Goal: Task Accomplishment & Management: Manage account settings

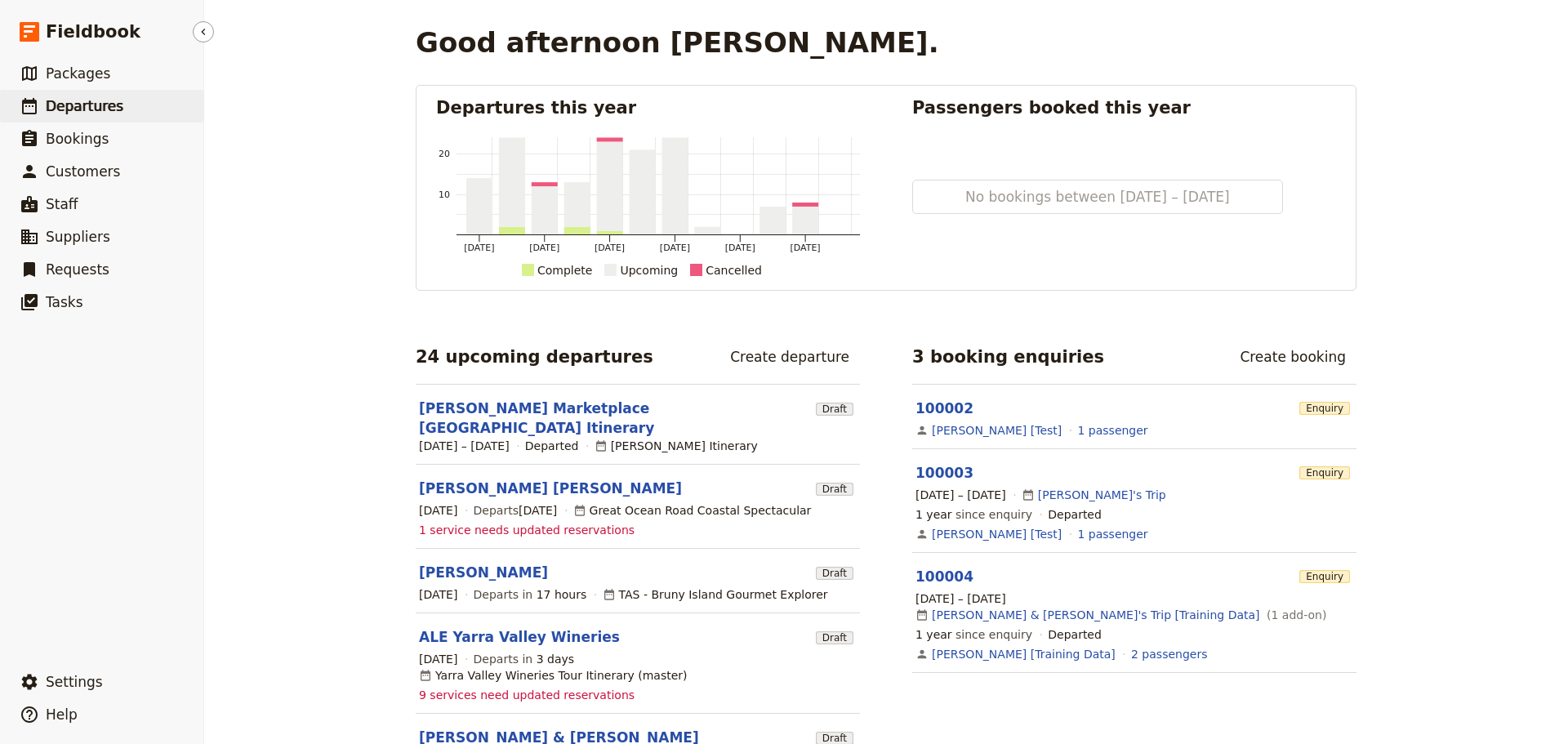
click at [54, 101] on span "Departures" at bounding box center [85, 106] width 78 height 16
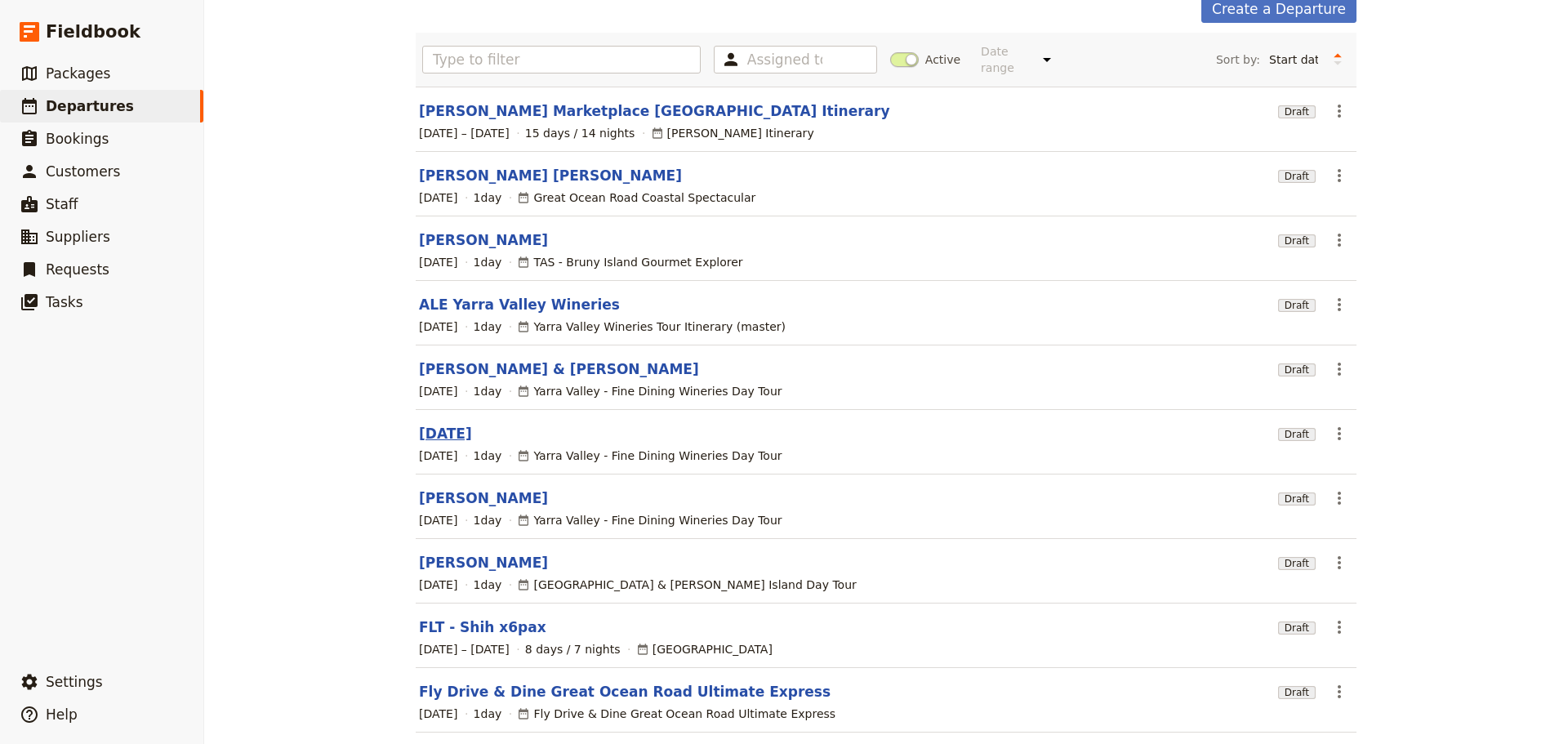
scroll to position [63, 0]
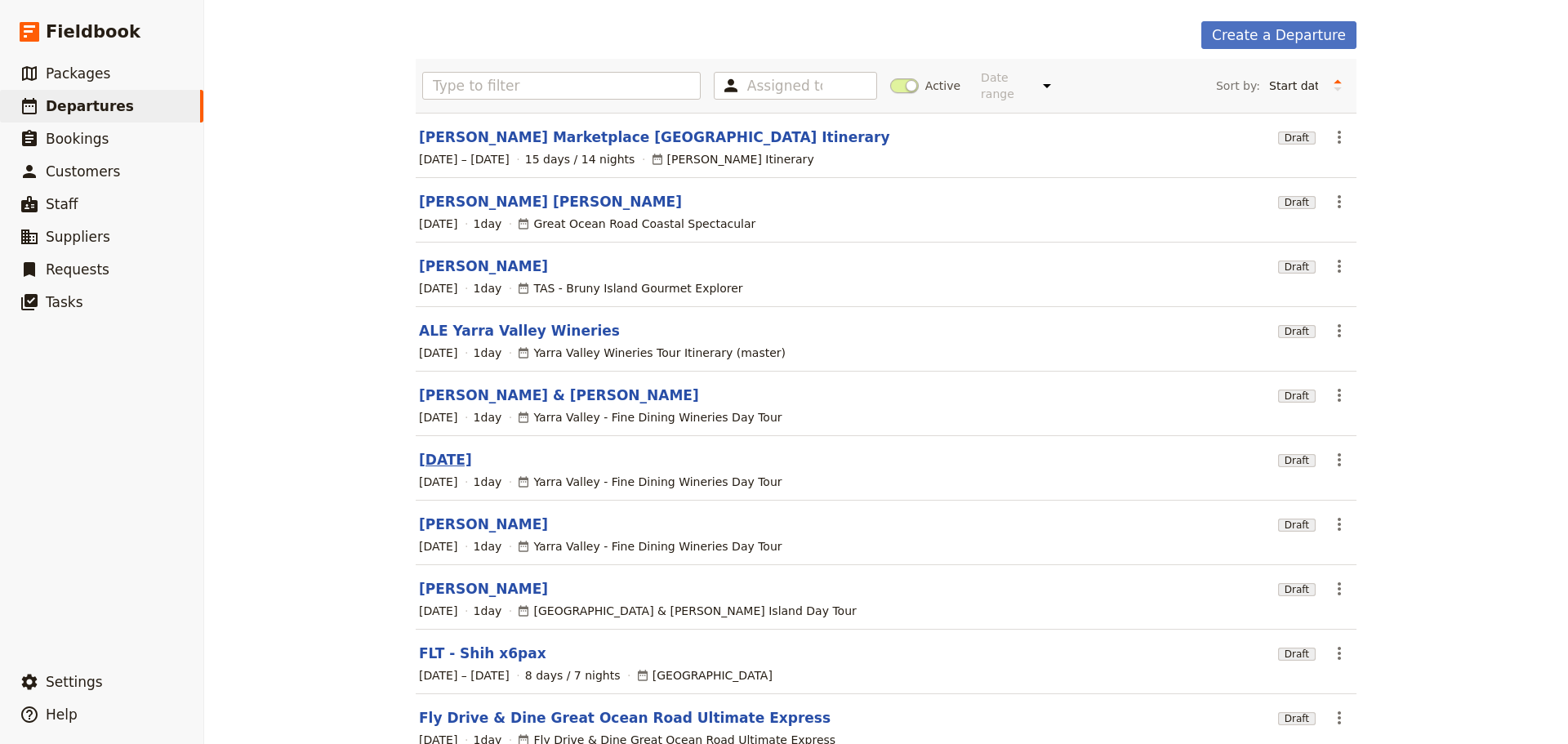
click at [441, 450] on link "[DATE]" at bounding box center [446, 460] width 53 height 20
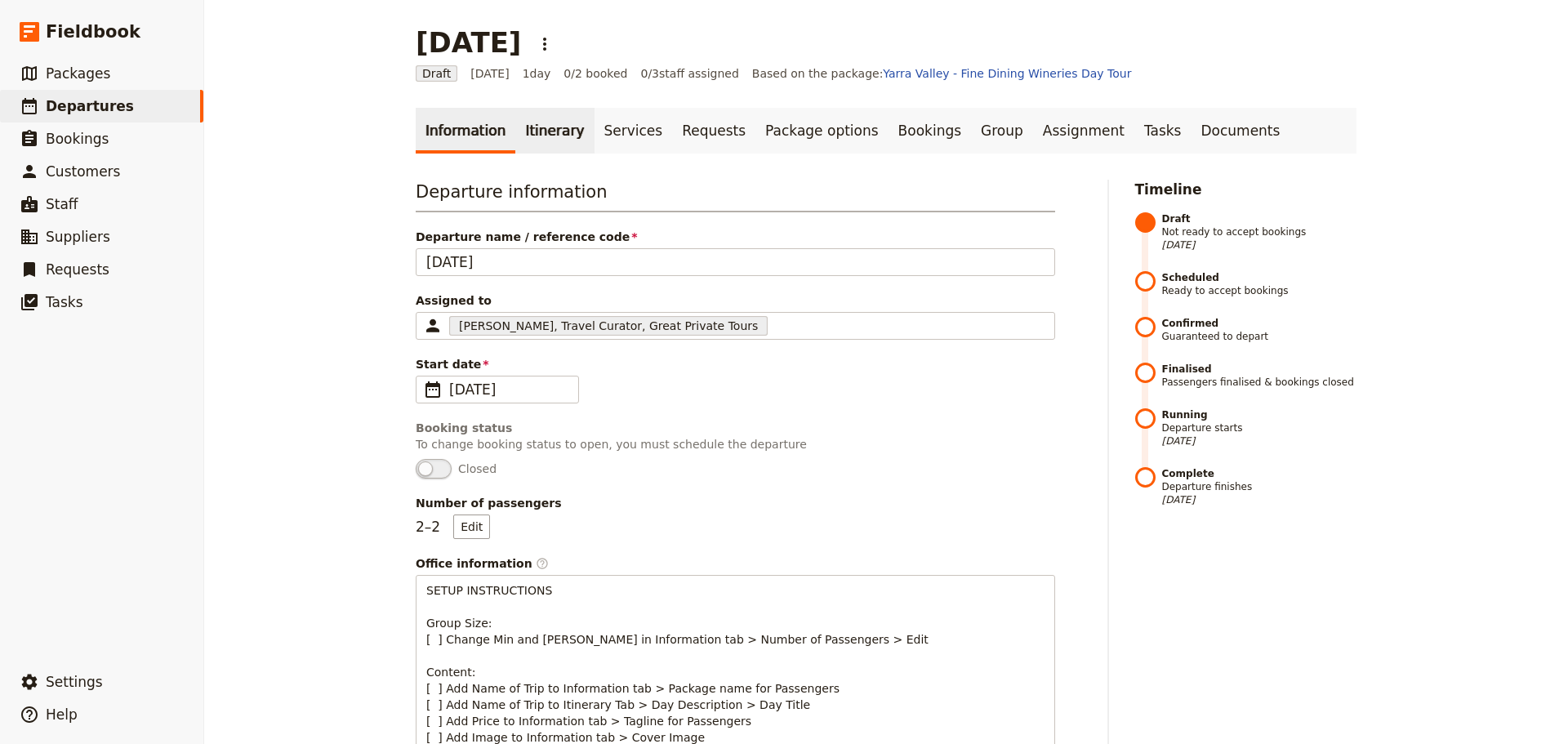
click at [531, 137] on link "Itinerary" at bounding box center [554, 130] width 79 height 46
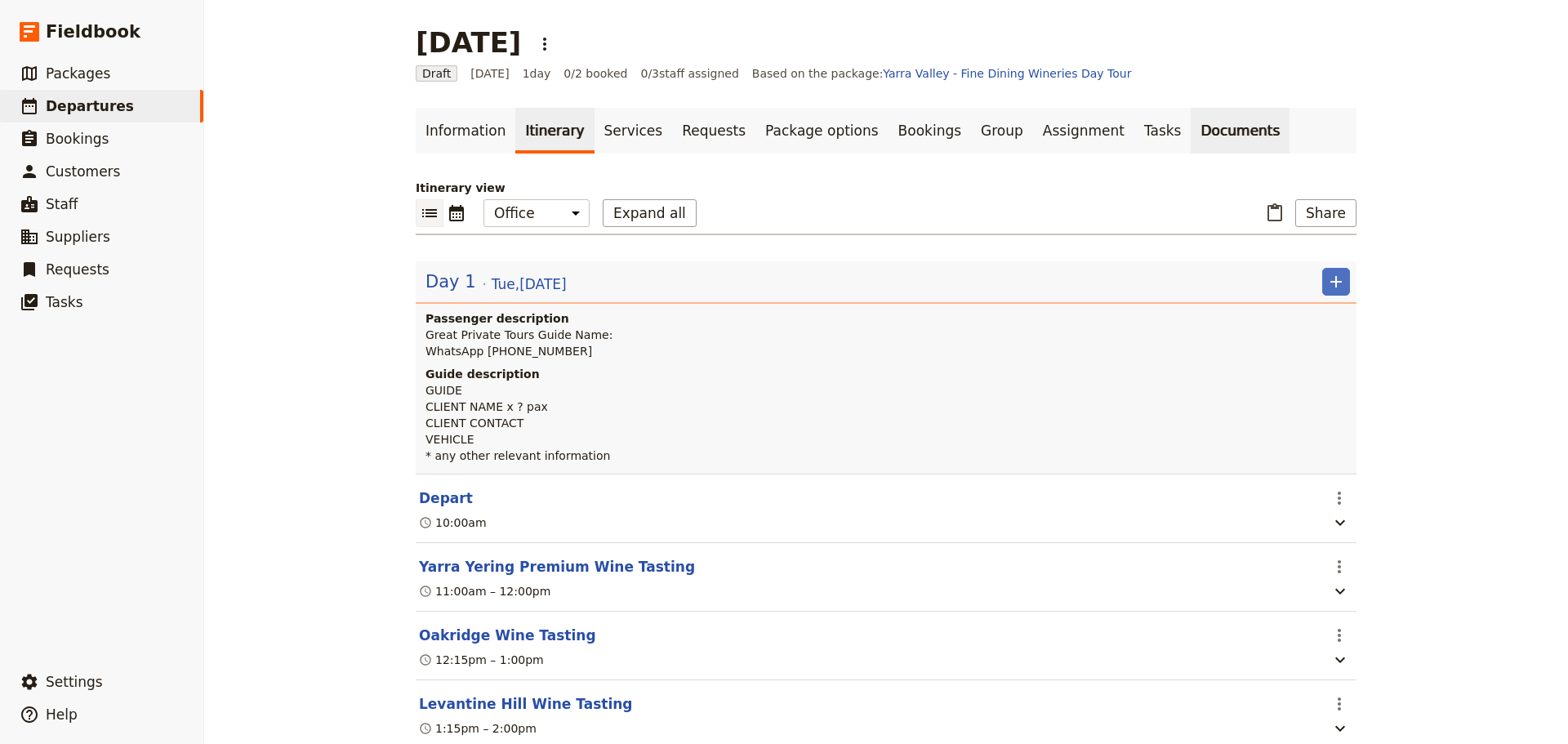
click at [1190, 109] on link "Documents" at bounding box center [1239, 130] width 99 height 46
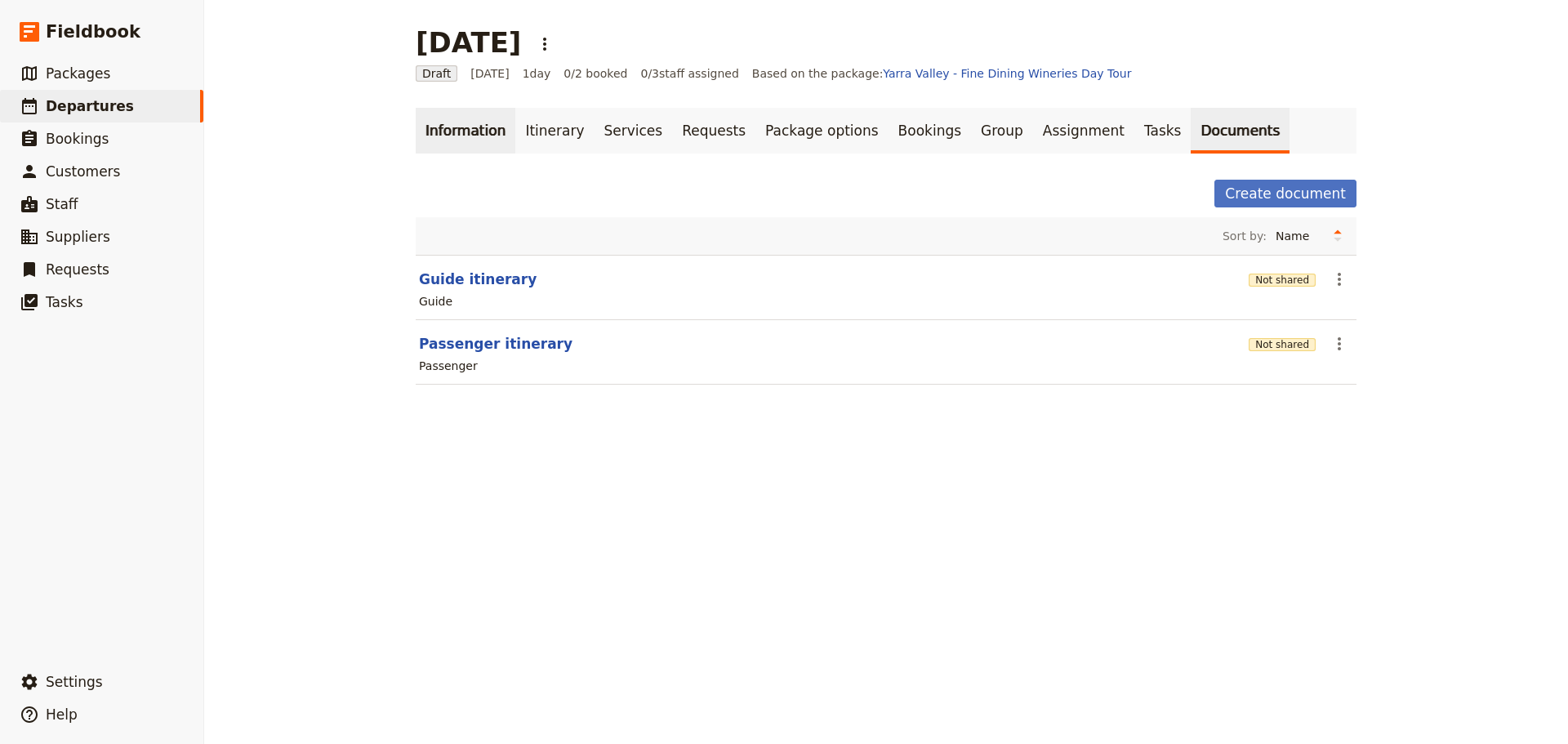
click at [440, 136] on link "Information" at bounding box center [465, 130] width 99 height 46
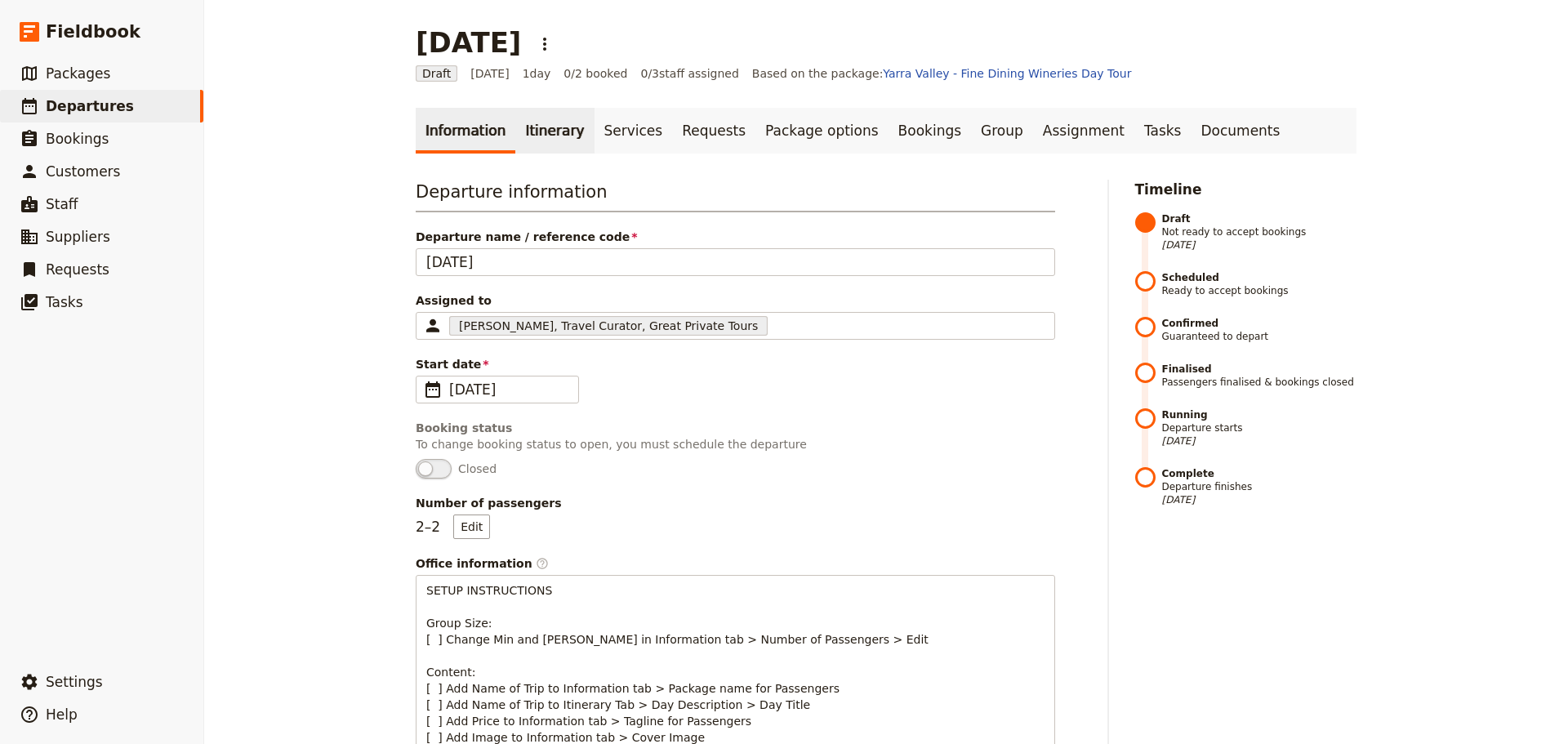
click at [534, 136] on link "Itinerary" at bounding box center [554, 130] width 79 height 46
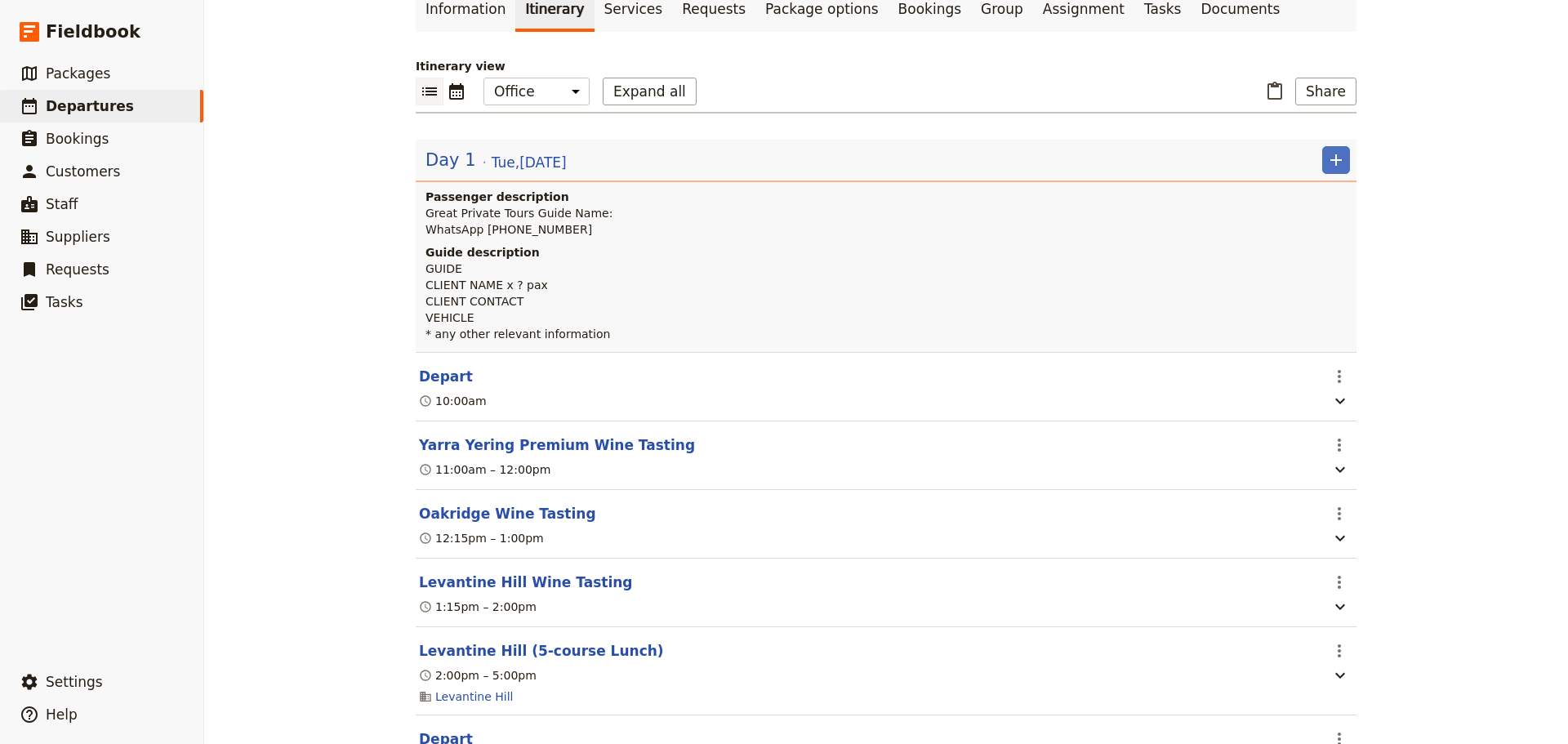
scroll to position [276, 0]
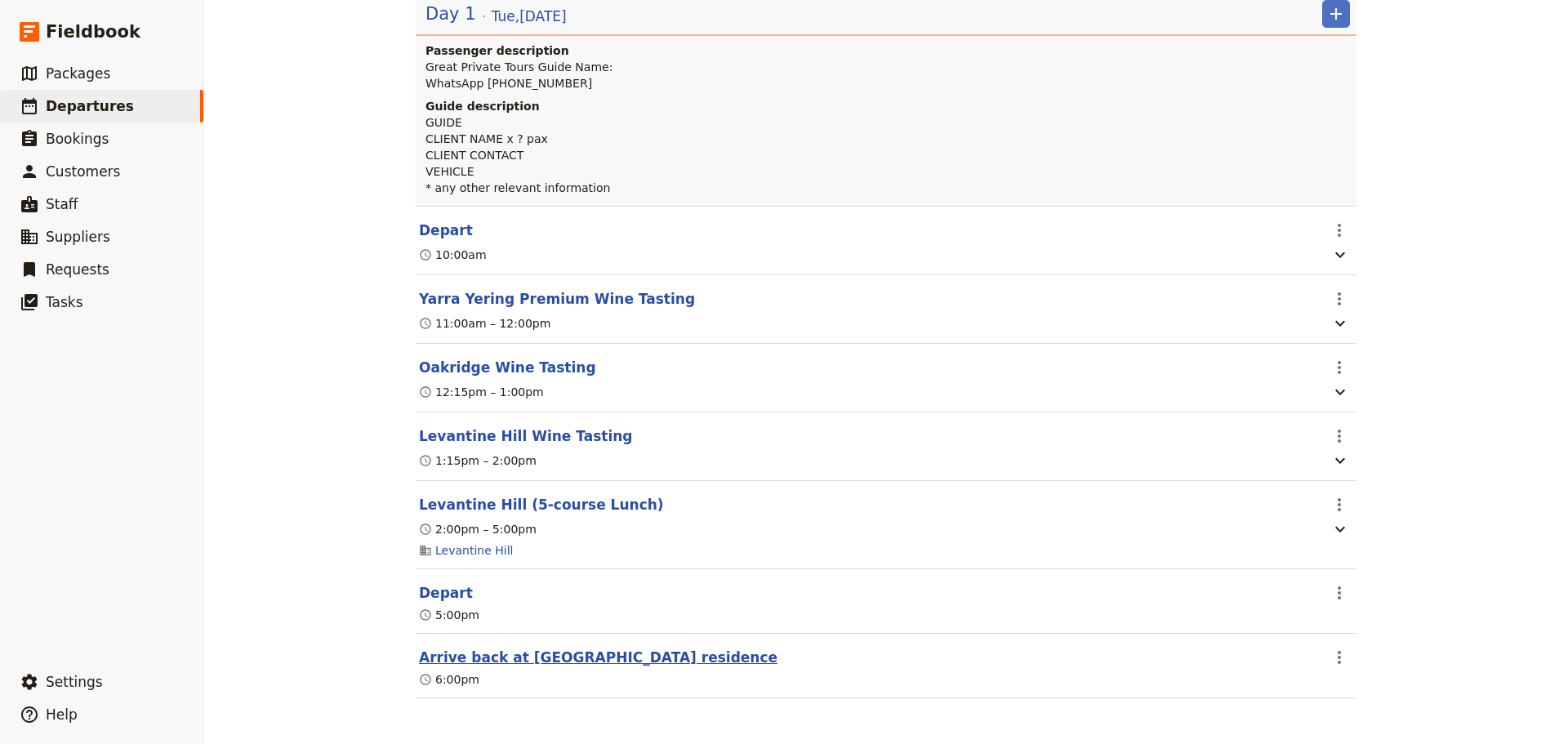
click at [490, 656] on button "Arrive back at [GEOGRAPHIC_DATA] residence" at bounding box center [598, 658] width 359 height 20
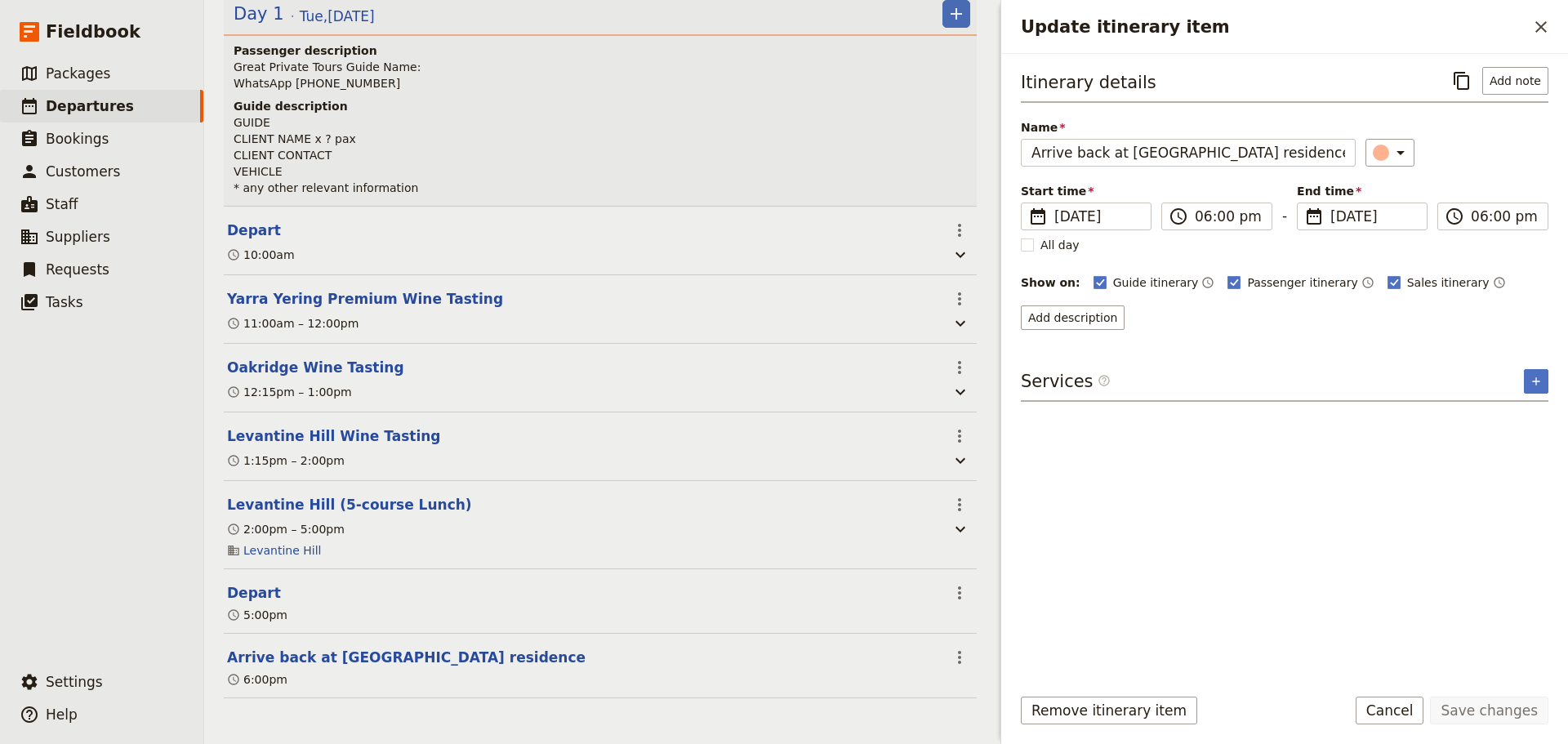
scroll to position [284, 0]
drag, startPoint x: 1272, startPoint y: 155, endPoint x: 966, endPoint y: 156, distance: 306.0
click at [966, 156] on div "[DATE] ​ Draft [DATE] 1 day 0/2 booked 0 / 3 staff assigned Based on the packag…" at bounding box center [886, 372] width 1364 height 744
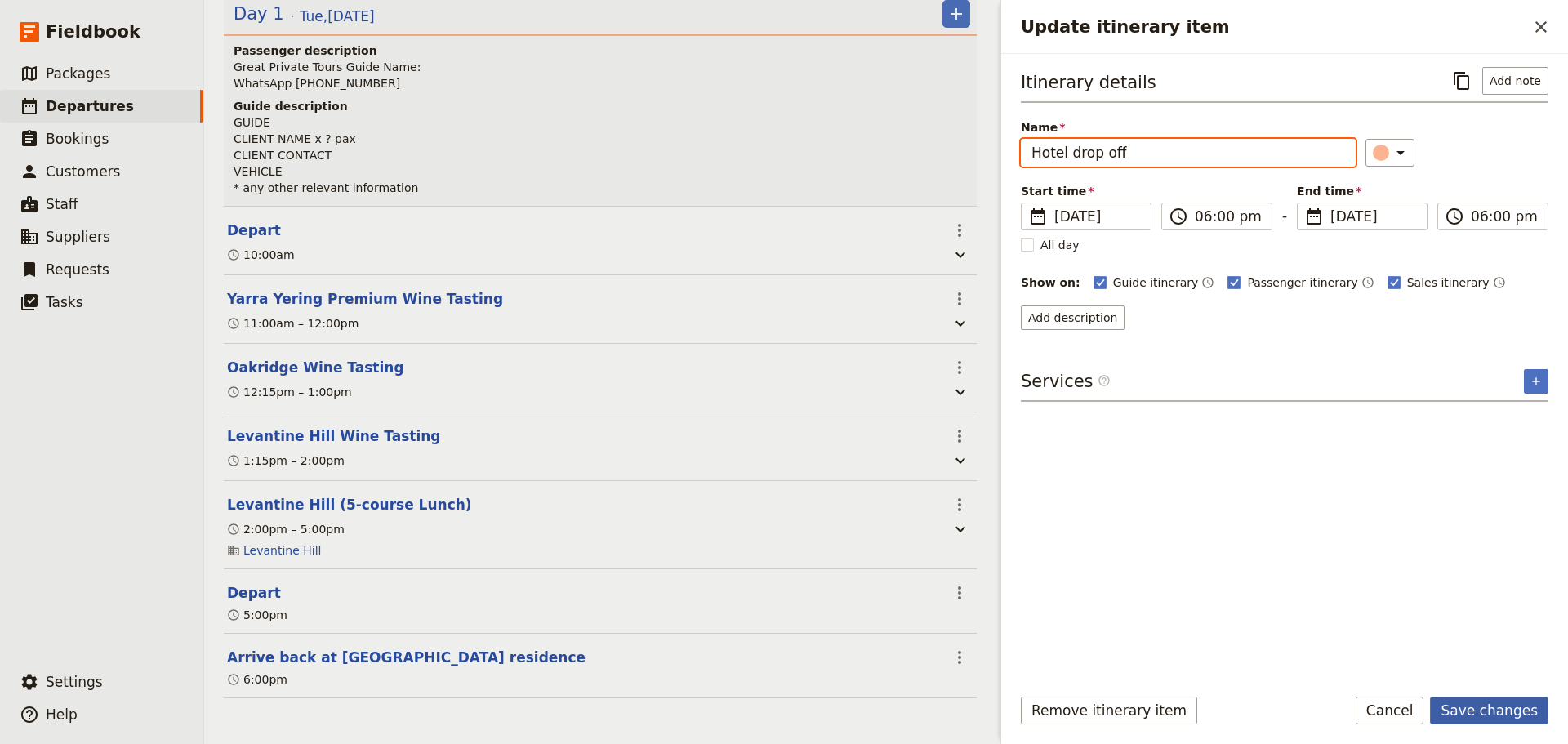
type input "Hotel drop off"
click at [1515, 715] on button "Save changes" at bounding box center [1488, 711] width 118 height 28
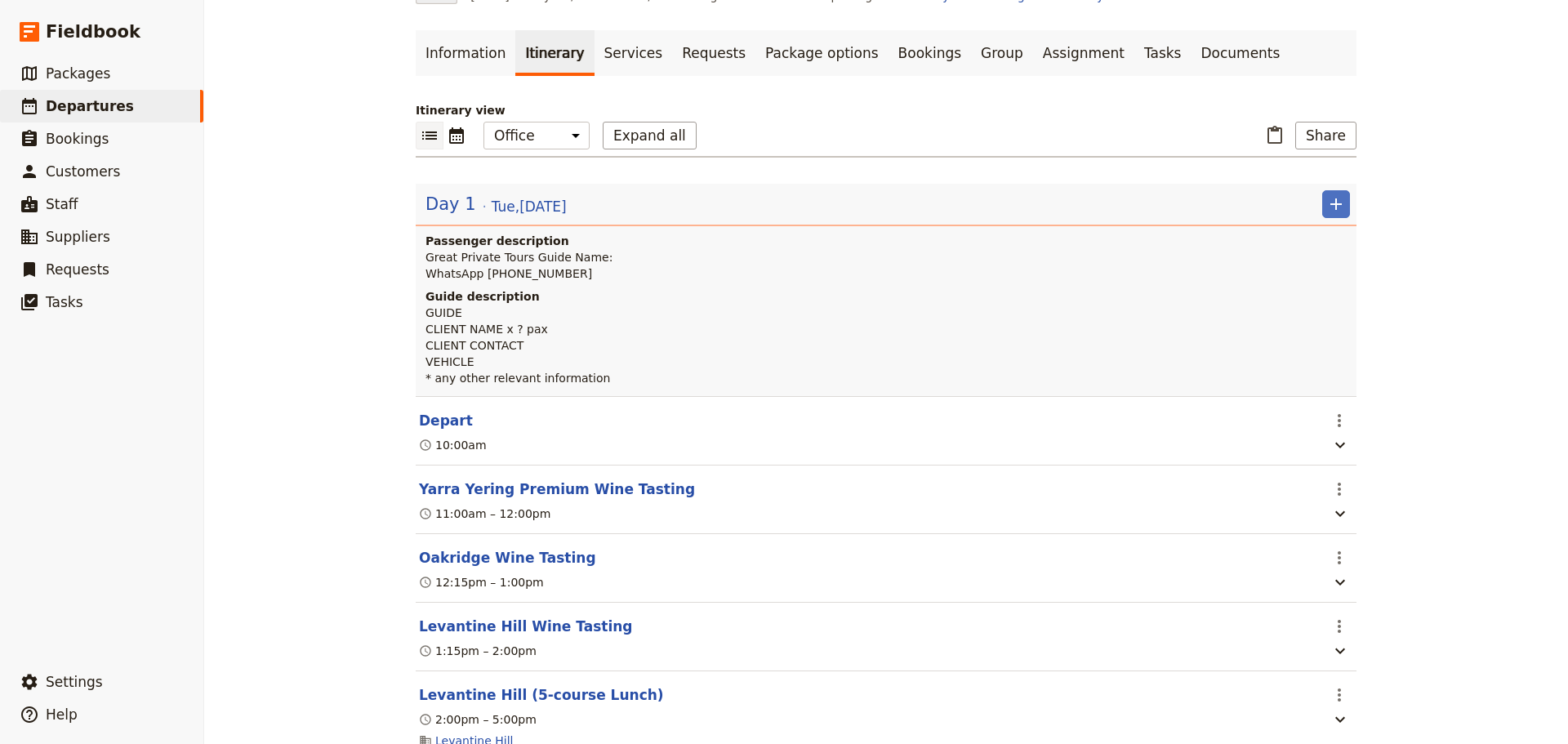
scroll to position [0, 0]
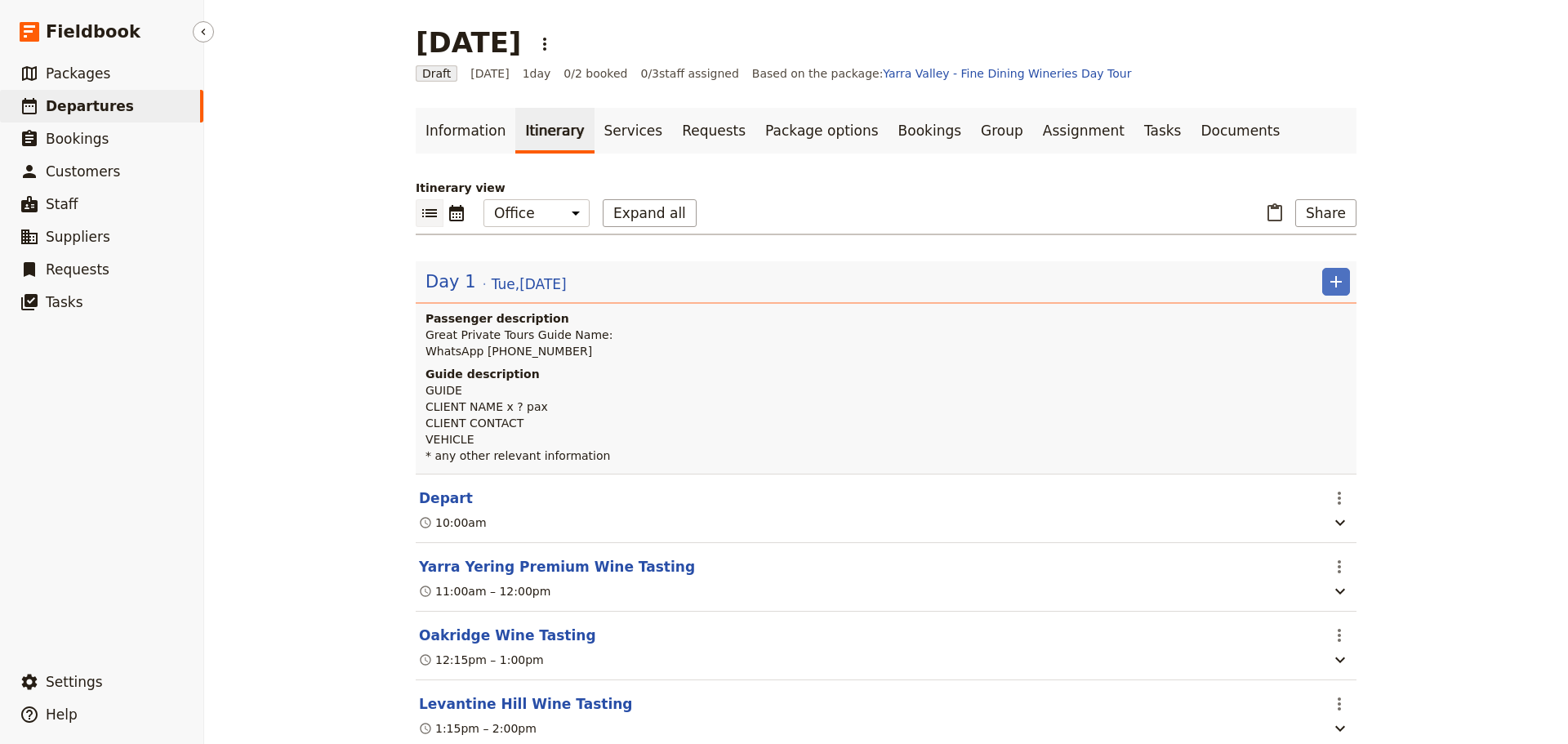
click at [115, 99] on span "Departures" at bounding box center [90, 106] width 89 height 16
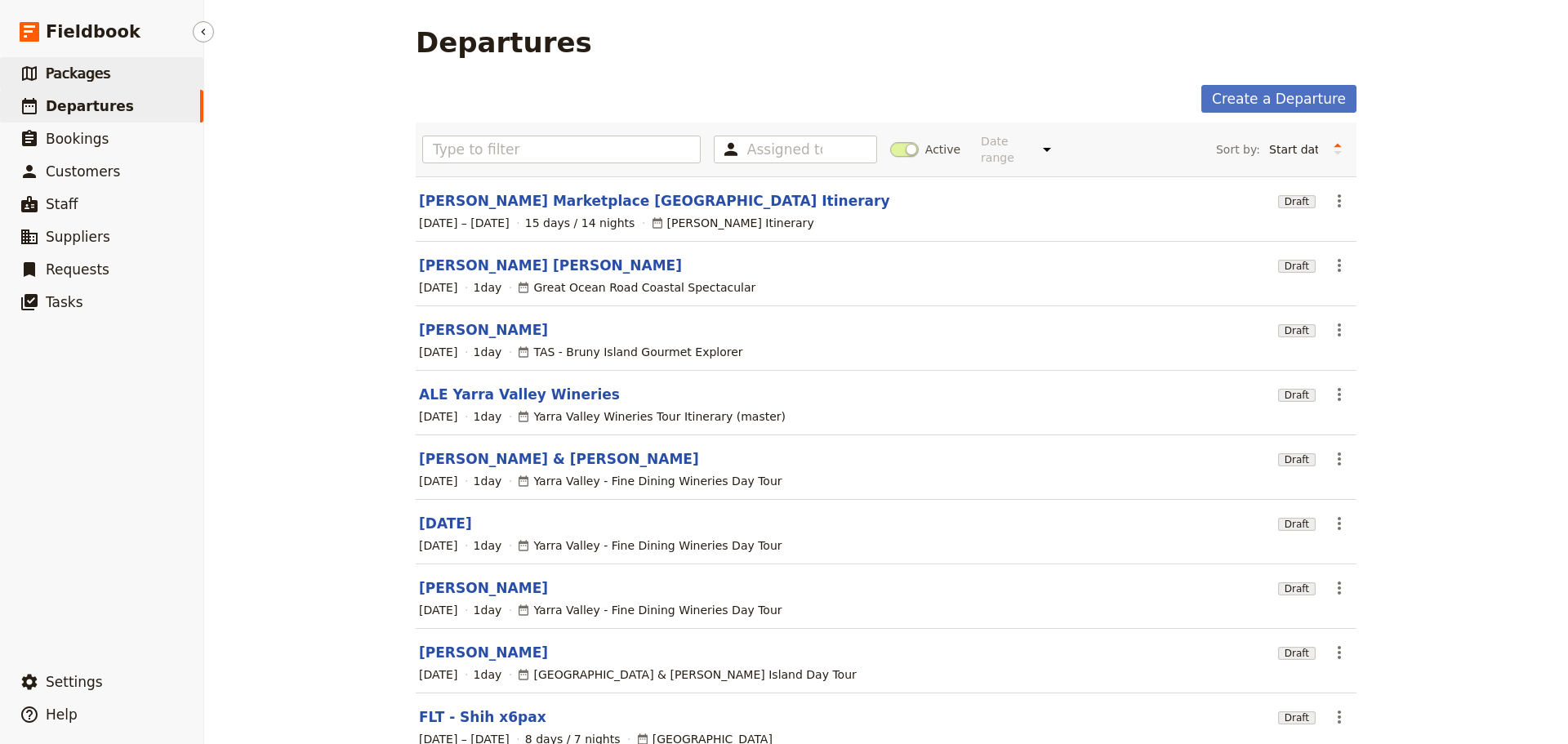
click at [99, 80] on span "Packages" at bounding box center [78, 73] width 64 height 16
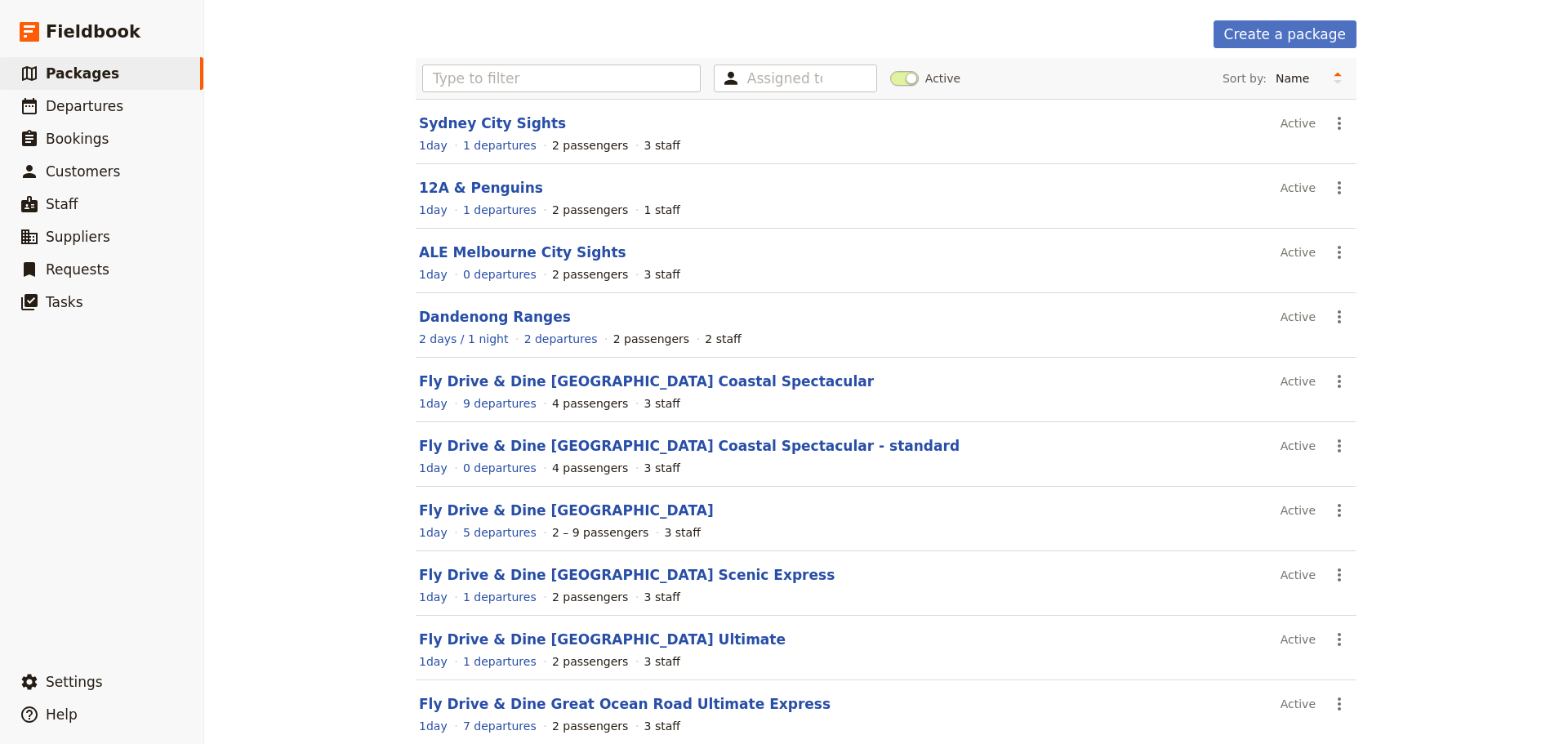
scroll to position [146, 0]
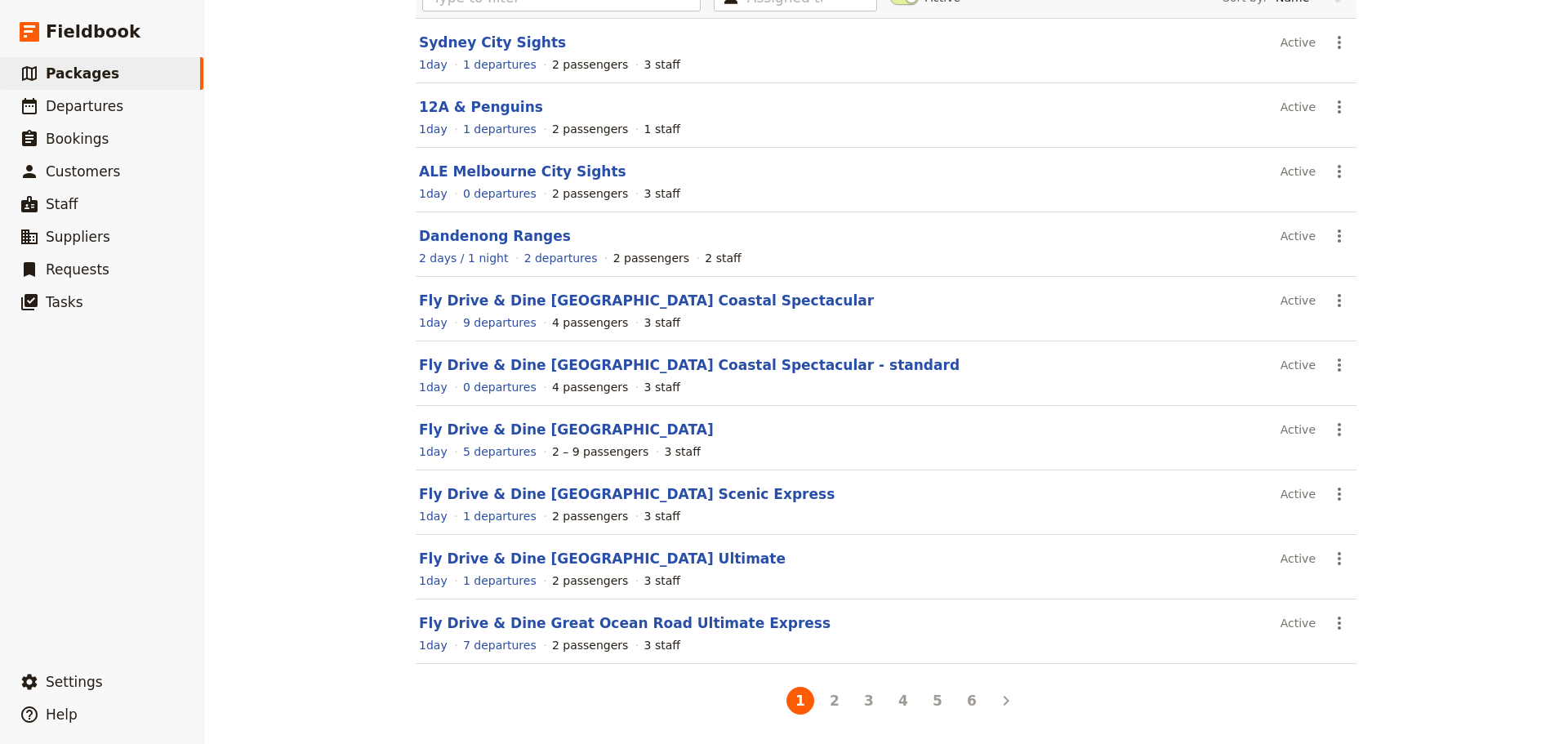
click at [867, 702] on button "3" at bounding box center [869, 701] width 28 height 28
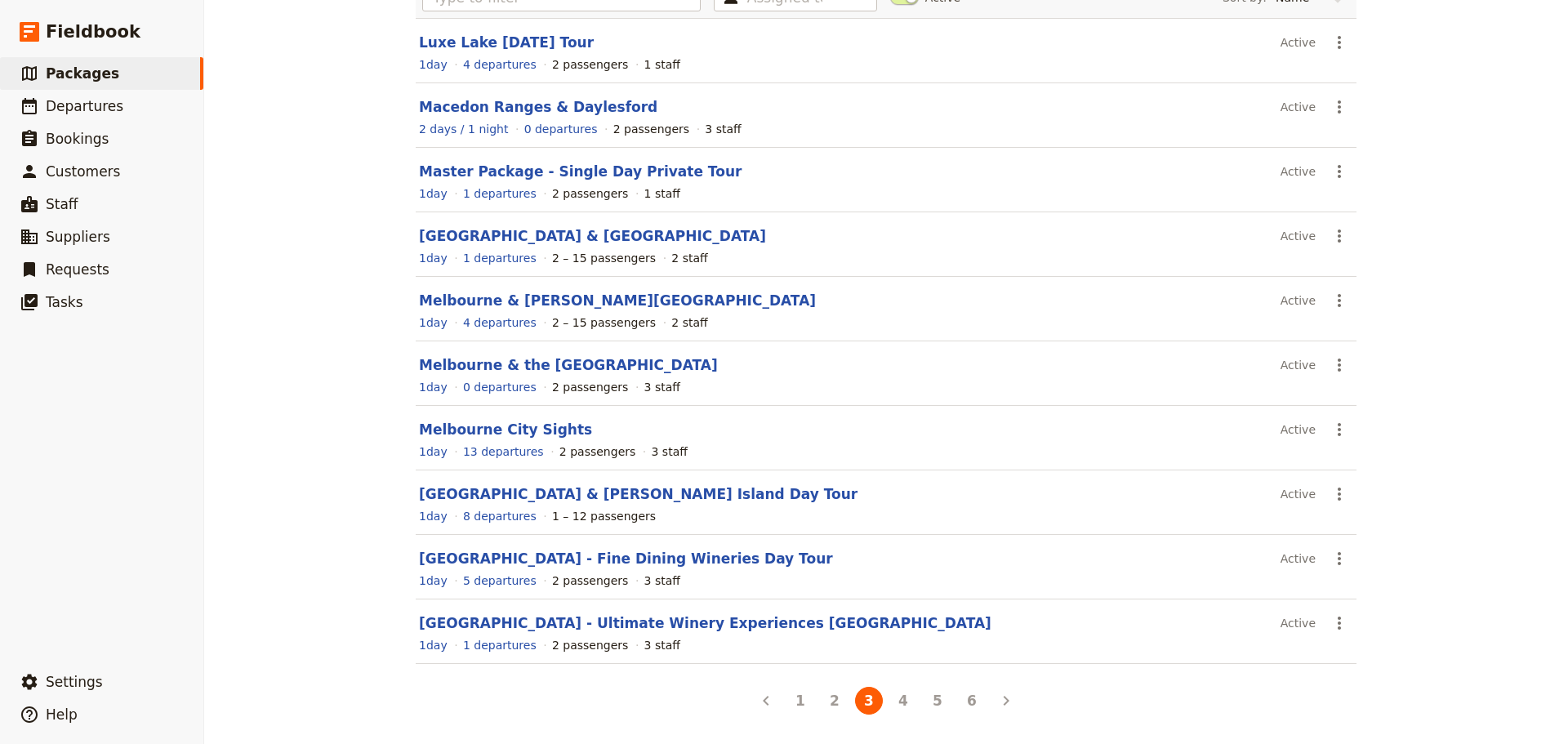
click at [894, 707] on button "4" at bounding box center [903, 701] width 28 height 28
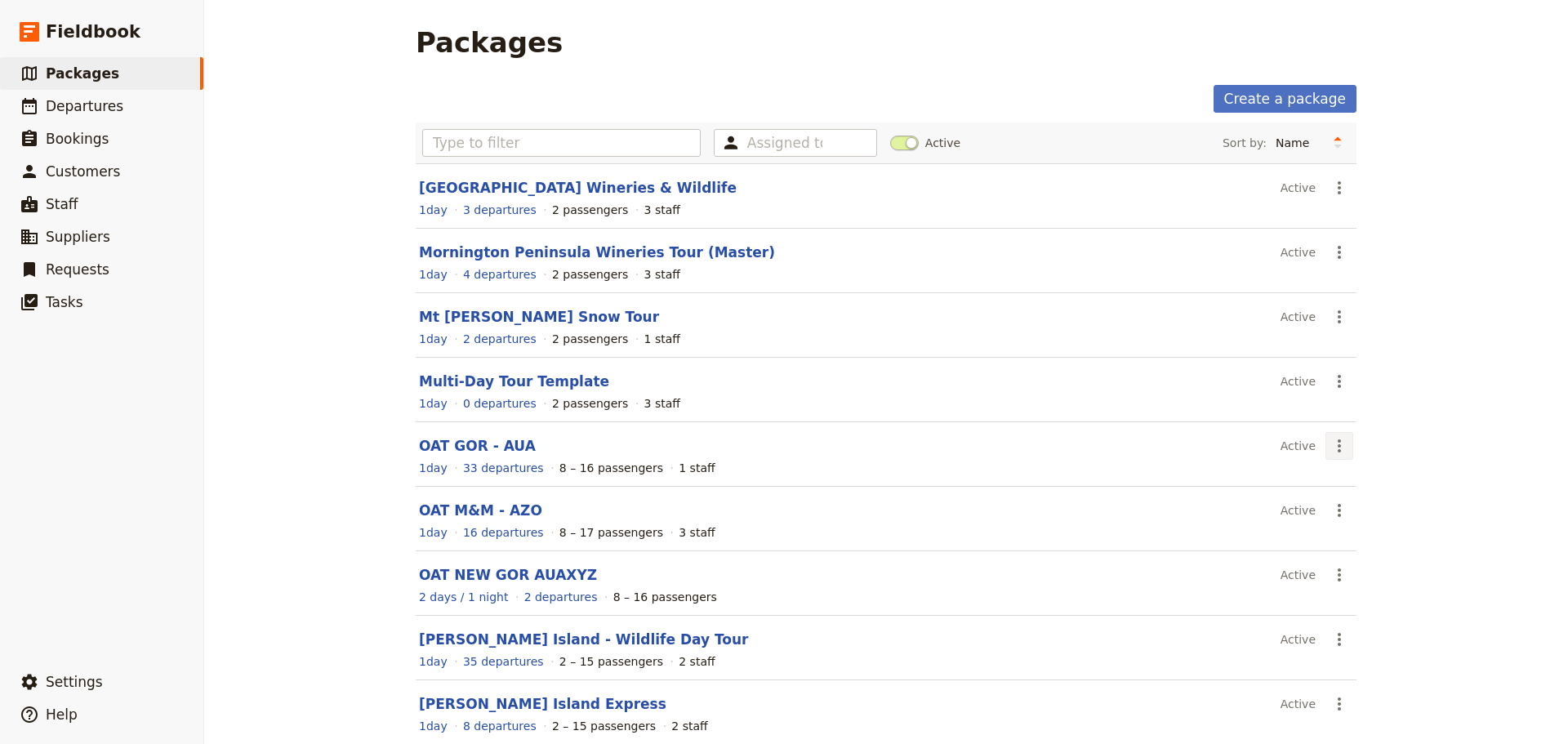
click at [1331, 447] on icon "Actions" at bounding box center [1339, 447] width 20 height 20
click at [1349, 506] on span "Schedule a departure" at bounding box center [1392, 504] width 123 height 16
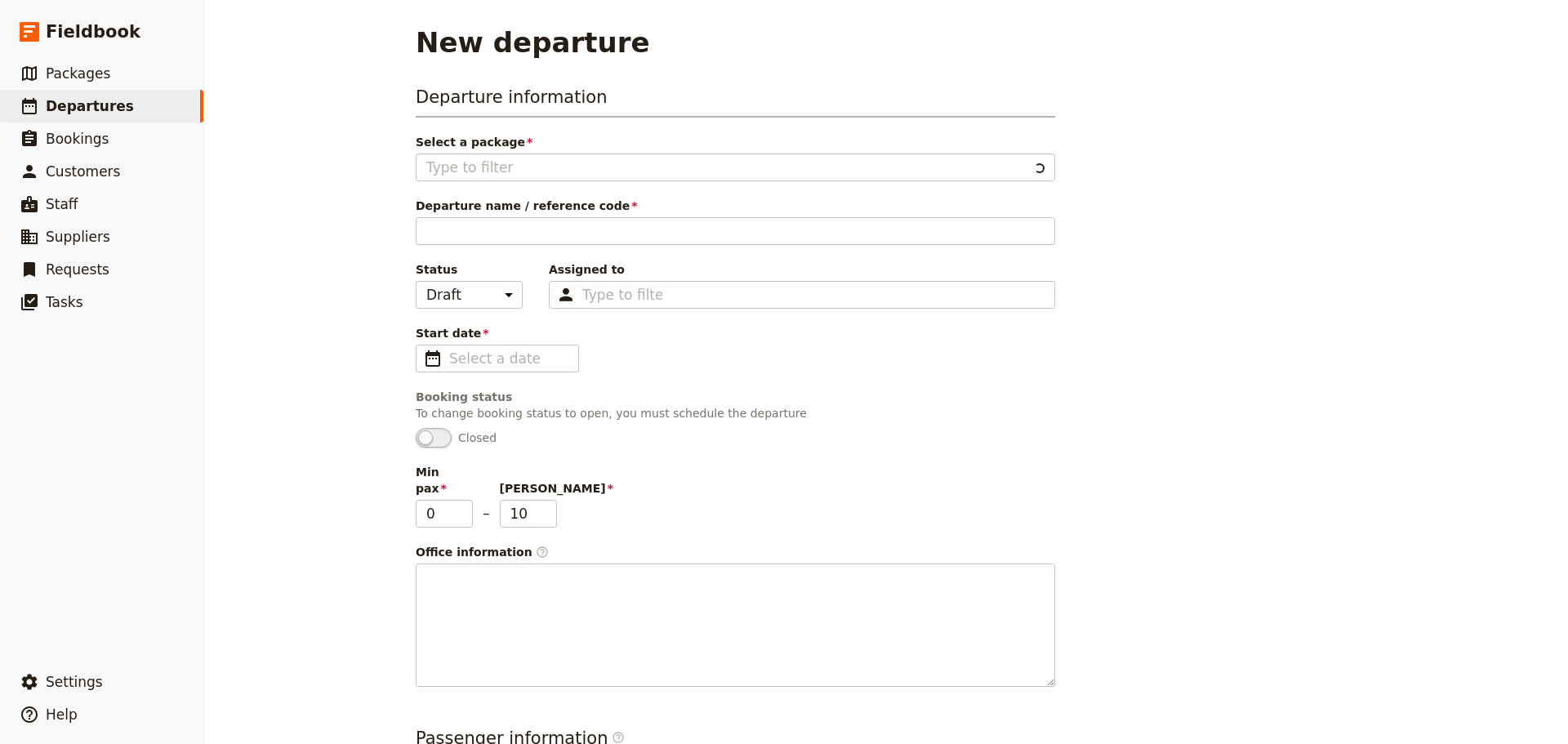
type input "OAT GOR - AUA"
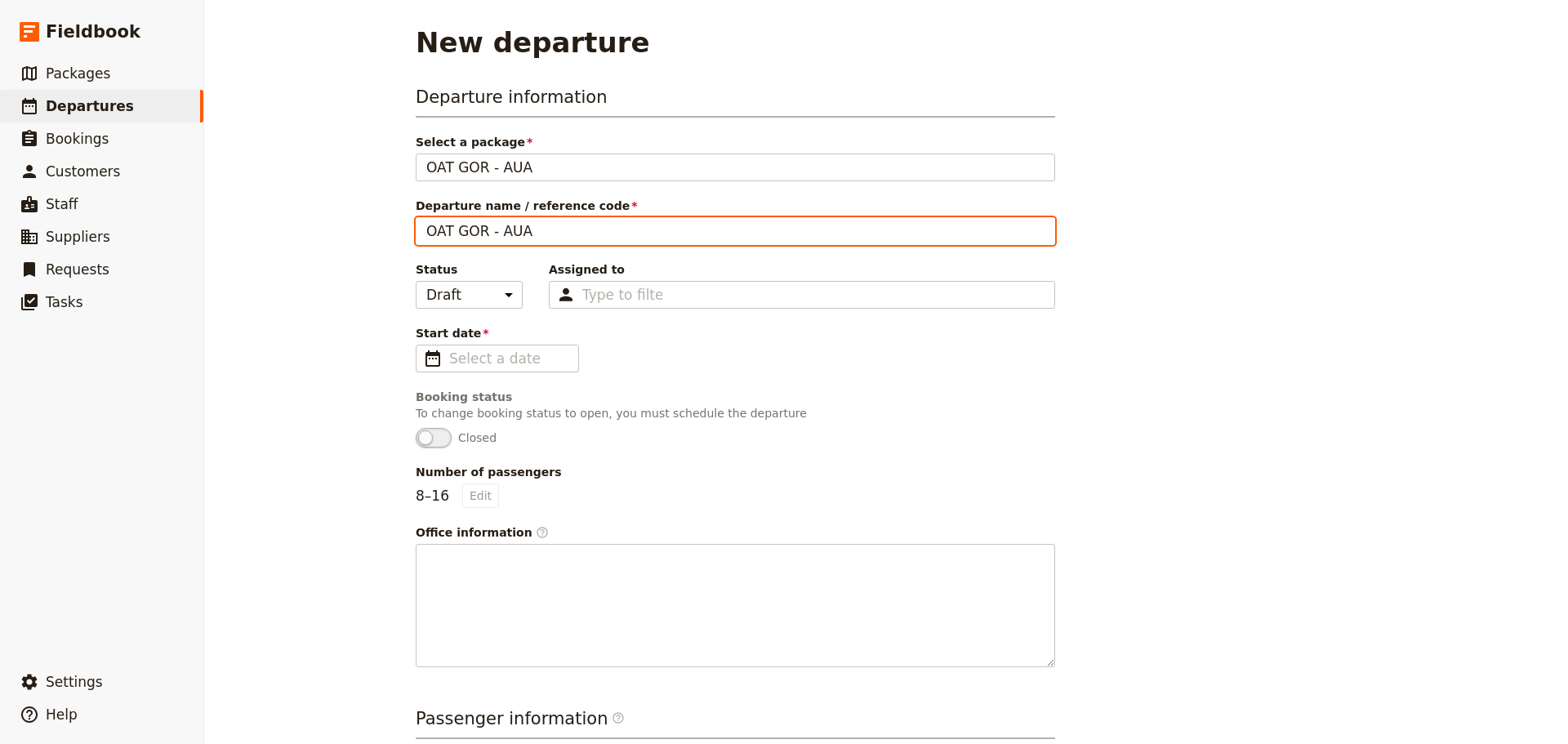
click at [540, 232] on input "OAT GOR - AUA" at bounding box center [735, 231] width 639 height 28
type input "OAT GOR - AUA0918"
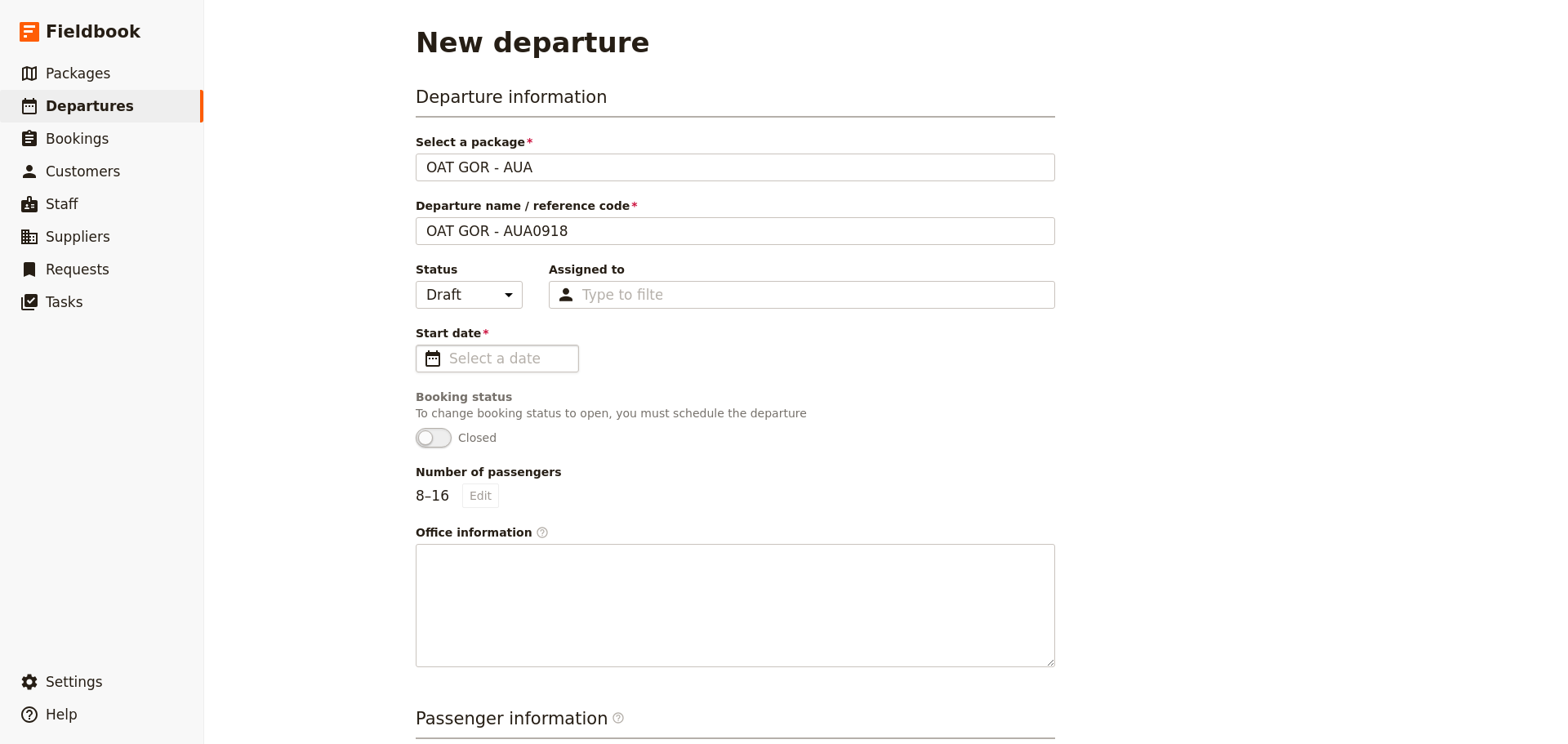
click at [423, 361] on span "​" at bounding box center [433, 359] width 20 height 20
click at [449, 361] on input "Start date ​" at bounding box center [509, 359] width 119 height 20
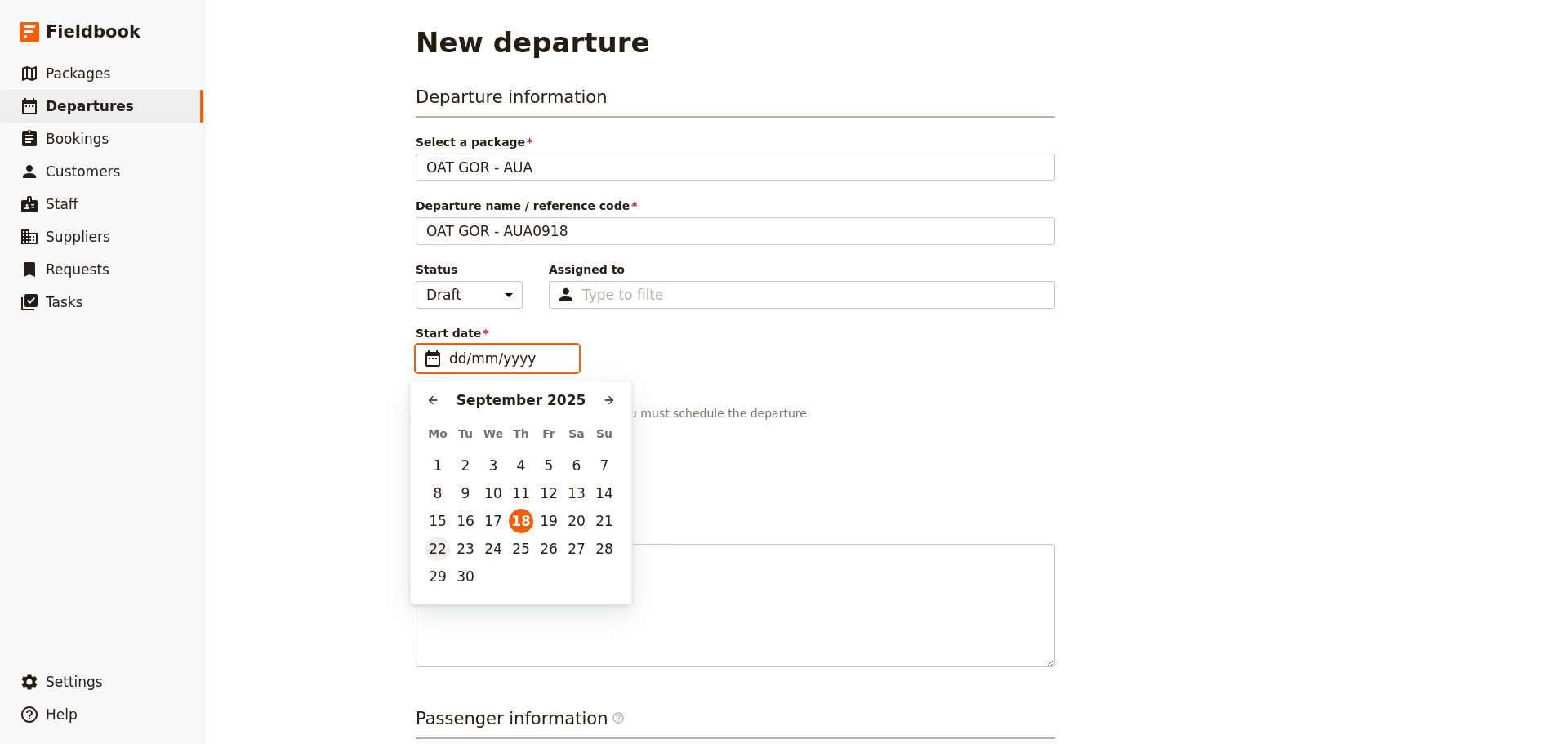
click at [442, 554] on button "22" at bounding box center [437, 549] width 24 height 24
type input "[DATE]"
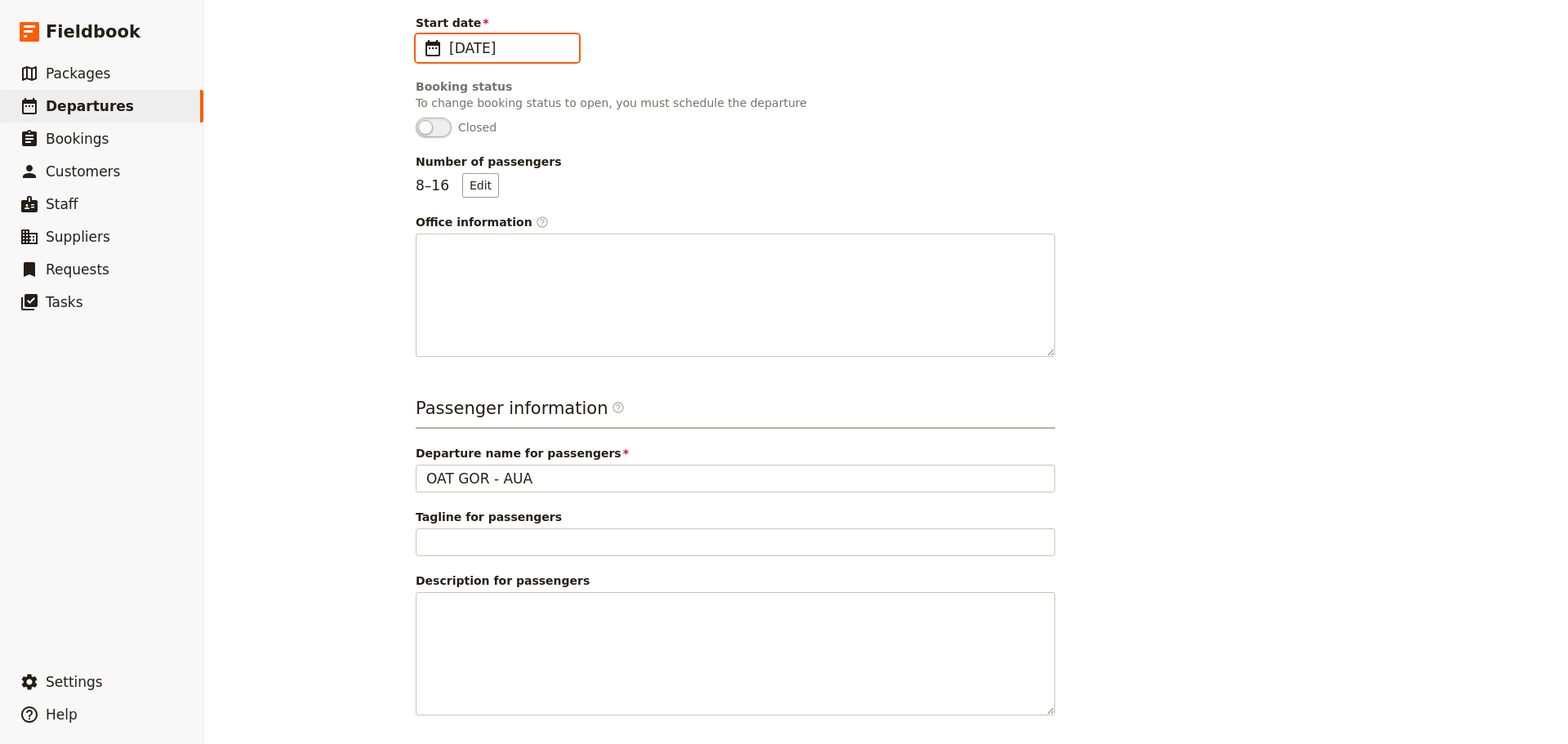
scroll to position [380, 0]
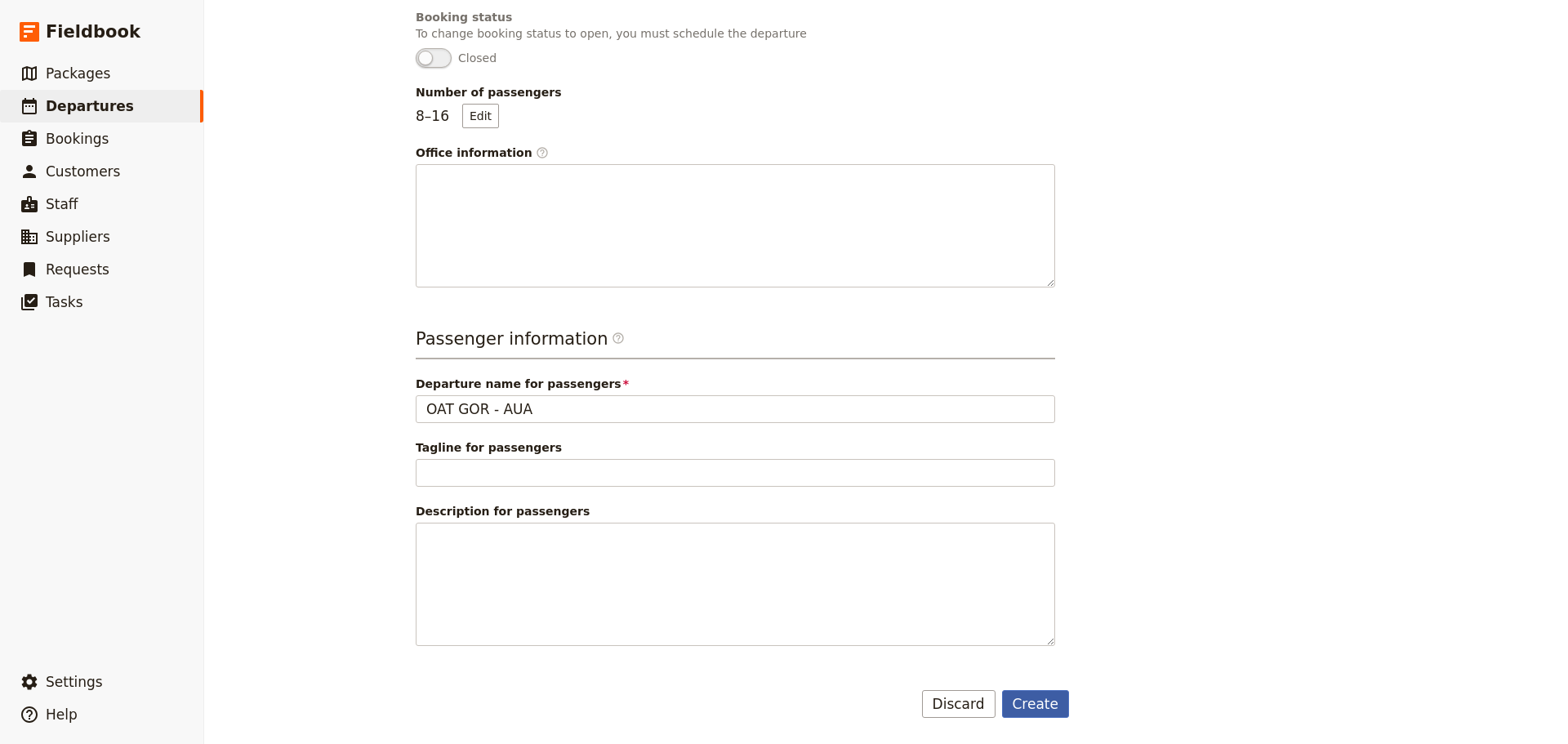
click at [1023, 711] on button "Create" at bounding box center [1036, 704] width 68 height 28
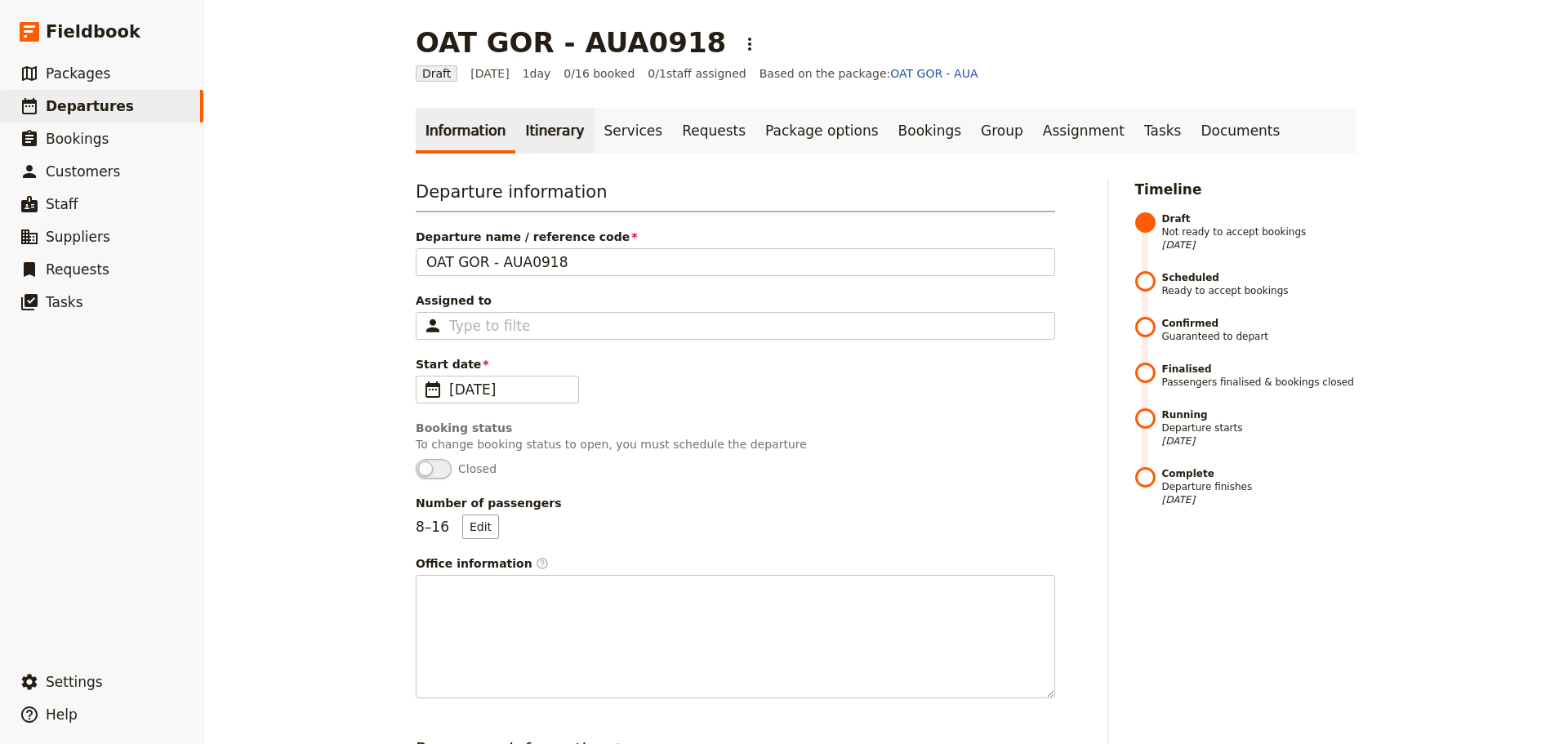
click at [525, 131] on link "Itinerary" at bounding box center [554, 130] width 79 height 46
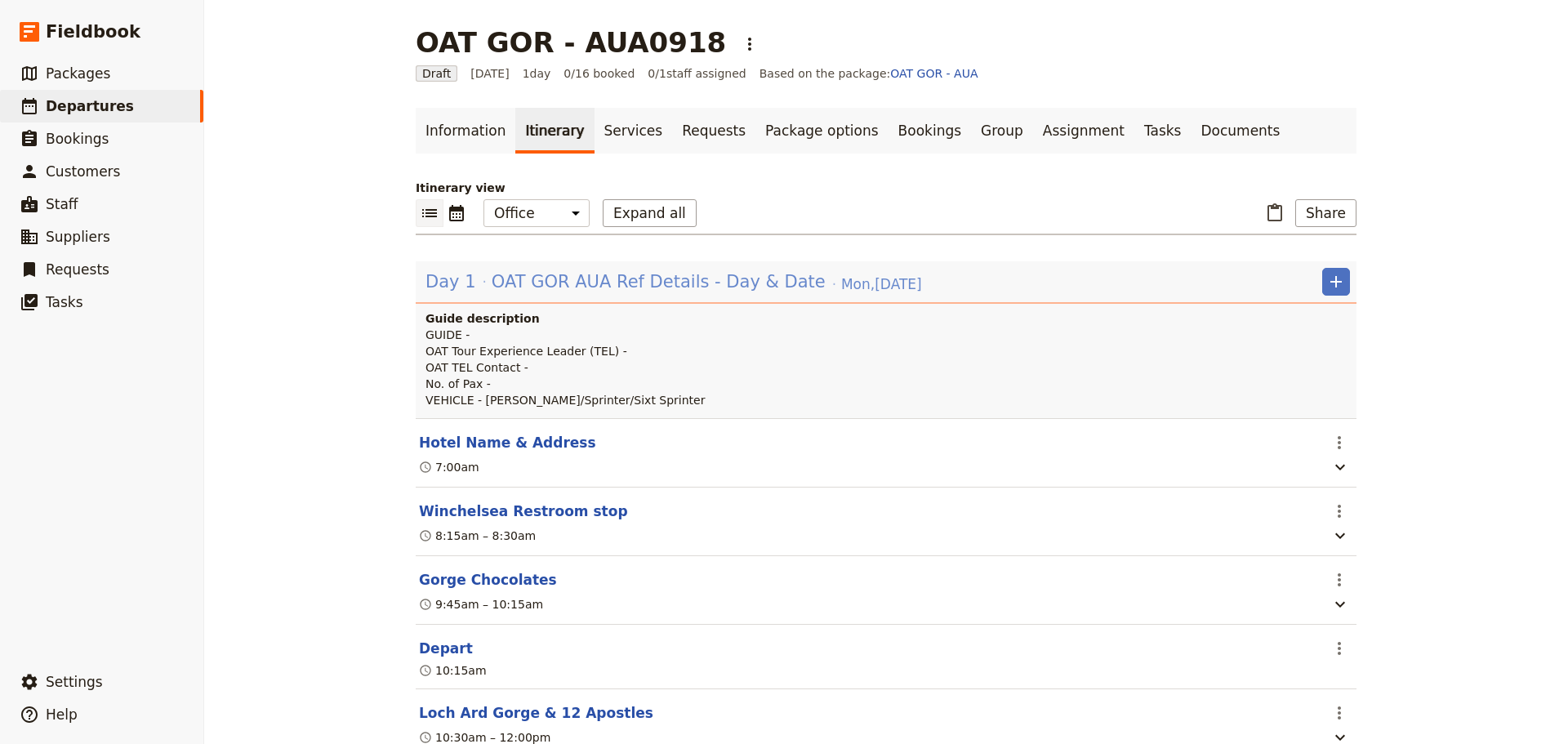
click at [558, 283] on span "OAT GOR AUA Ref Details - Day & Date" at bounding box center [659, 281] width 334 height 24
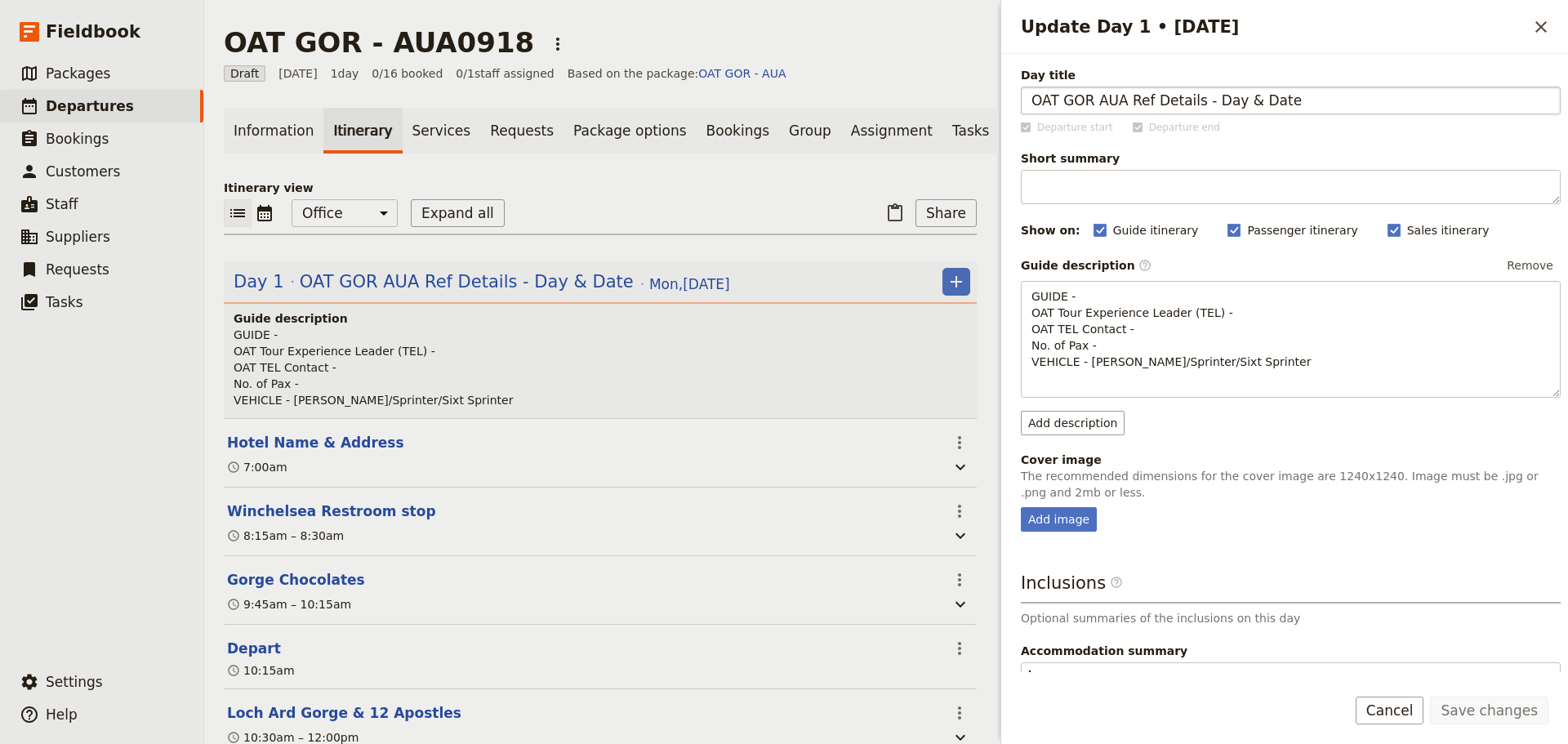
drag, startPoint x: 1283, startPoint y: 98, endPoint x: 1117, endPoint y: 99, distance: 166.0
click at [1117, 99] on input "OAT GOR AUA Ref Details - Day & Date" at bounding box center [1290, 100] width 540 height 28
type input "OAT GOR AUA0918"
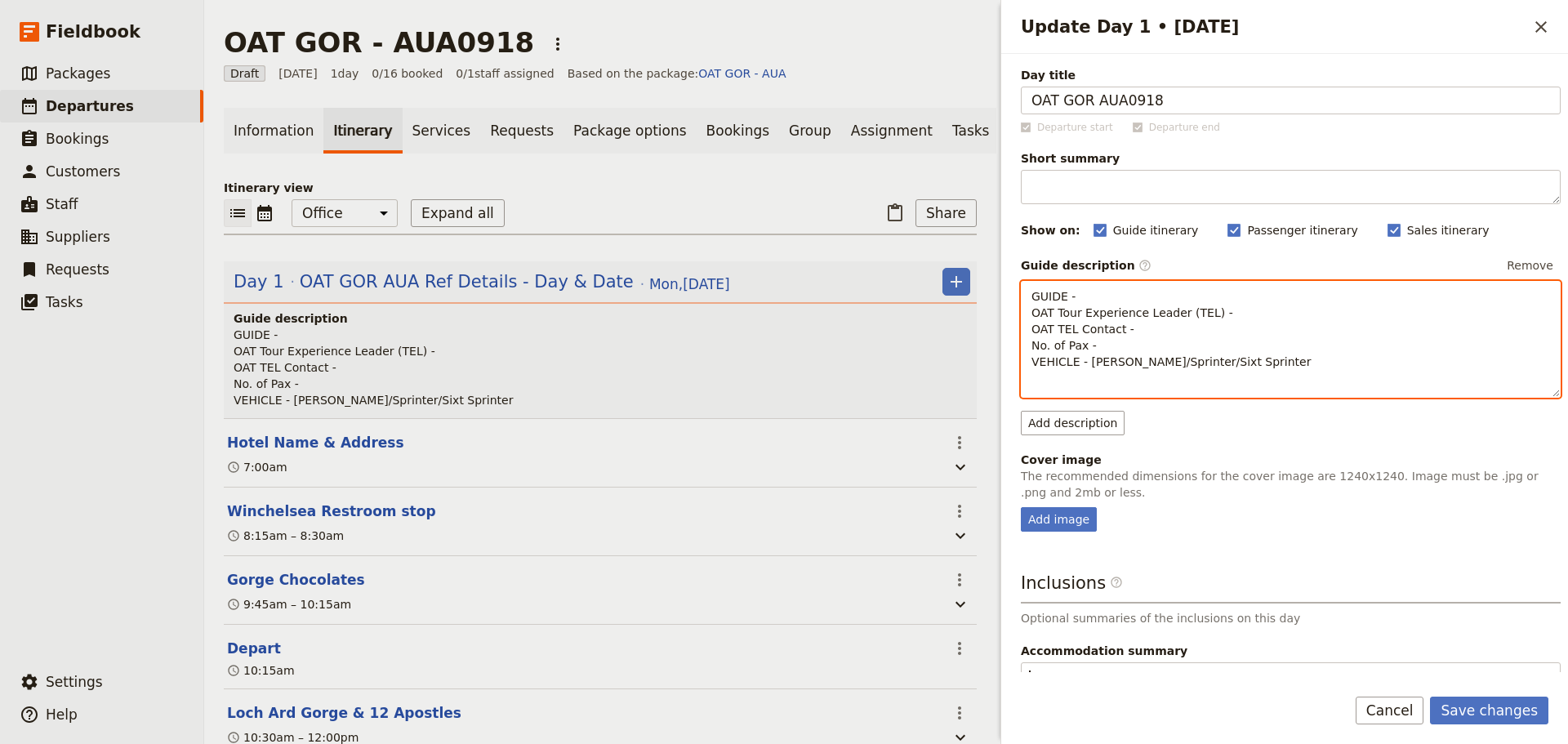
click at [1125, 294] on p "GUIDE - OAT Tour Experience Leader (TEL) - OAT TEL Contact - No. of Pax - VEHIC…" at bounding box center [1291, 329] width 519 height 81
click at [1133, 302] on p "GUIDE - OAT Tour Experience Leader (TEL) - OAT TEL Contact - No. of Pax - VEHIC…" at bounding box center [1291, 329] width 519 height 81
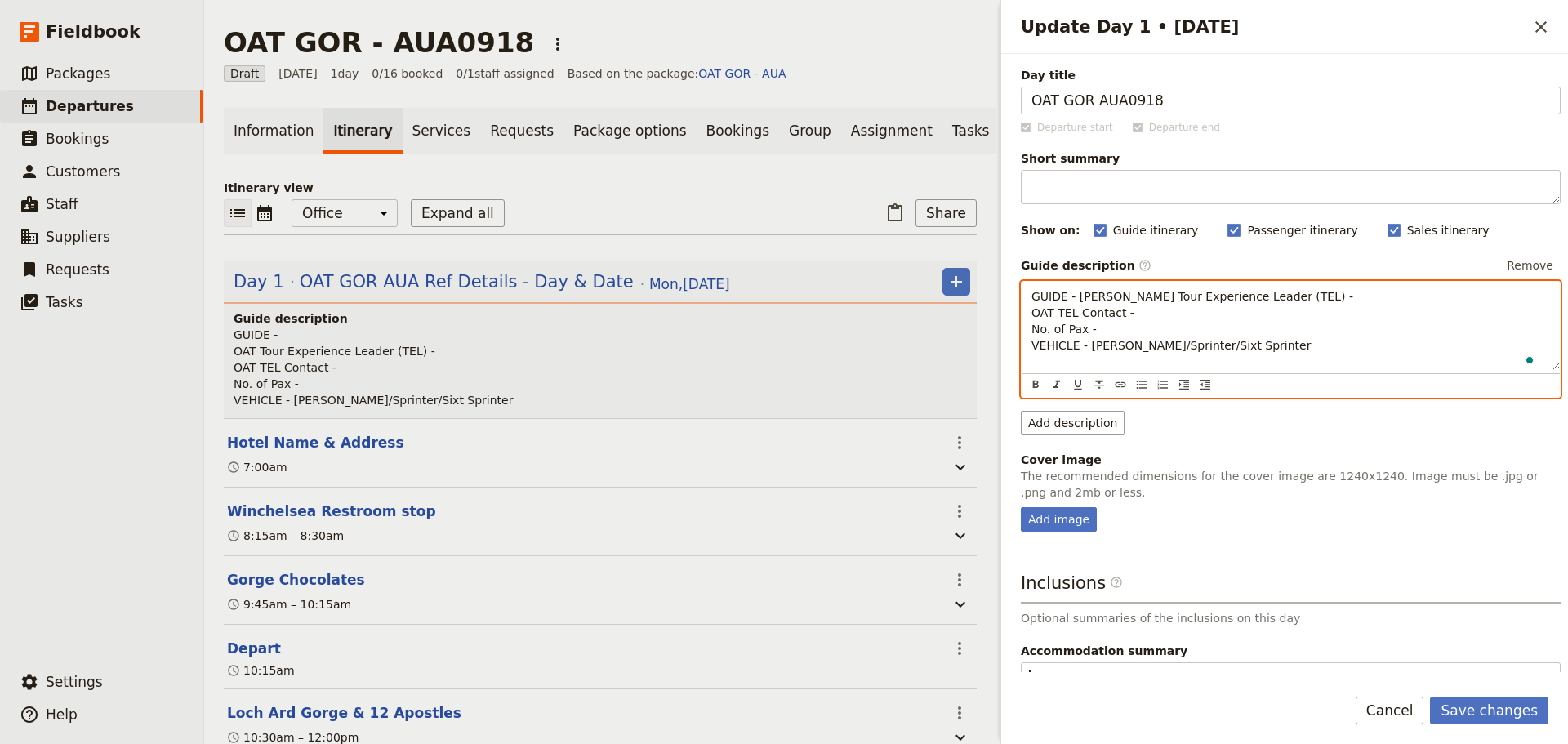
click at [1284, 314] on p "GUIDE - [PERSON_NAME] Tour Experience Leader (TEL) - OAT TEL Contact - No. of P…" at bounding box center [1291, 321] width 519 height 65
click at [1162, 326] on p "GUIDE - [PERSON_NAME] L OAT Tour Experience Leader (TEL) - [PERSON_NAME] OAT TE…" at bounding box center [1291, 329] width 519 height 81
drag, startPoint x: 1059, startPoint y: 342, endPoint x: 1003, endPoint y: 342, distance: 56.0
click at [1003, 342] on div "Update Day 1 • [DATE] ​ Day title OAT GOR AUA0918 Departure start Departure end…" at bounding box center [1282, 372] width 571 height 744
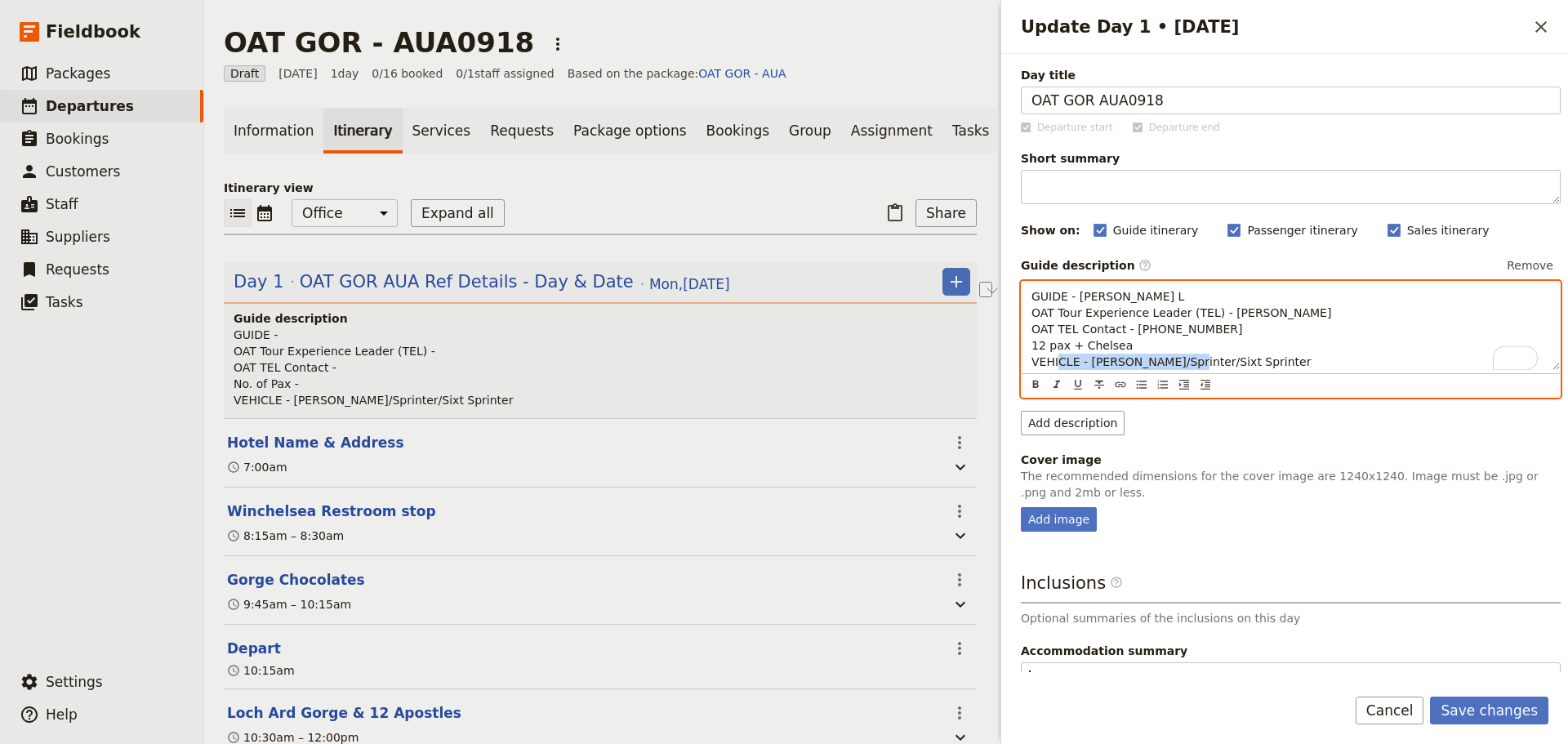
drag, startPoint x: 1173, startPoint y: 356, endPoint x: 1107, endPoint y: 356, distance: 66.0
click at [1107, 356] on p "GUIDE - [PERSON_NAME] L OAT Tour Experience Leader (TEL) - [PERSON_NAME] OAT TE…" at bounding box center [1291, 329] width 519 height 81
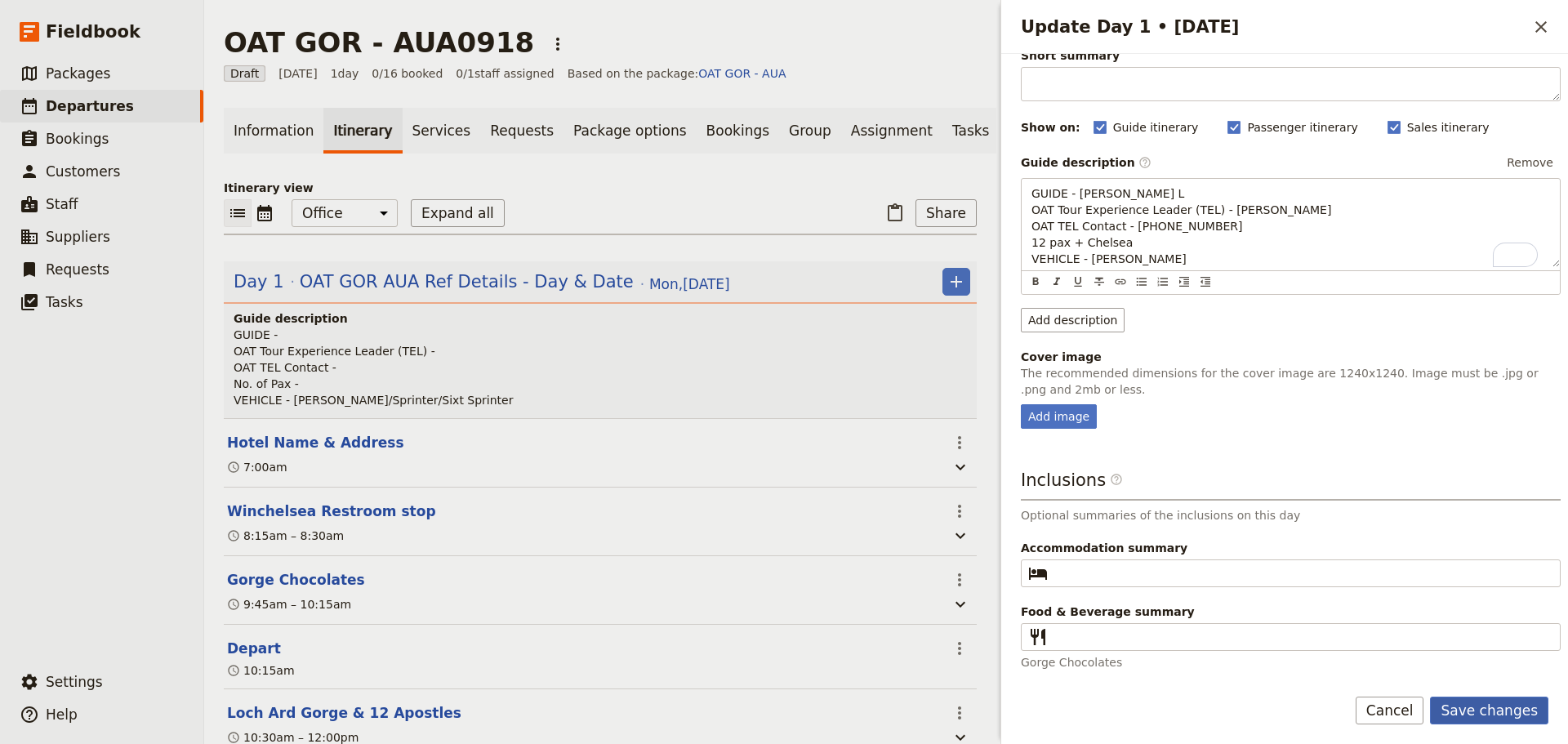
click at [1485, 702] on button "Save changes" at bounding box center [1488, 711] width 118 height 28
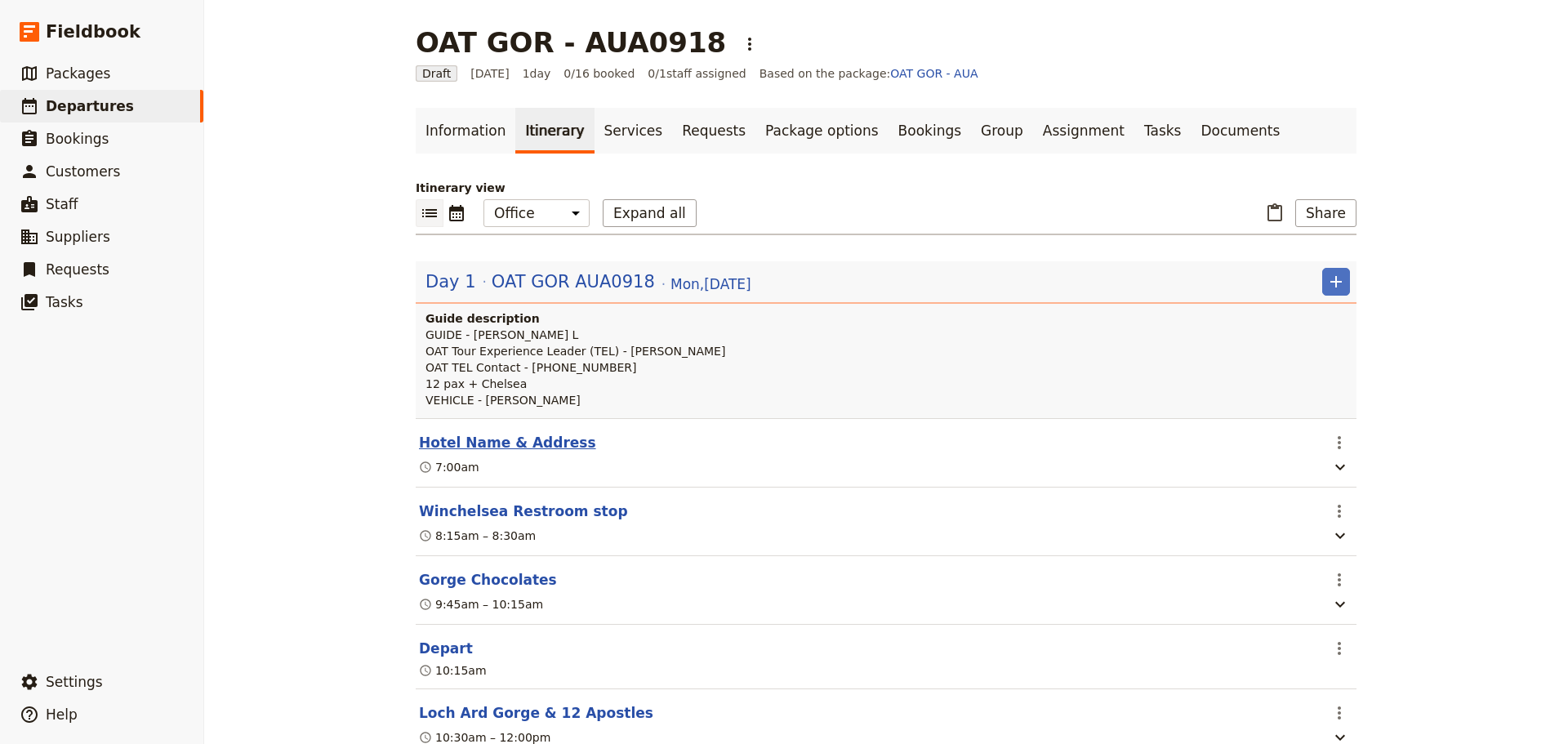
click at [487, 445] on button "Hotel Name & Address" at bounding box center [508, 443] width 177 height 20
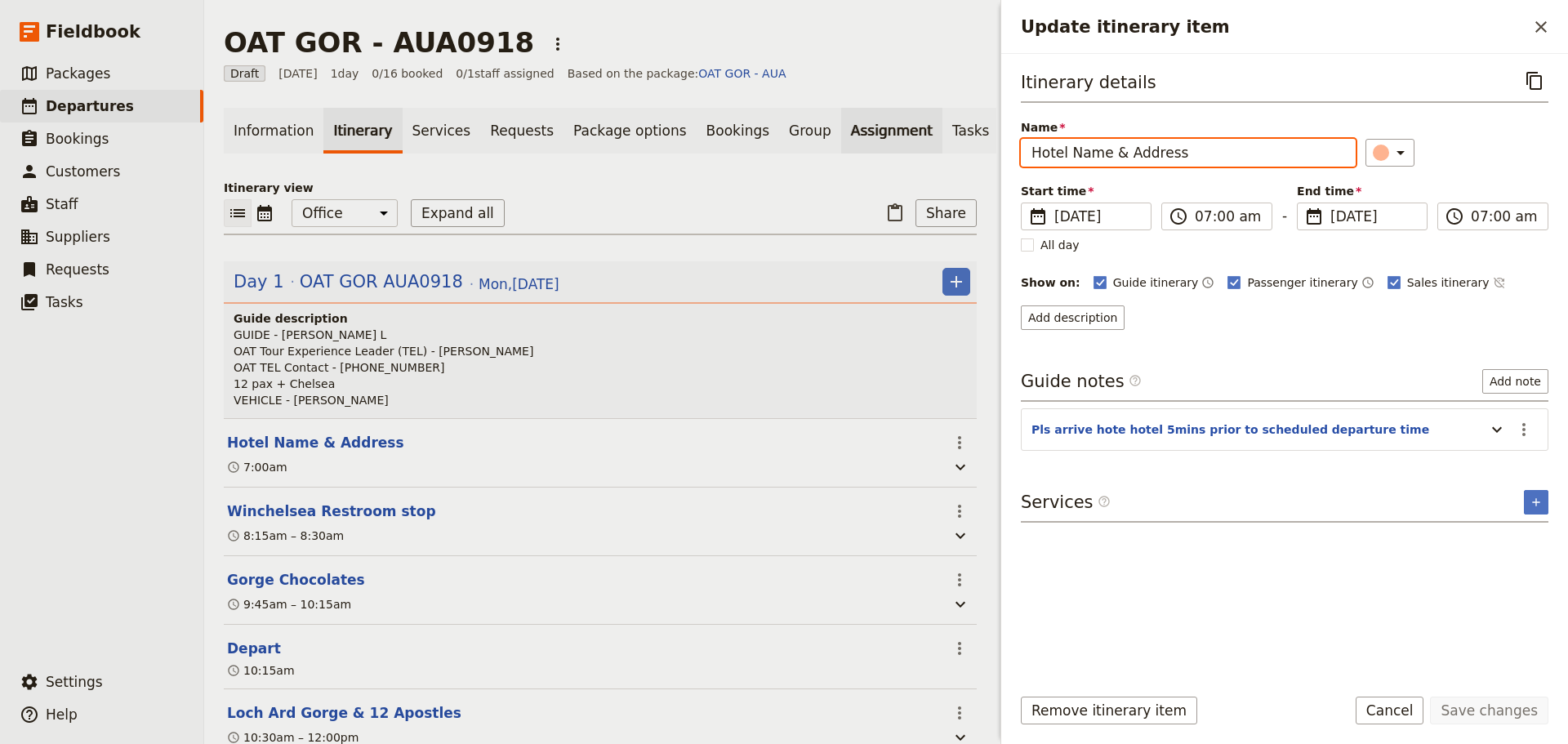
drag, startPoint x: 1228, startPoint y: 155, endPoint x: 838, endPoint y: 137, distance: 390.4
click at [843, 145] on div "OAT GOR - AUA0918 ​ Draft [DATE] 1 day 0/16 booked 0 / 1 staff assigned Based o…" at bounding box center [886, 372] width 1364 height 744
type input "Rendezvous [GEOGRAPHIC_DATA] @ [STREET_ADDRESS]"
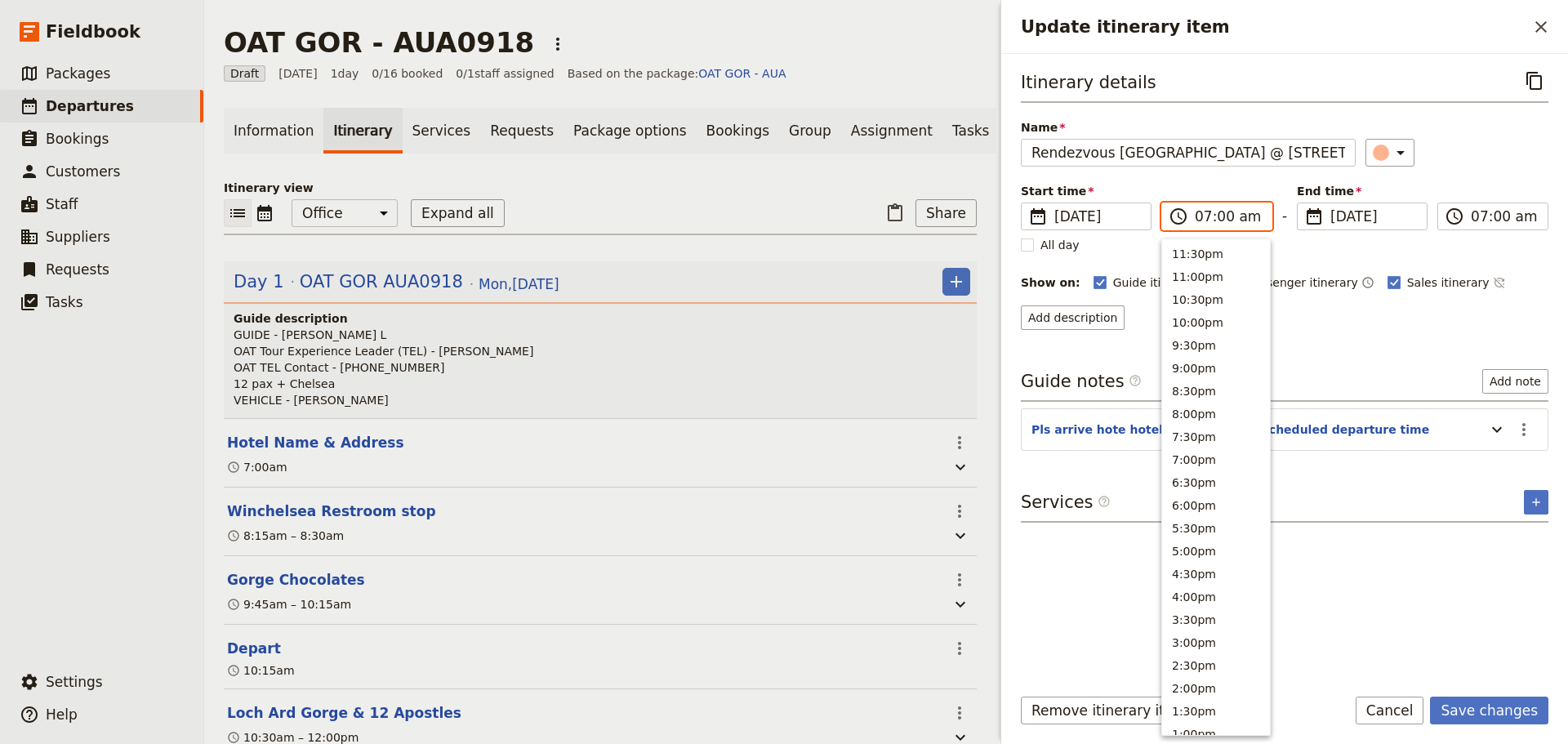
click at [1225, 222] on input "07:00 am" at bounding box center [1228, 217] width 67 height 20
click at [1223, 222] on input "07:00 am" at bounding box center [1228, 217] width 67 height 20
type input "07:15 am"
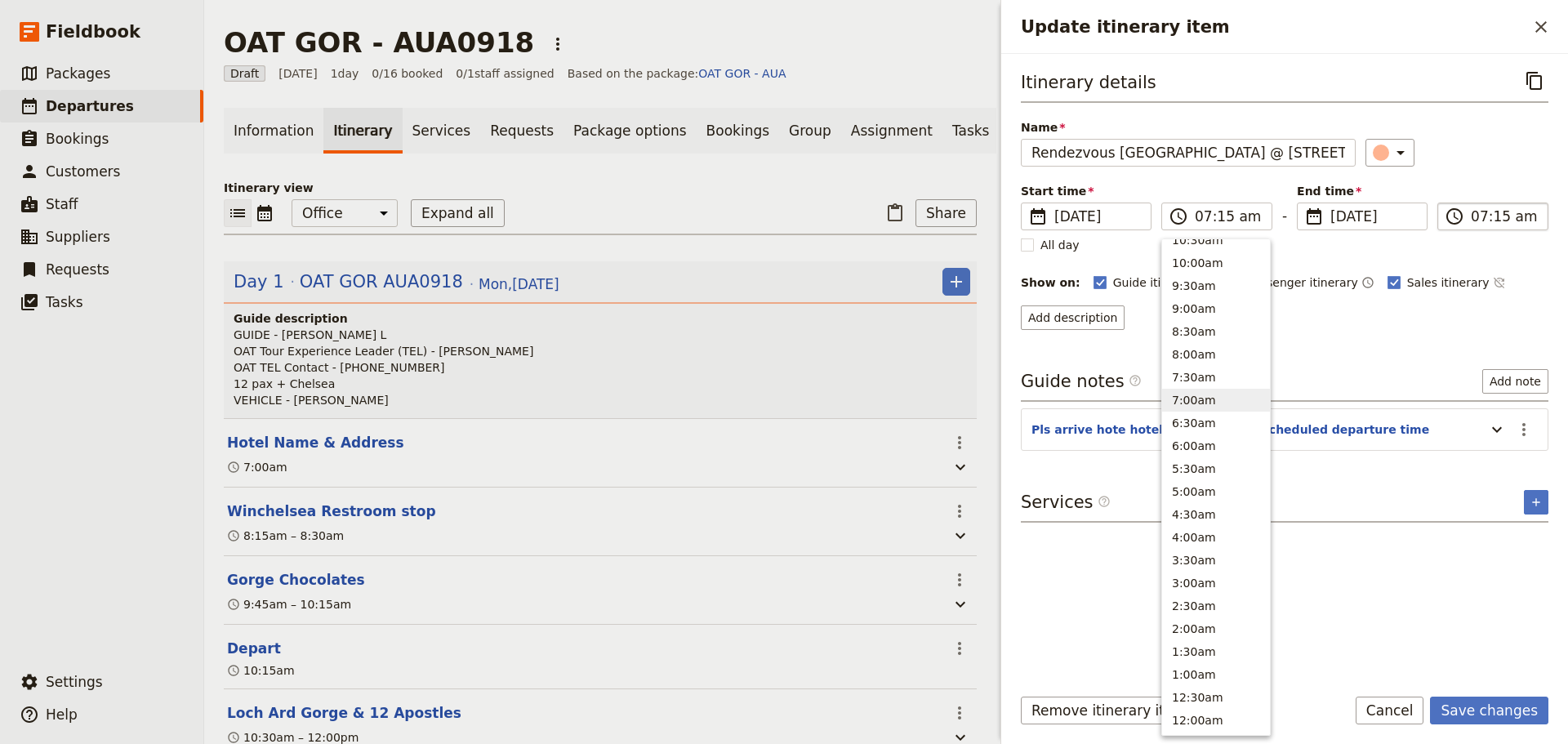
click at [1478, 215] on input "07:15 am" at bounding box center [1504, 217] width 67 height 20
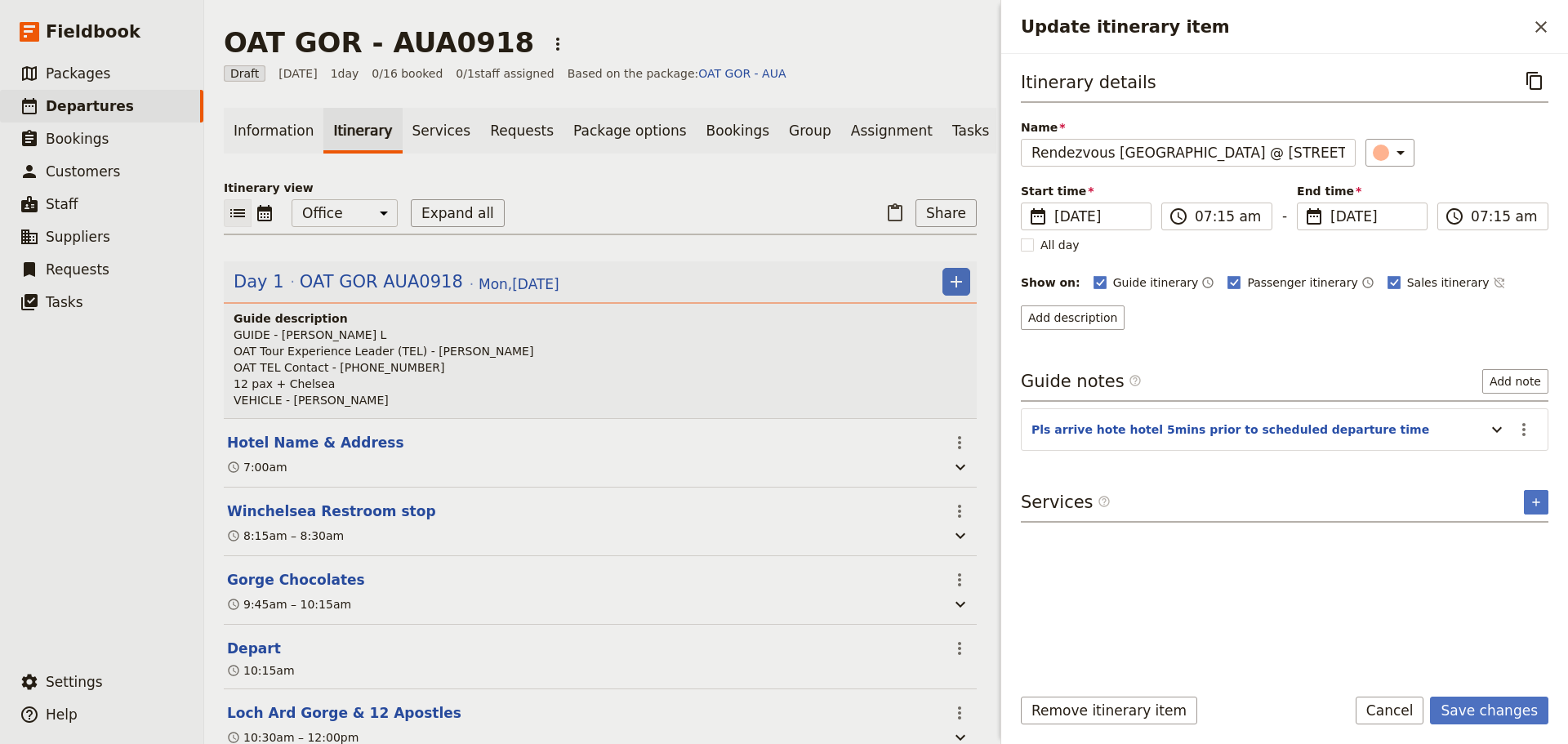
click at [1483, 157] on div "​" at bounding box center [1457, 153] width 183 height 28
click at [1497, 428] on icon "Update itinerary item" at bounding box center [1497, 429] width 20 height 20
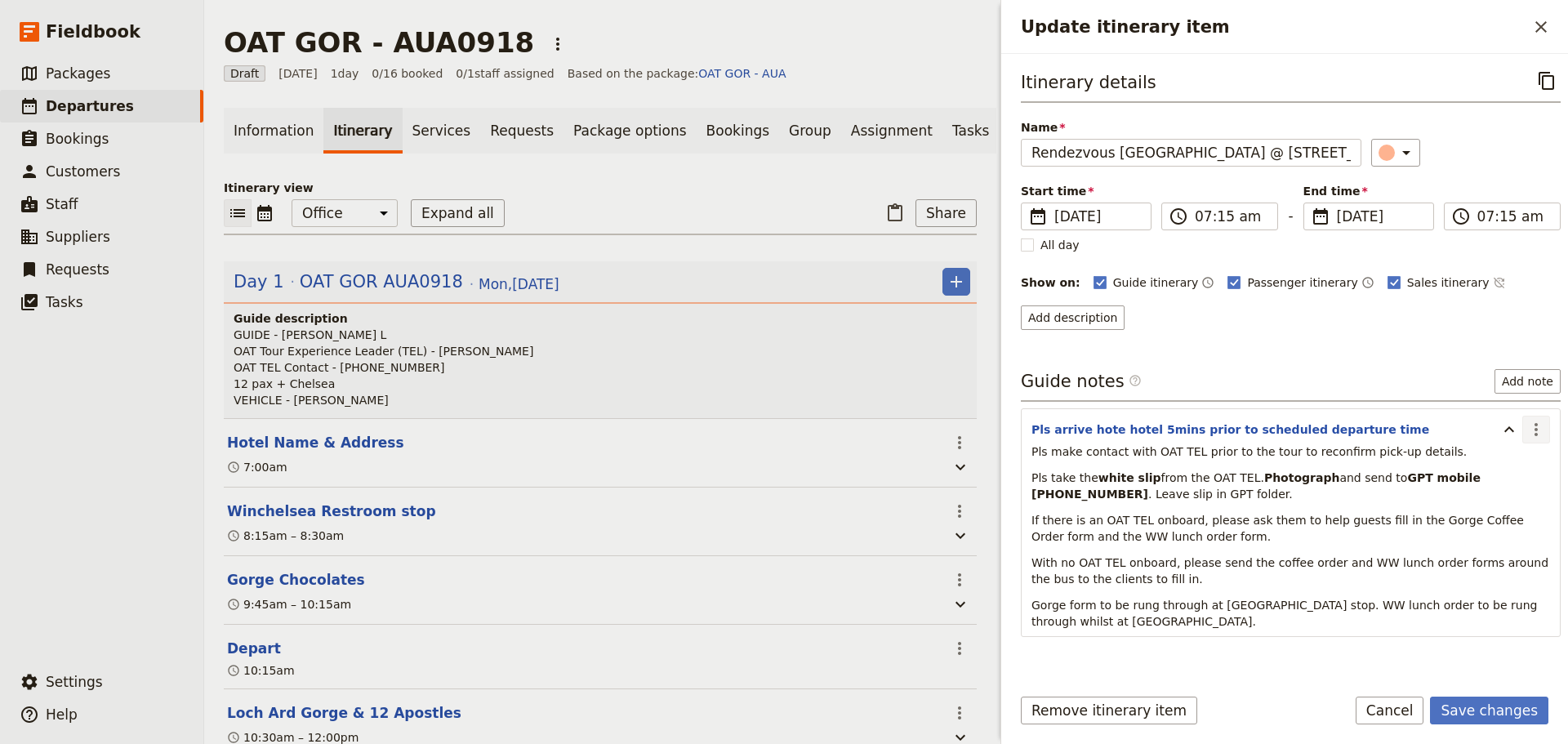
click at [1530, 432] on icon "Actions" at bounding box center [1536, 429] width 20 height 20
click at [1503, 469] on span "Edit note" at bounding box center [1477, 465] width 52 height 16
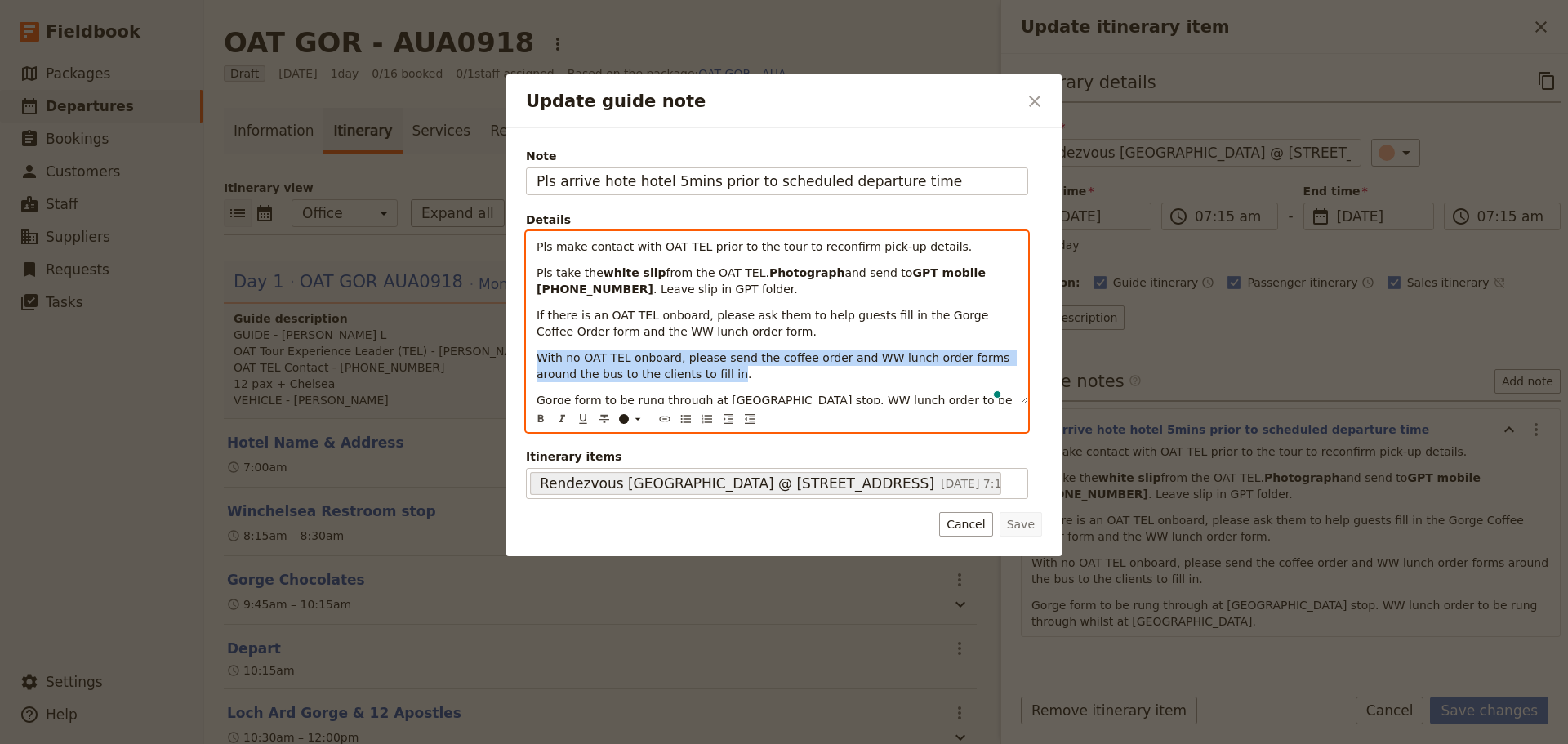
drag, startPoint x: 640, startPoint y: 374, endPoint x: 540, endPoint y: 359, distance: 101.1
click at [540, 359] on p "With no OAT TEL onboard, please send the coffee order and WW lunch order forms …" at bounding box center [777, 366] width 481 height 33
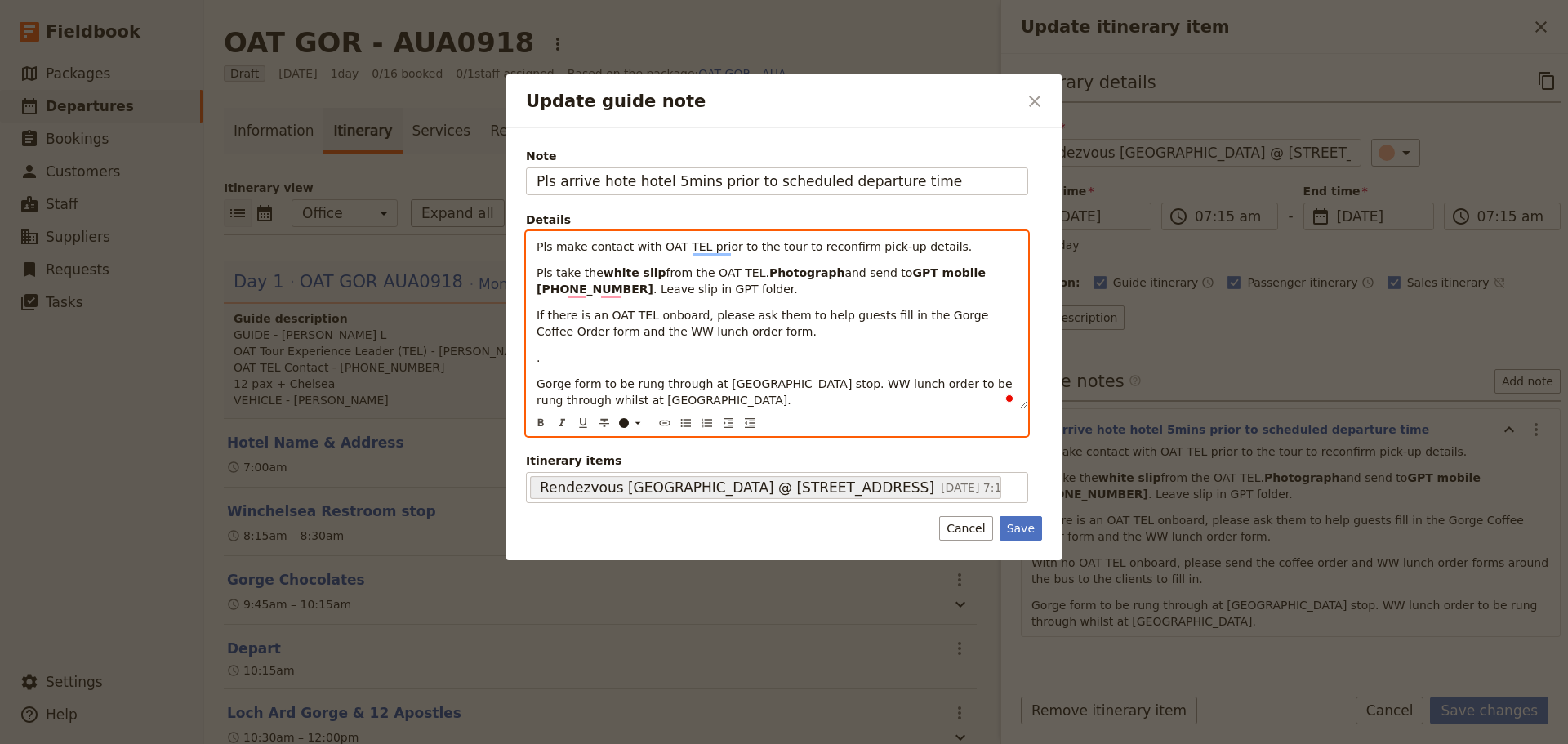
click at [627, 359] on p "." at bounding box center [777, 358] width 481 height 16
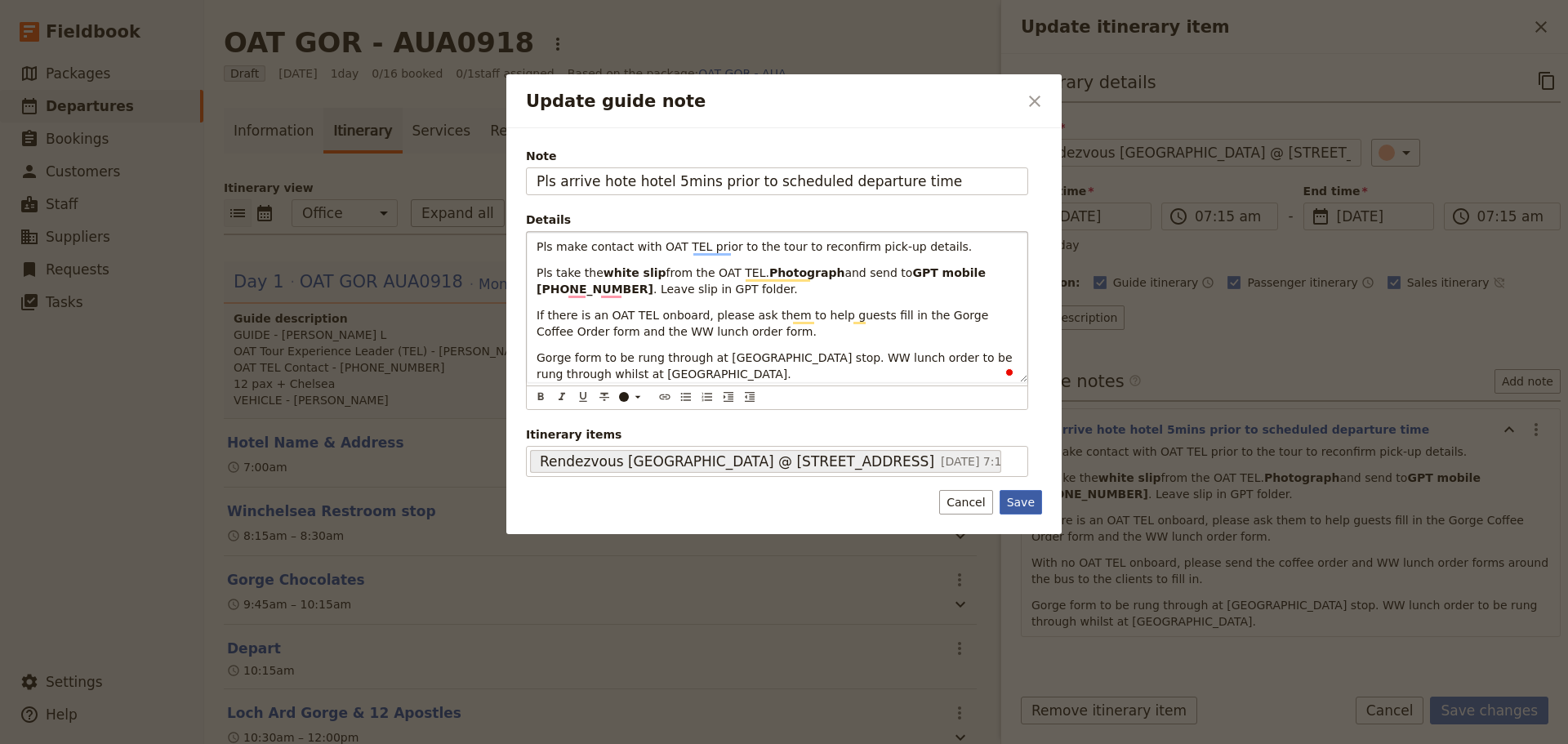
click at [1028, 504] on button "Save" at bounding box center [1020, 502] width 42 height 24
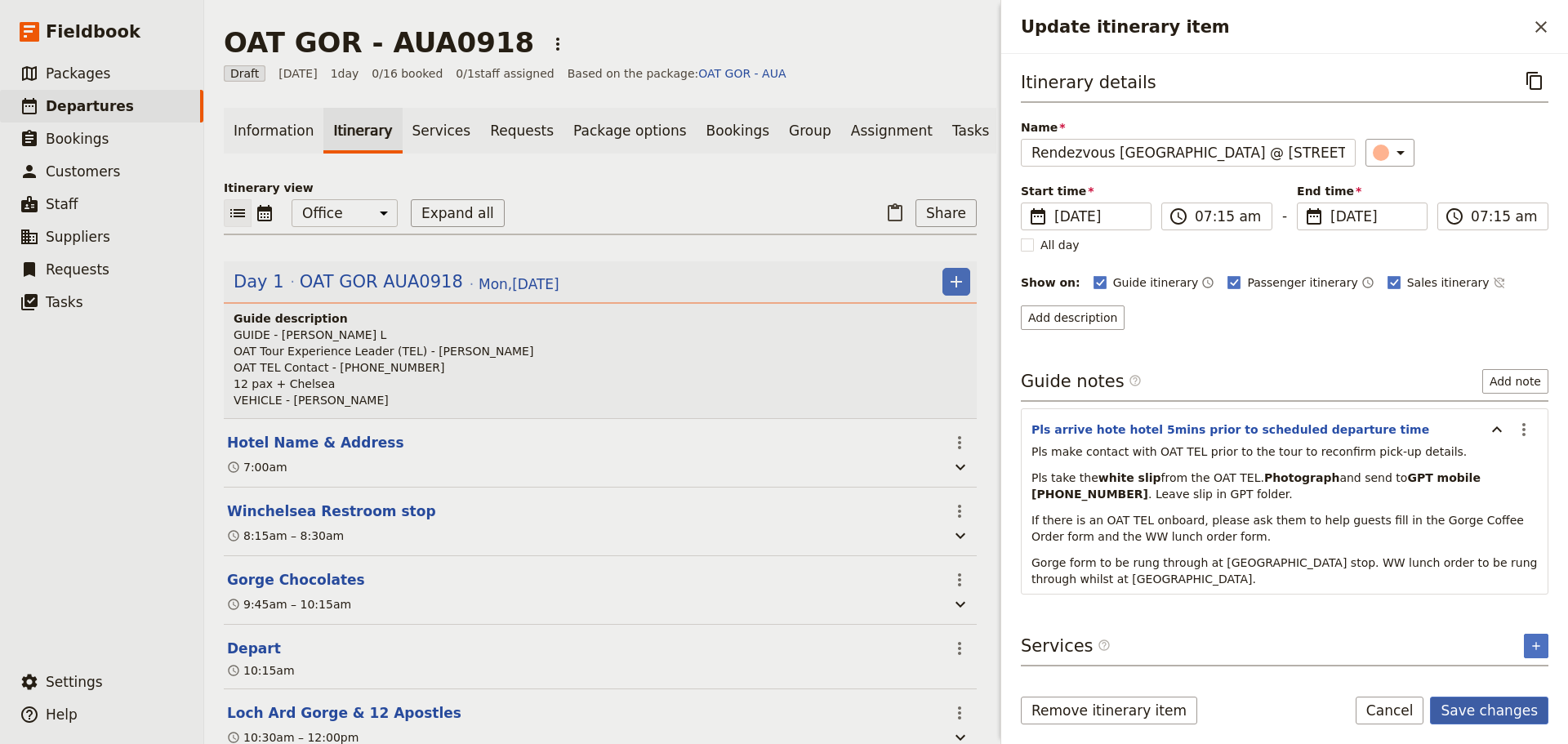
click at [1531, 713] on button "Save changes" at bounding box center [1488, 711] width 118 height 28
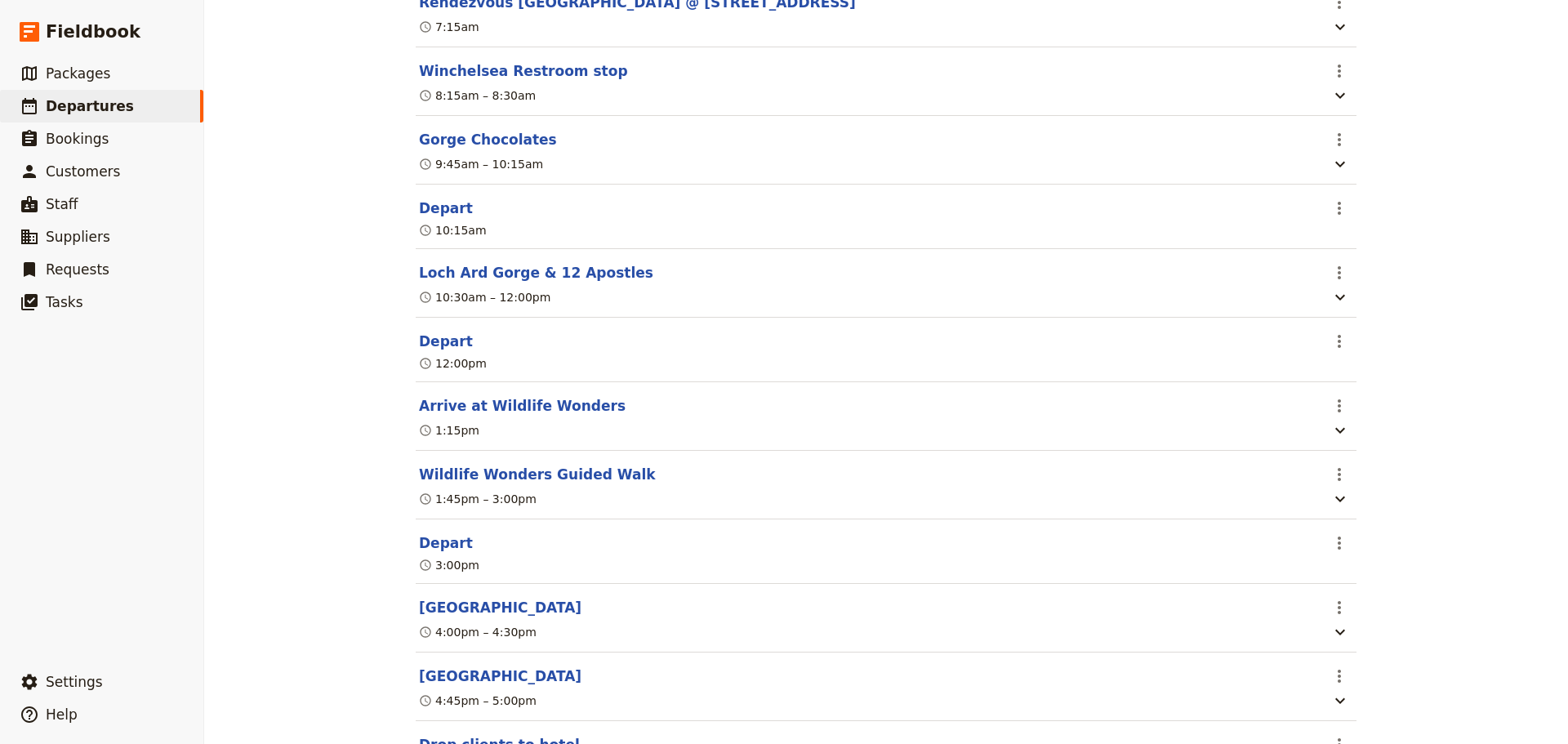
scroll to position [490, 0]
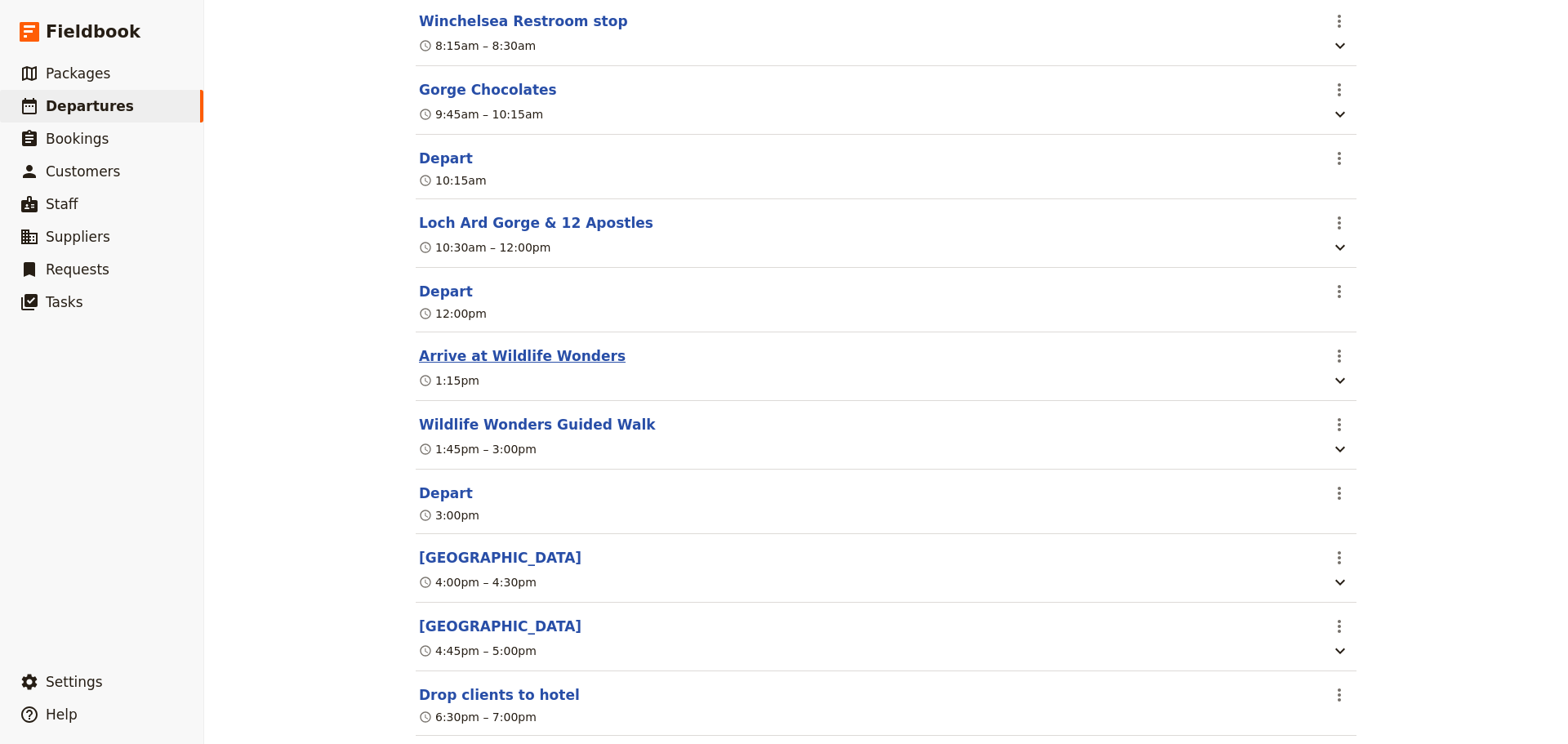
click at [488, 364] on button "Arrive at Wildlife Wonders" at bounding box center [522, 356] width 207 height 20
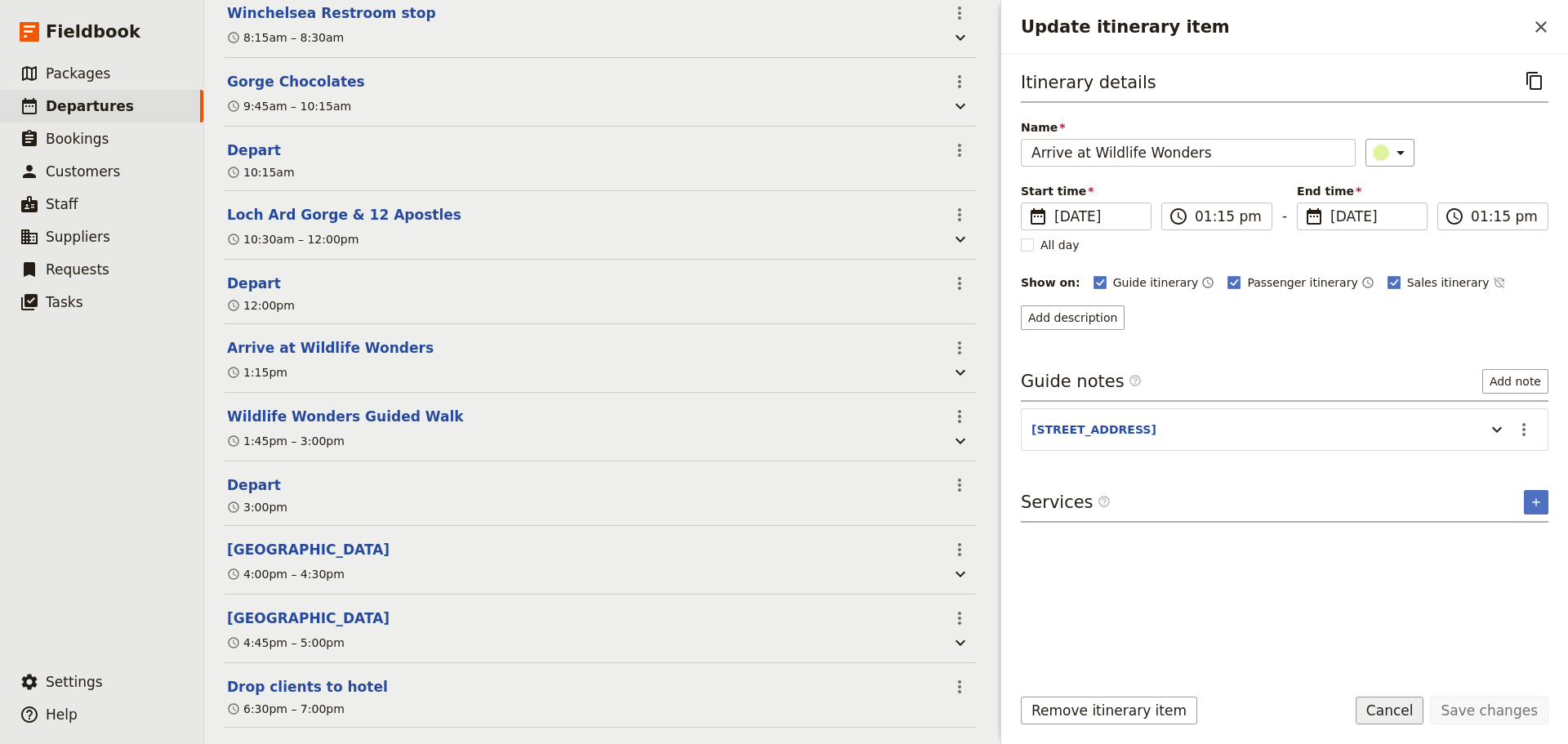
click at [1402, 713] on button "Cancel" at bounding box center [1390, 711] width 69 height 28
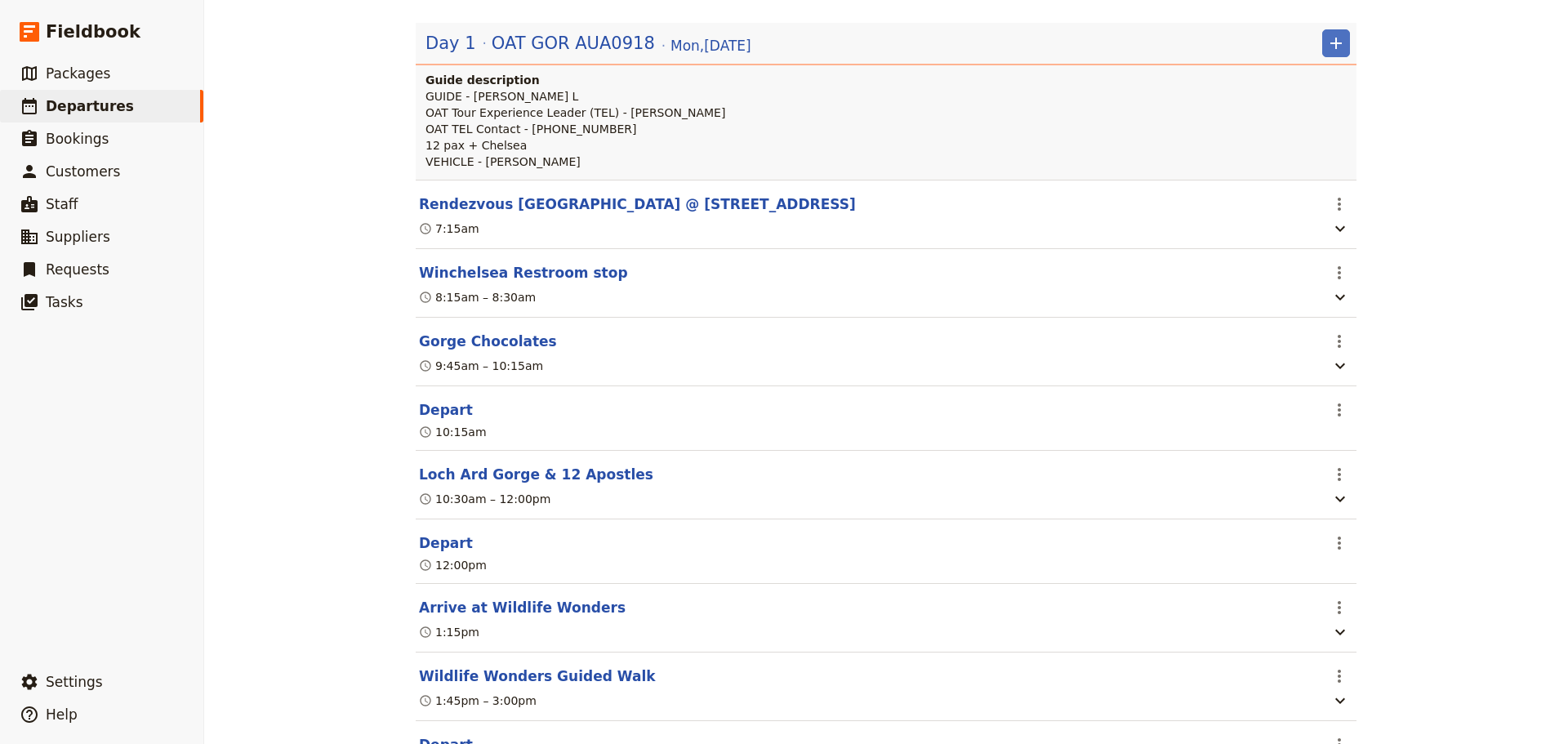
scroll to position [0, 0]
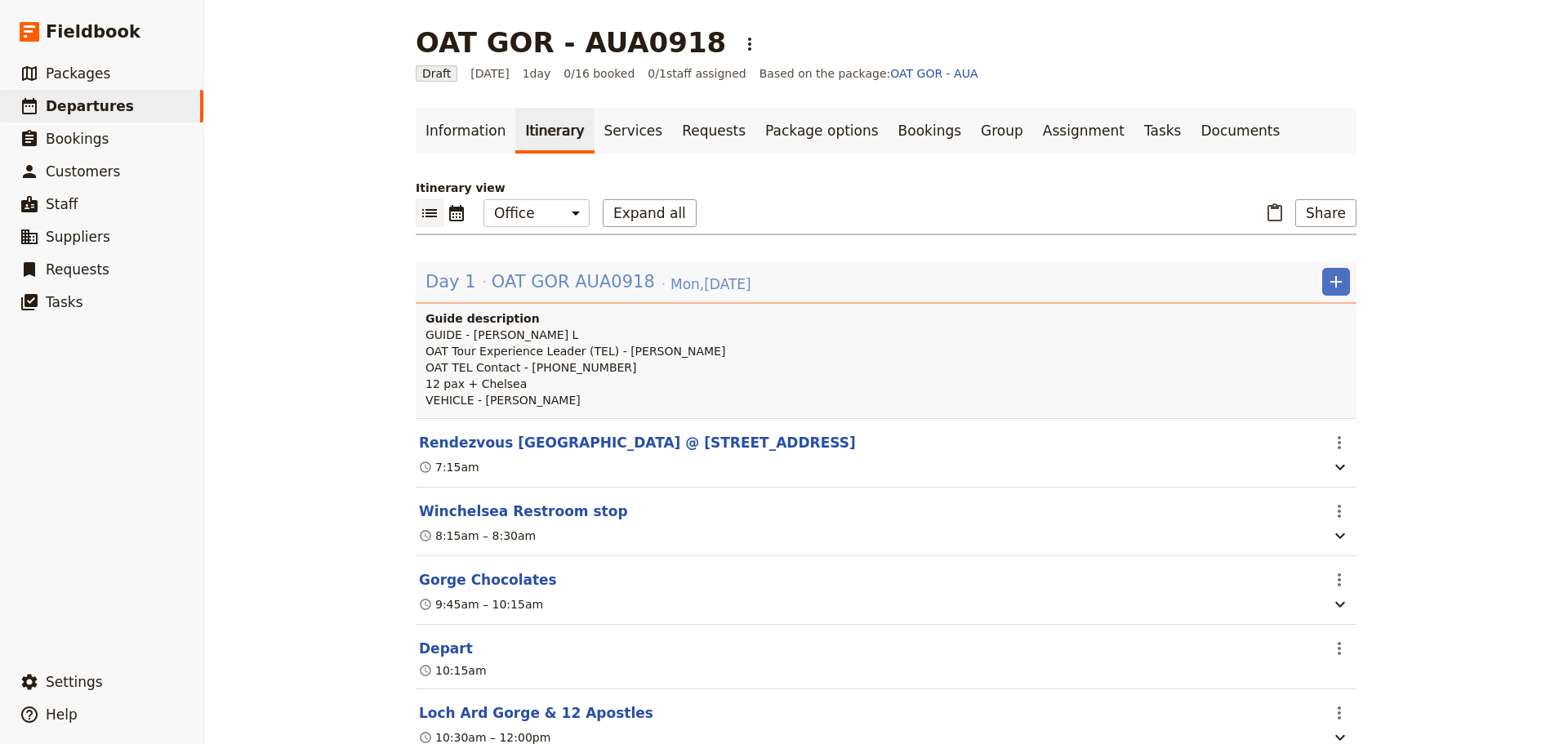
click at [591, 286] on span "OAT GOR AUA0918" at bounding box center [573, 281] width 164 height 24
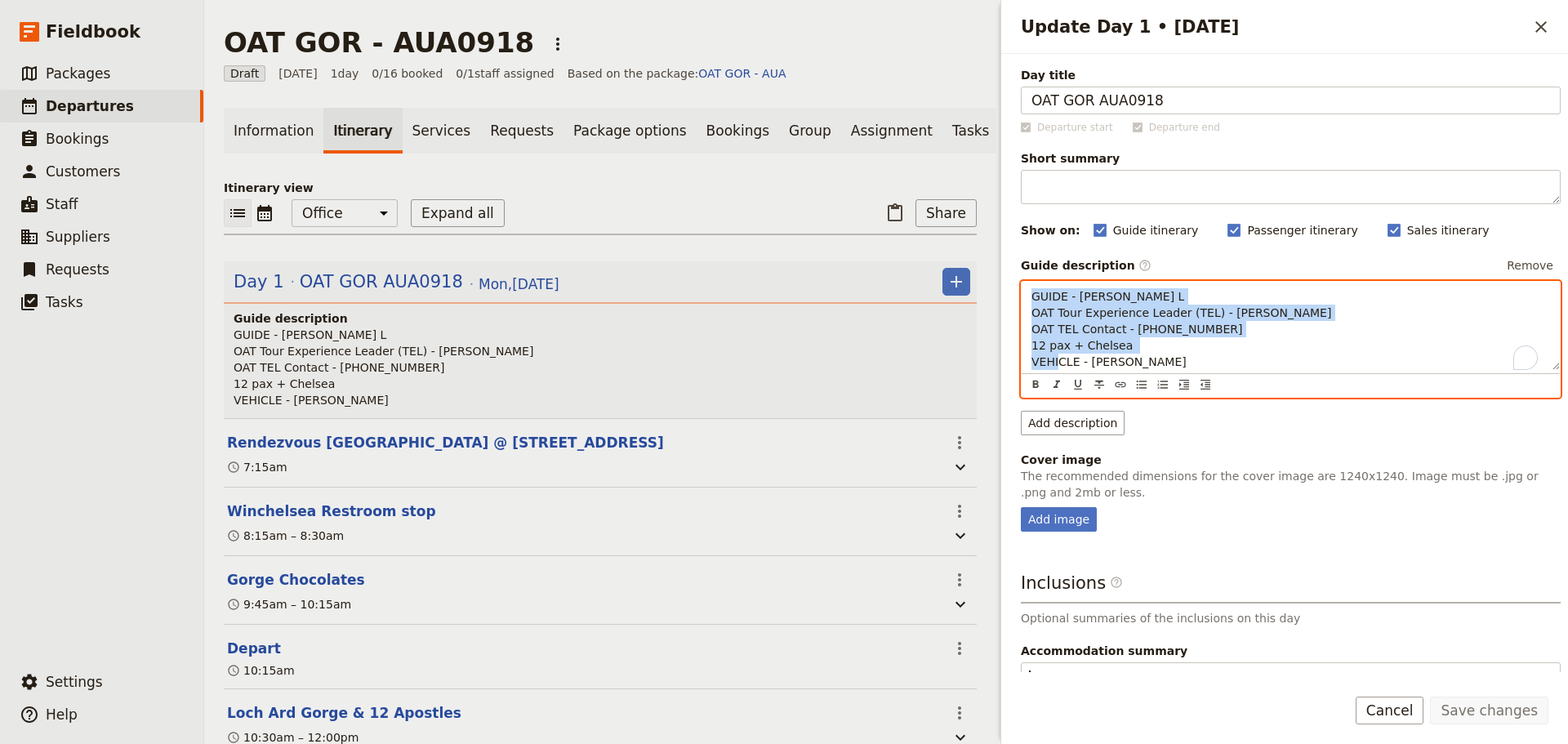
drag, startPoint x: 1129, startPoint y: 367, endPoint x: 981, endPoint y: 287, distance: 168.2
click at [981, 287] on div "OAT GOR - AUA0918 ​ Draft [DATE] 1 day 0/16 booked 0 / 1 staff assigned Based o…" at bounding box center [886, 372] width 1364 height 744
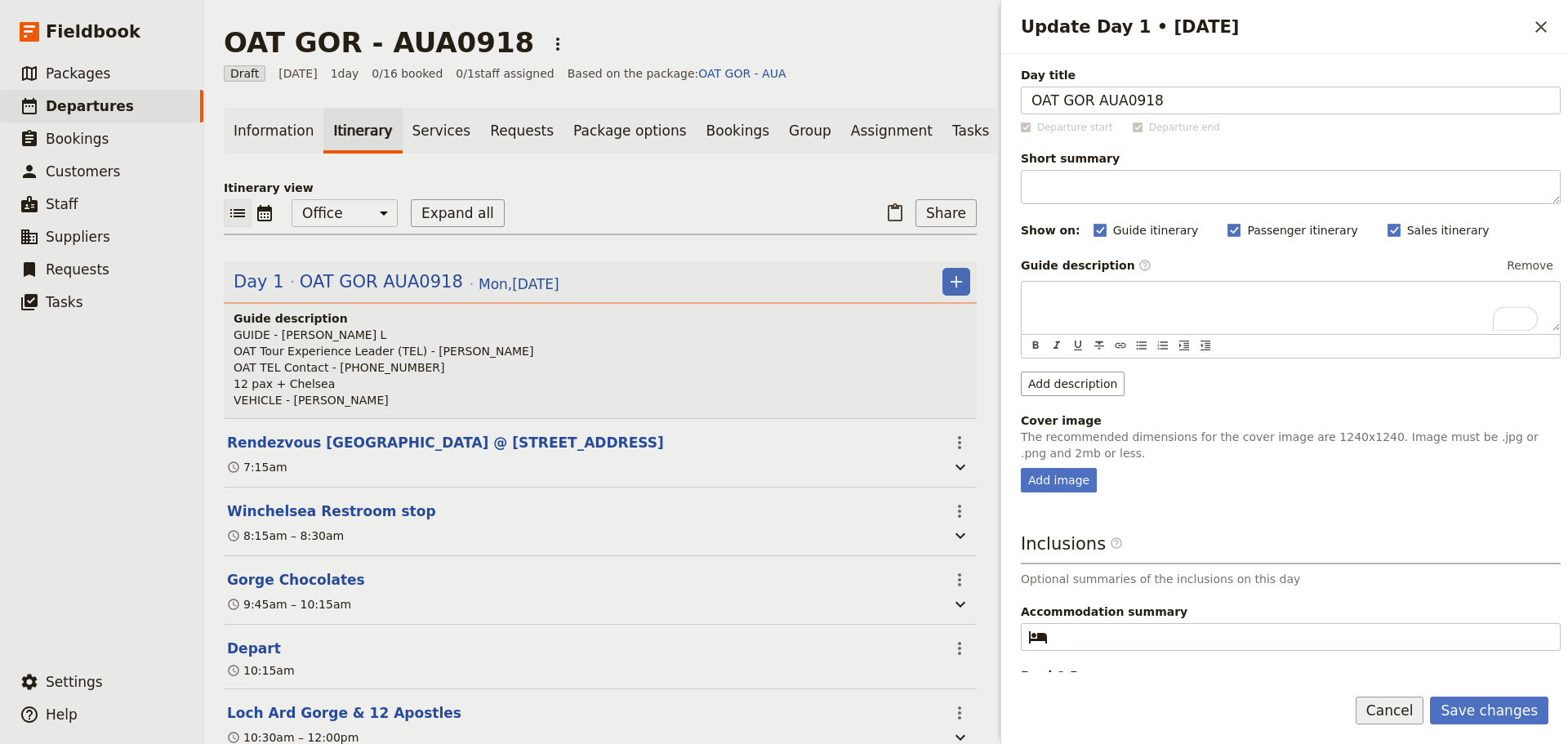
click at [1392, 704] on div "Day title OAT GOR AUA0918 Departure start Departure end Short summary 150 / 150…" at bounding box center [1284, 400] width 567 height 691
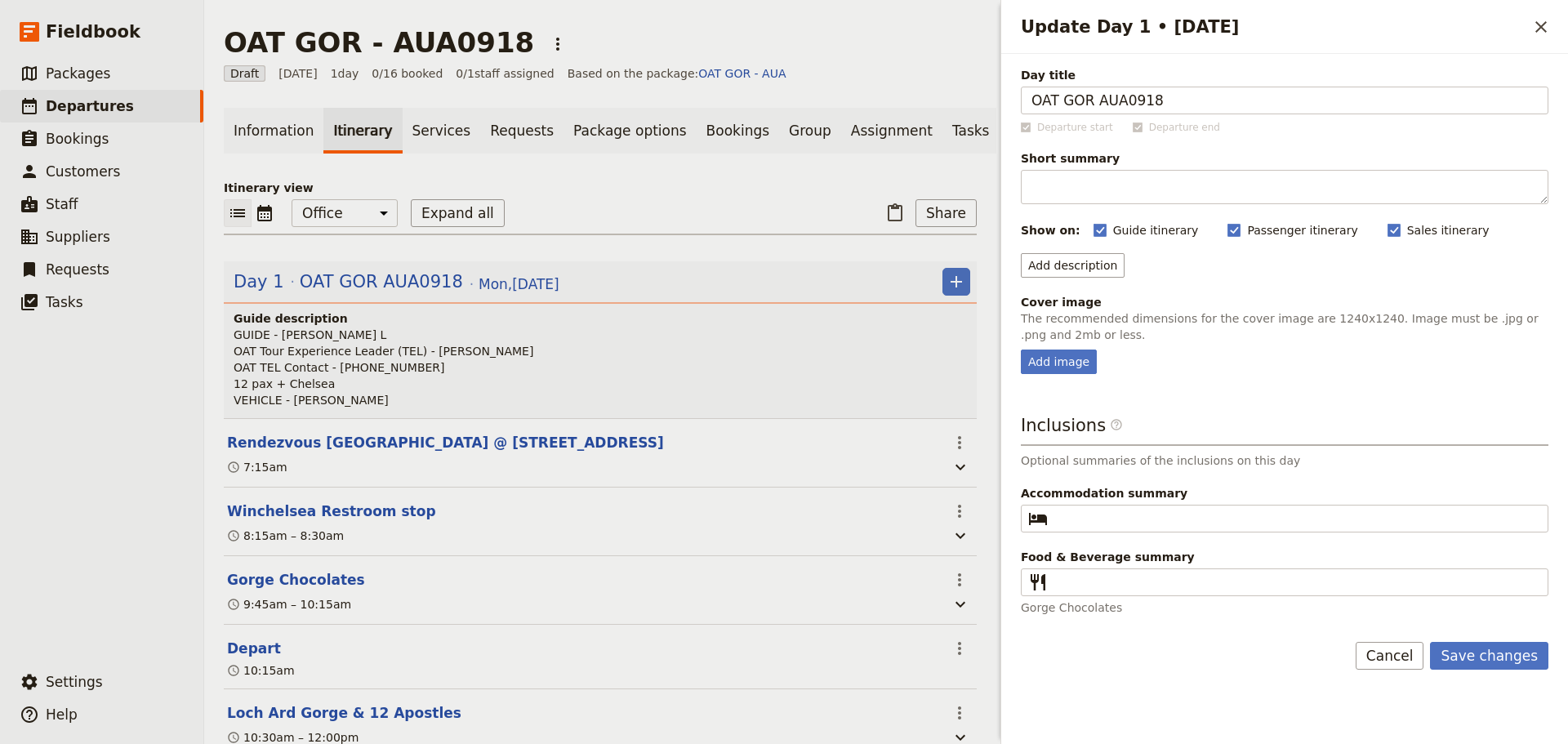
drag, startPoint x: 72, startPoint y: 101, endPoint x: 904, endPoint y: 64, distance: 832.8
click at [72, 101] on span "Departures" at bounding box center [90, 106] width 89 height 16
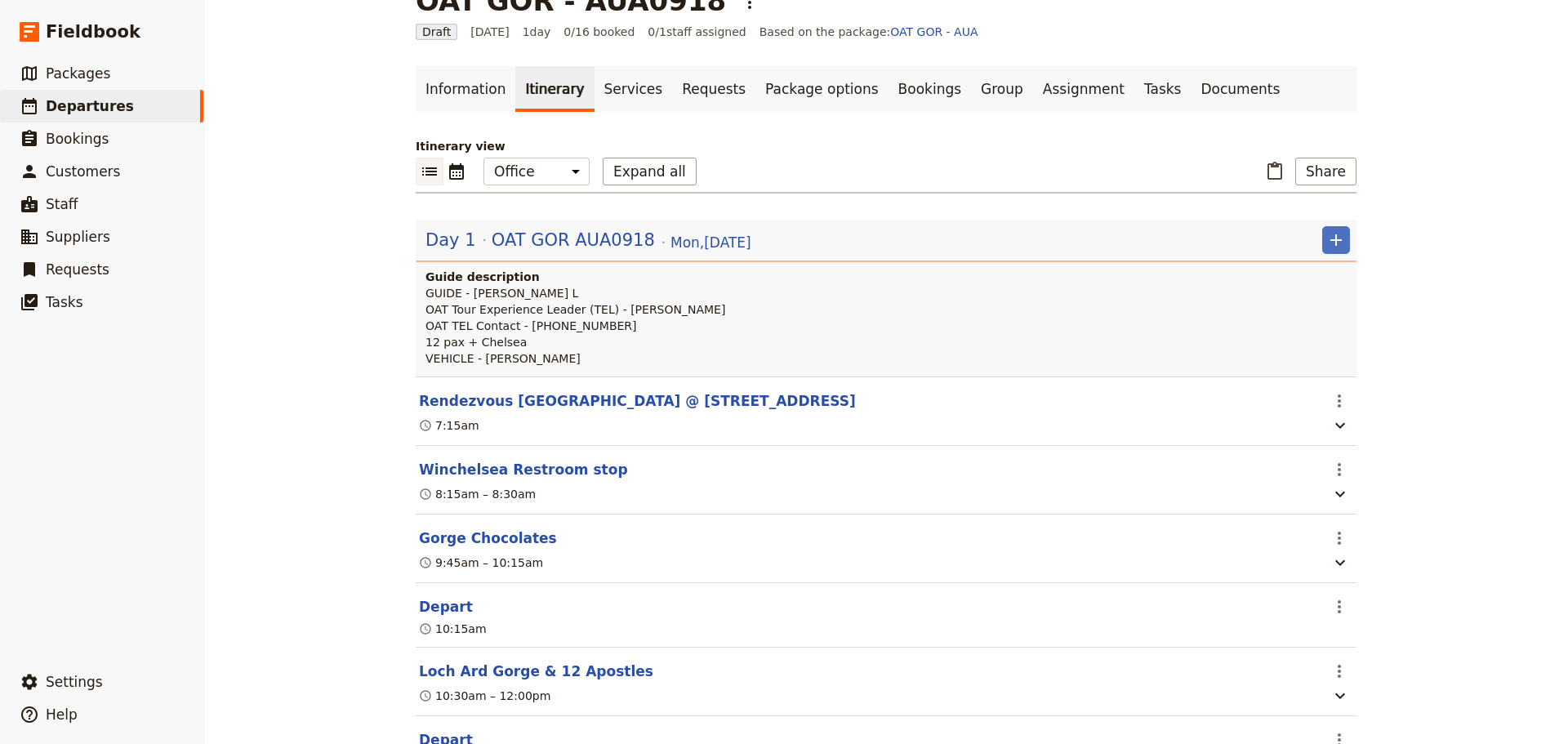
scroll to position [81, 0]
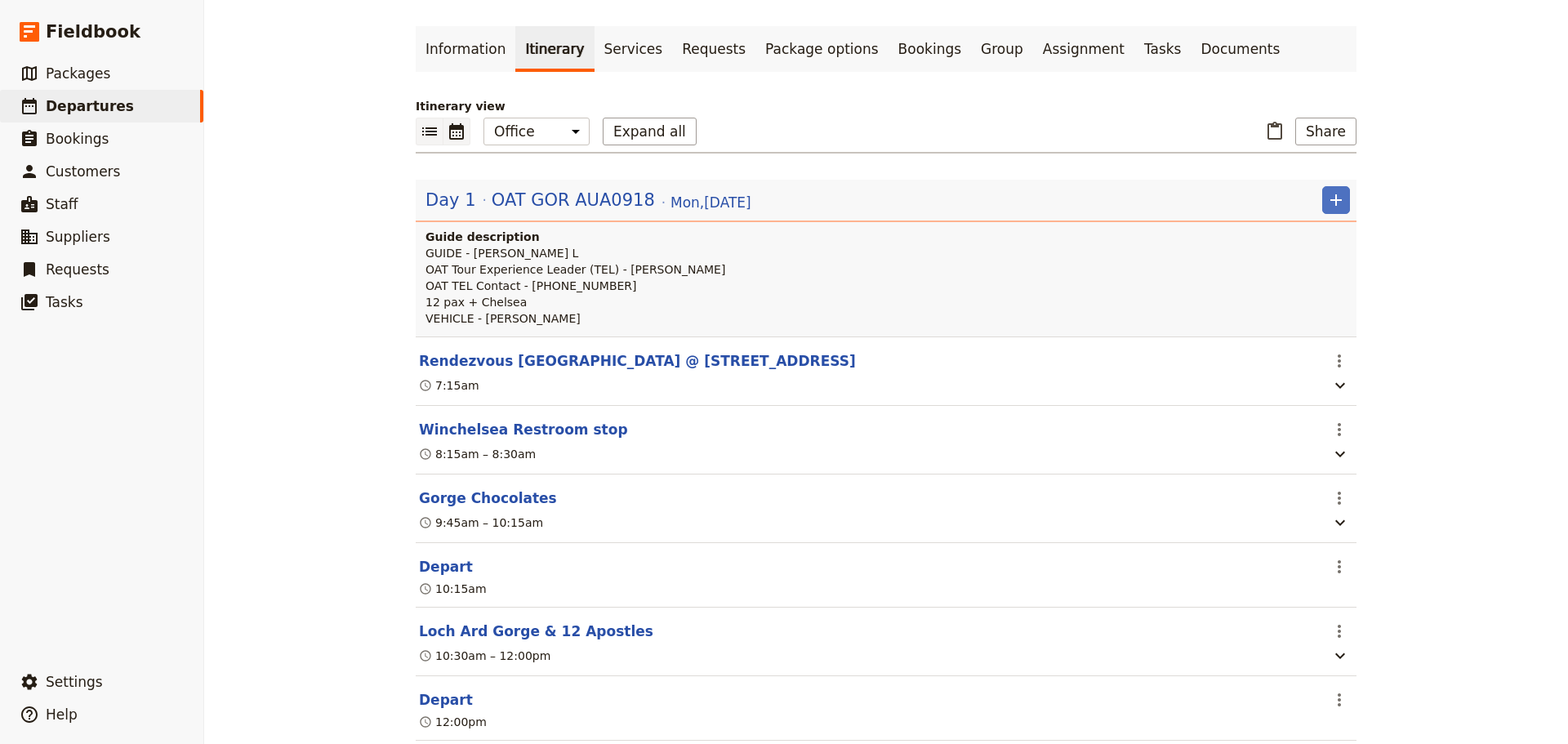
click at [459, 139] on icon "Calendar view" at bounding box center [456, 132] width 20 height 20
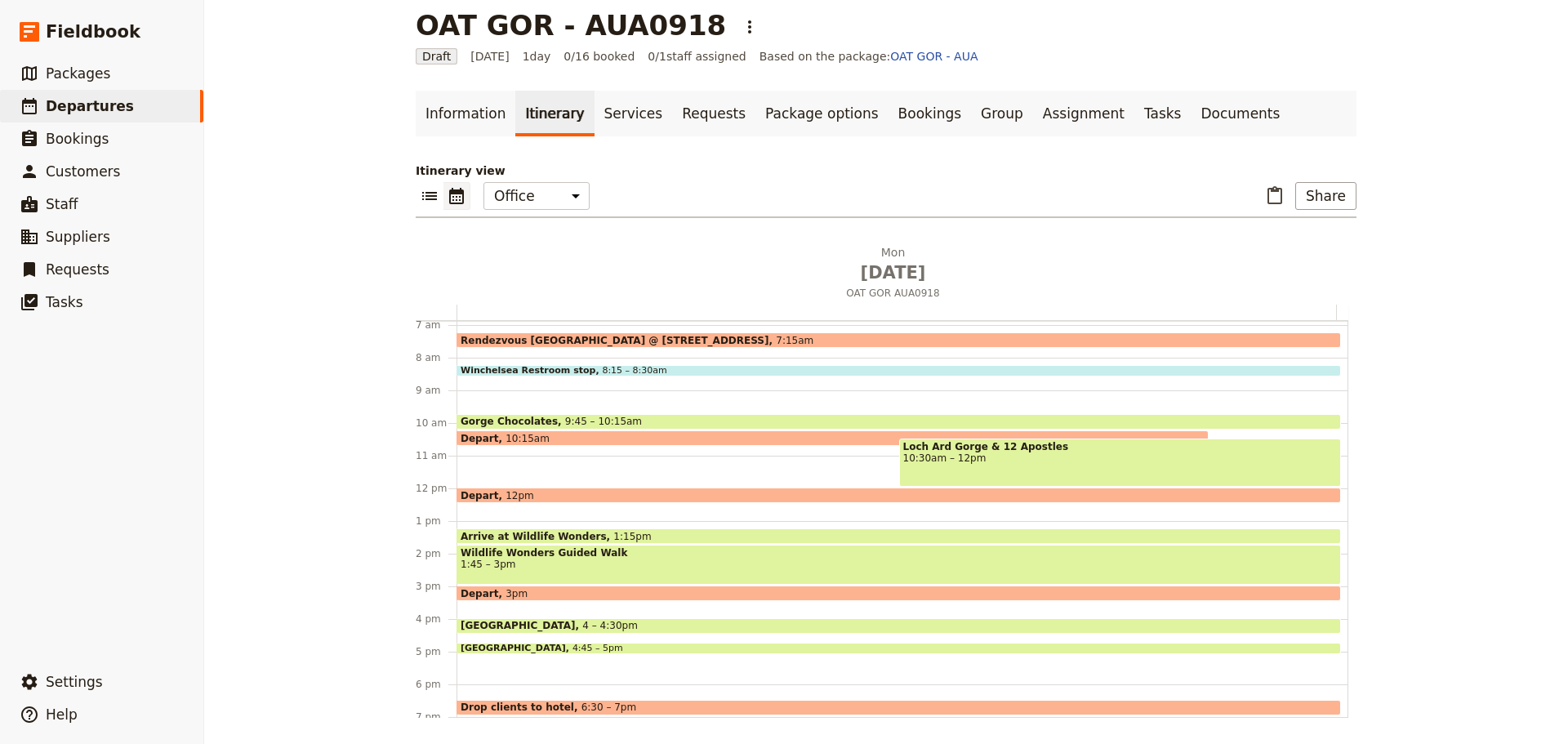
scroll to position [224, 0]
click at [589, 563] on span "1:45 – 3pm" at bounding box center [899, 565] width 877 height 12
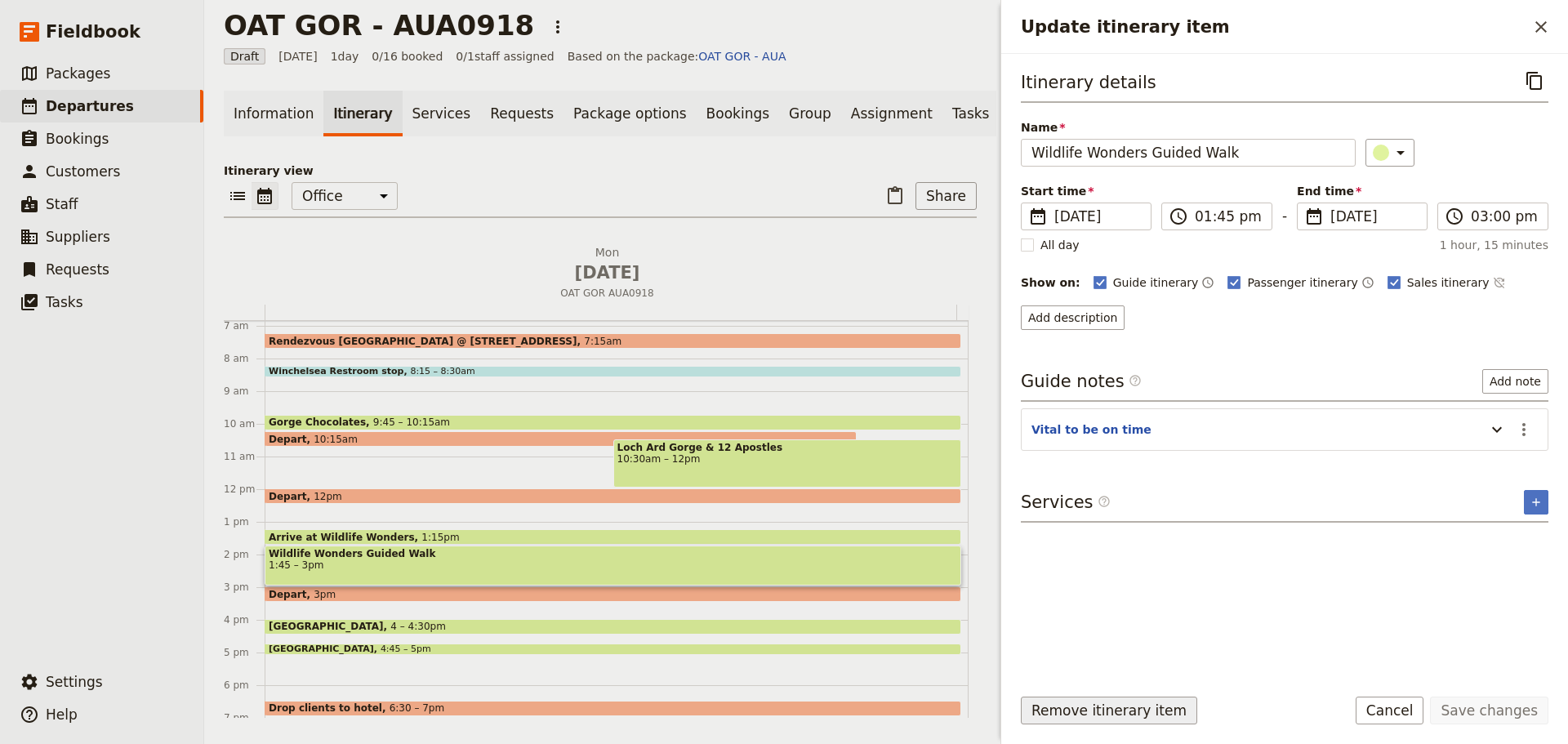
click at [1089, 721] on button "Remove itinerary item" at bounding box center [1108, 711] width 176 height 28
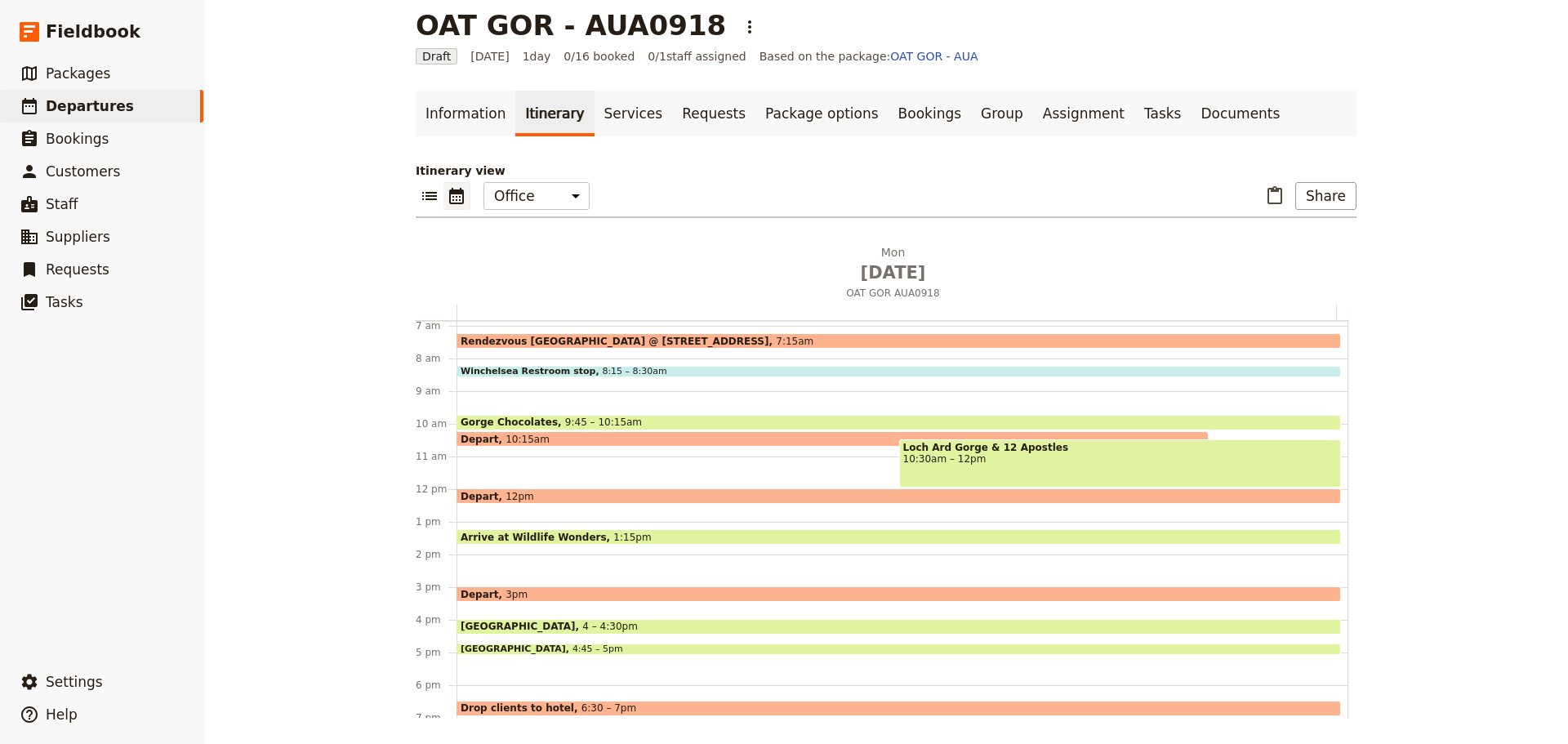
click at [545, 532] on span "Arrive at Wildlife Wonders" at bounding box center [537, 537] width 153 height 11
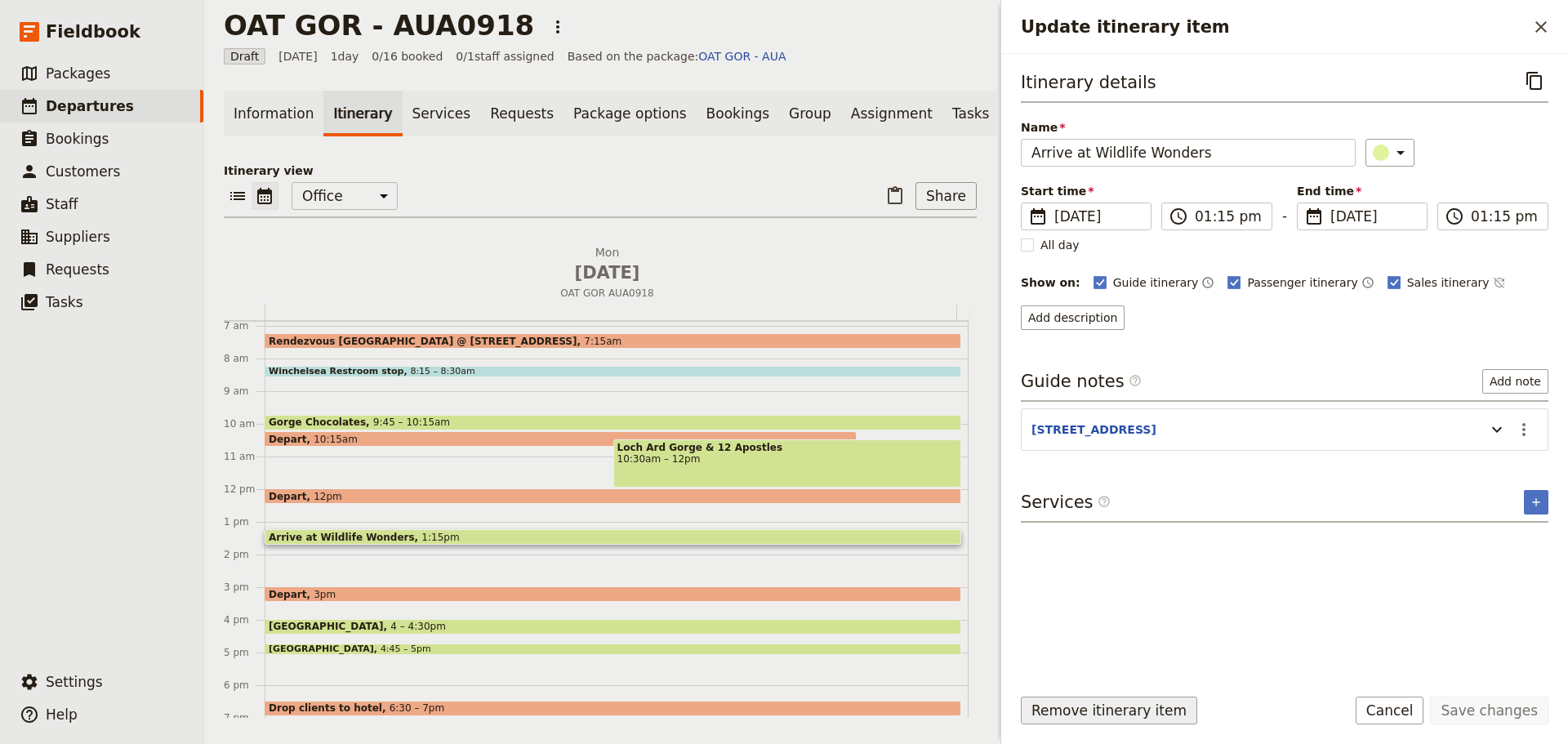
click at [1141, 711] on button "Remove itinerary item" at bounding box center [1108, 711] width 176 height 28
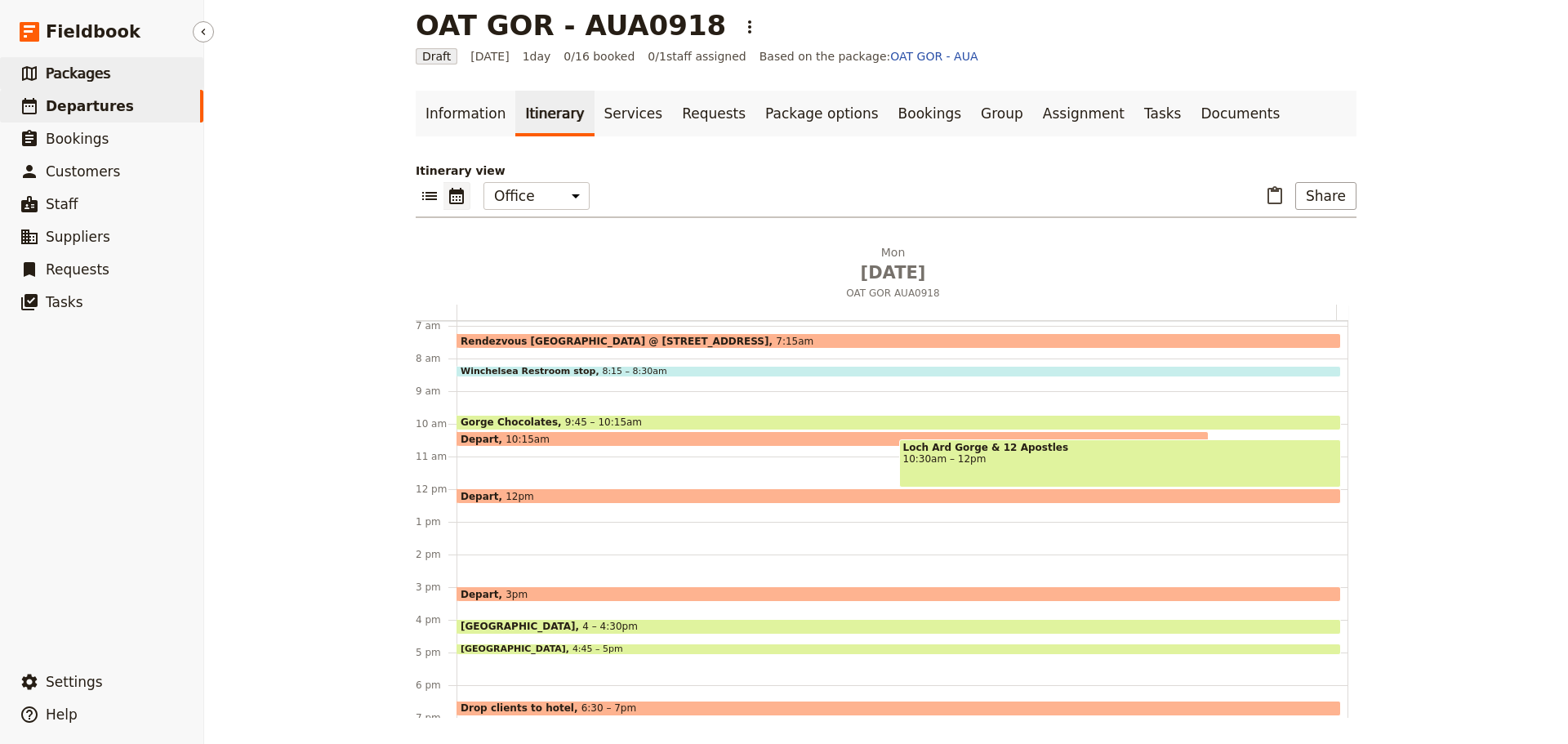
click at [84, 65] on span "Packages" at bounding box center [78, 73] width 64 height 16
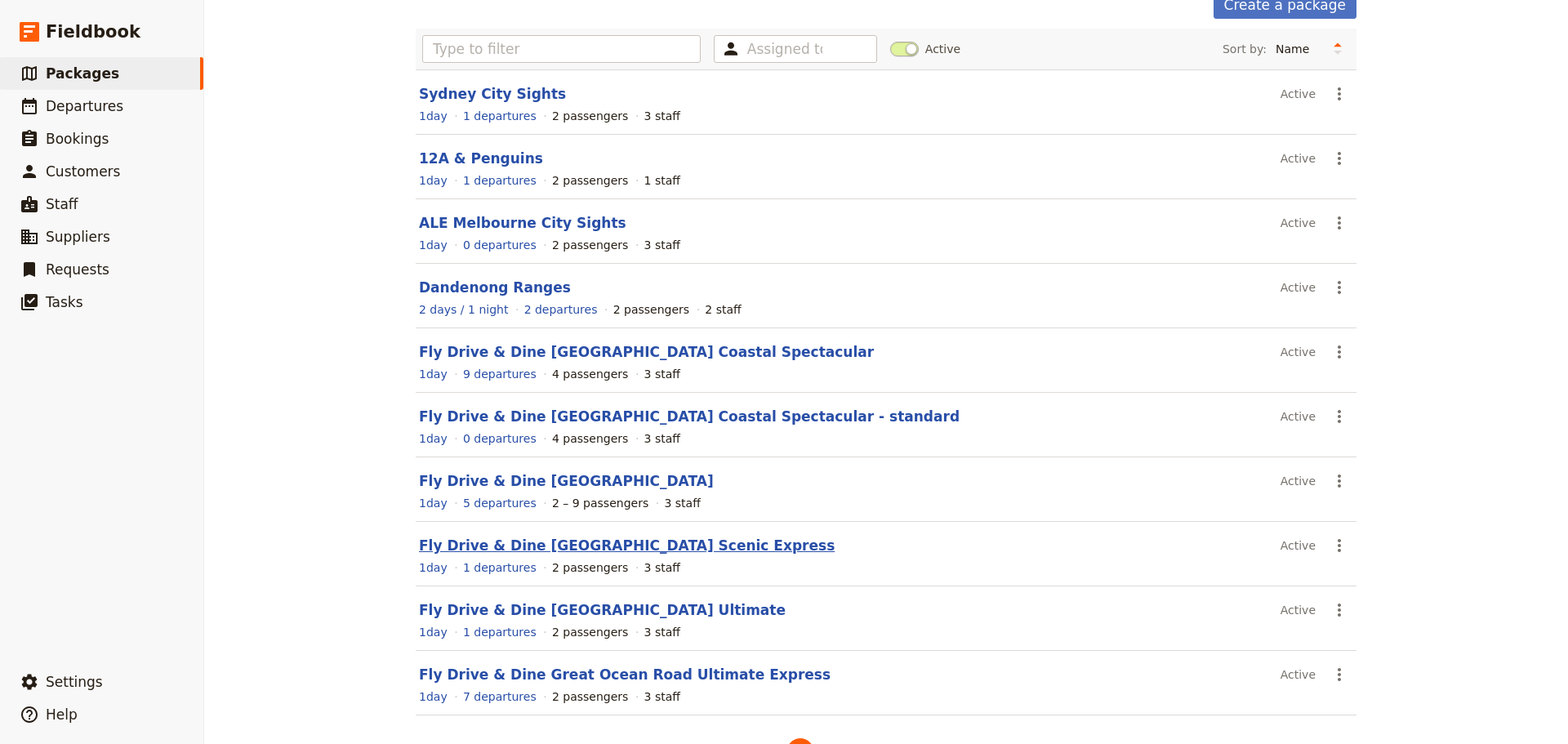
scroll to position [146, 0]
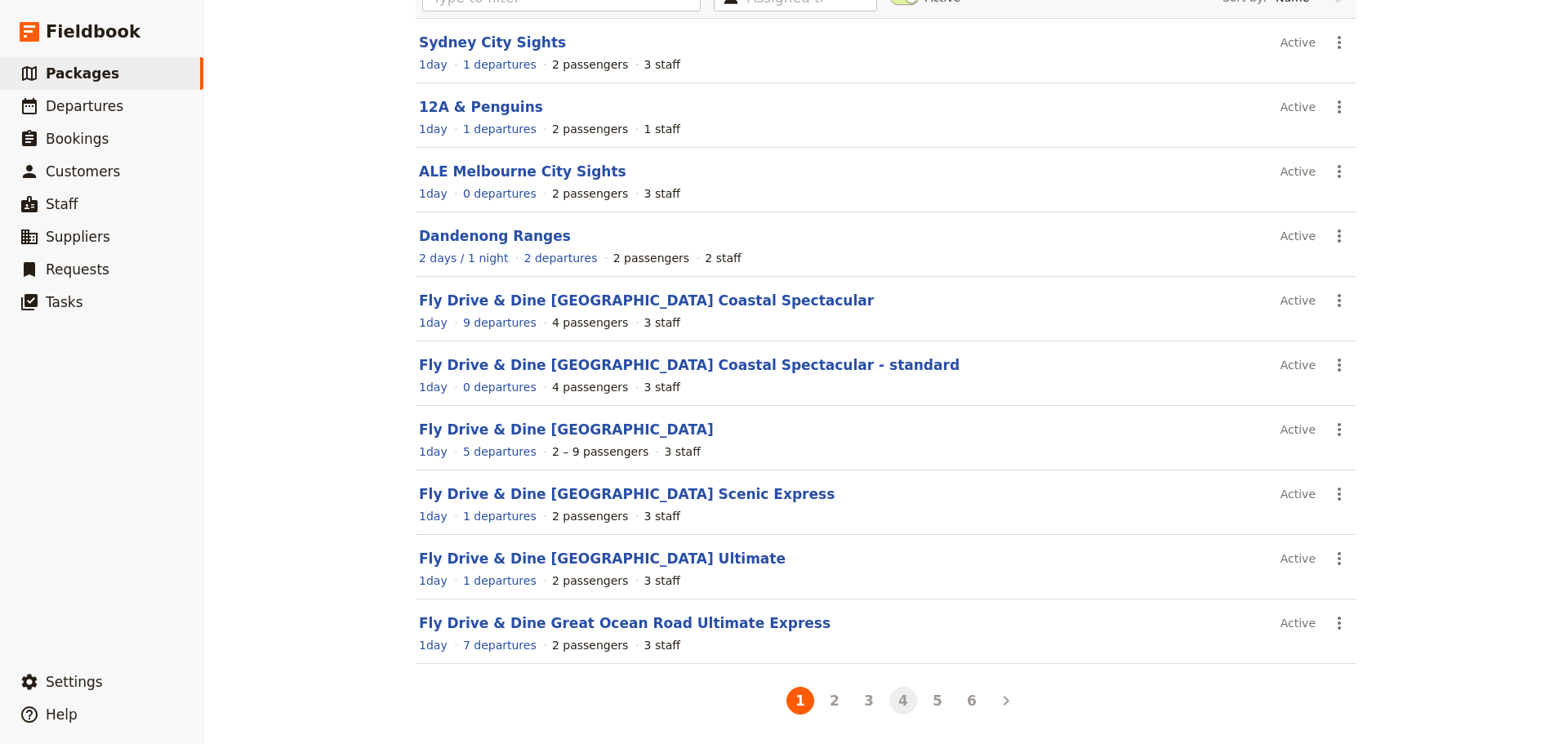
click at [905, 699] on button "4" at bounding box center [903, 701] width 28 height 28
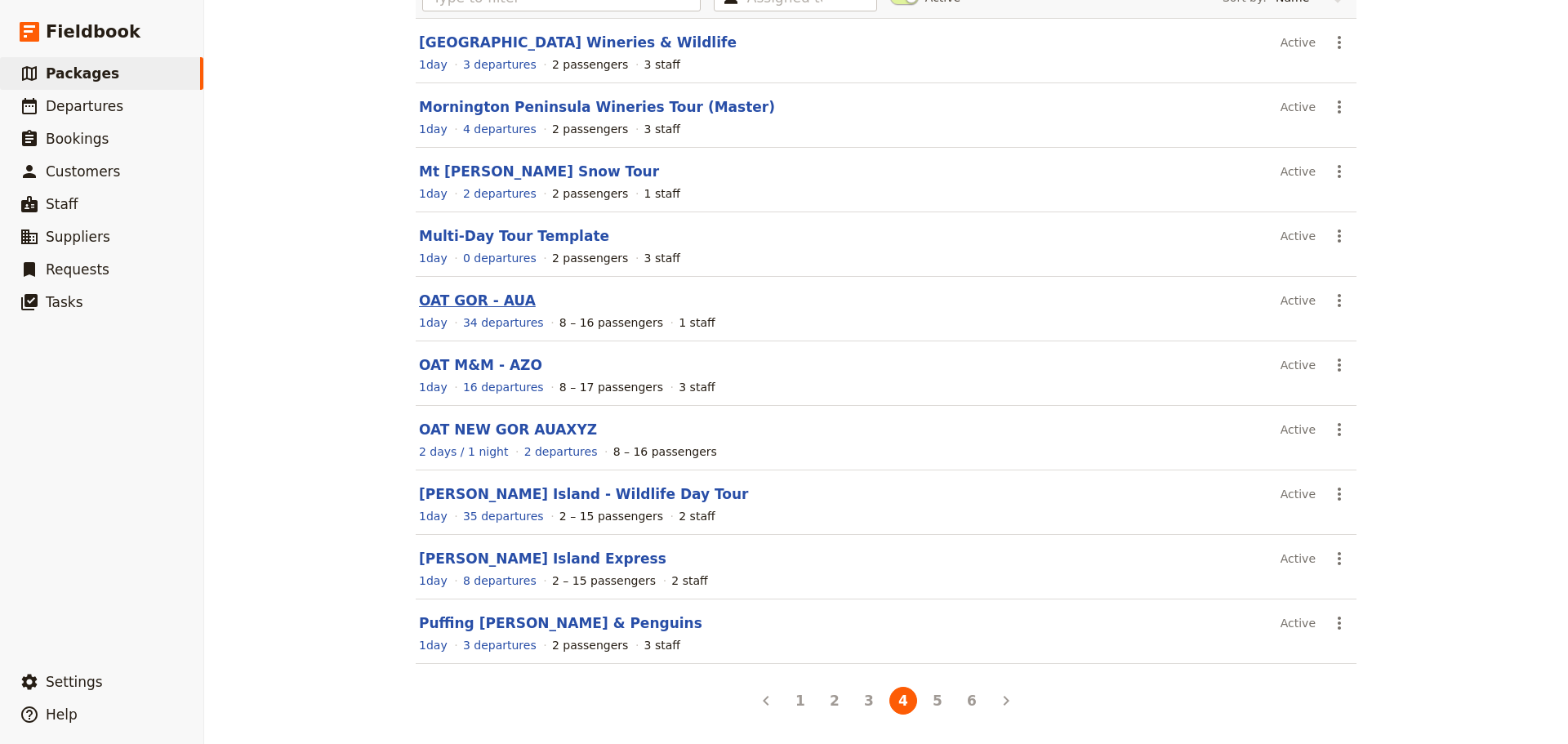
click at [450, 303] on link "OAT GOR - AUA" at bounding box center [477, 300] width 117 height 16
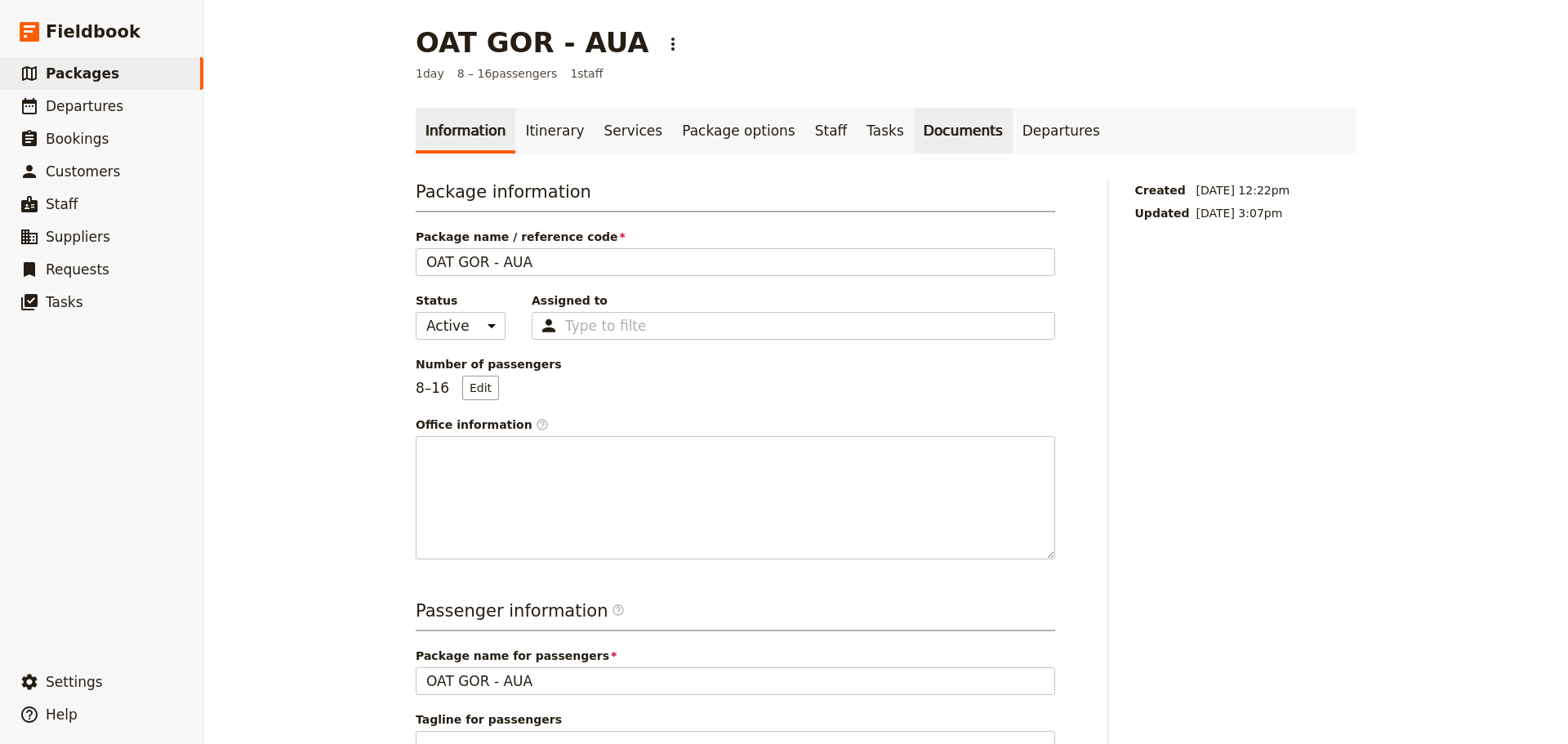
click at [925, 134] on link "Documents" at bounding box center [962, 130] width 99 height 46
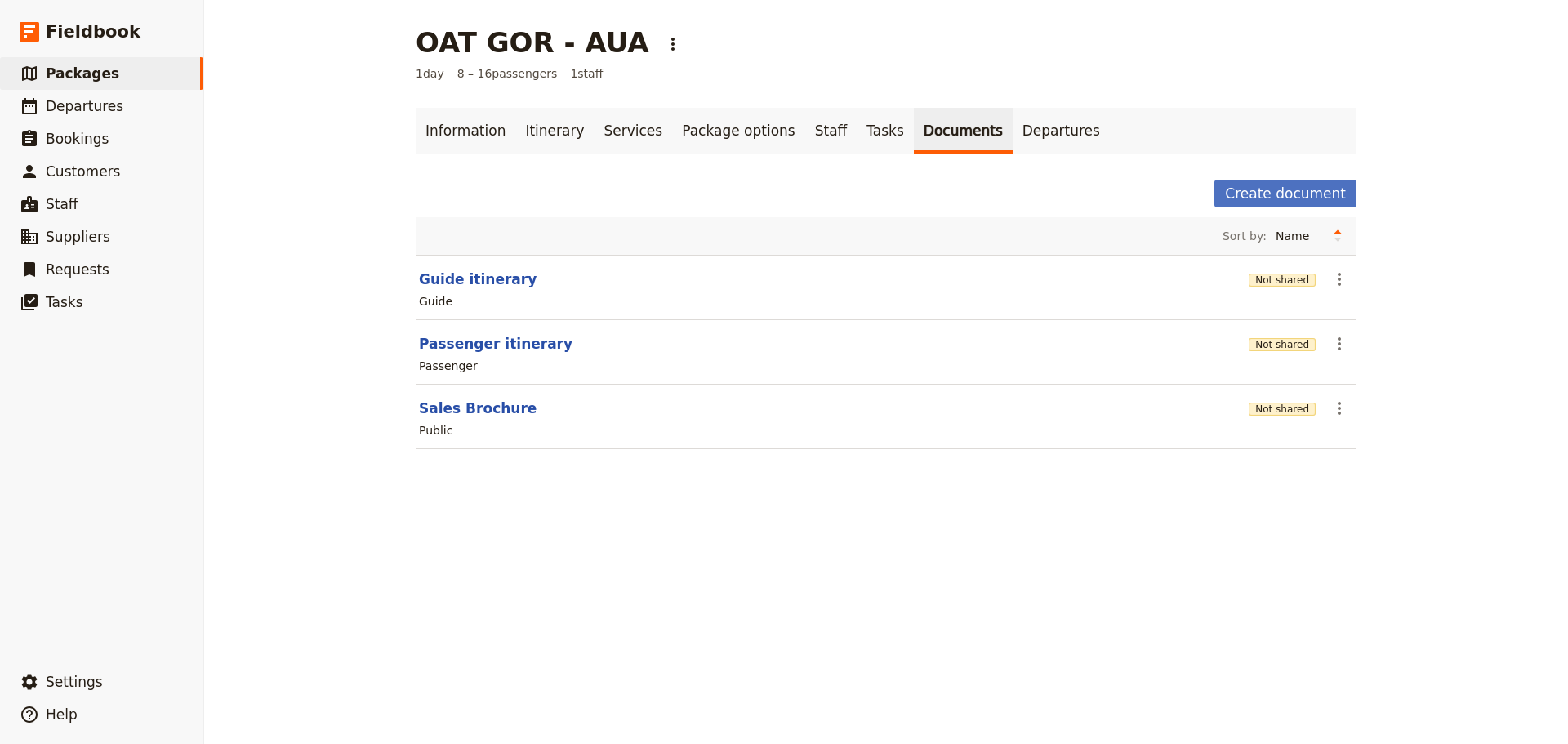
click at [416, 42] on h1 "OAT GOR - AUA" at bounding box center [532, 42] width 233 height 33
click at [434, 118] on link "Information" at bounding box center [465, 130] width 99 height 46
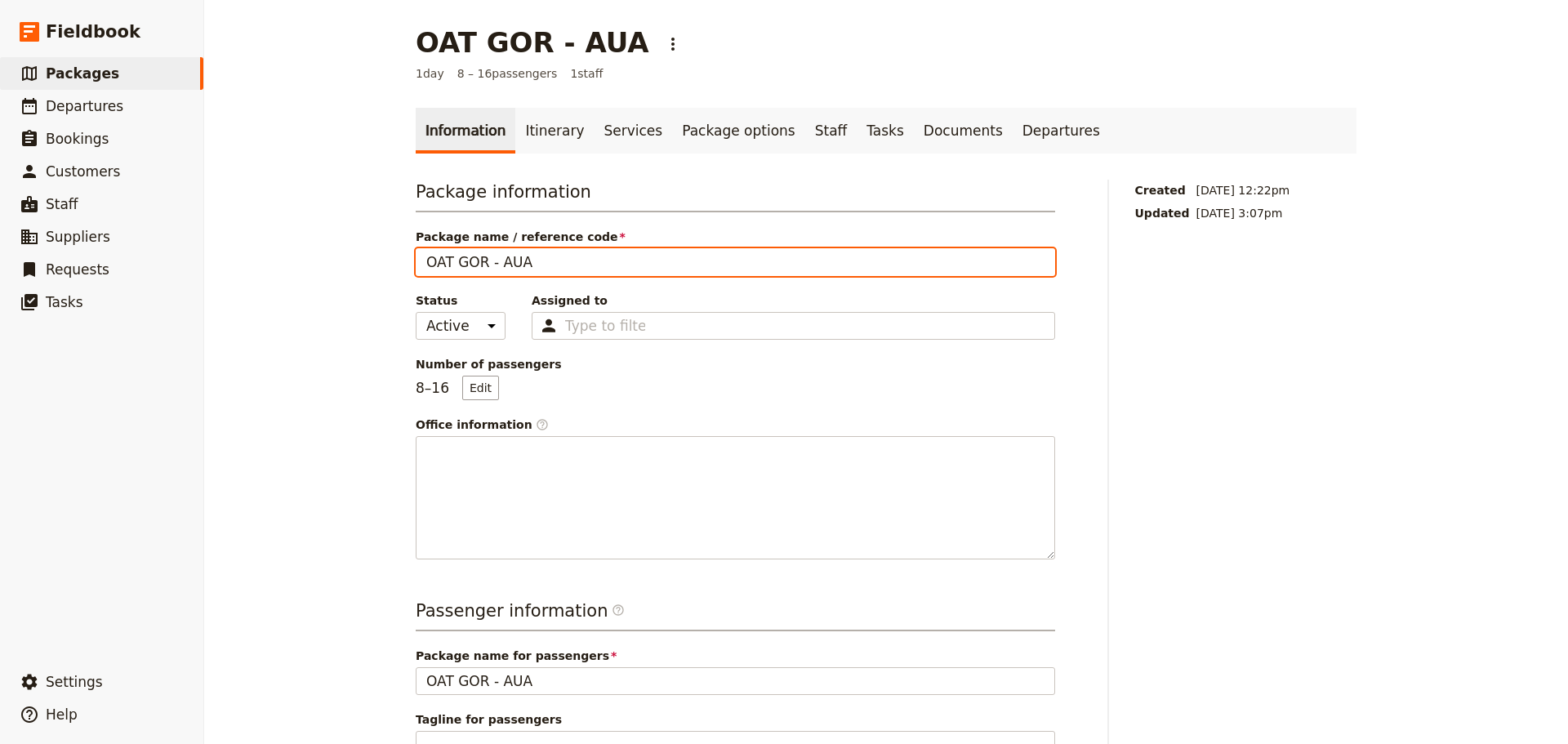
click at [420, 263] on input "OAT GOR - AUA" at bounding box center [735, 262] width 639 height 28
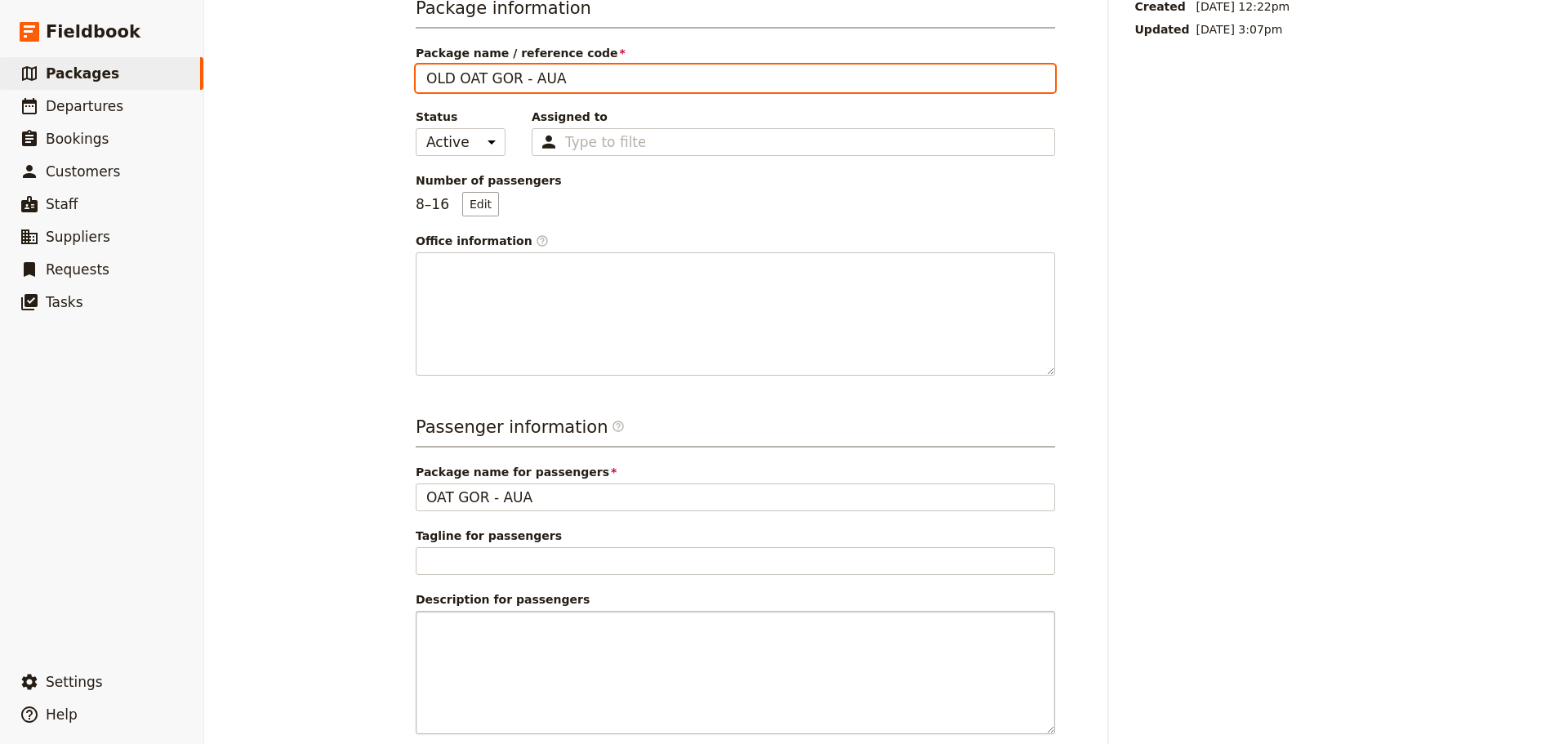
scroll to position [351, 0]
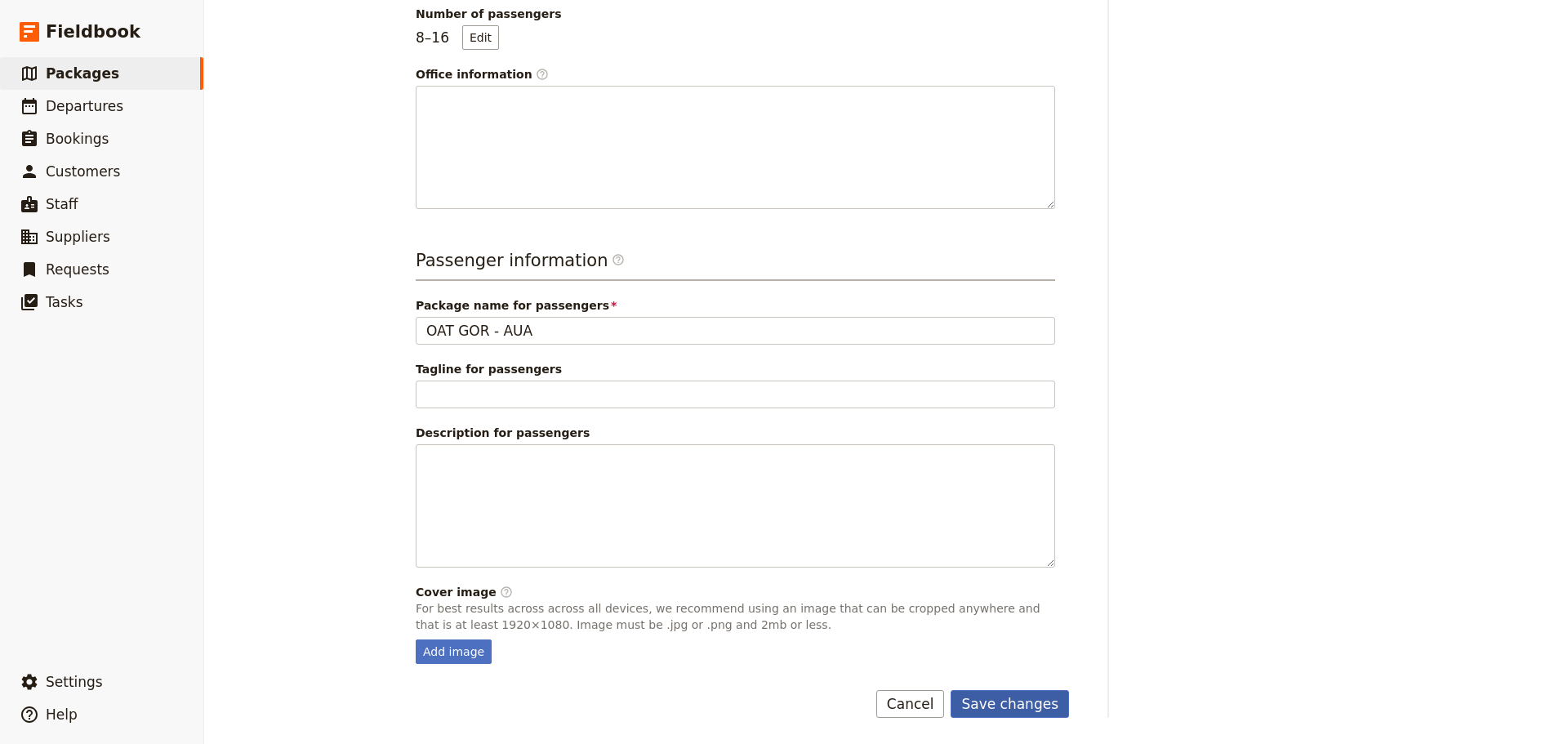
type input "OLD OAT GOR - AUA"
click at [1032, 702] on button "Save changes" at bounding box center [1009, 704] width 118 height 28
click at [124, 74] on link "​ Packages" at bounding box center [101, 73] width 203 height 33
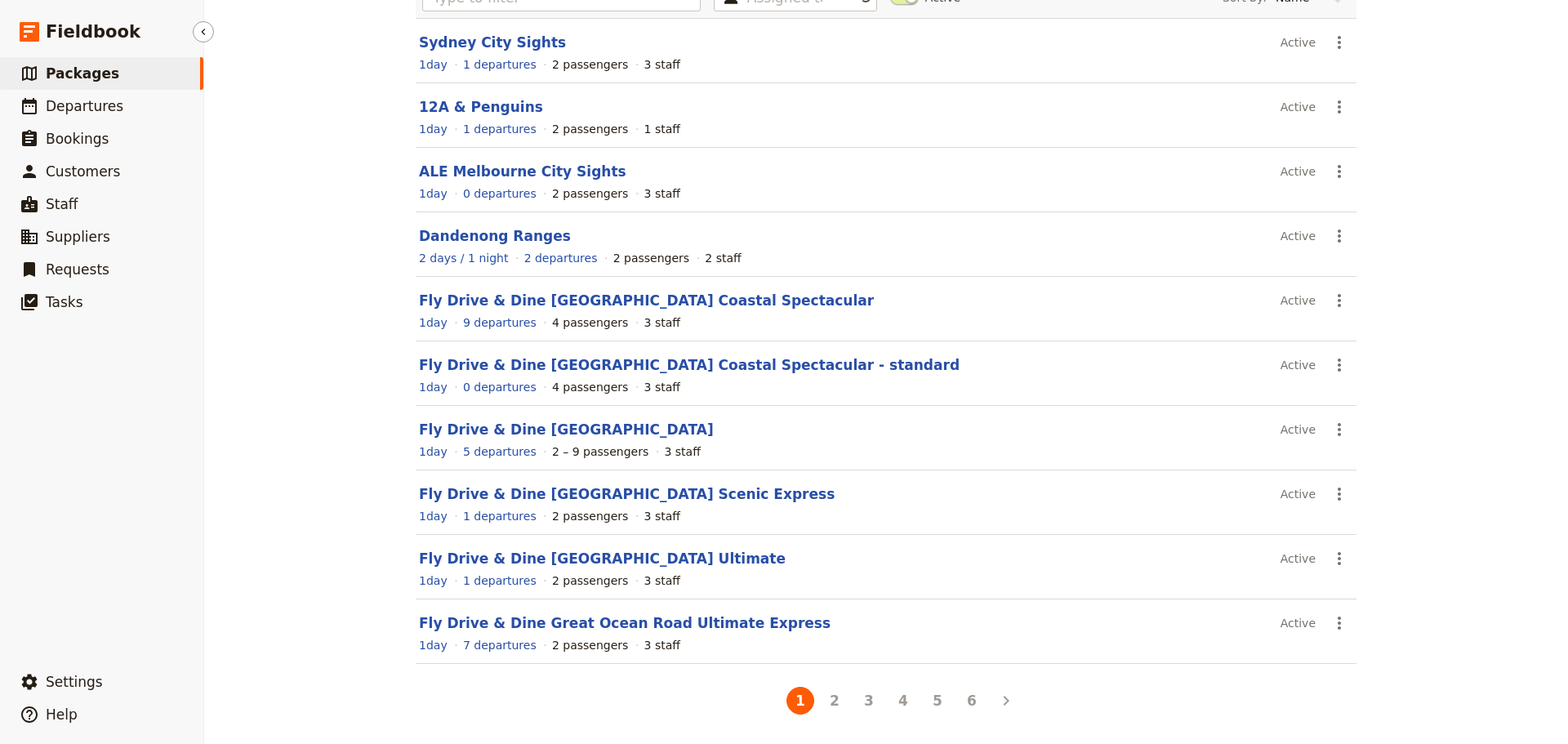
scroll to position [146, 0]
click at [901, 702] on button "4" at bounding box center [903, 701] width 28 height 28
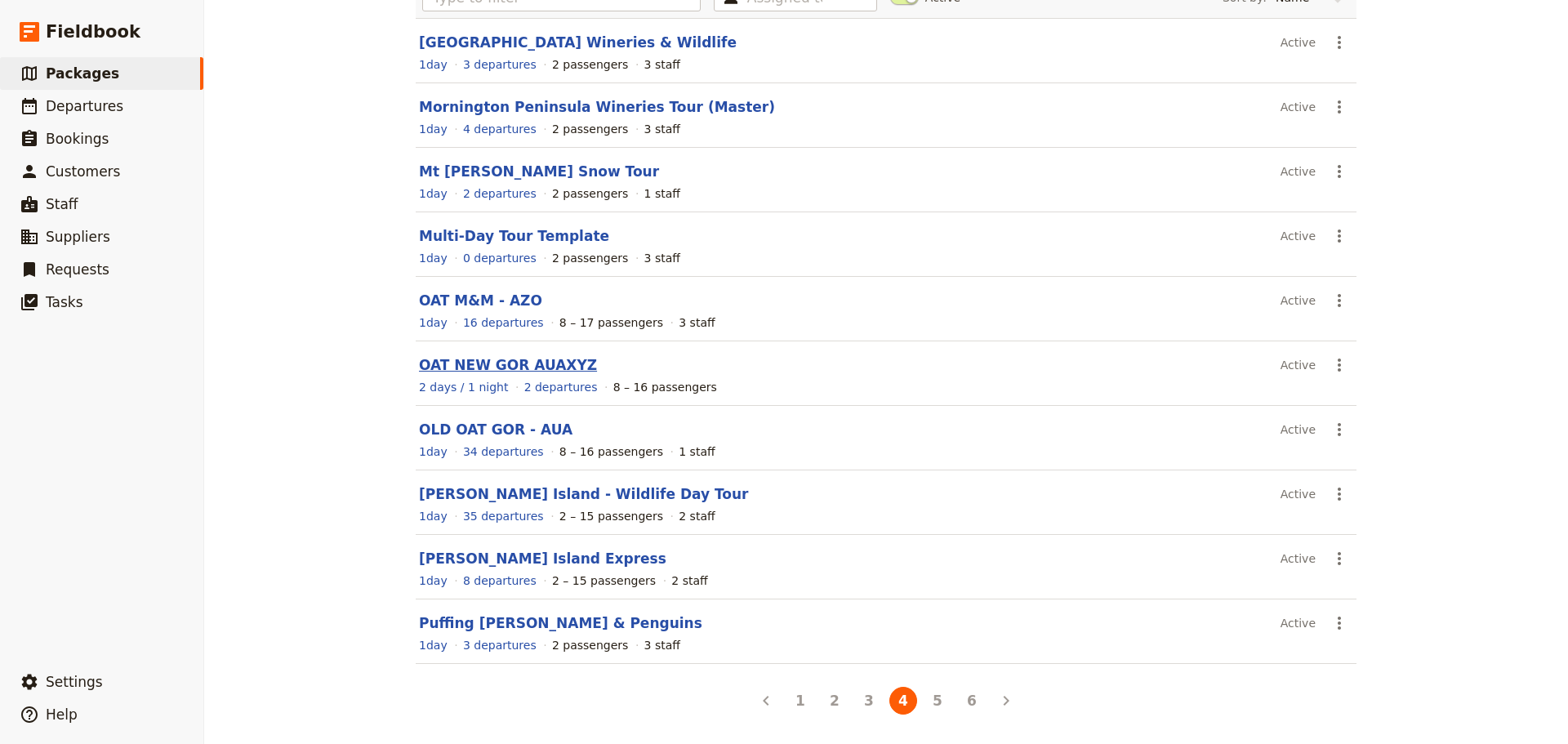
click at [455, 360] on link "OAT NEW GOR AUAXYZ" at bounding box center [508, 365] width 178 height 16
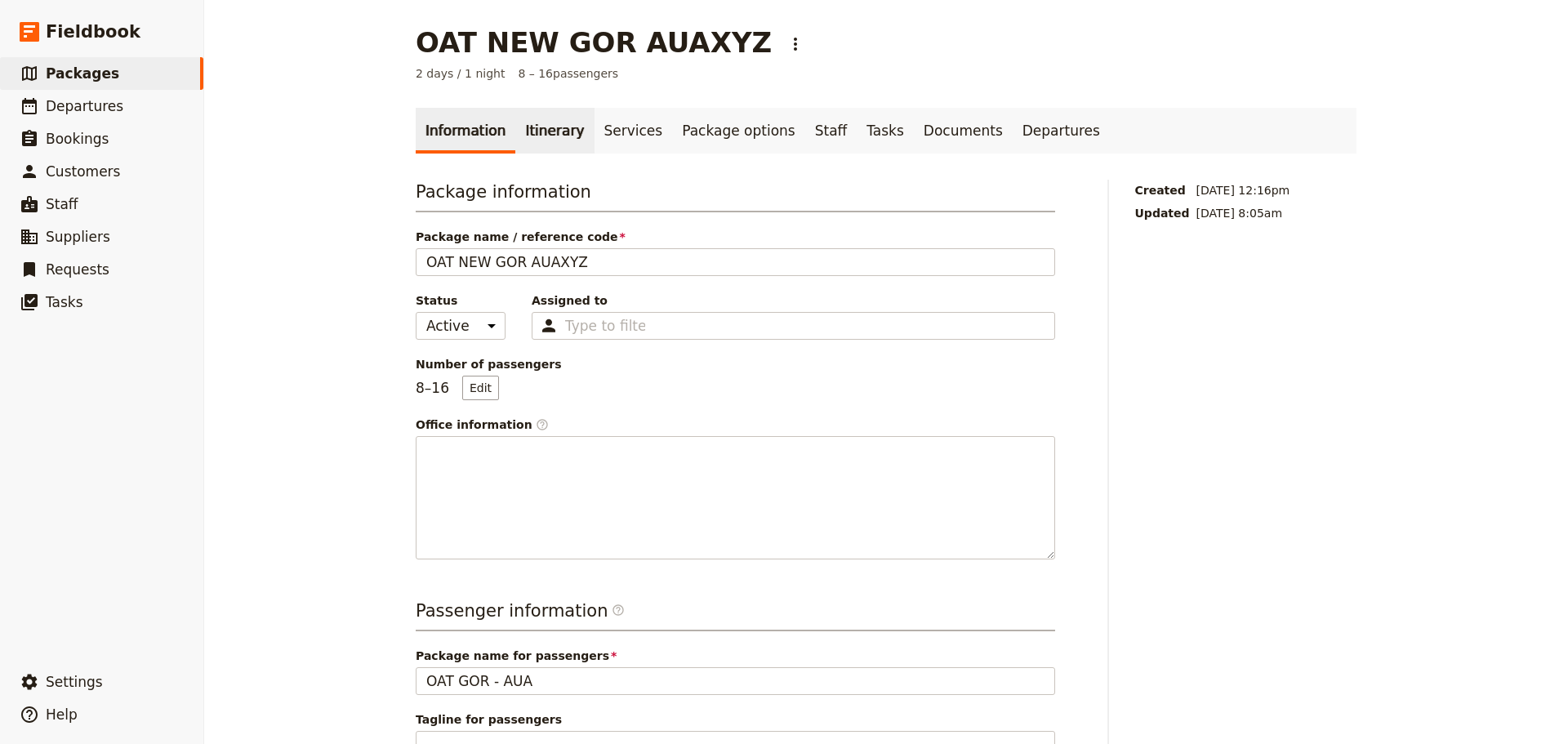
click at [543, 128] on link "Itinerary" at bounding box center [554, 130] width 79 height 46
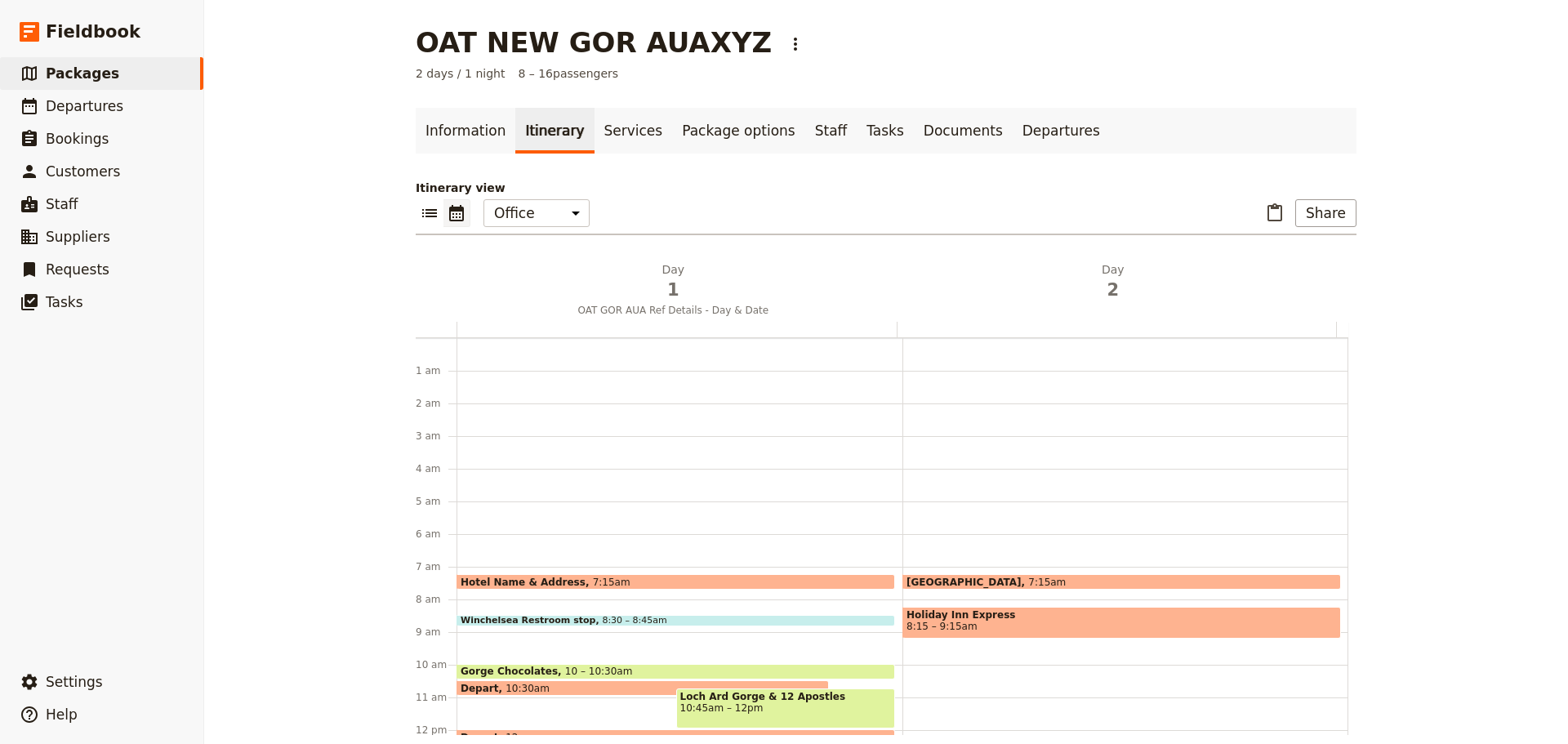
scroll to position [212, 0]
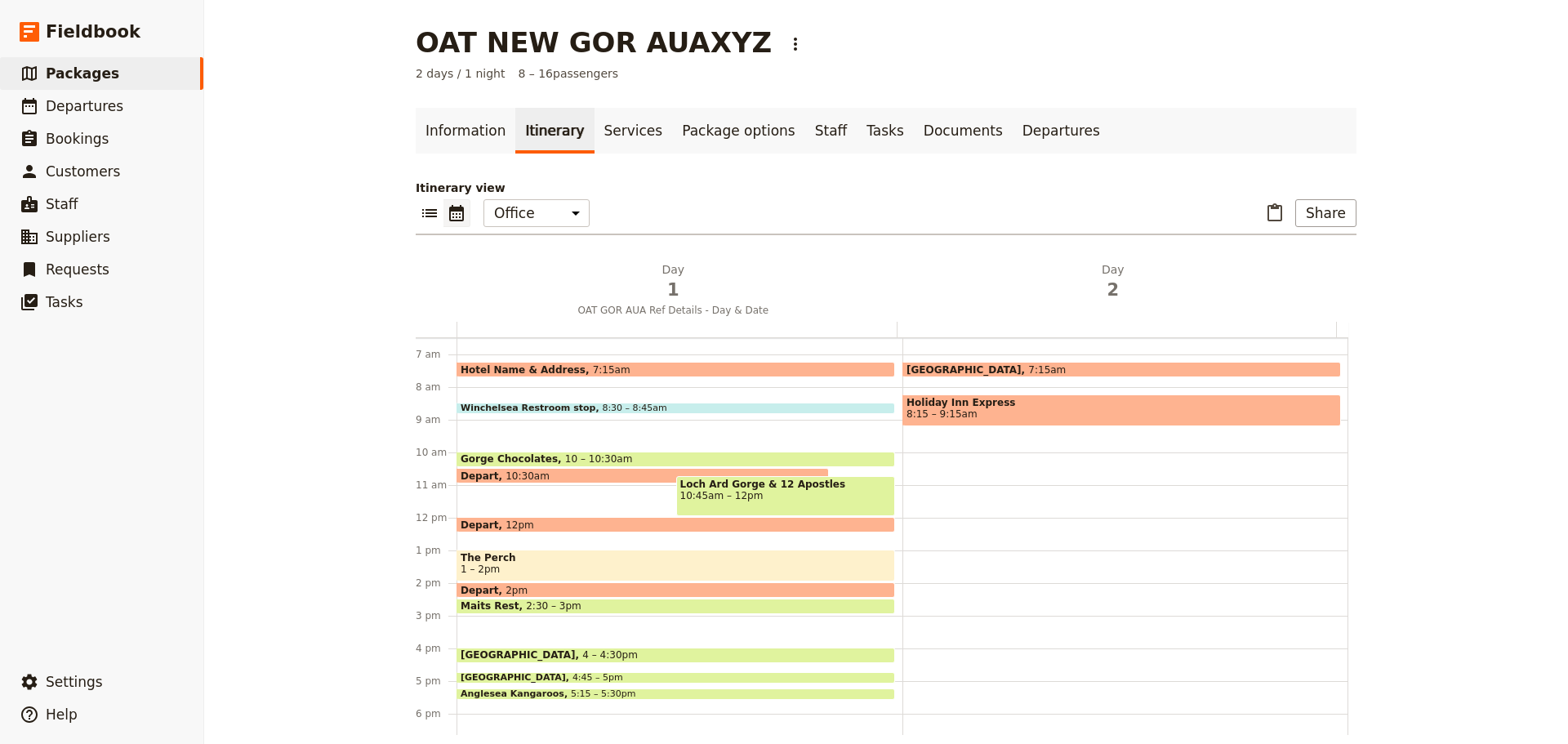
click at [546, 559] on span "The Perch" at bounding box center [676, 558] width 430 height 12
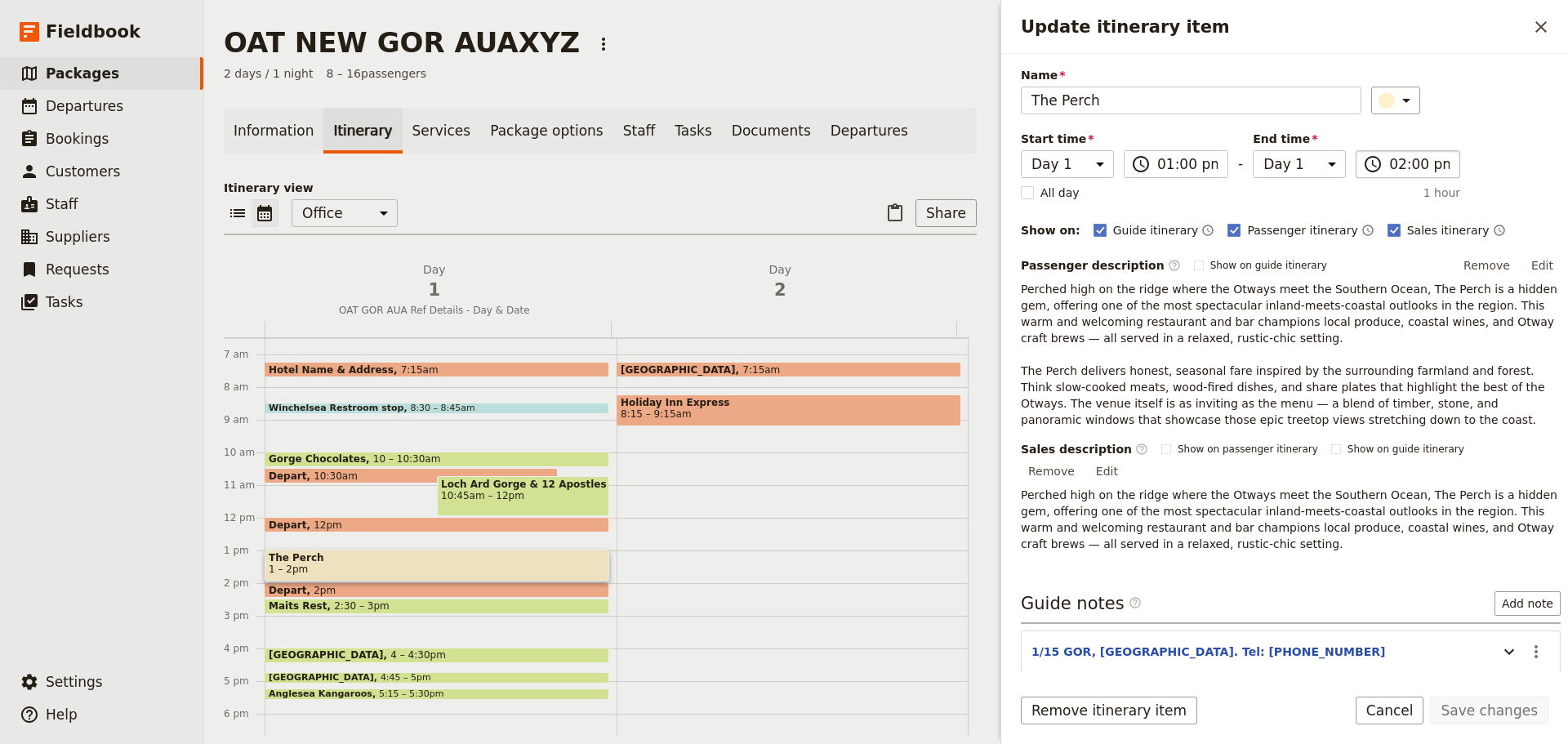
scroll to position [0, 0]
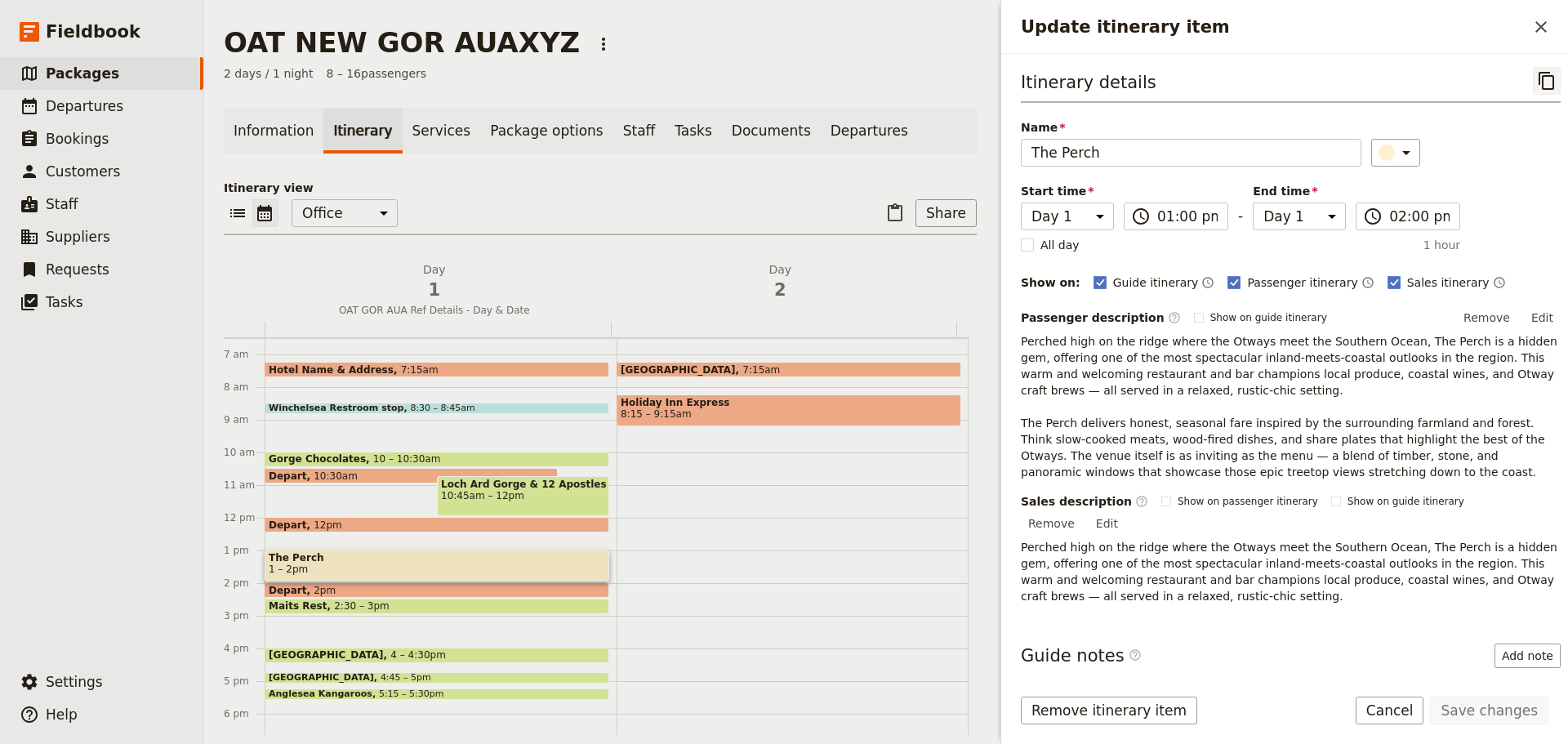
click at [1539, 82] on icon "Copy itinerary item" at bounding box center [1547, 81] width 20 height 20
click at [1539, 30] on icon "Close drawer" at bounding box center [1541, 27] width 20 height 20
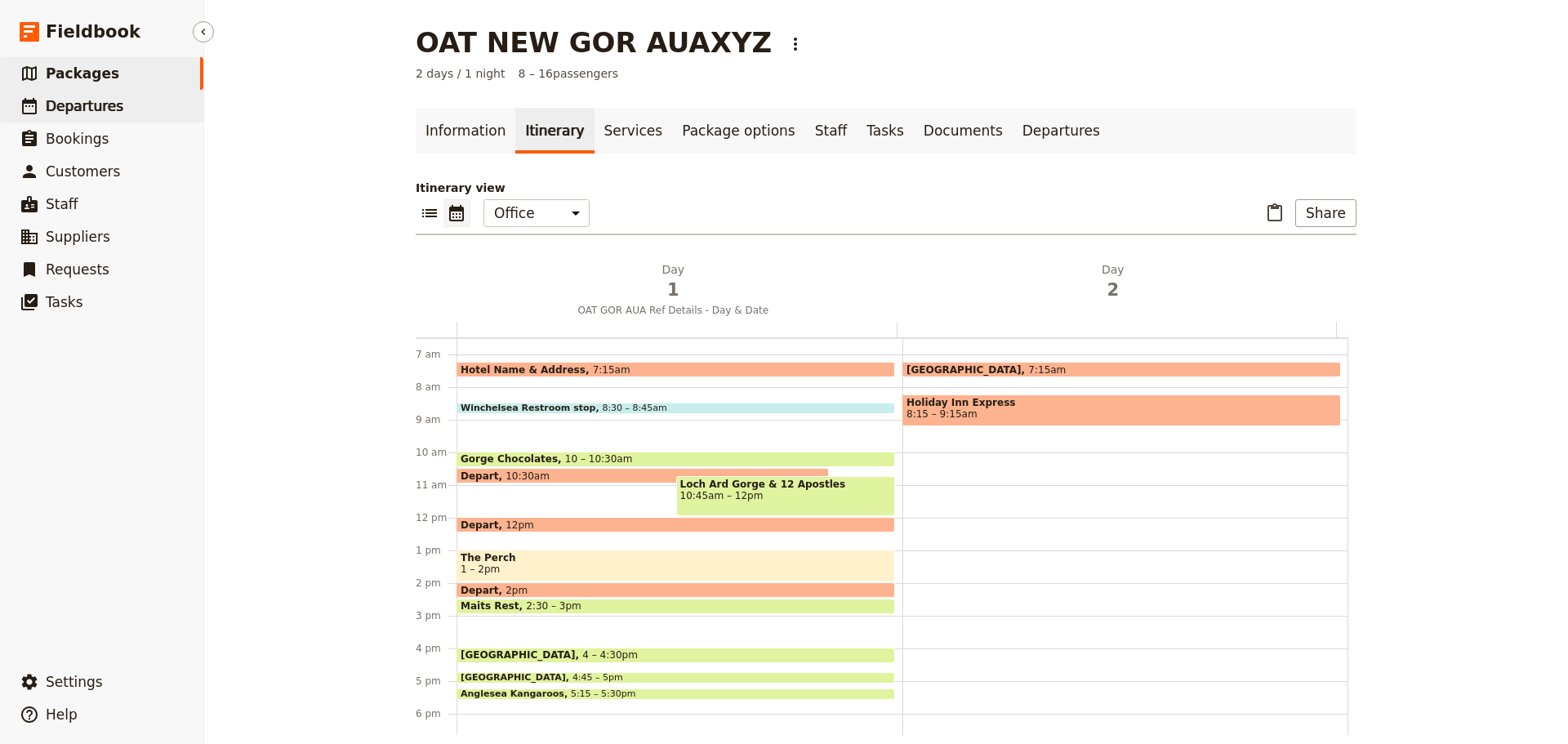
click at [61, 104] on span "Departures" at bounding box center [85, 106] width 78 height 16
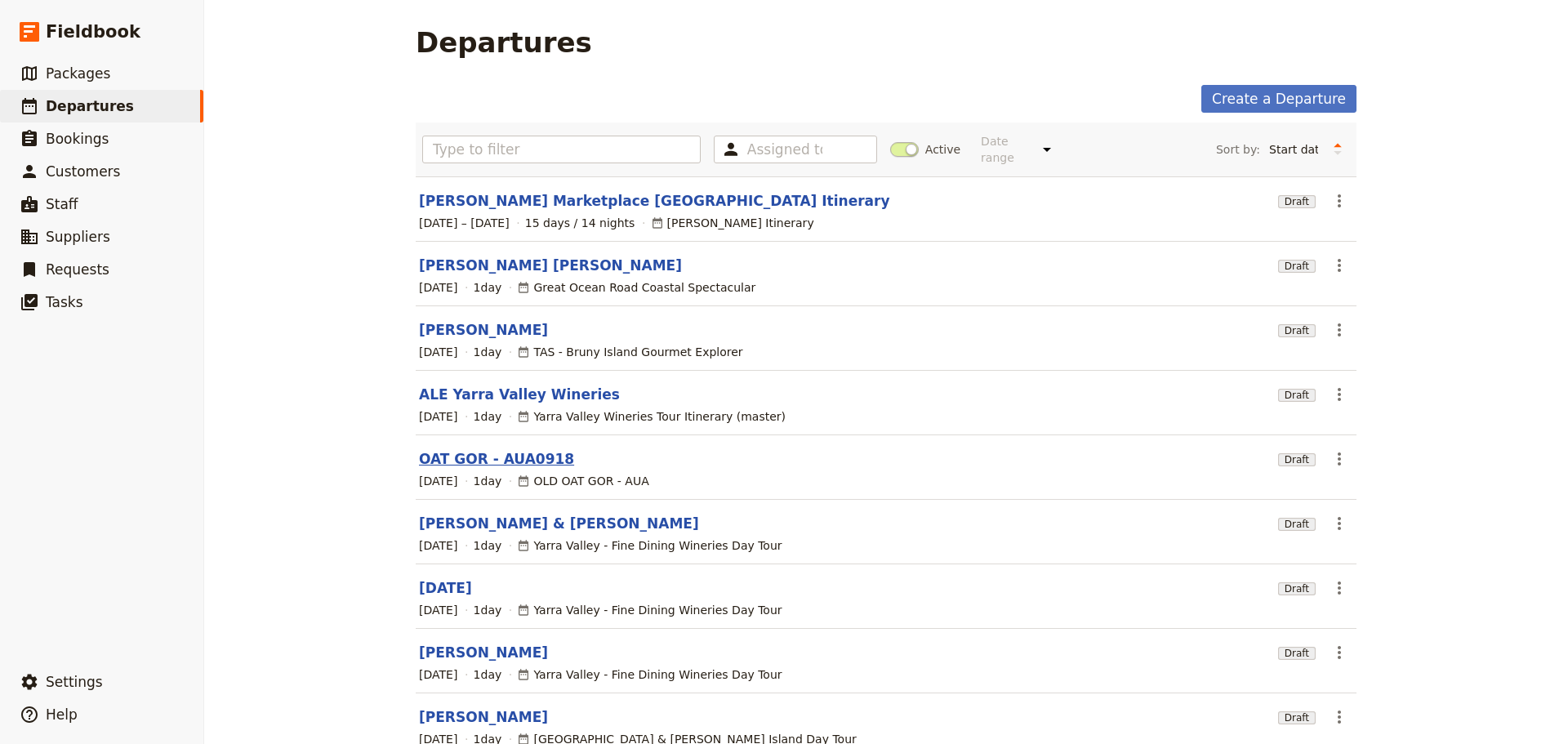
click at [465, 451] on link "OAT GOR - AUA0918" at bounding box center [497, 459] width 155 height 20
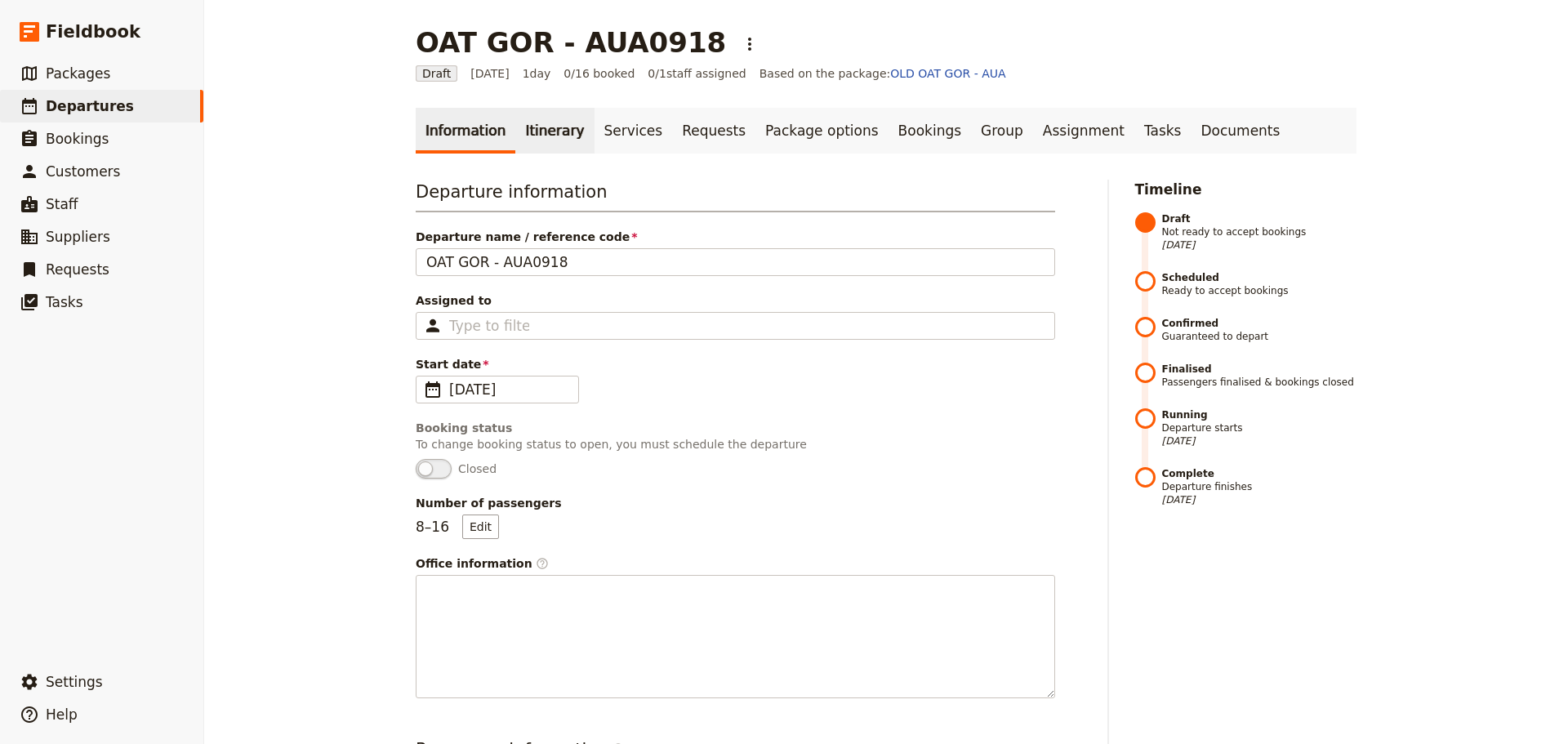
click at [555, 122] on link "Itinerary" at bounding box center [554, 130] width 79 height 46
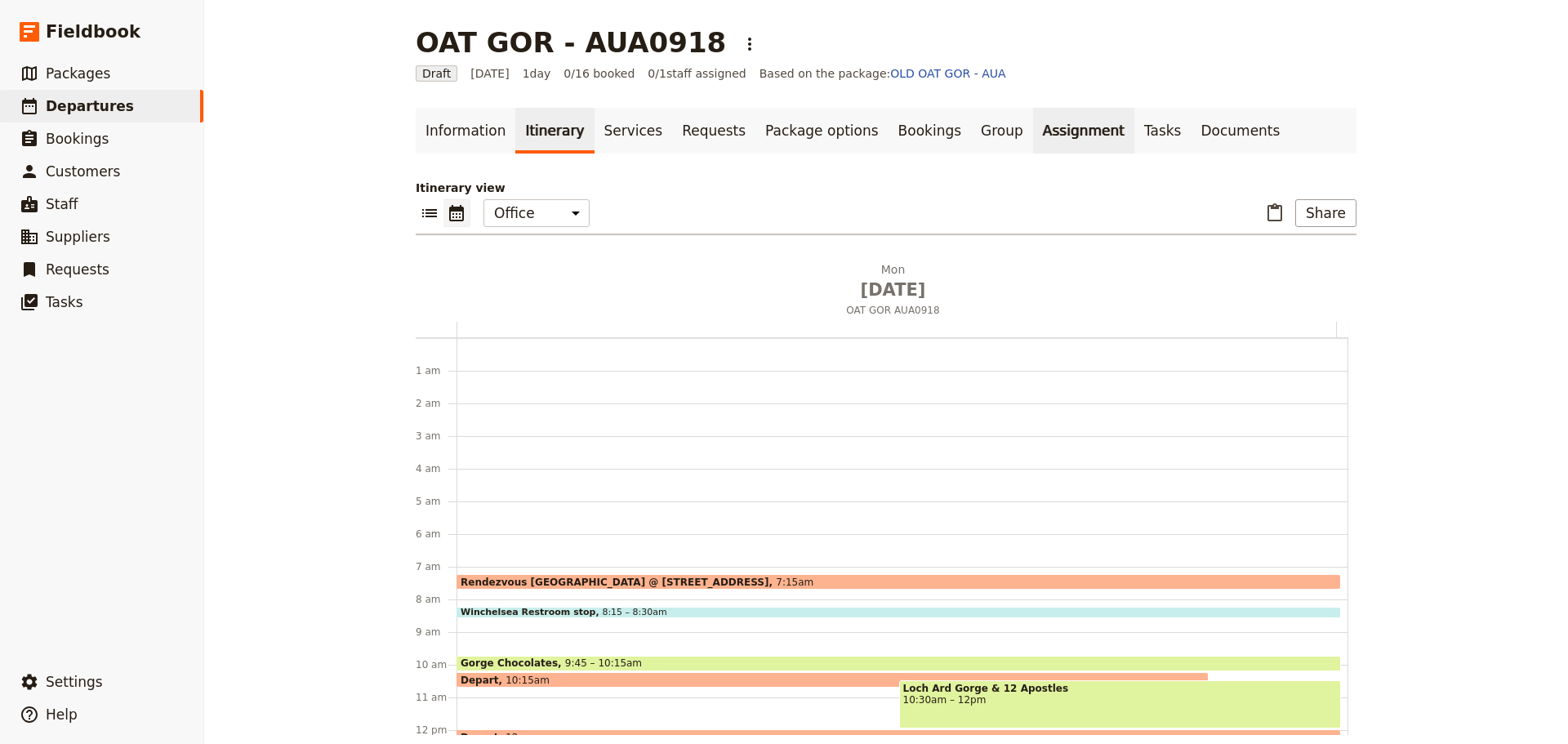
scroll to position [212, 0]
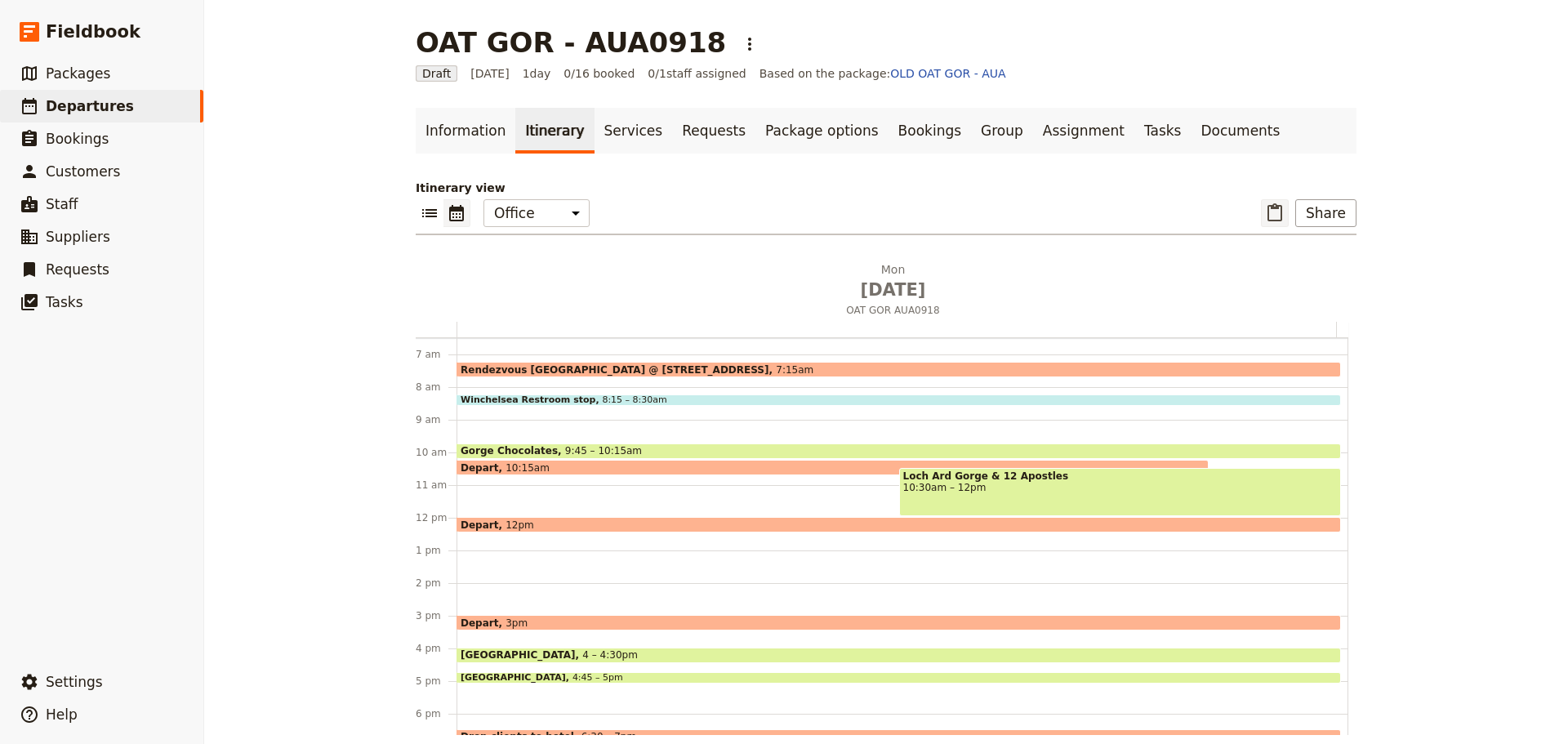
click at [1268, 208] on icon "Paste itinerary item" at bounding box center [1275, 213] width 20 height 20
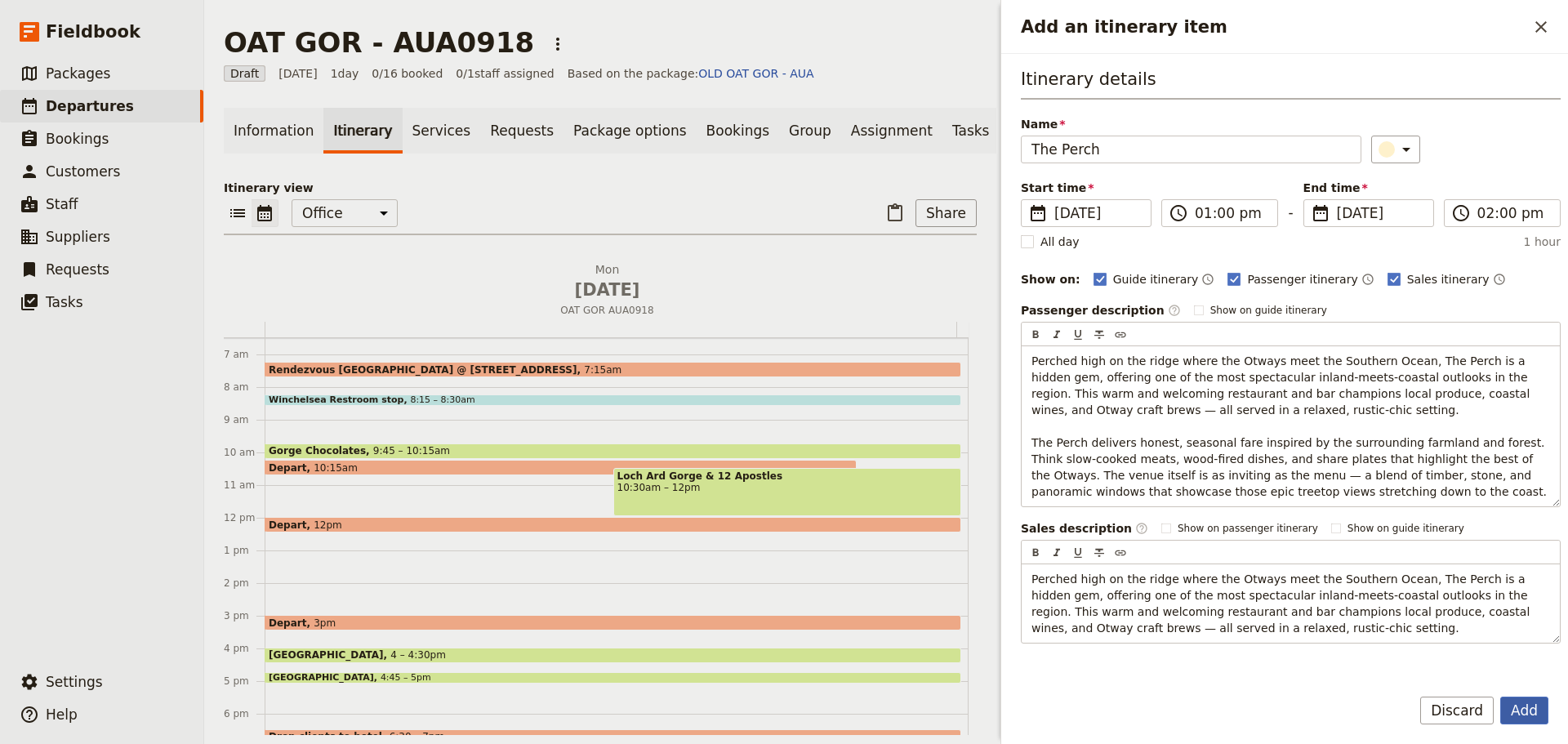
click at [1516, 710] on button "Add" at bounding box center [1524, 711] width 48 height 28
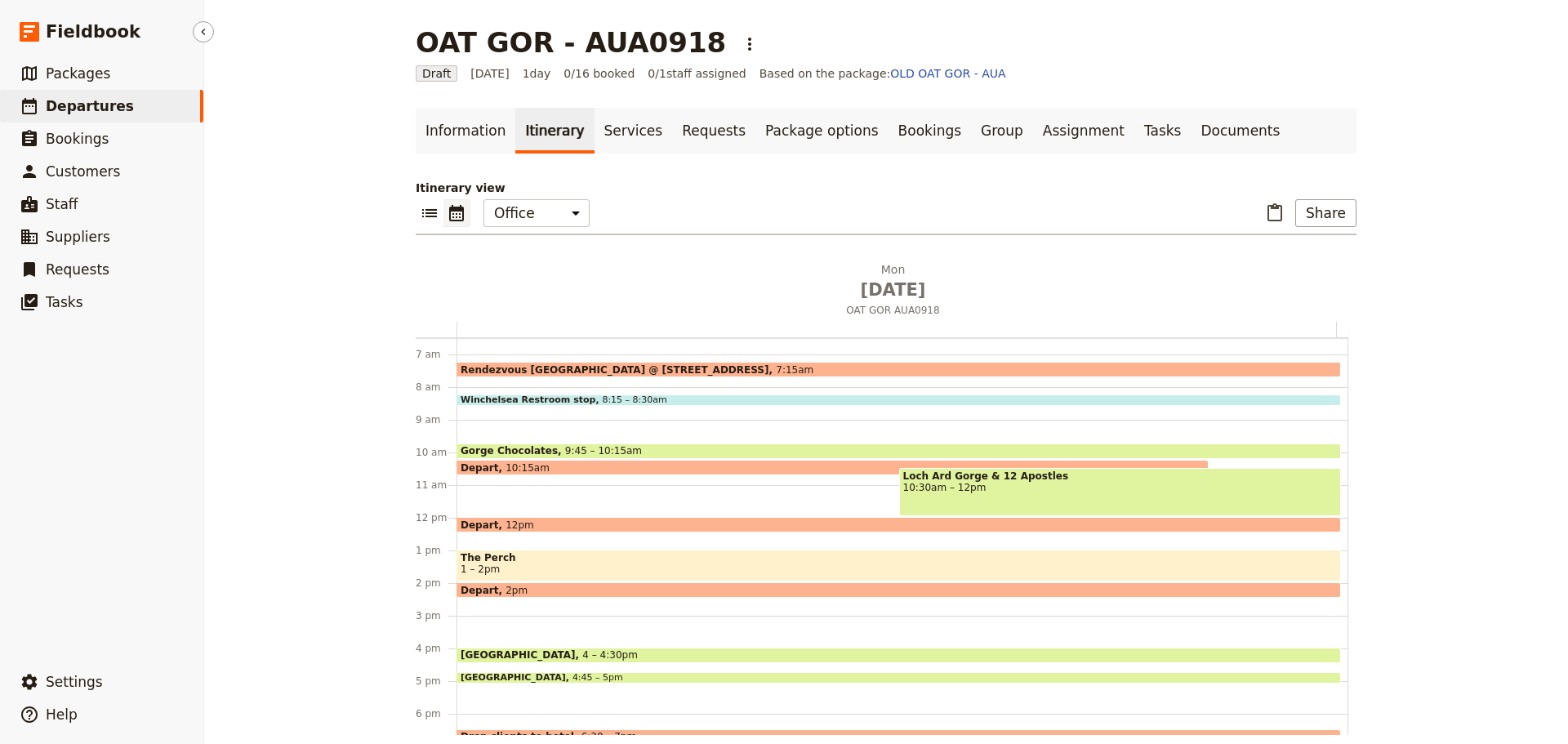
click at [72, 105] on span "Departures" at bounding box center [90, 106] width 89 height 16
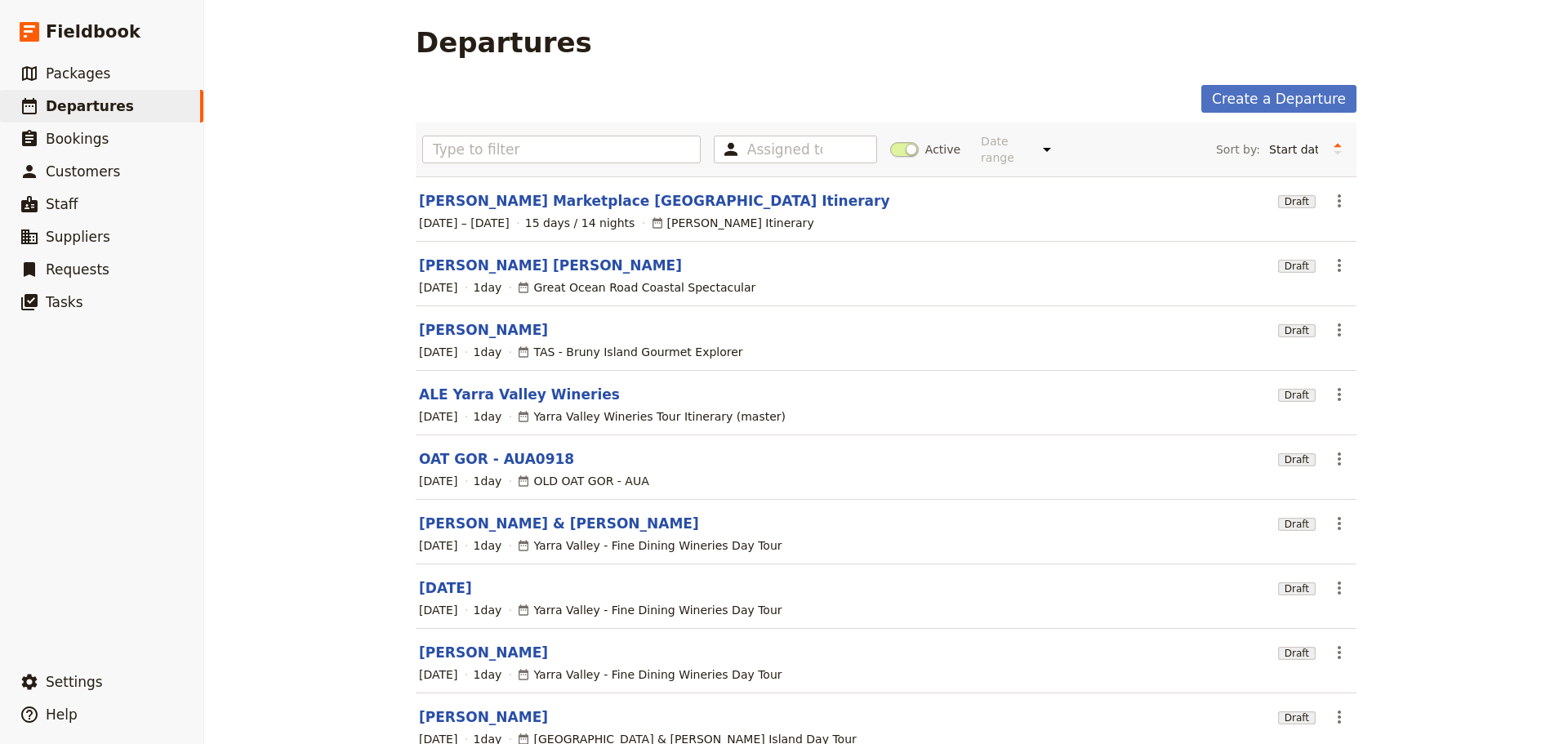
click at [898, 146] on span at bounding box center [905, 149] width 29 height 14
click at [890, 141] on input "Active" at bounding box center [890, 141] width 0 height 0
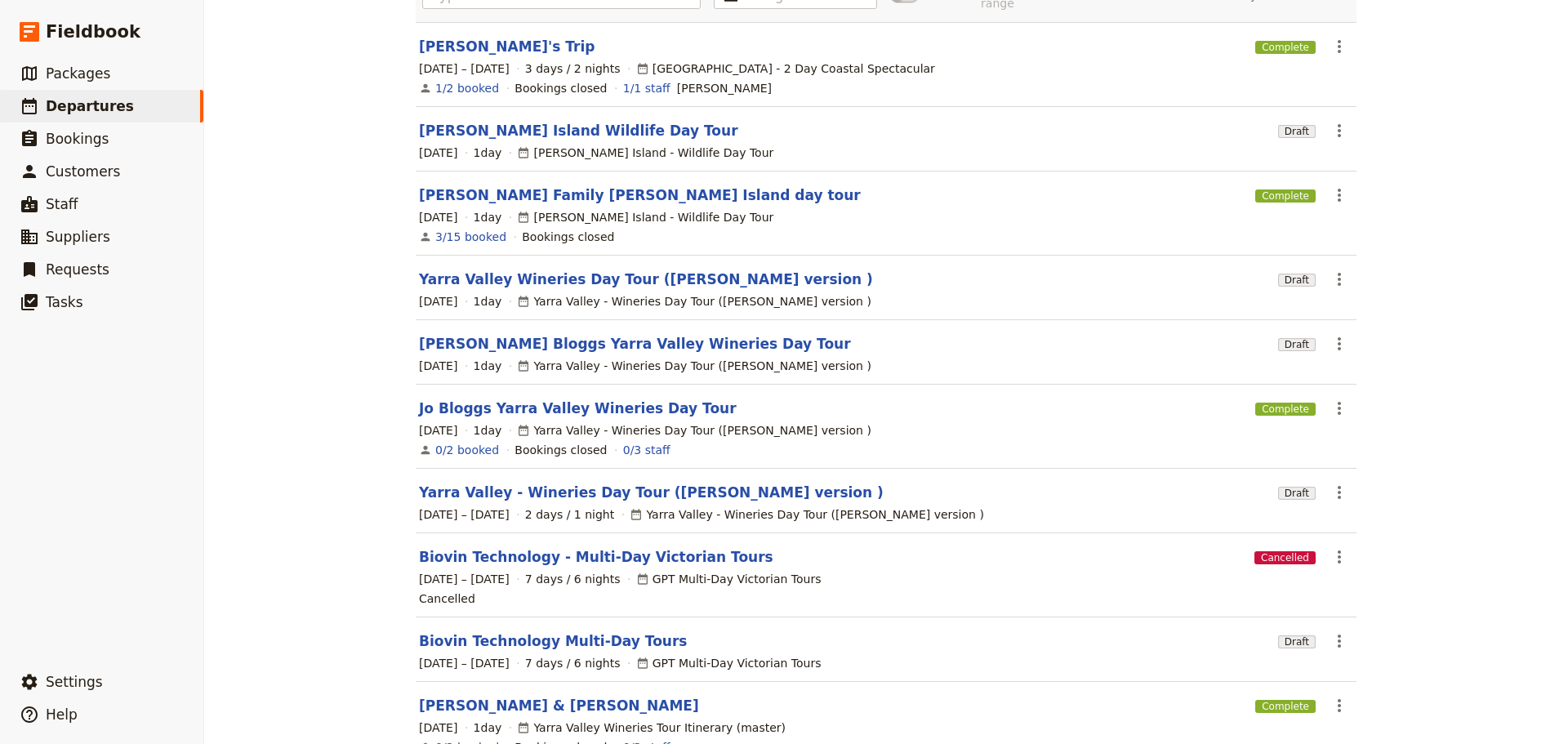
scroll to position [243, 0]
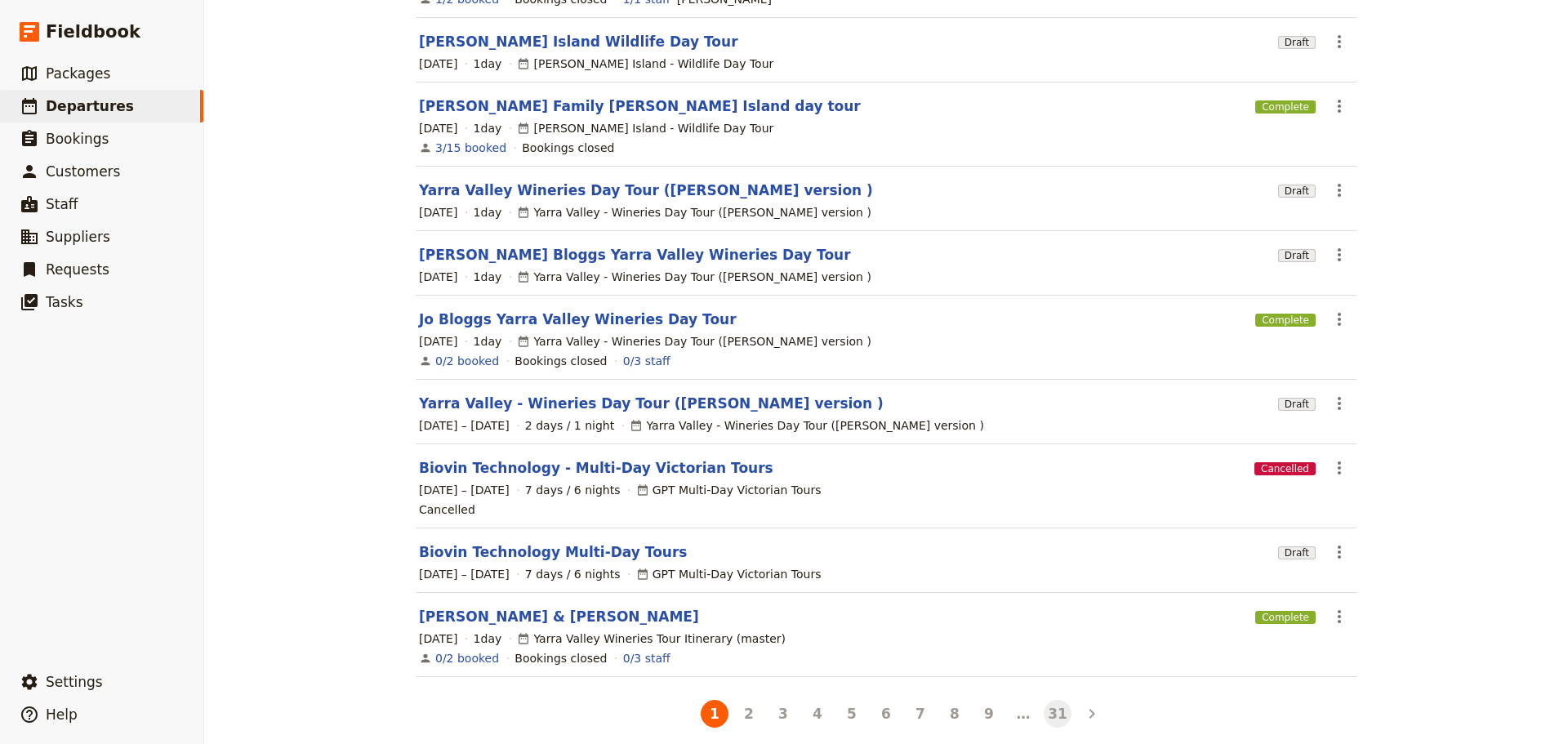
click at [1051, 701] on button "31" at bounding box center [1057, 713] width 28 height 28
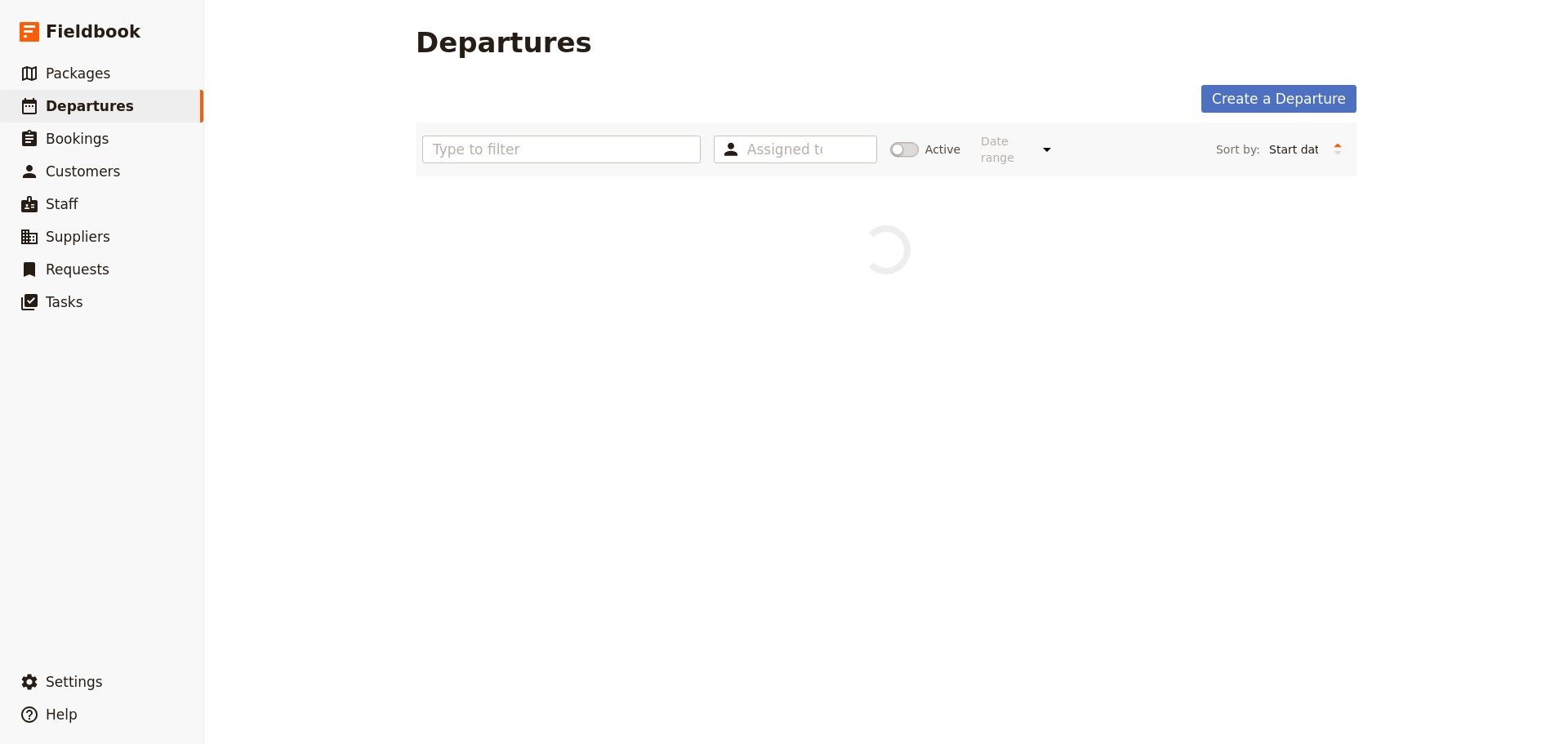
scroll to position [0, 0]
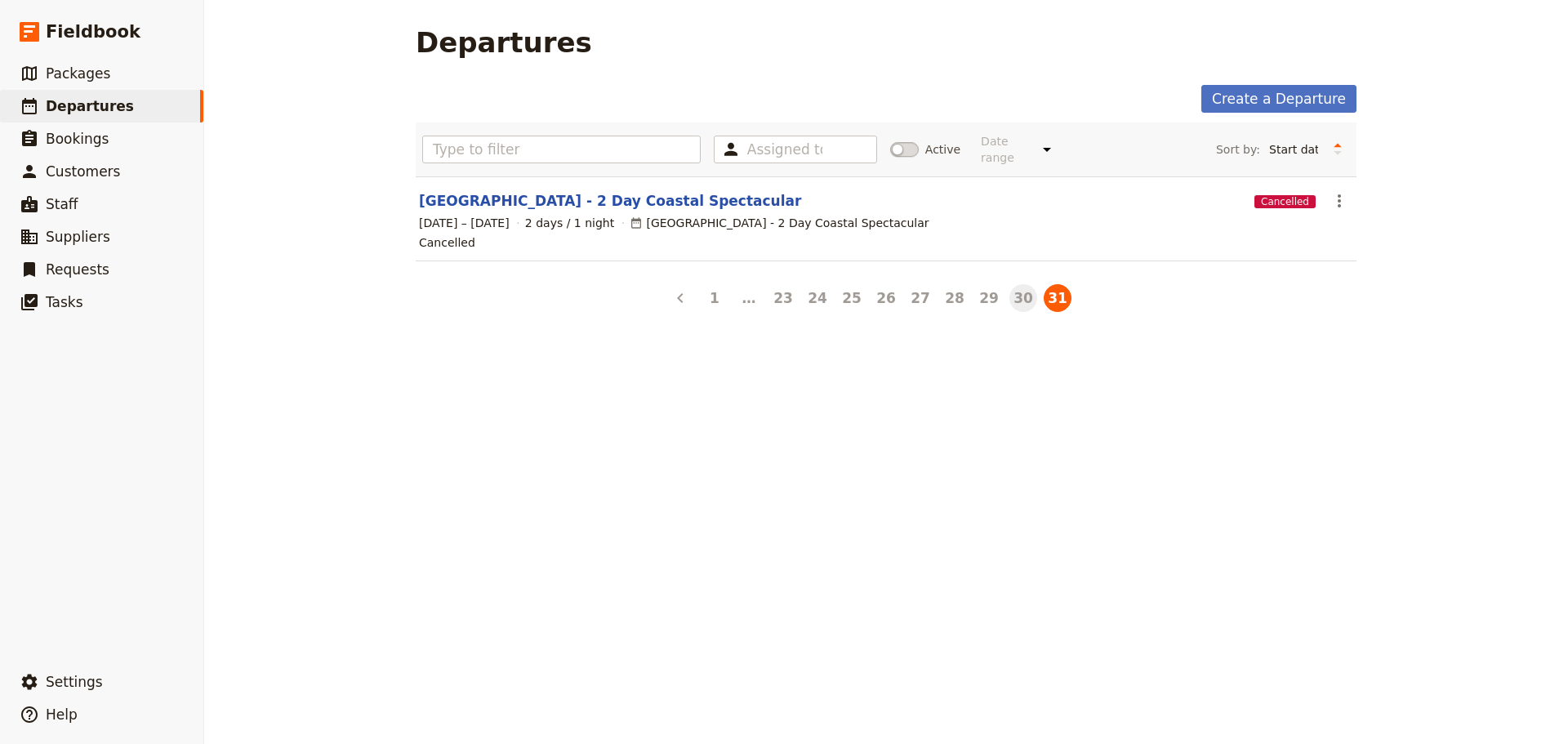
click at [1011, 285] on button "30" at bounding box center [1023, 297] width 28 height 28
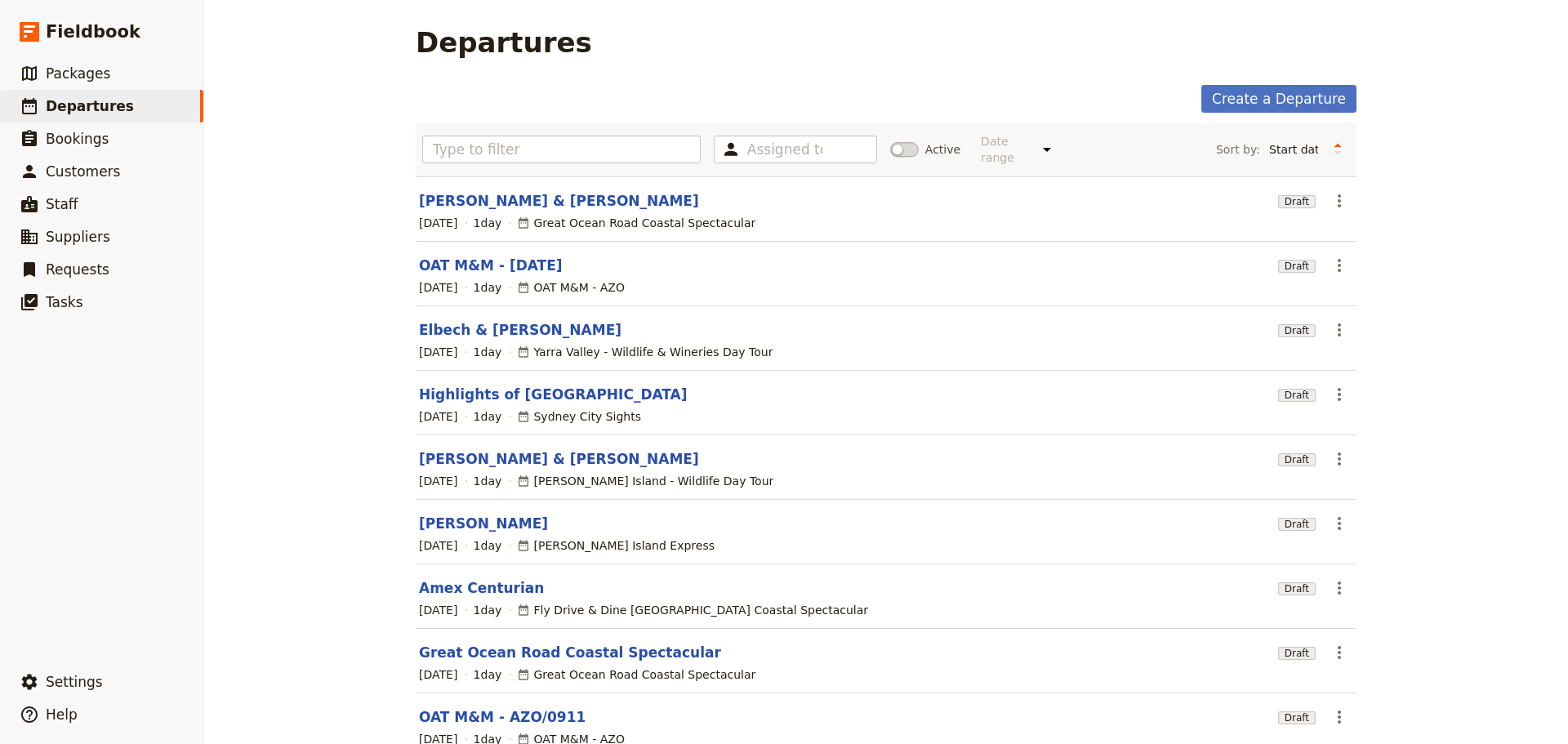
scroll to position [146, 0]
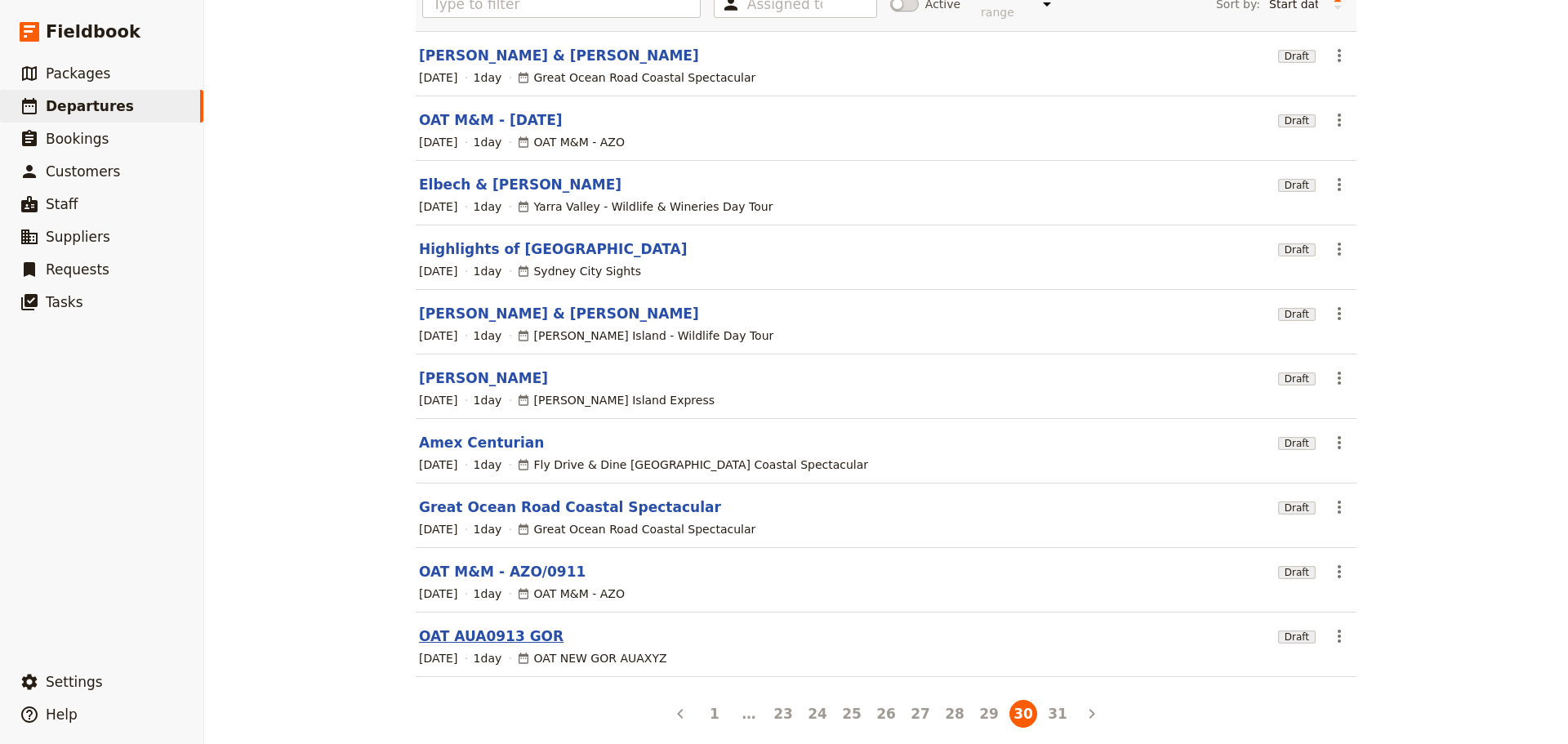
click at [462, 626] on link "OAT AUA0913 GOR" at bounding box center [492, 636] width 145 height 20
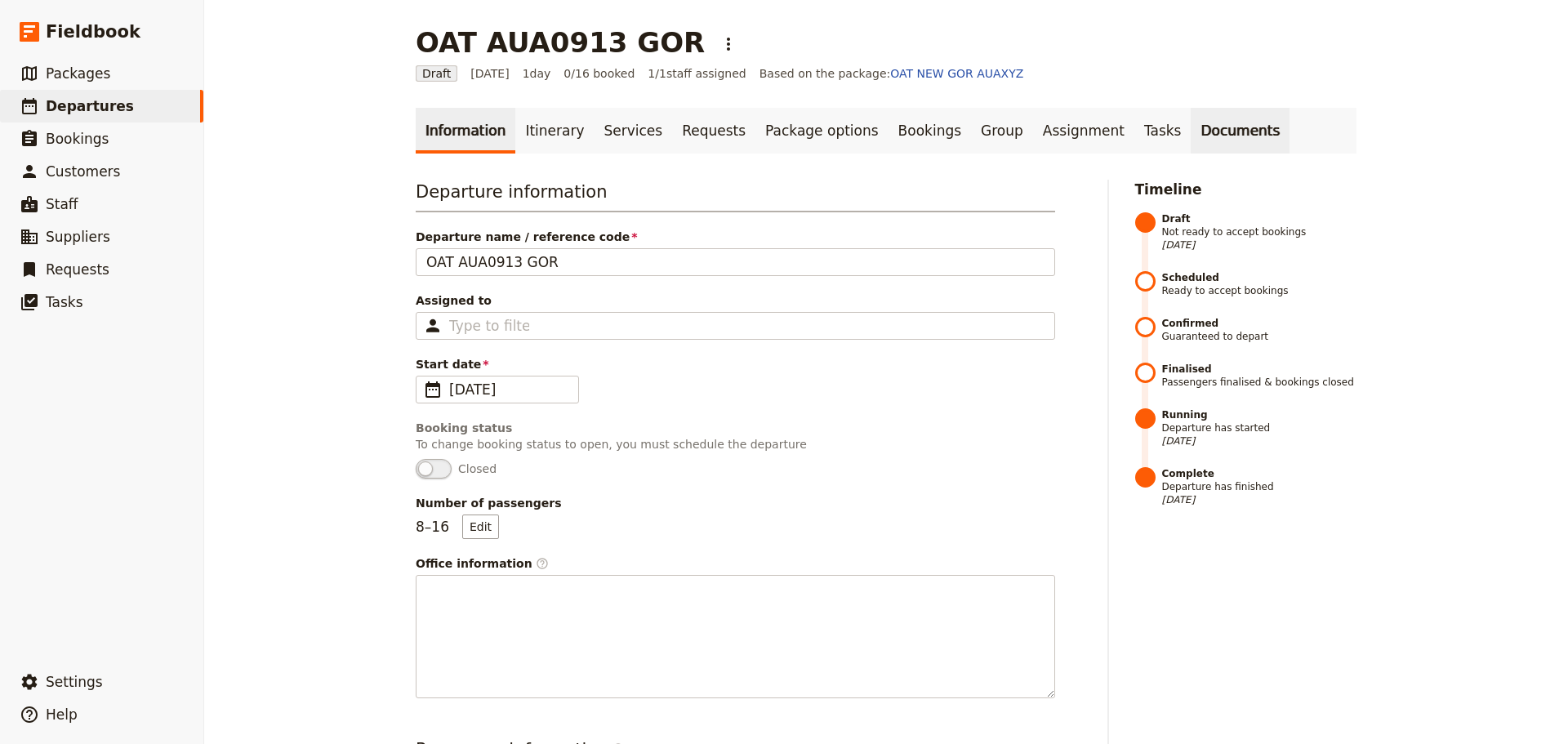
click at [1190, 131] on link "Documents" at bounding box center [1239, 130] width 99 height 46
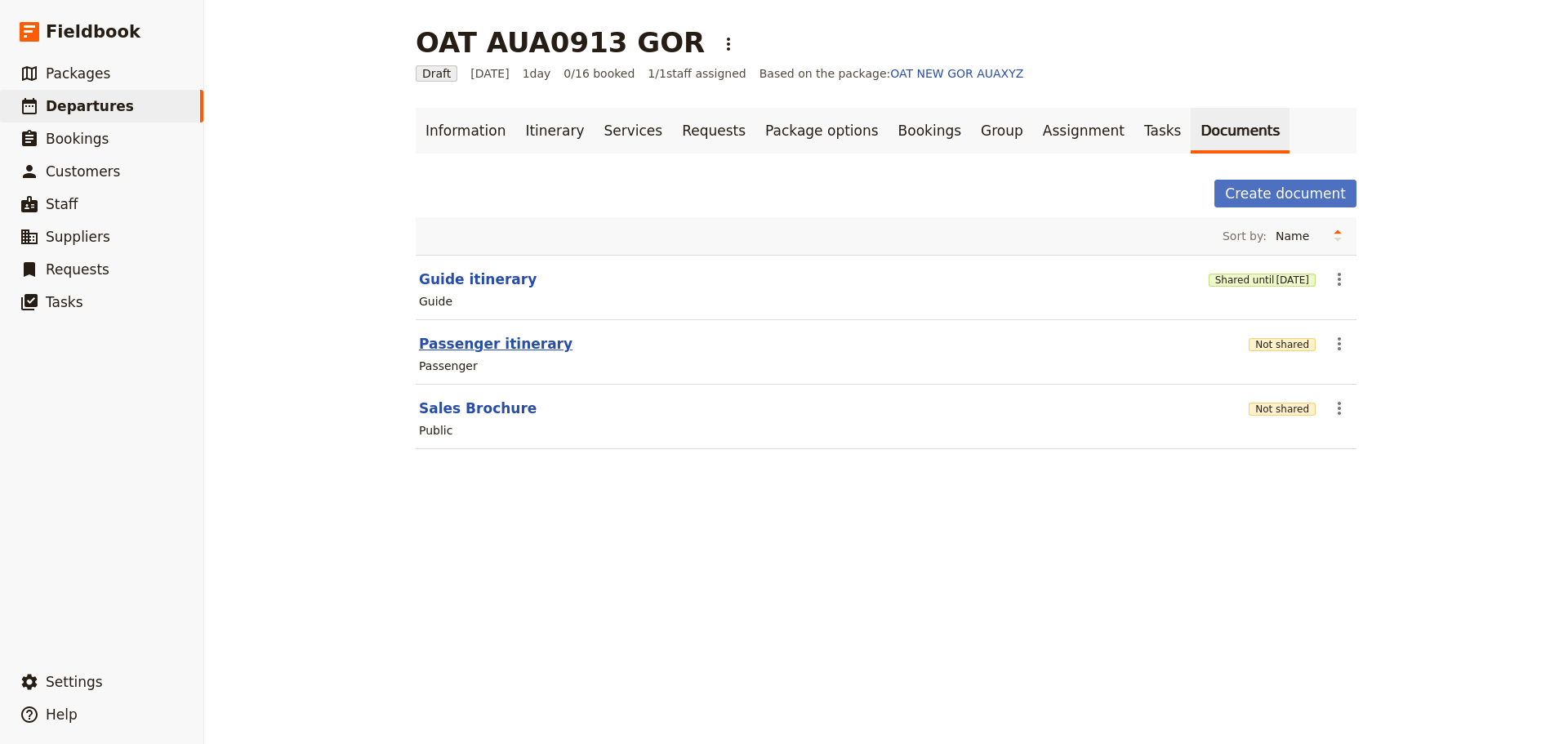
click at [455, 352] on button "Passenger itinerary" at bounding box center [496, 344] width 154 height 20
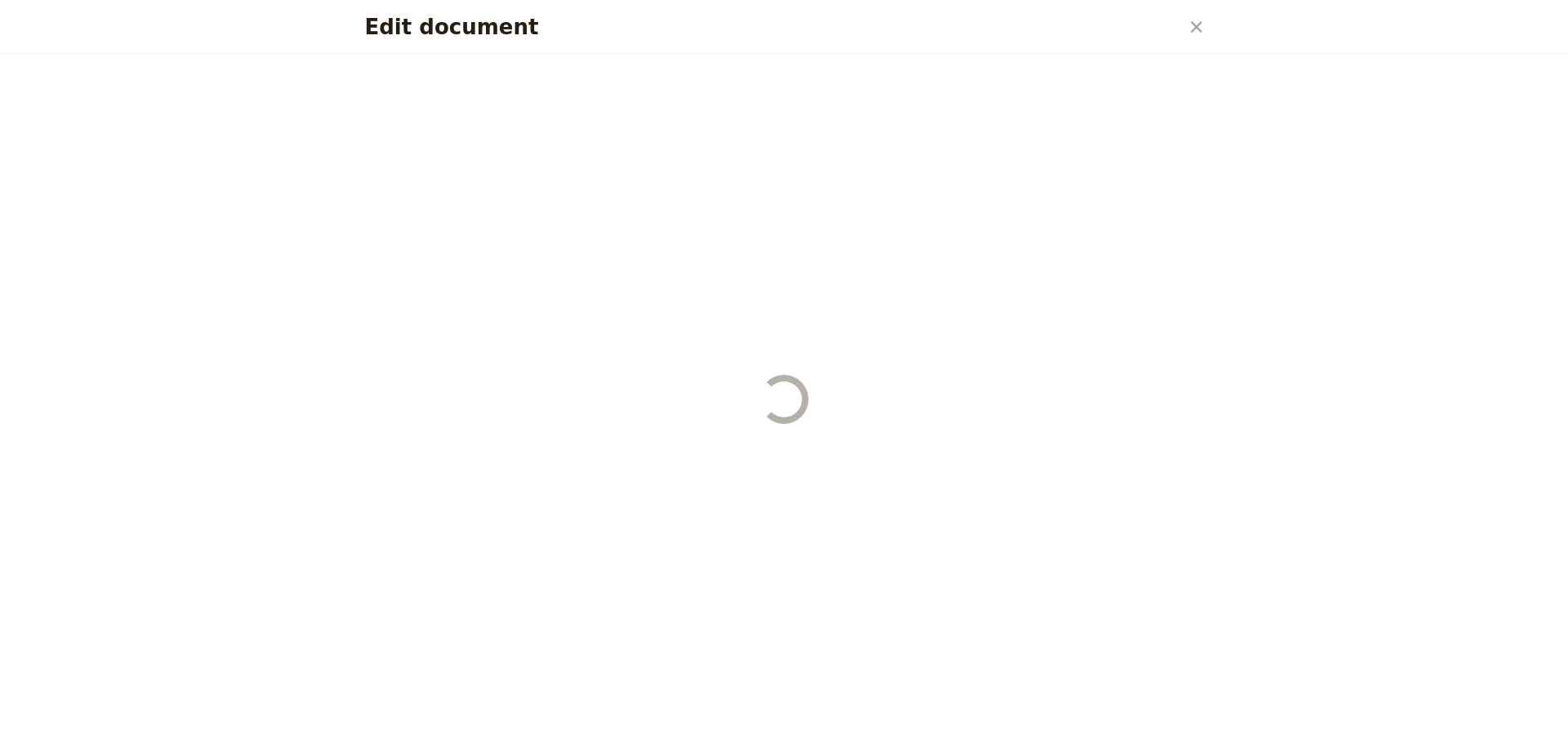
select select "PASSENGER"
select select "RUN_SHEET"
select select "DEFAULT"
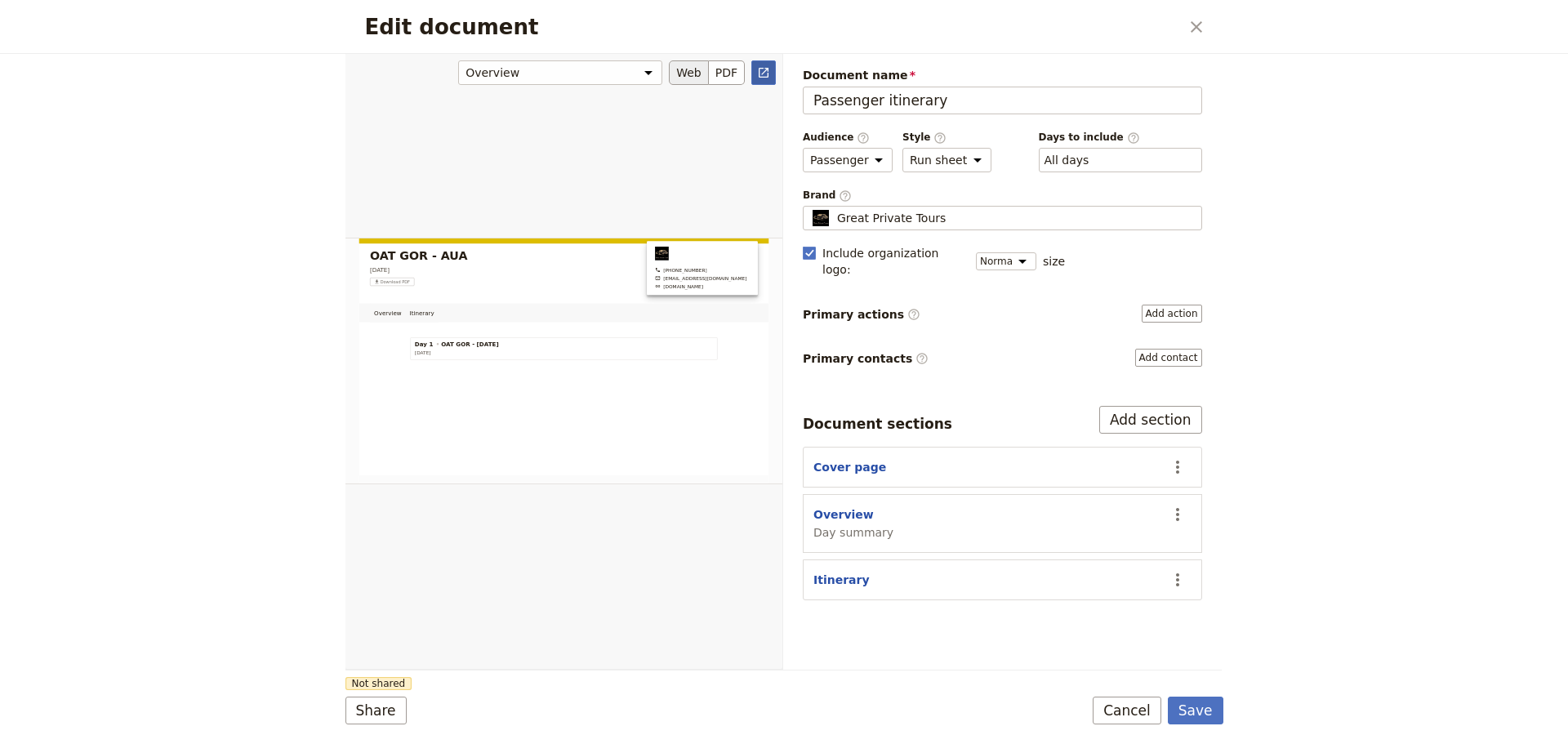
click at [765, 72] on icon "Open full preview" at bounding box center [764, 72] width 13 height 13
click at [1113, 707] on button "Cancel" at bounding box center [1127, 711] width 69 height 28
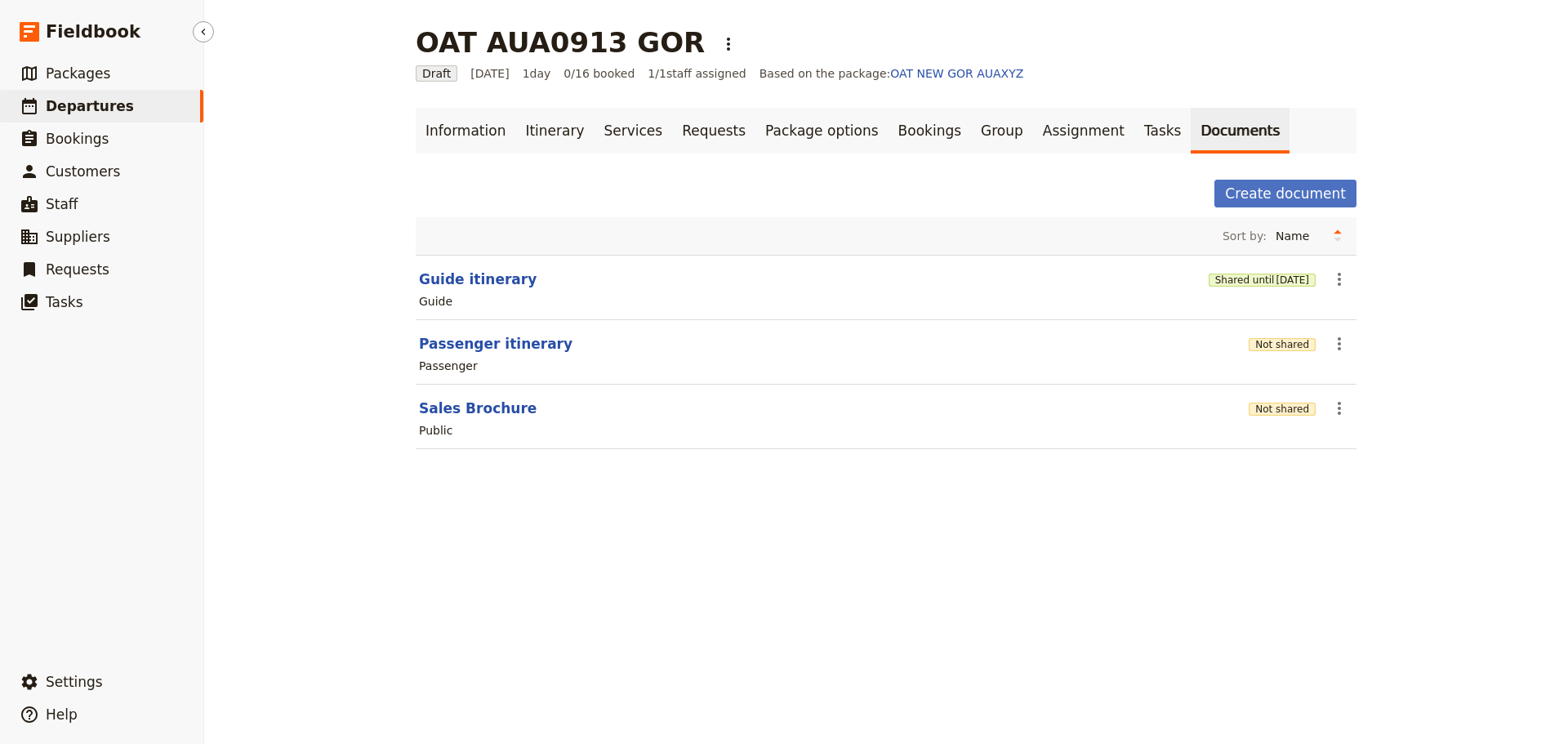
click at [97, 97] on span "Departures" at bounding box center [90, 107] width 89 height 20
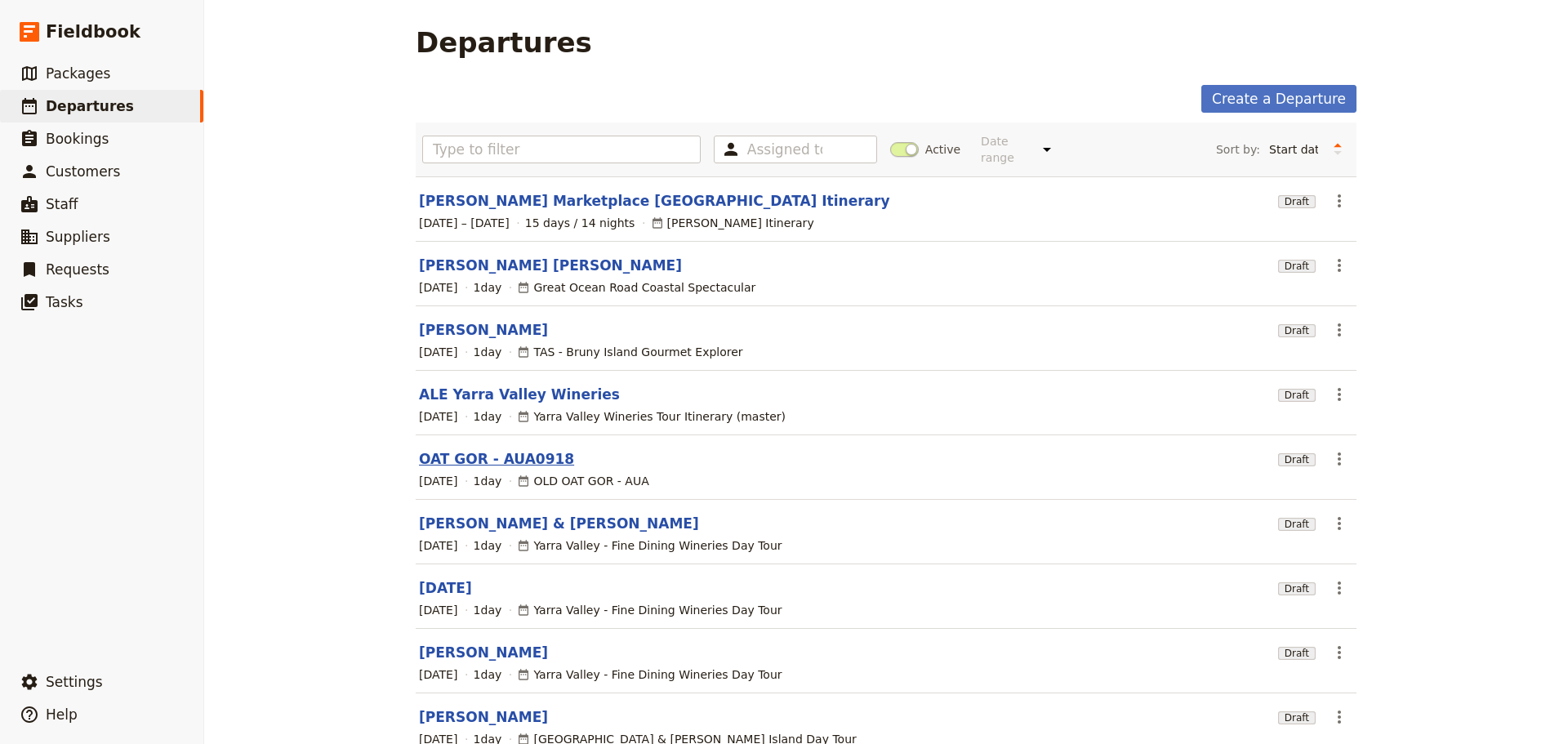
click at [493, 449] on link "OAT GOR - AUA0918" at bounding box center [497, 459] width 155 height 20
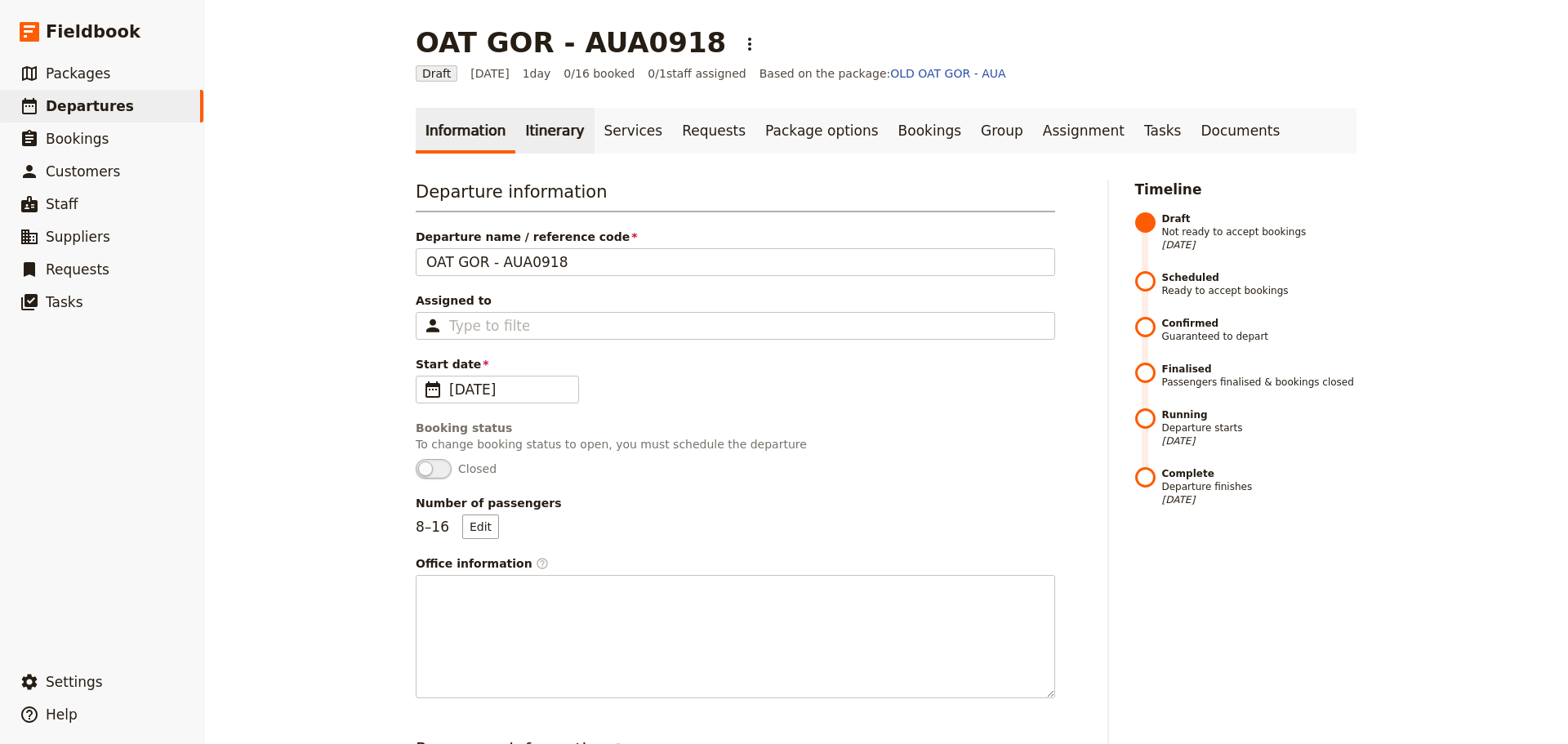
click at [541, 131] on link "Itinerary" at bounding box center [554, 130] width 79 height 46
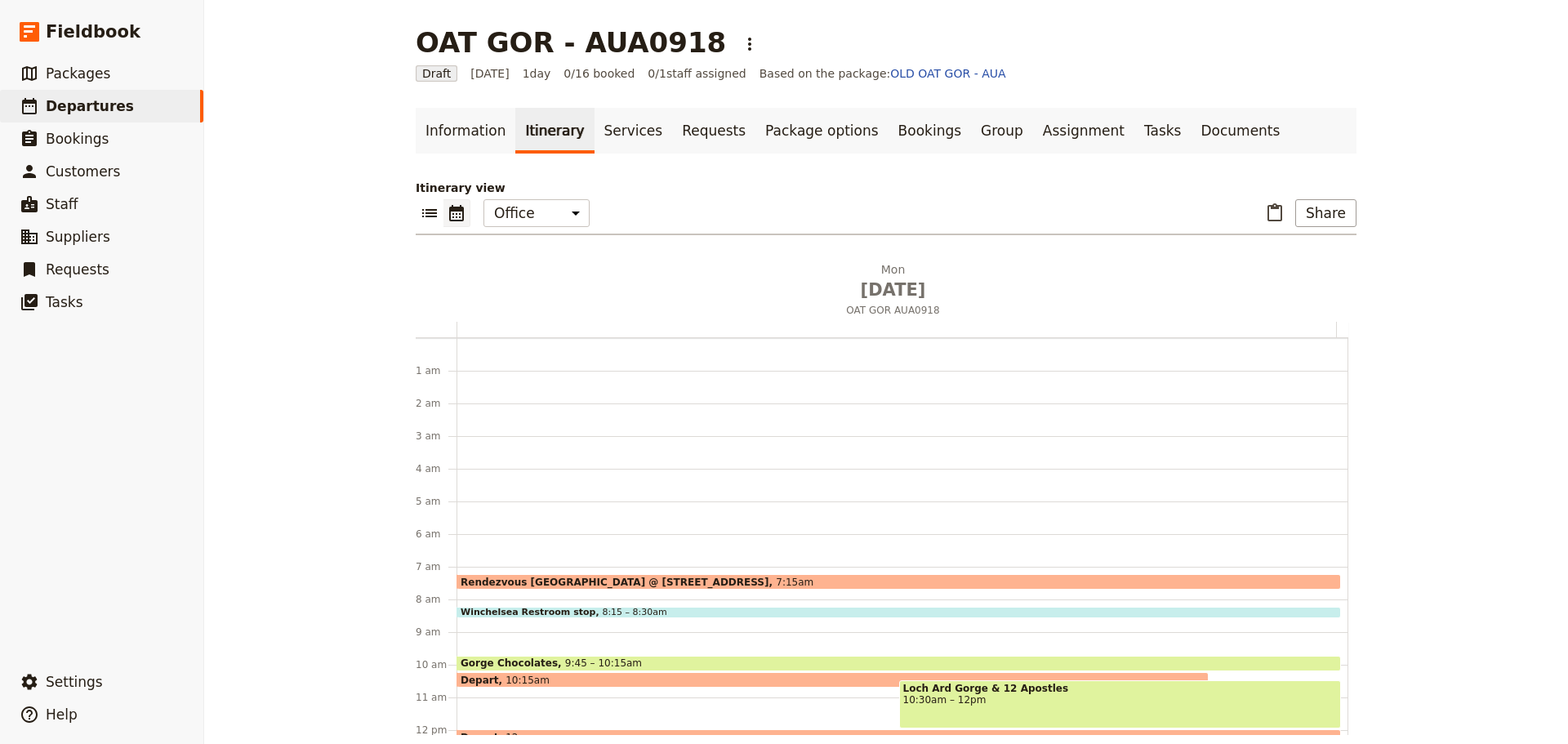
scroll to position [212, 0]
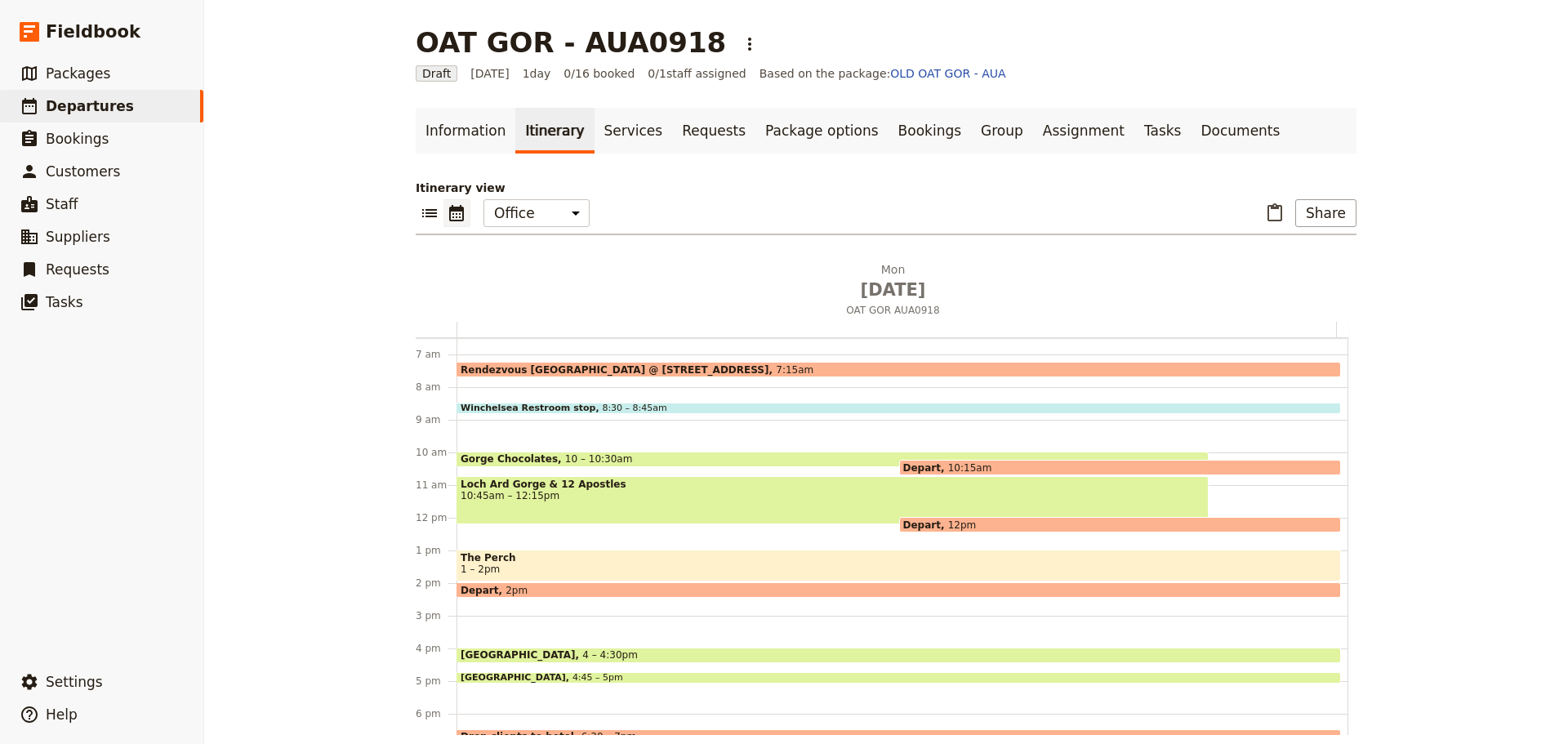
click at [915, 462] on span "Depart" at bounding box center [925, 467] width 45 height 11
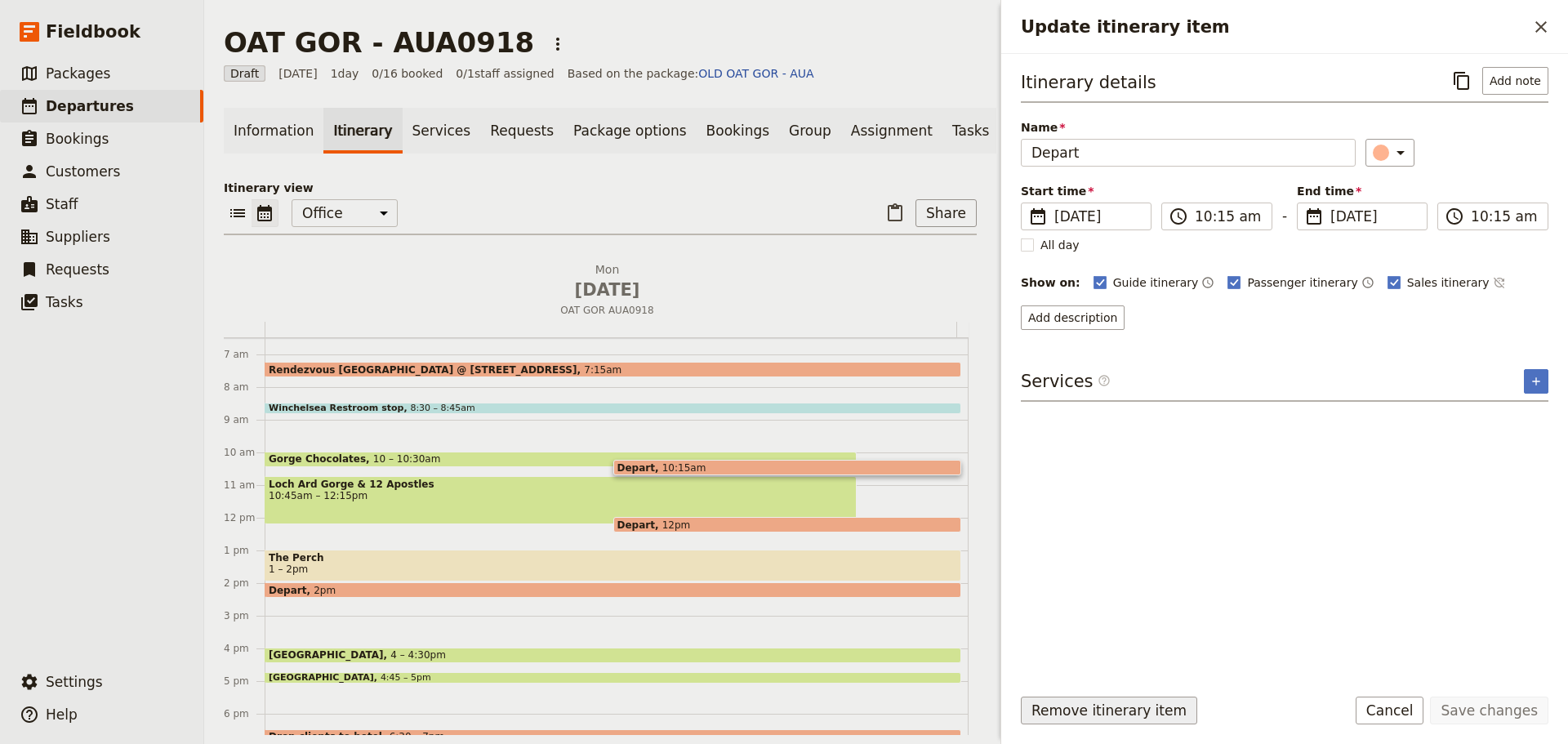
click at [1056, 711] on button "Remove itinerary item" at bounding box center [1108, 711] width 176 height 28
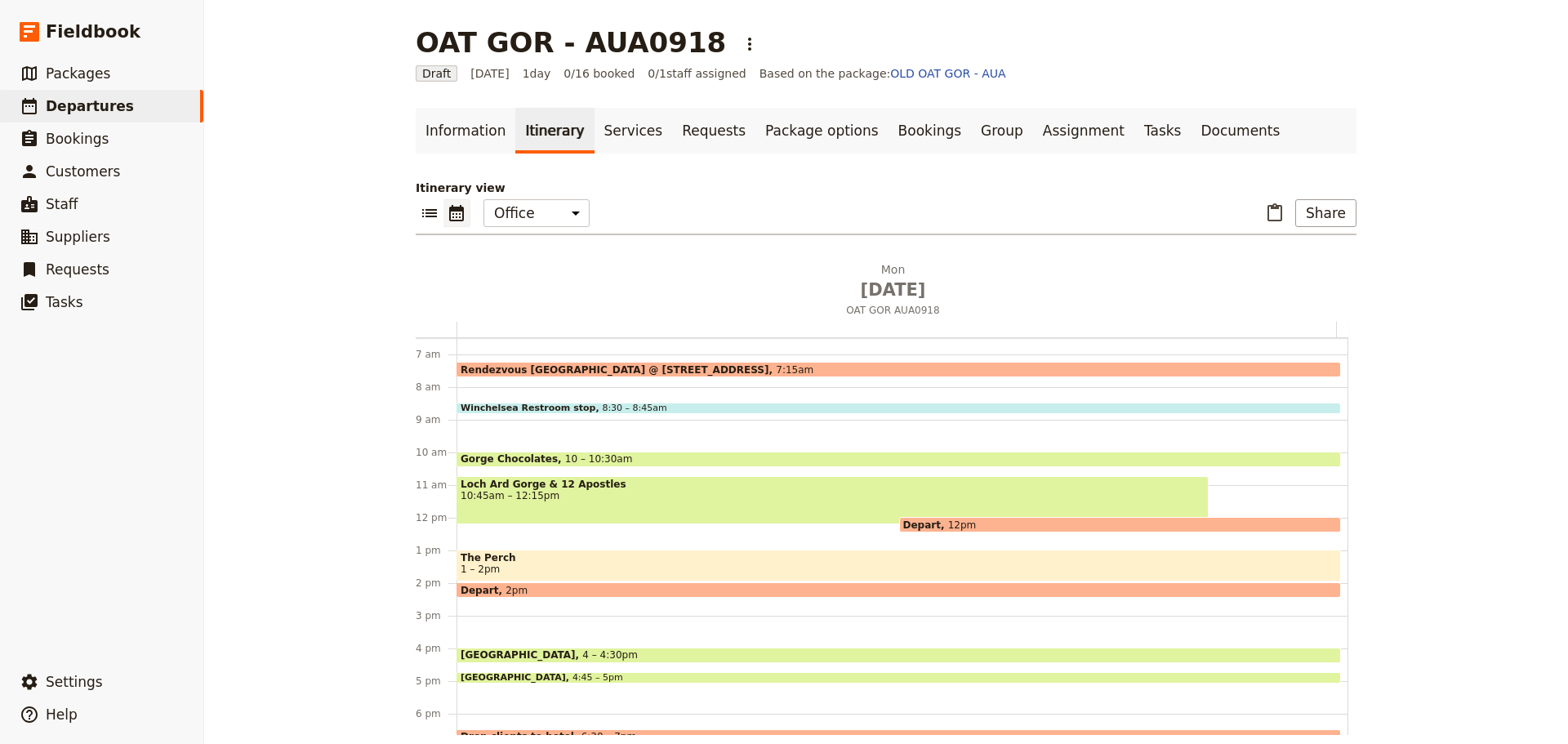
click at [775, 496] on span "10:45am – 12:15pm" at bounding box center [832, 495] width 744 height 12
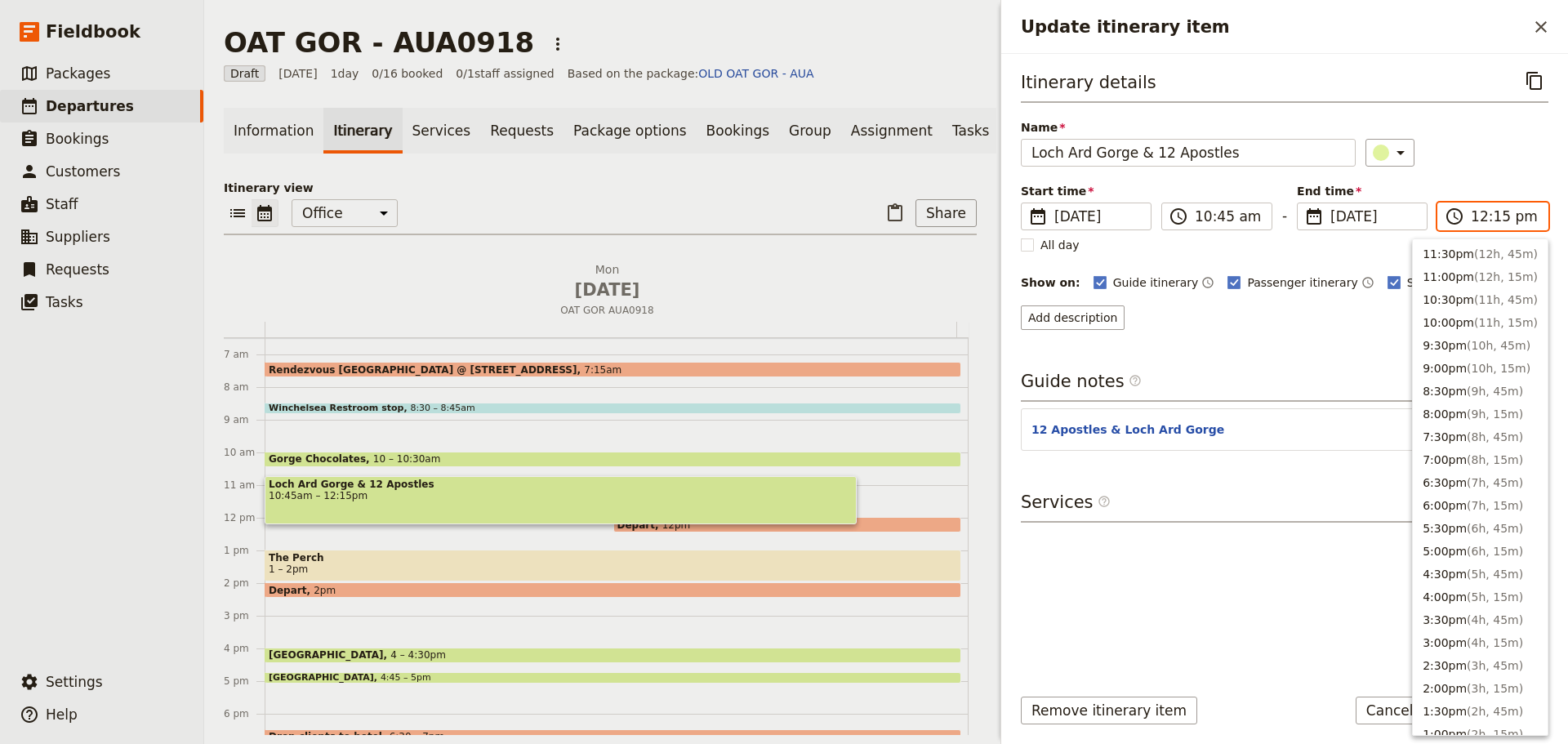
click at [1483, 218] on input "12:15 pm" at bounding box center [1504, 217] width 67 height 20
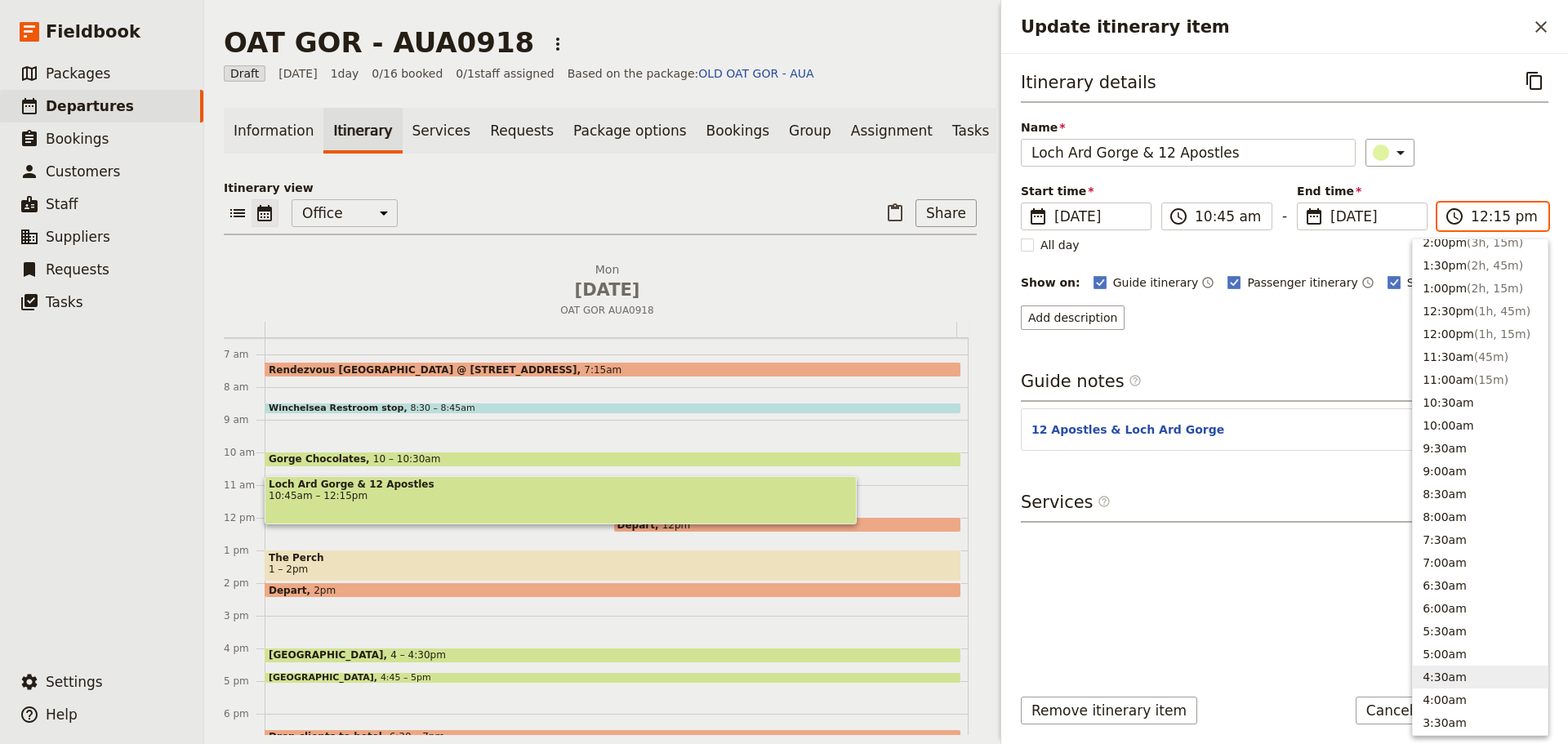
scroll to position [445, 0]
click at [1453, 336] on button "12:00pm ( 1h, 15m )" at bounding box center [1479, 334] width 135 height 23
type input "12:00 pm"
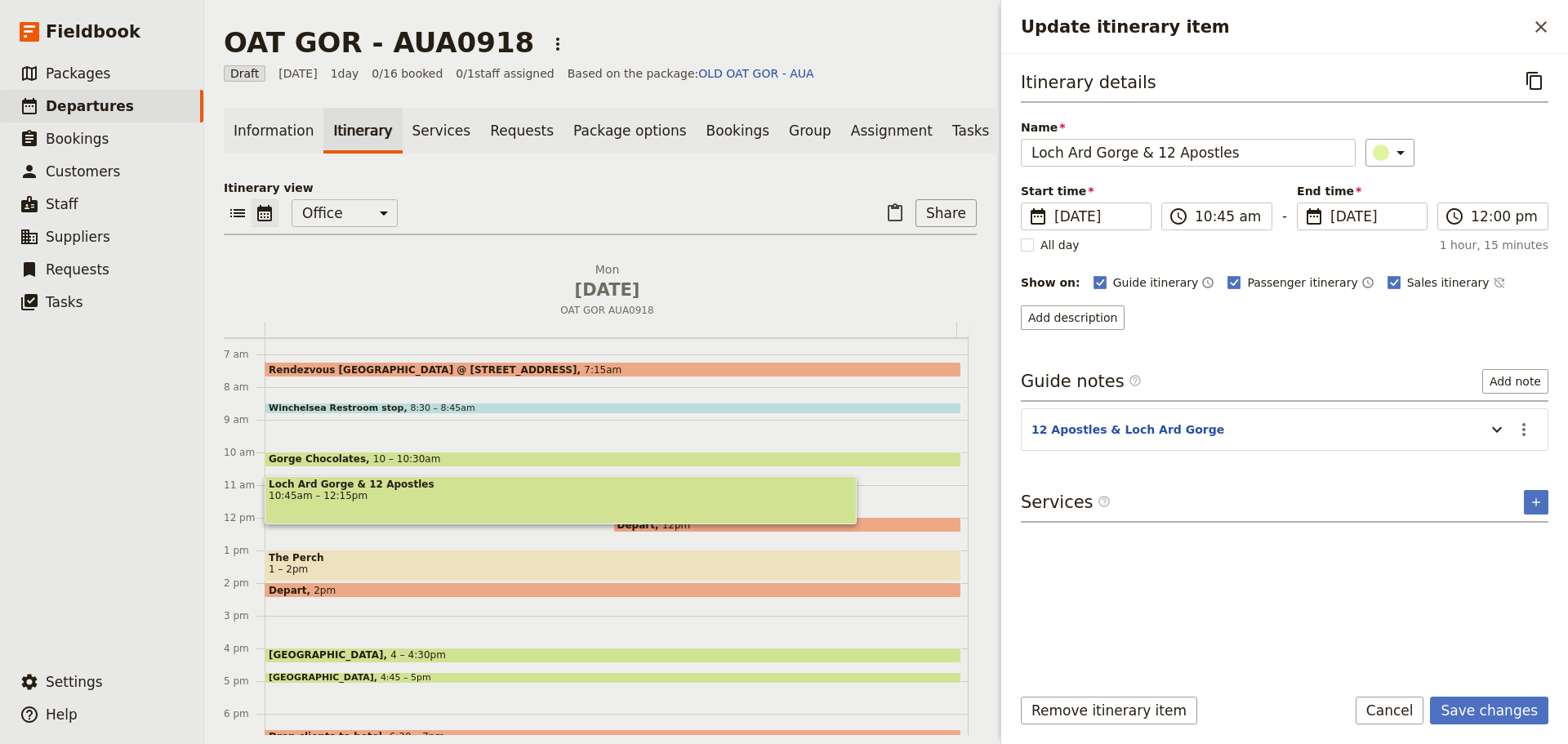
click at [1439, 119] on div "Name Loch Ard Gorge & 12 Apostles ​" at bounding box center [1284, 143] width 528 height 47
click at [1469, 701] on button "Save changes" at bounding box center [1488, 711] width 118 height 28
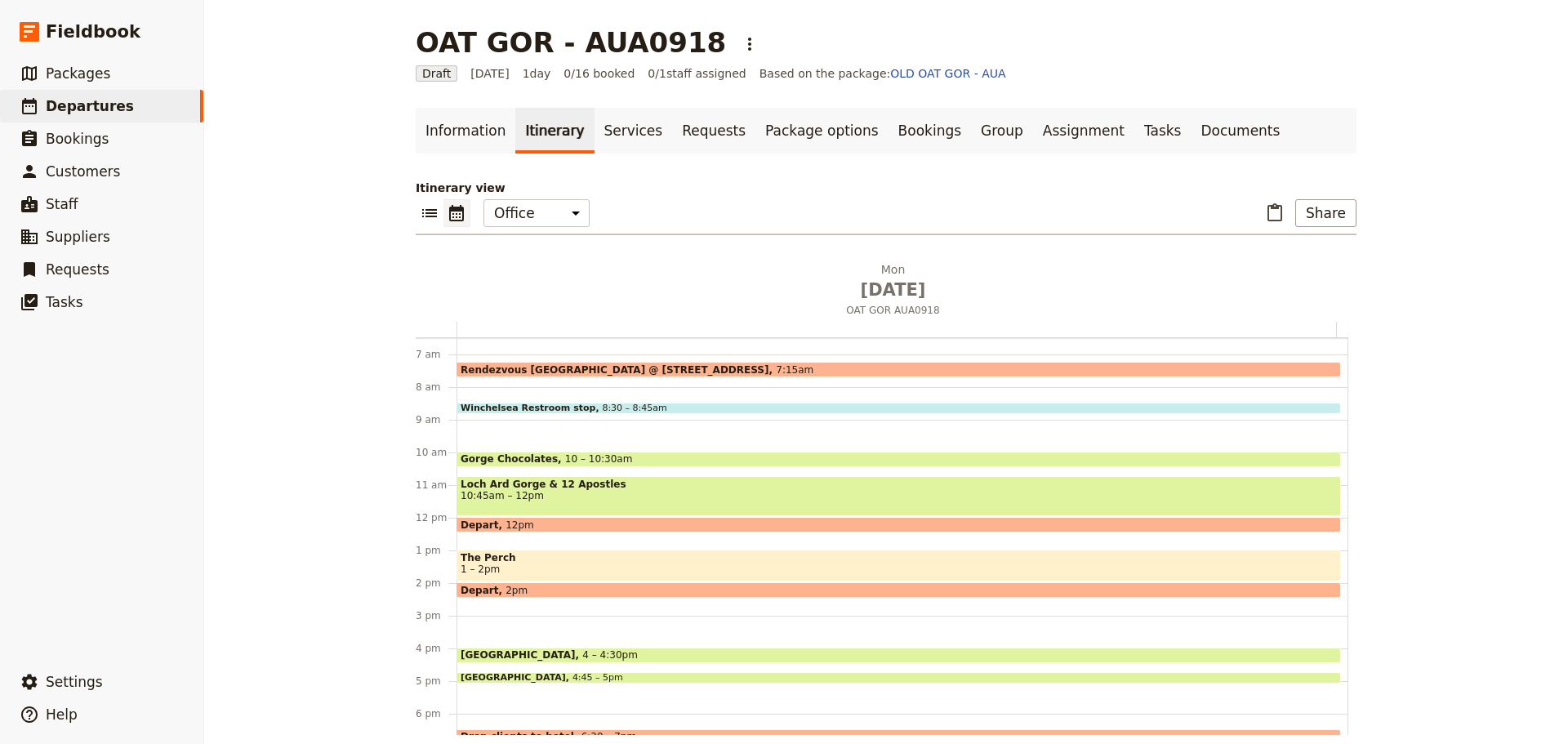
click at [470, 606] on div "Rendezvous [GEOGRAPHIC_DATA] @ [STREET_ADDRESS] 7:[GEOGRAPHIC_DATA] stop 8:30 –…" at bounding box center [902, 517] width 892 height 784
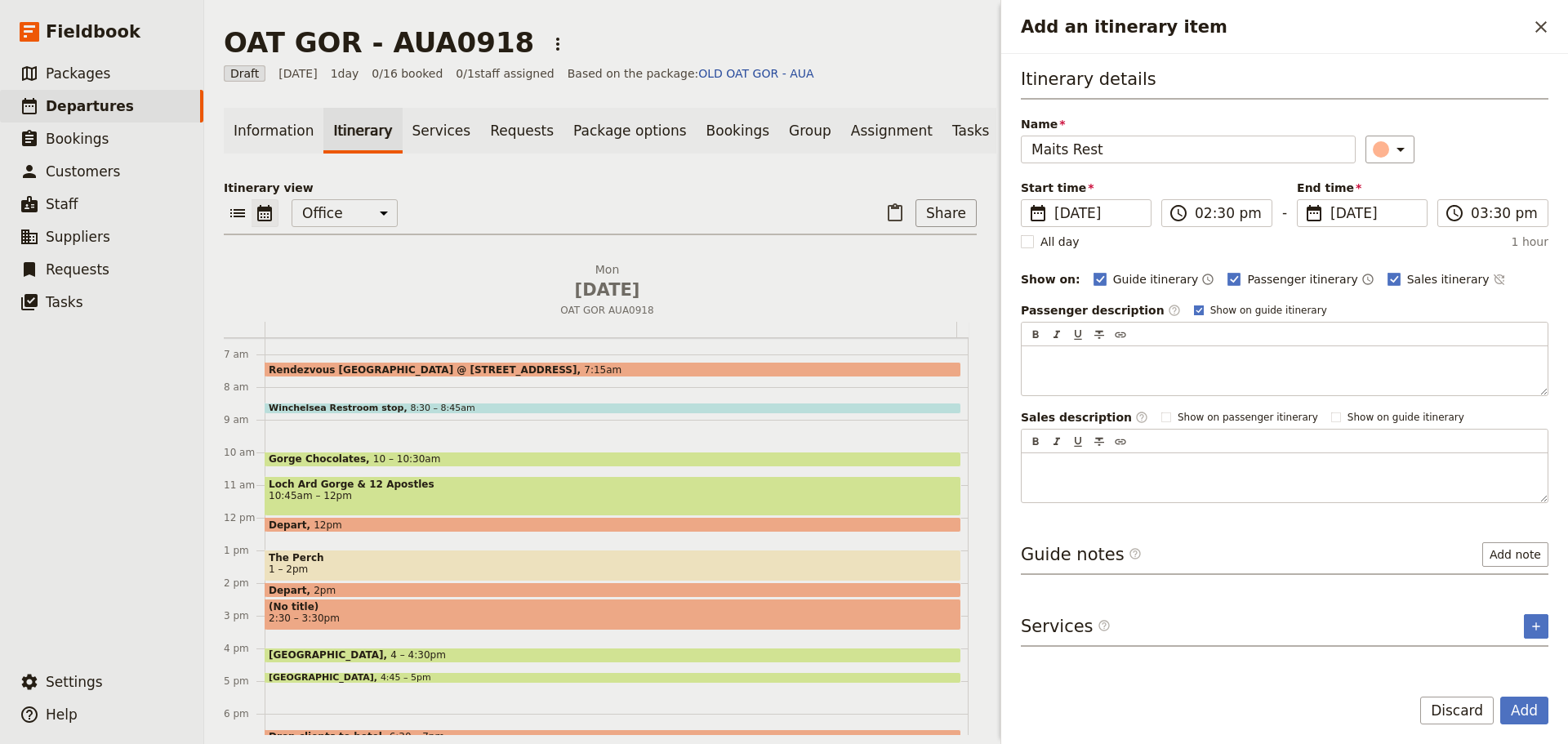
type input "Maits Rest"
click at [1194, 309] on rect "Add an itinerary item" at bounding box center [1198, 310] width 9 height 9
click at [1193, 304] on input "Show on guide itinerary" at bounding box center [1193, 303] width 1 height 1
checkbox input "false"
click at [1533, 555] on button "Add note" at bounding box center [1515, 554] width 66 height 24
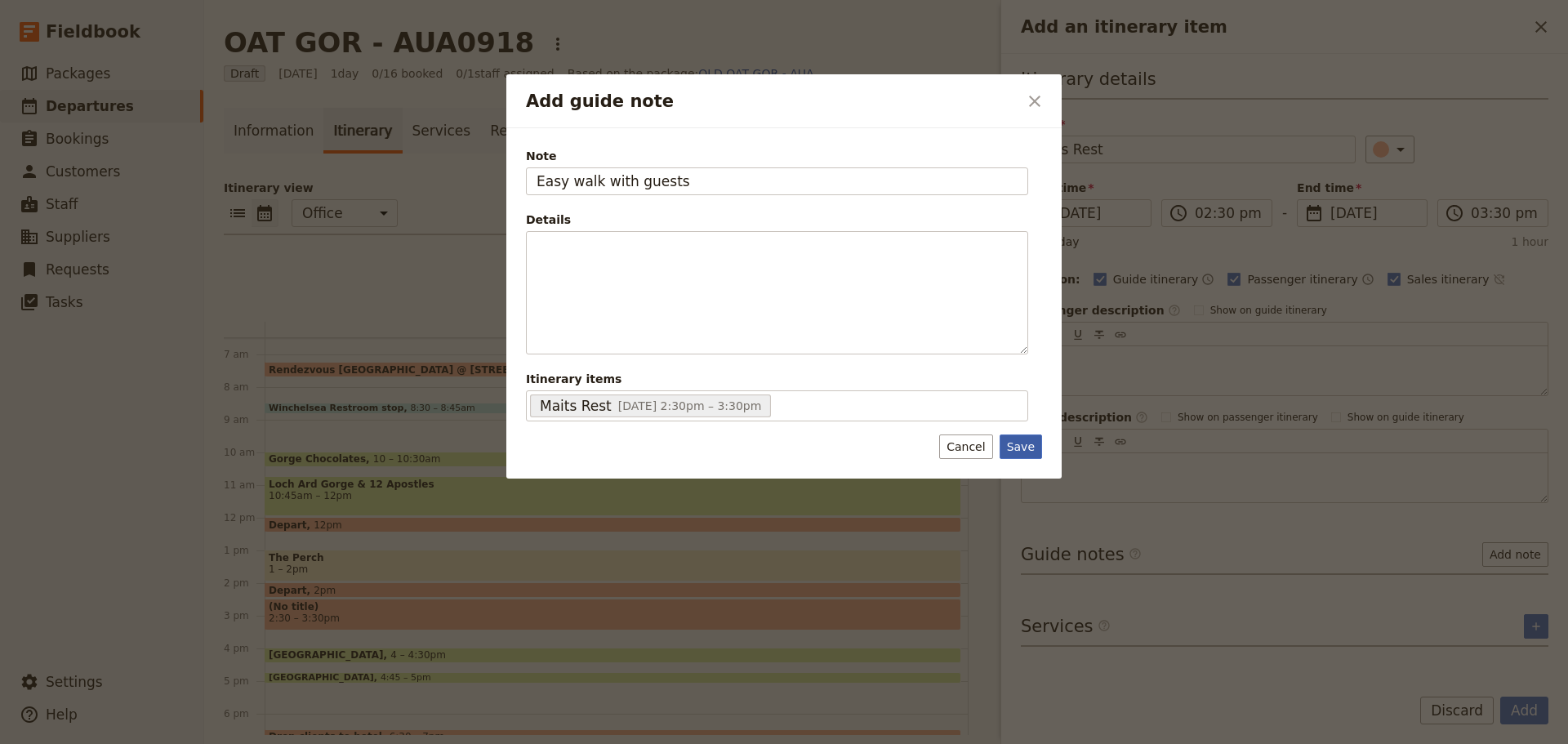
type input "Easy walk with guests"
click at [1030, 442] on button "Save" at bounding box center [1020, 447] width 42 height 24
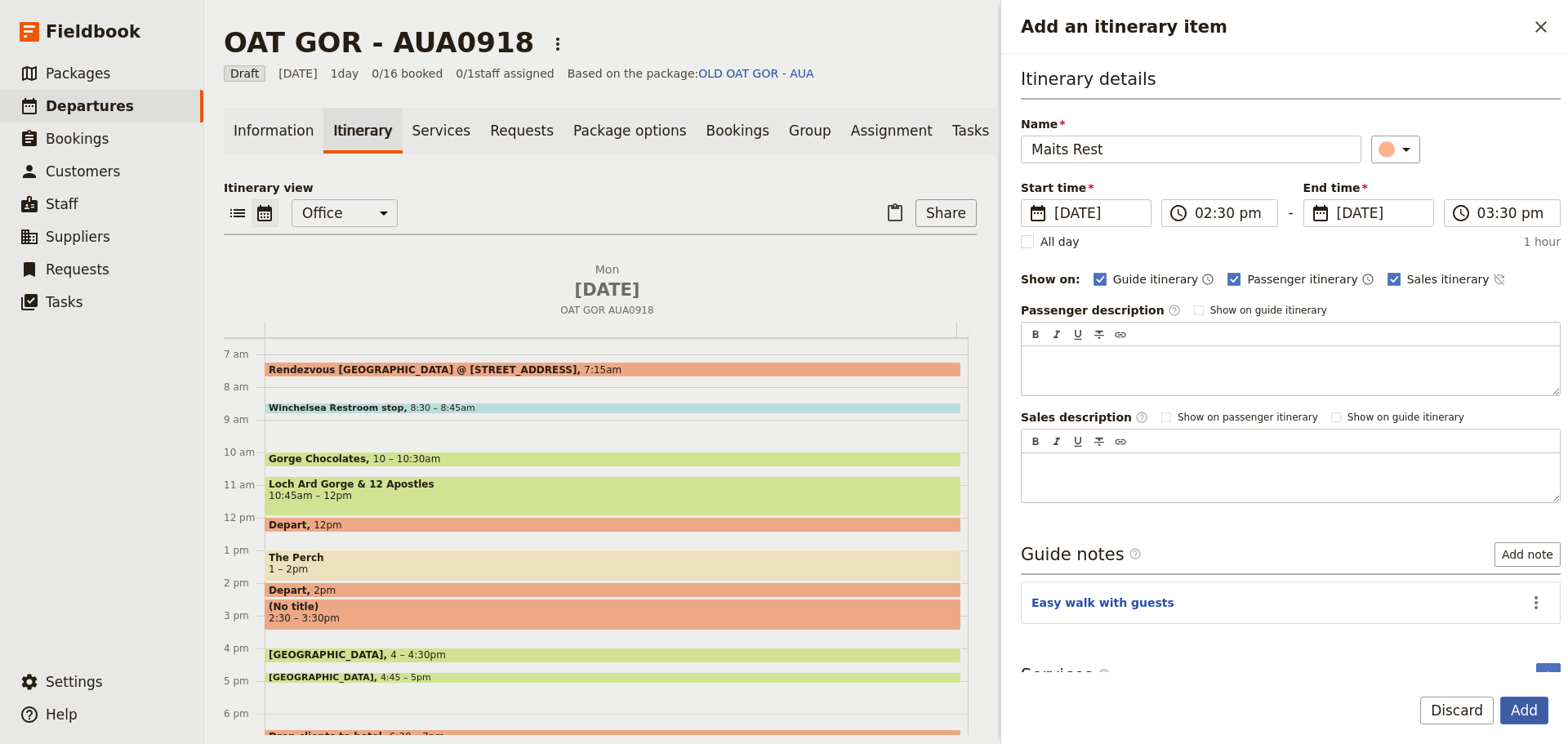
click at [1527, 719] on button "Add" at bounding box center [1524, 711] width 48 height 28
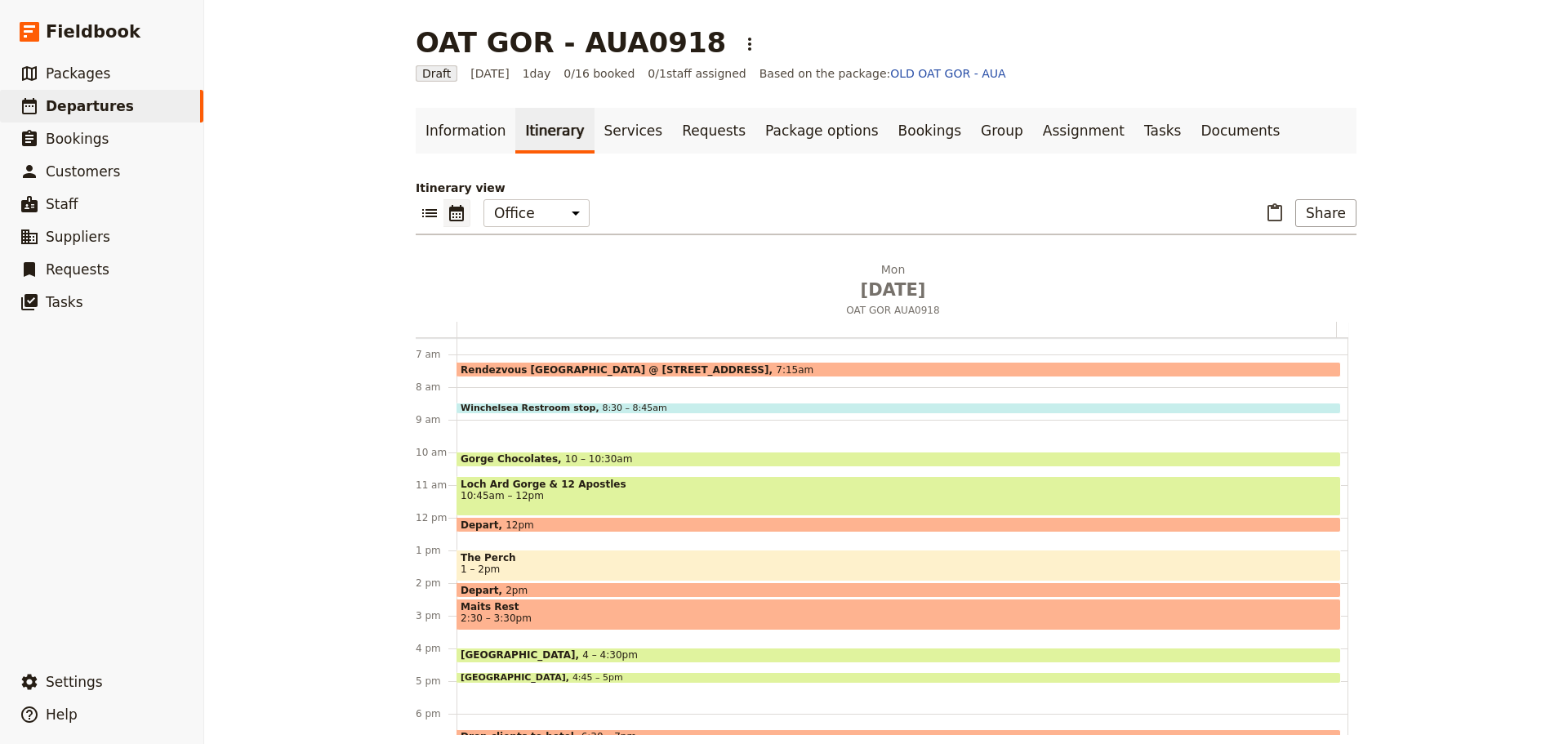
click at [751, 609] on span "Maits Rest" at bounding box center [899, 607] width 877 height 12
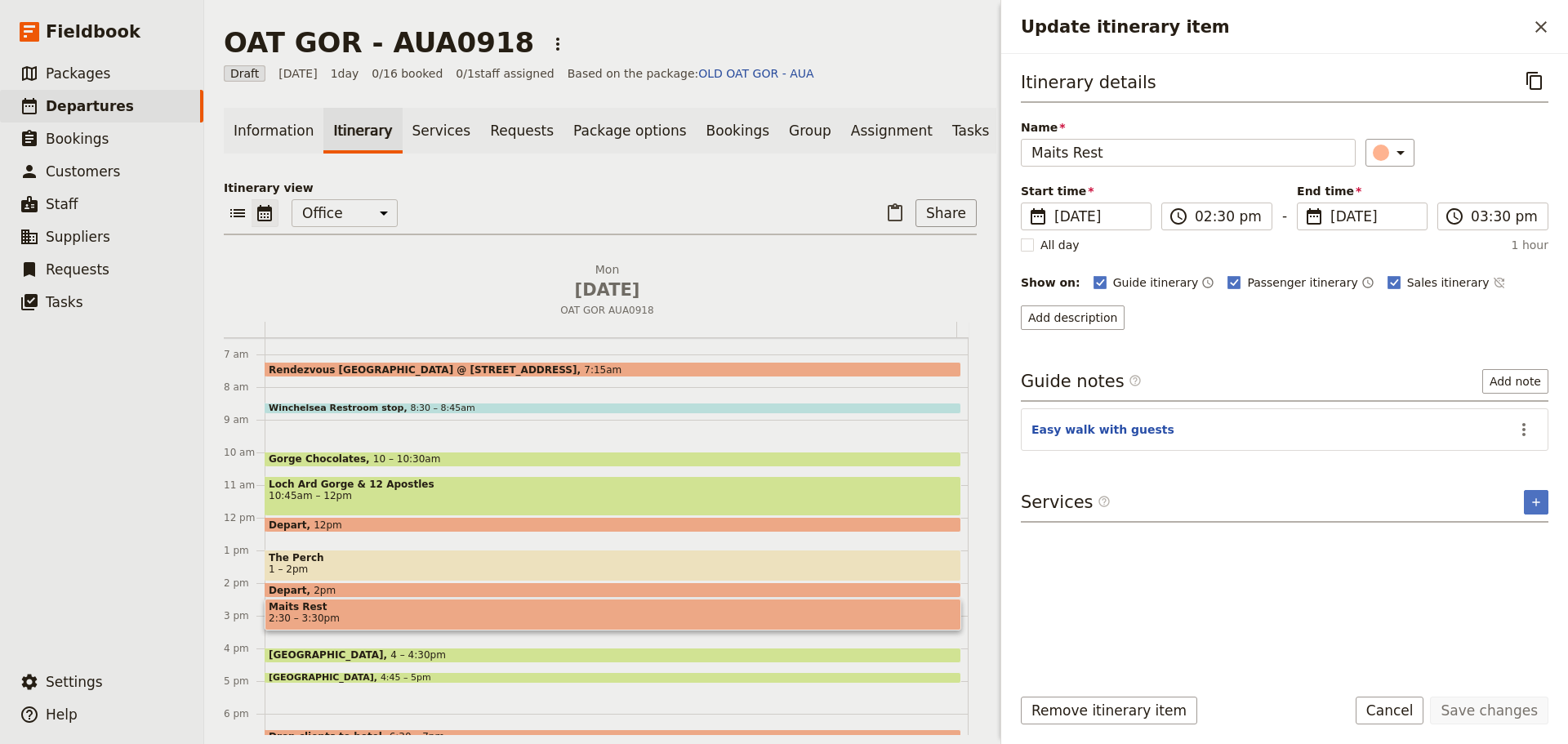
click at [1404, 158] on div "​" at bounding box center [1457, 153] width 183 height 28
click at [1398, 155] on icon "Update itinerary item" at bounding box center [1401, 153] width 20 height 20
click at [1366, 209] on div "button" at bounding box center [1370, 207] width 16 height 16
click at [1469, 709] on button "Save changes" at bounding box center [1488, 711] width 118 height 28
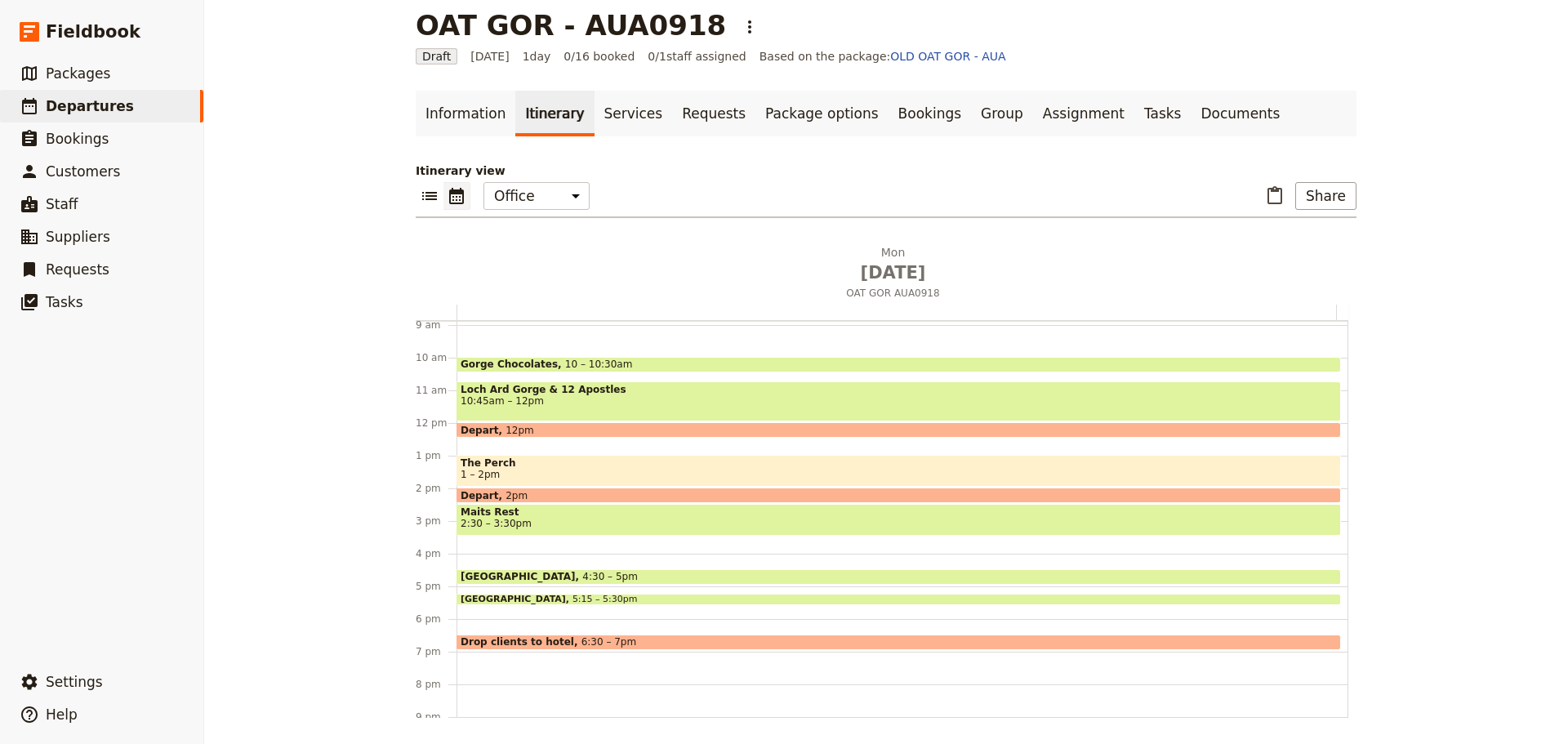
scroll to position [376, 0]
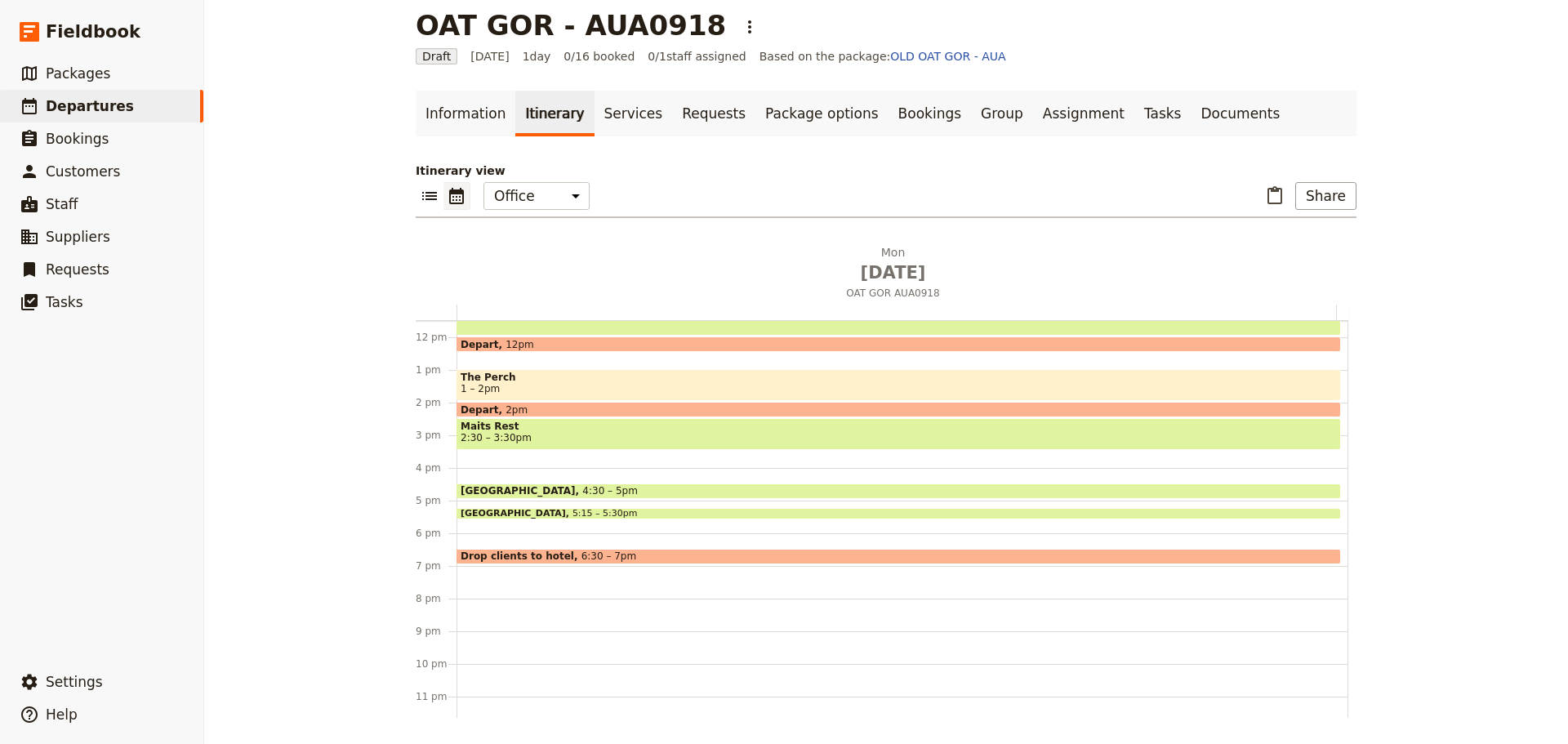
click at [482, 427] on span "Maits Rest" at bounding box center [899, 426] width 877 height 12
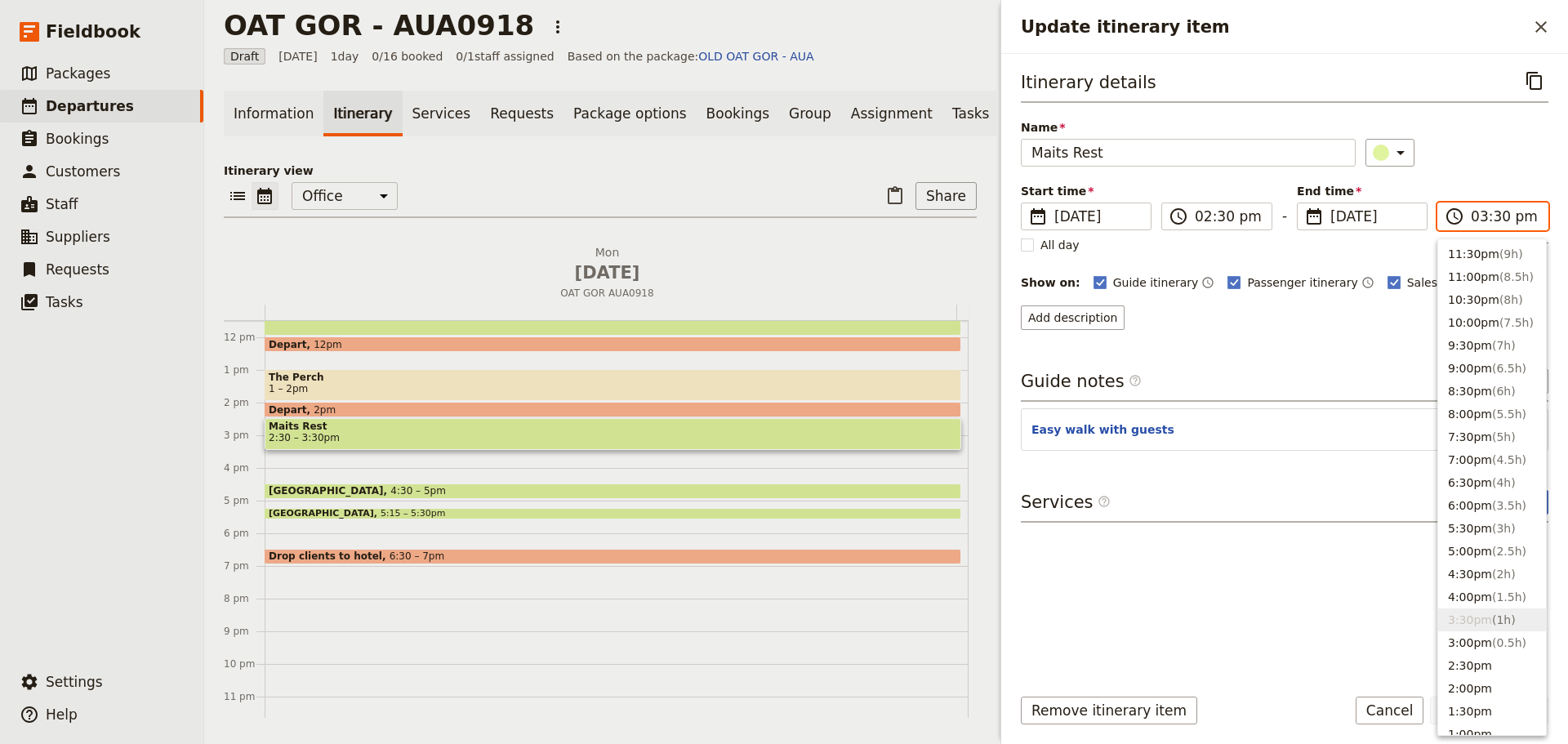
click at [1489, 212] on input "03:30 pm" at bounding box center [1504, 217] width 67 height 20
click at [1492, 645] on span "( 0.5h )" at bounding box center [1509, 643] width 34 height 13
type input "03:00 pm"
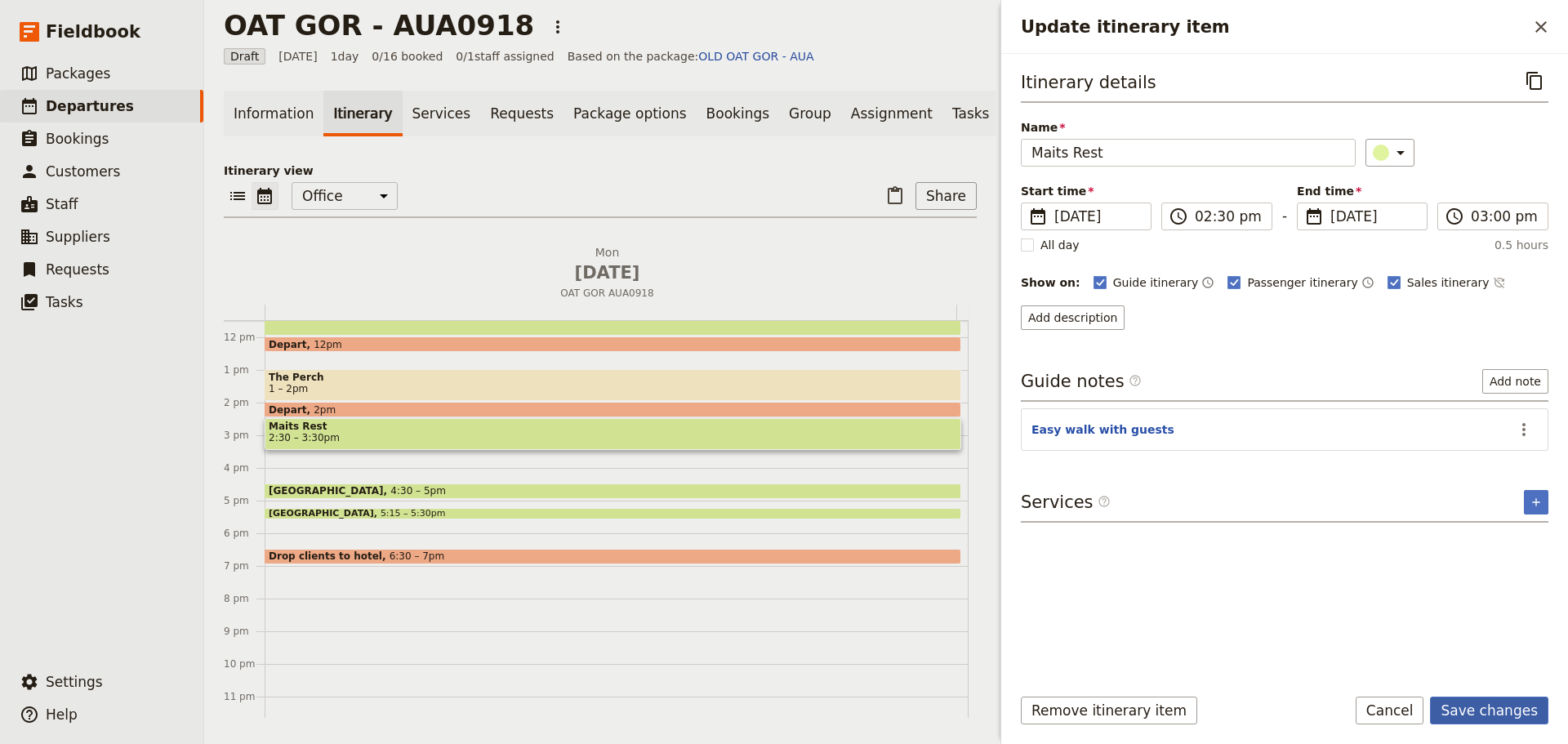
click at [1513, 711] on button "Save changes" at bounding box center [1488, 711] width 118 height 28
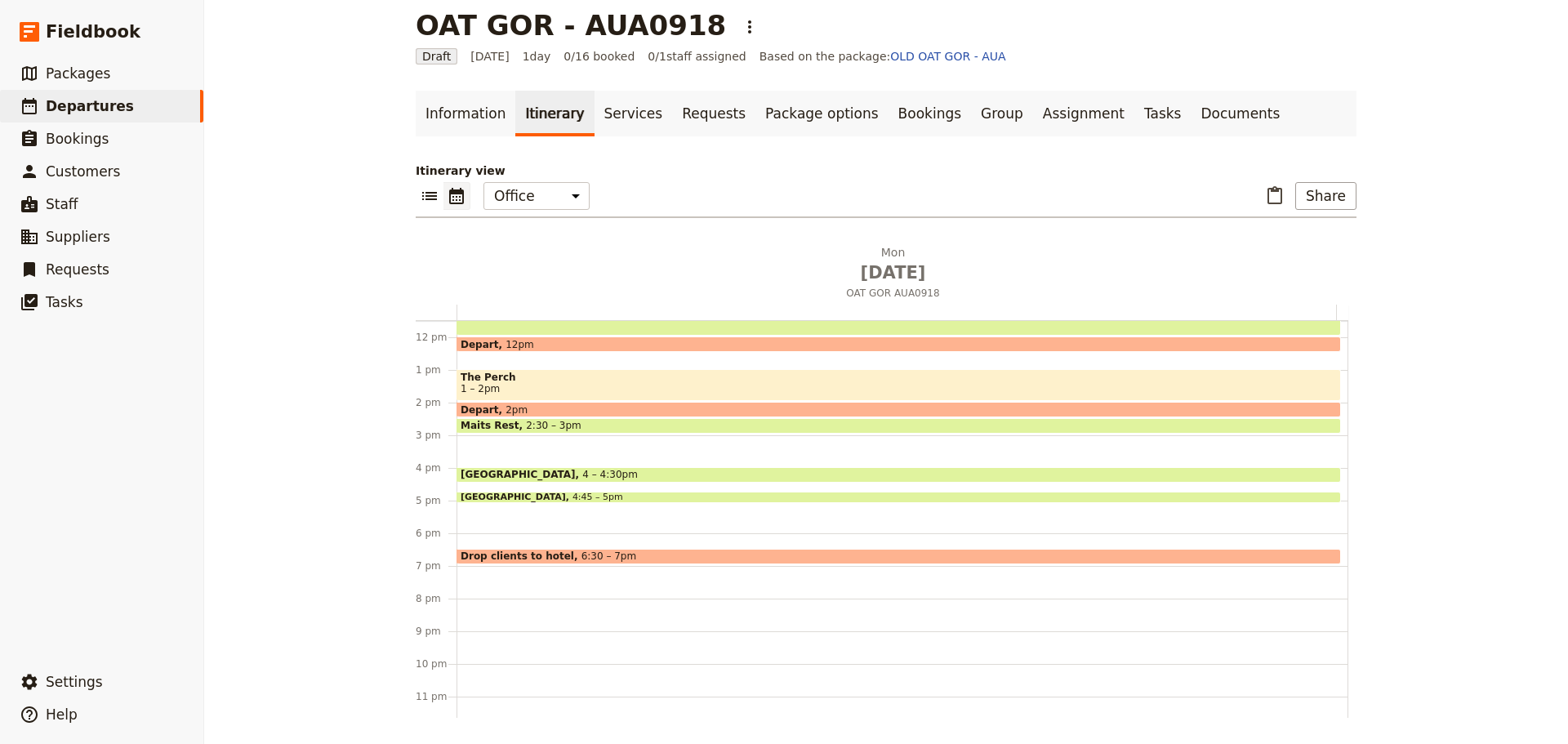
click at [501, 518] on div "Rendezvous [GEOGRAPHIC_DATA] @ [STREET_ADDRESS] 7:[GEOGRAPHIC_DATA] stop 8:30 –…" at bounding box center [902, 336] width 892 height 784
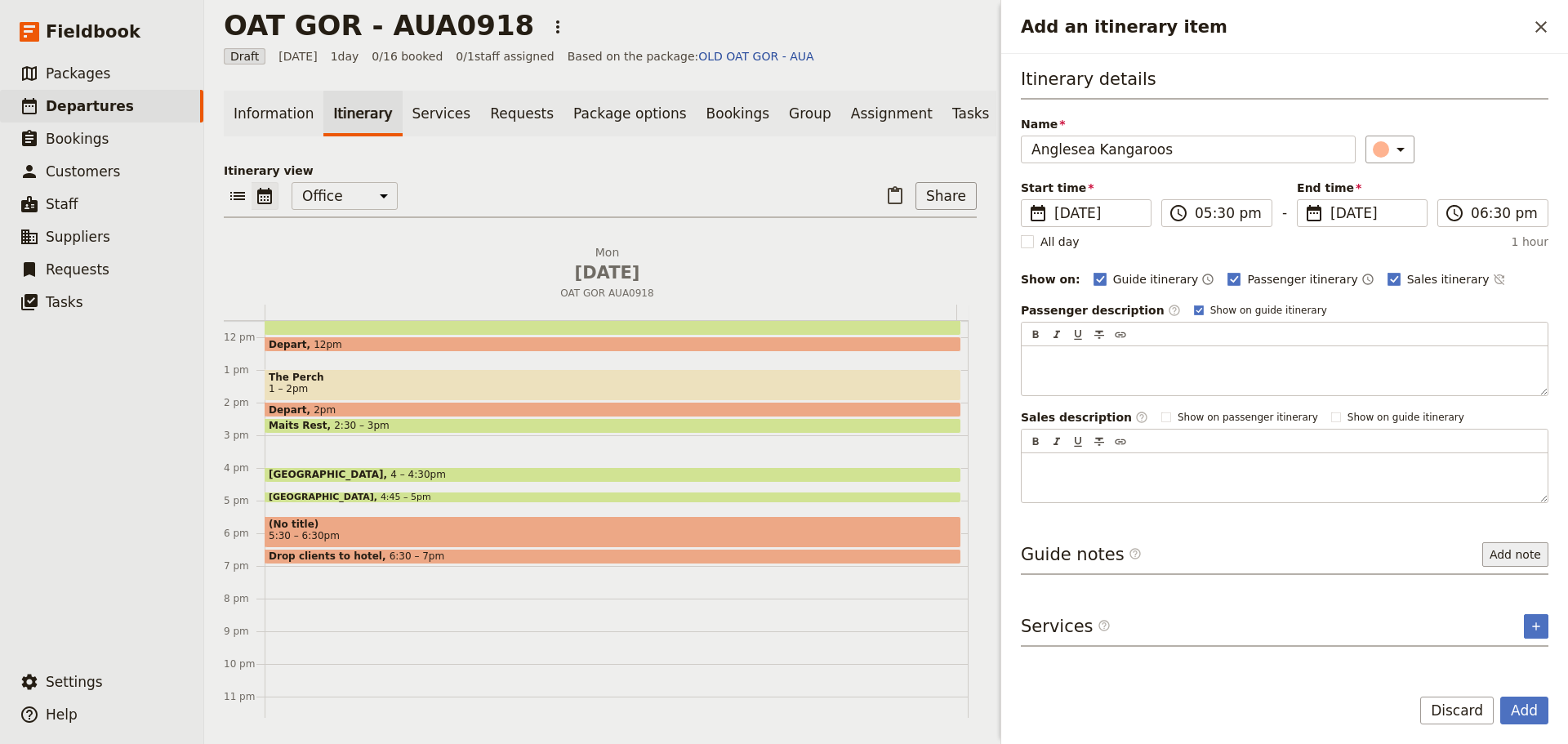
type input "Anglesea Kangaroos"
click at [1498, 550] on button "Add note" at bounding box center [1515, 554] width 66 height 24
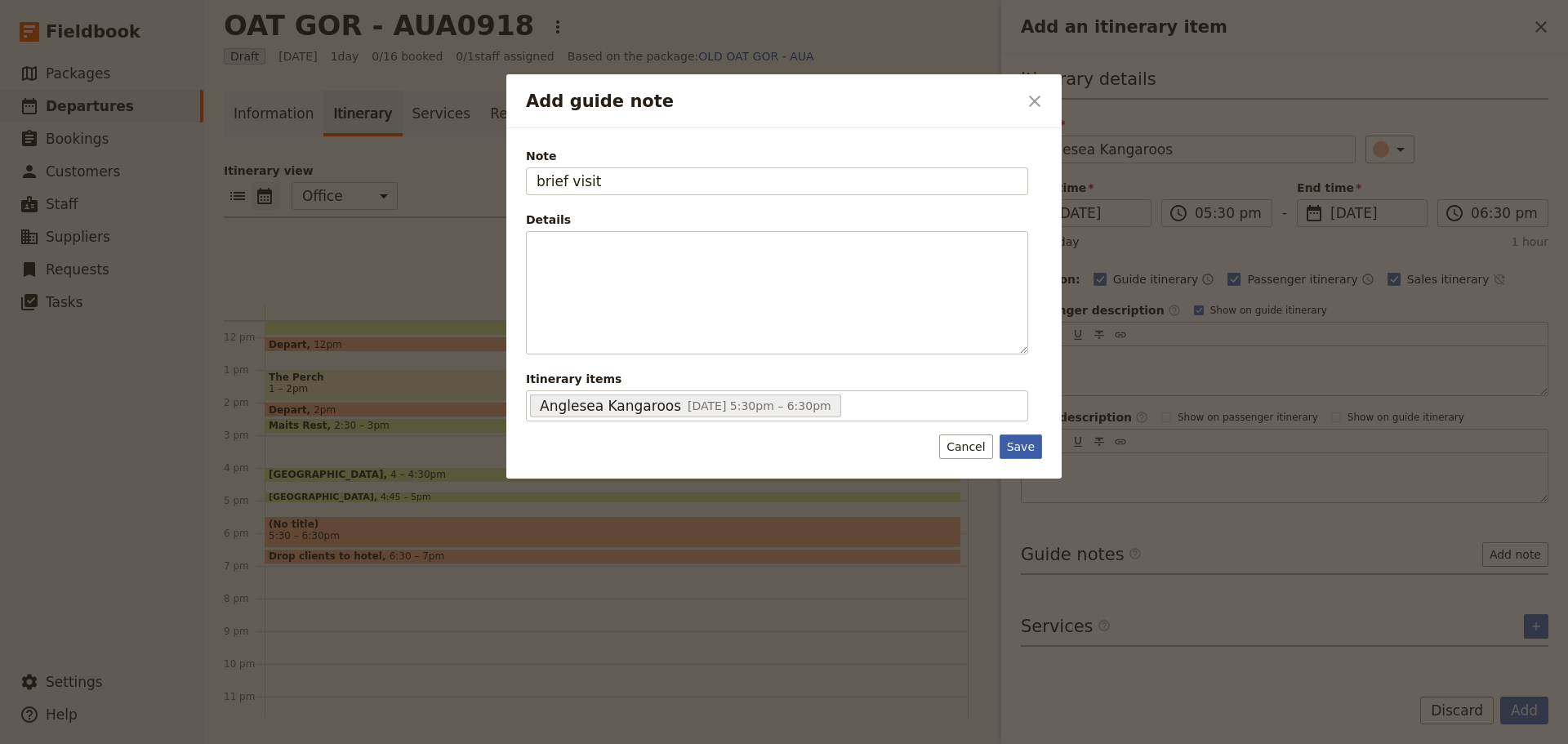
type input "brief visit"
drag, startPoint x: 1009, startPoint y: 444, endPoint x: 1184, endPoint y: 264, distance: 251.0
click at [1009, 443] on button "Save" at bounding box center [1020, 447] width 42 height 24
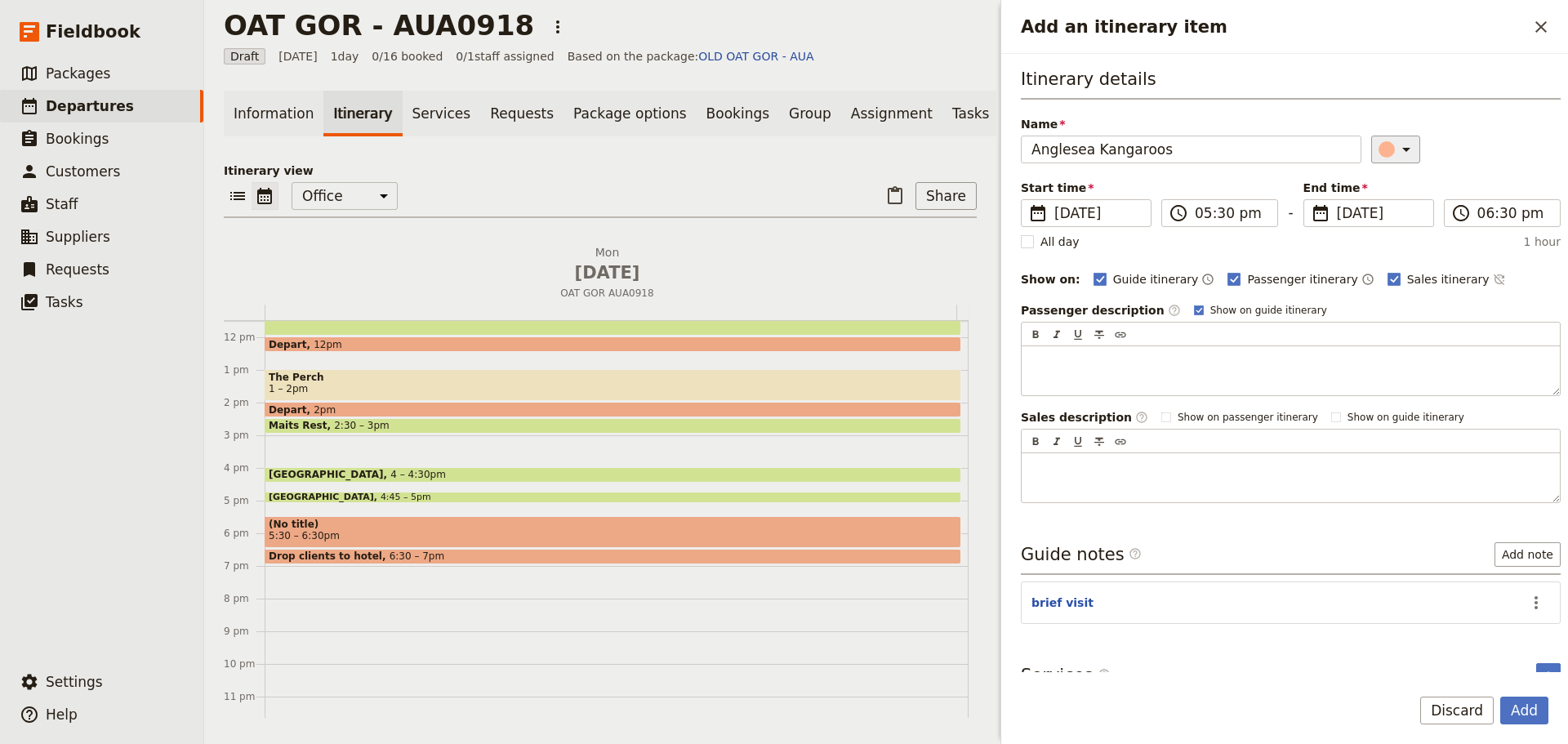
click at [1396, 146] on icon "Add an itinerary item" at bounding box center [1406, 150] width 20 height 20
click at [1371, 199] on div "button" at bounding box center [1370, 203] width 16 height 16
click at [1517, 705] on button "Add" at bounding box center [1524, 711] width 48 height 28
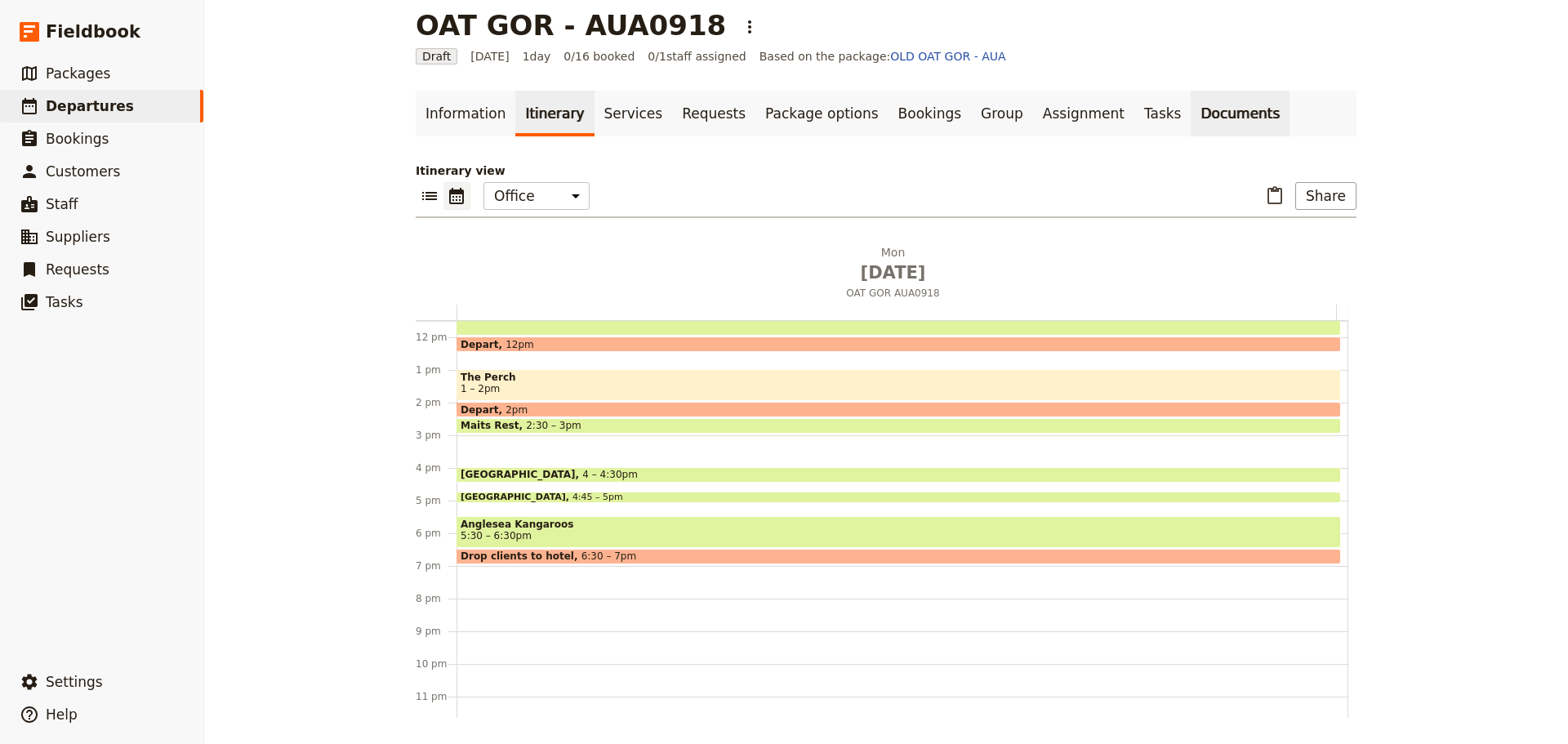
click at [1190, 114] on link "Documents" at bounding box center [1239, 113] width 99 height 46
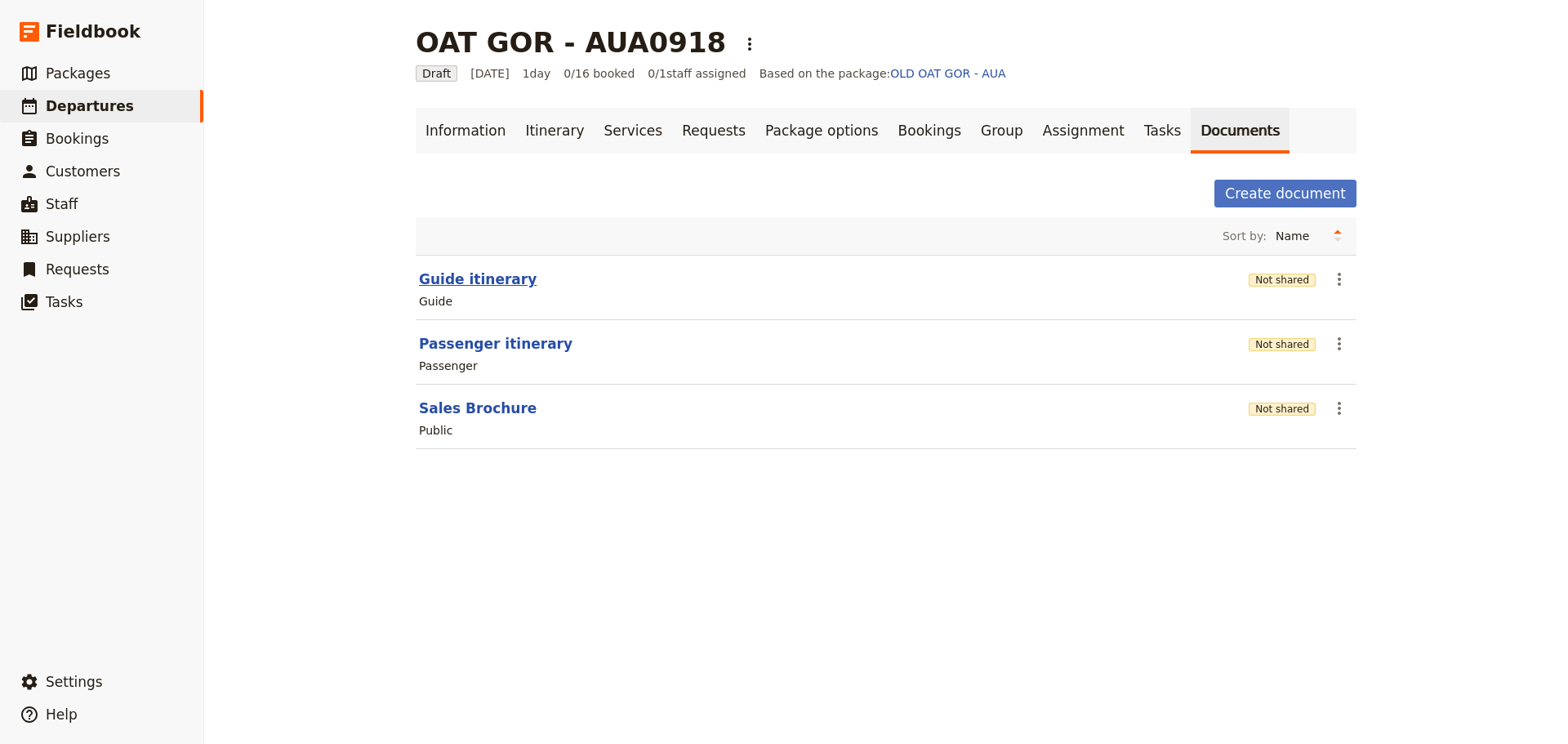
click at [472, 276] on button "Guide itinerary" at bounding box center [478, 279] width 117 height 20
select select "STAFF"
select select "RUN_SHEET"
select select "DEFAULT"
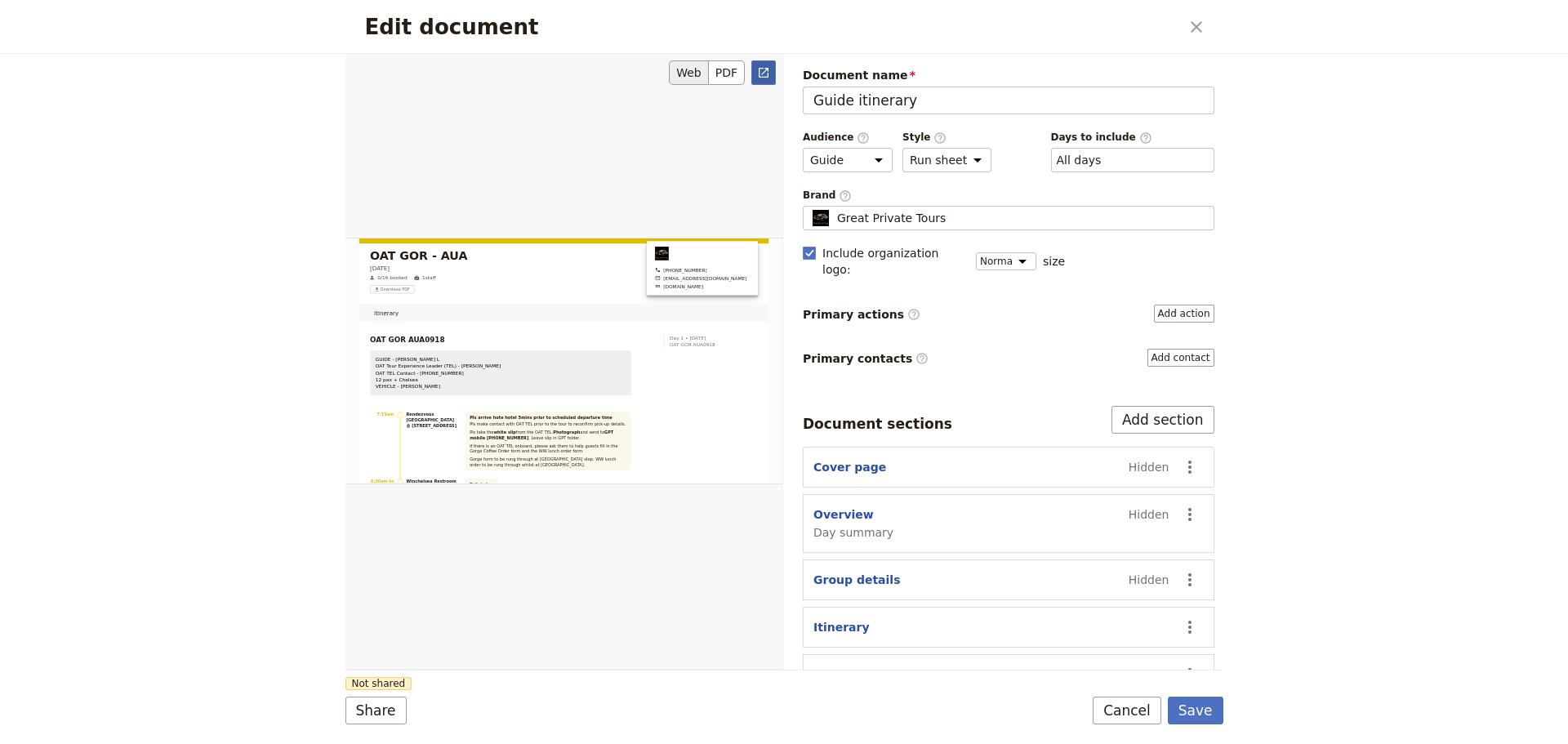
click at [773, 64] on link "​" at bounding box center [763, 72] width 24 height 24
click at [1119, 709] on button "Cancel" at bounding box center [1127, 711] width 69 height 28
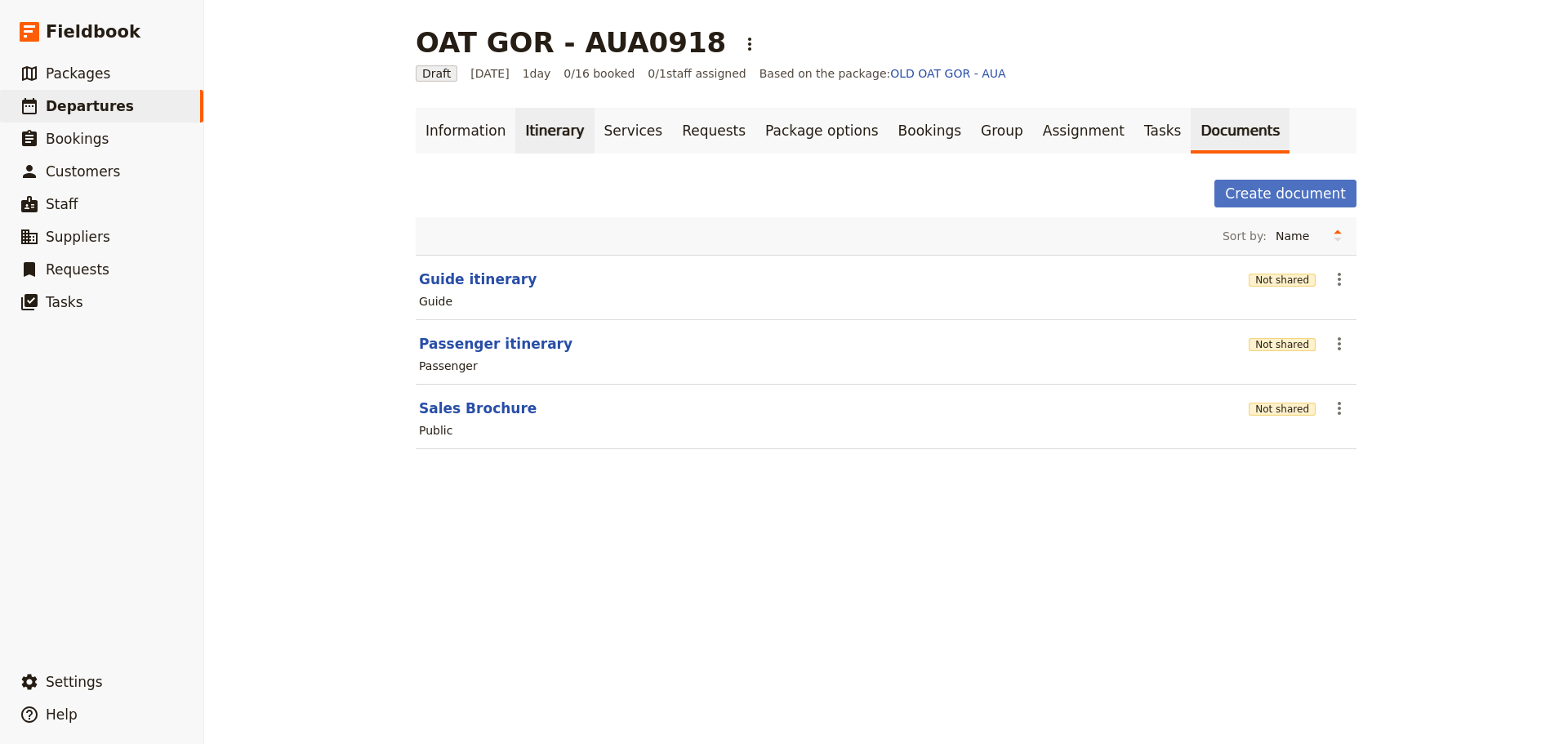
click at [542, 128] on link "Itinerary" at bounding box center [554, 130] width 79 height 46
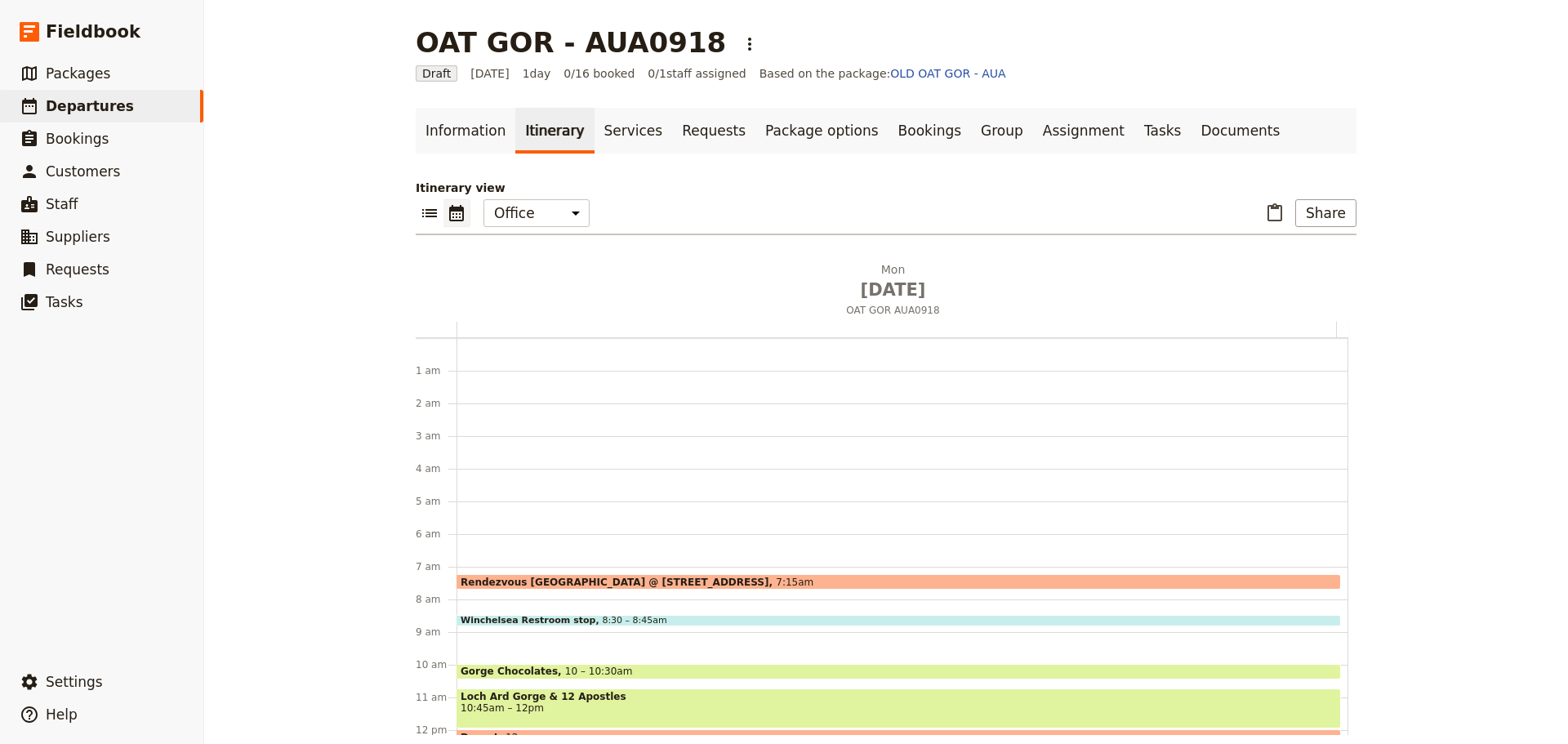
scroll to position [212, 0]
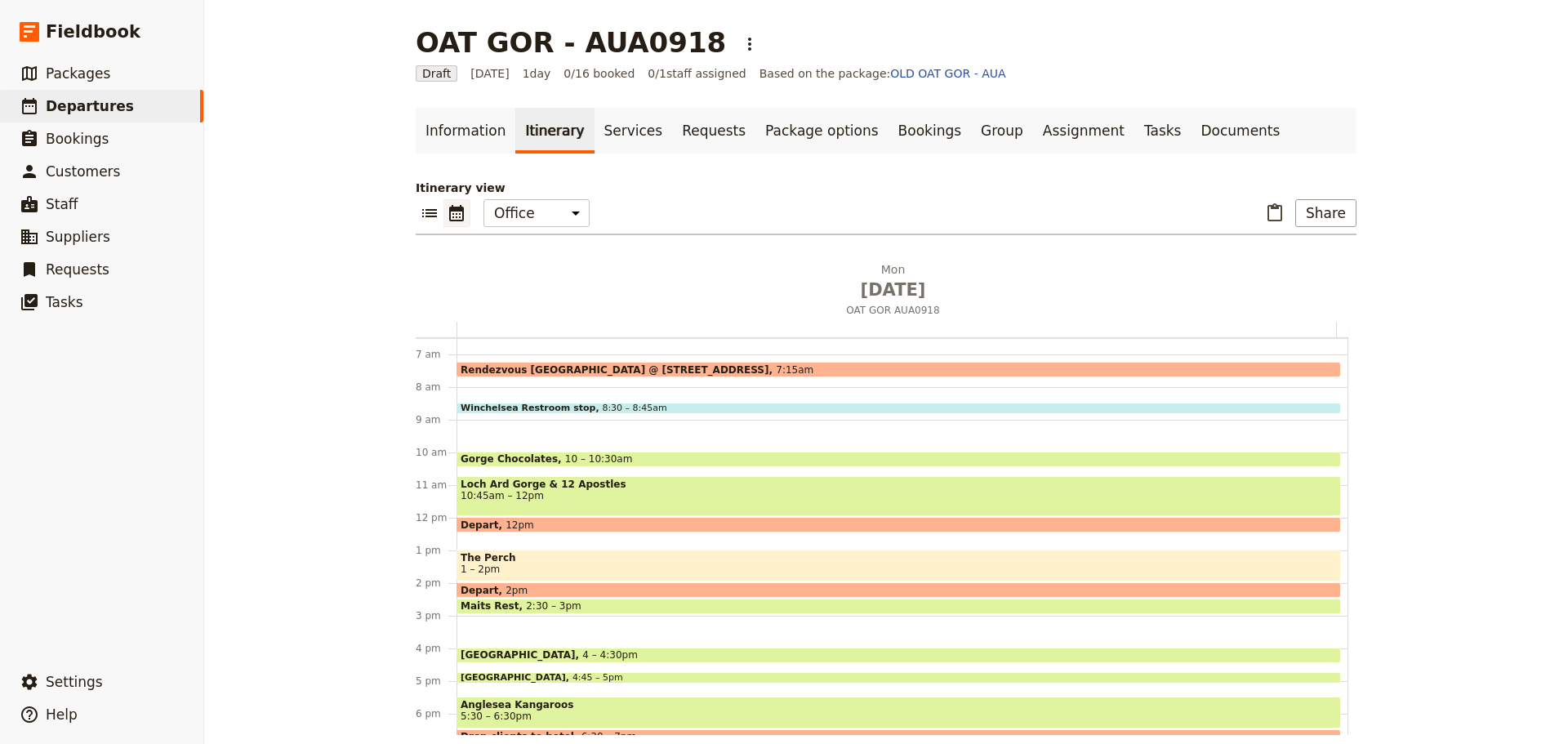
click at [505, 559] on span "The Perch" at bounding box center [899, 558] width 877 height 12
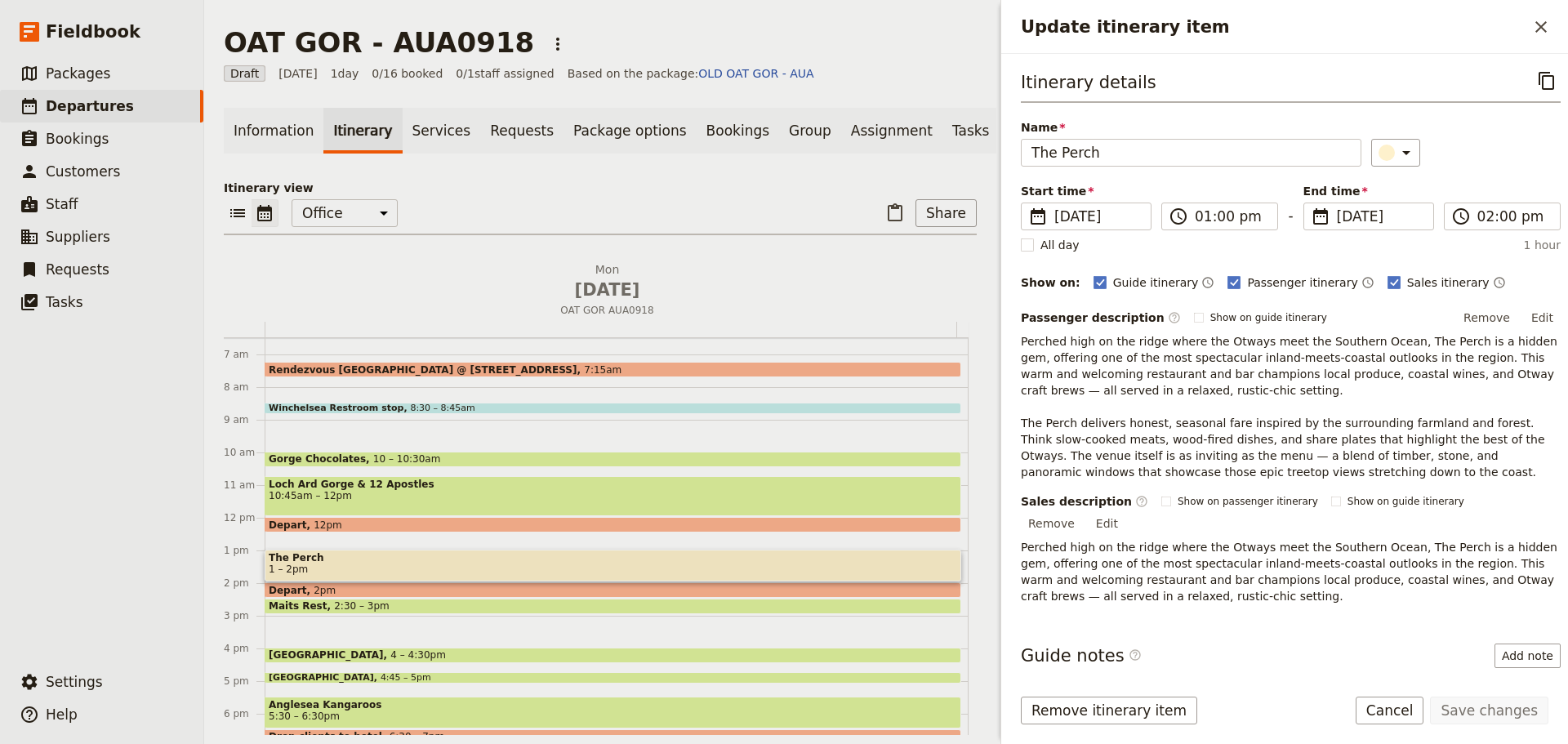
scroll to position [107, 0]
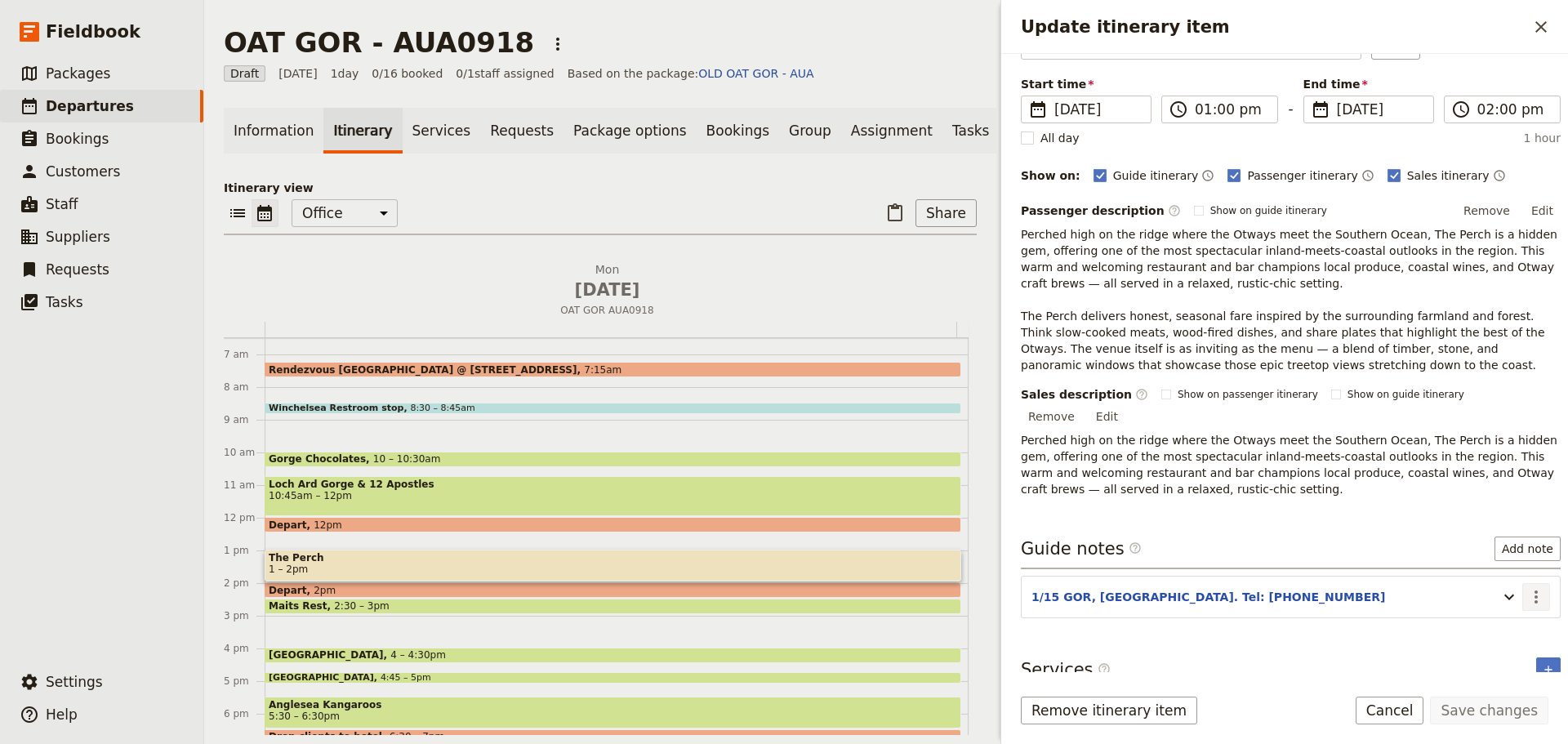
click at [1526, 588] on icon "Actions" at bounding box center [1536, 598] width 20 height 20
click at [1503, 606] on span "Edit note" at bounding box center [1477, 614] width 52 height 16
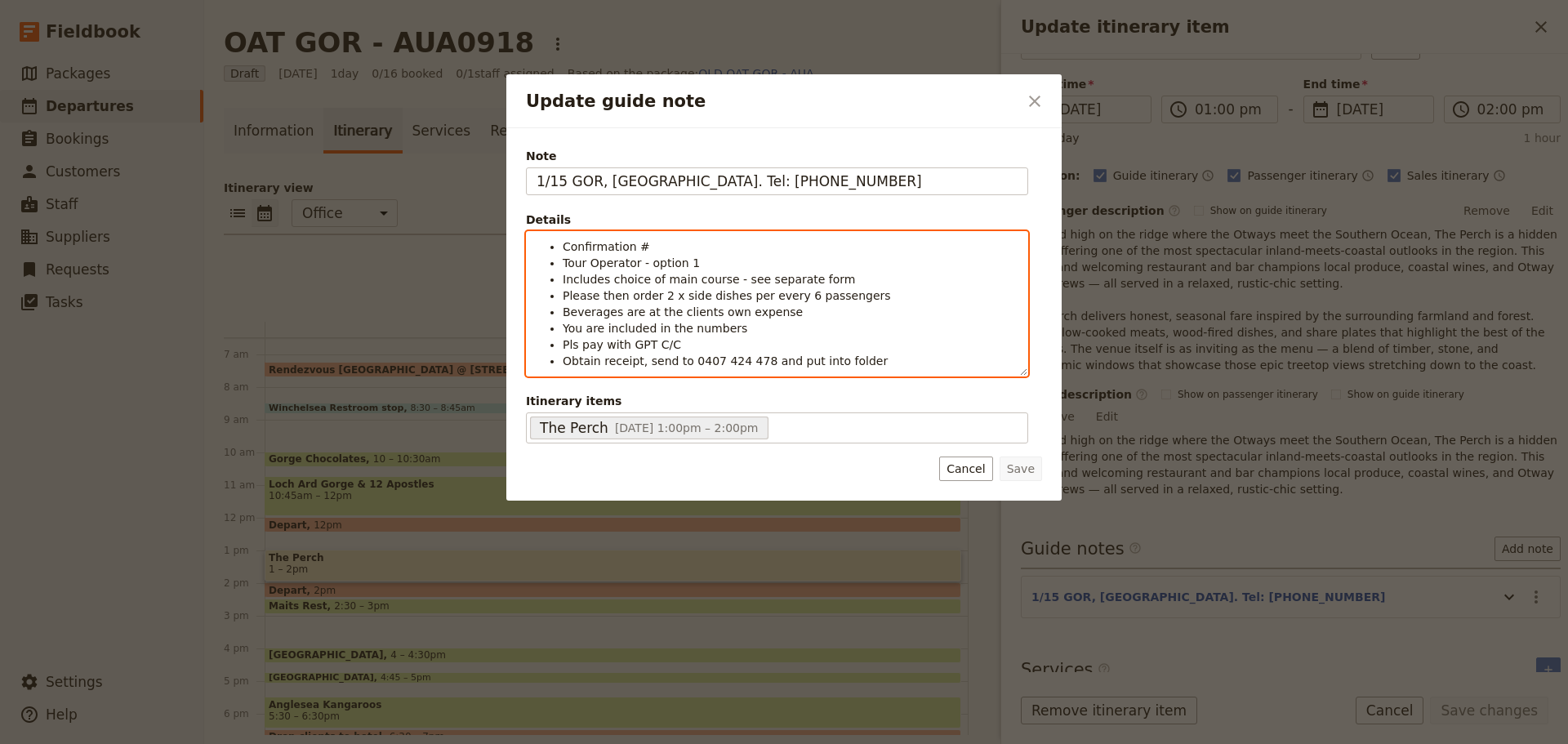
click at [665, 241] on li "Confirmation #" at bounding box center [790, 247] width 455 height 16
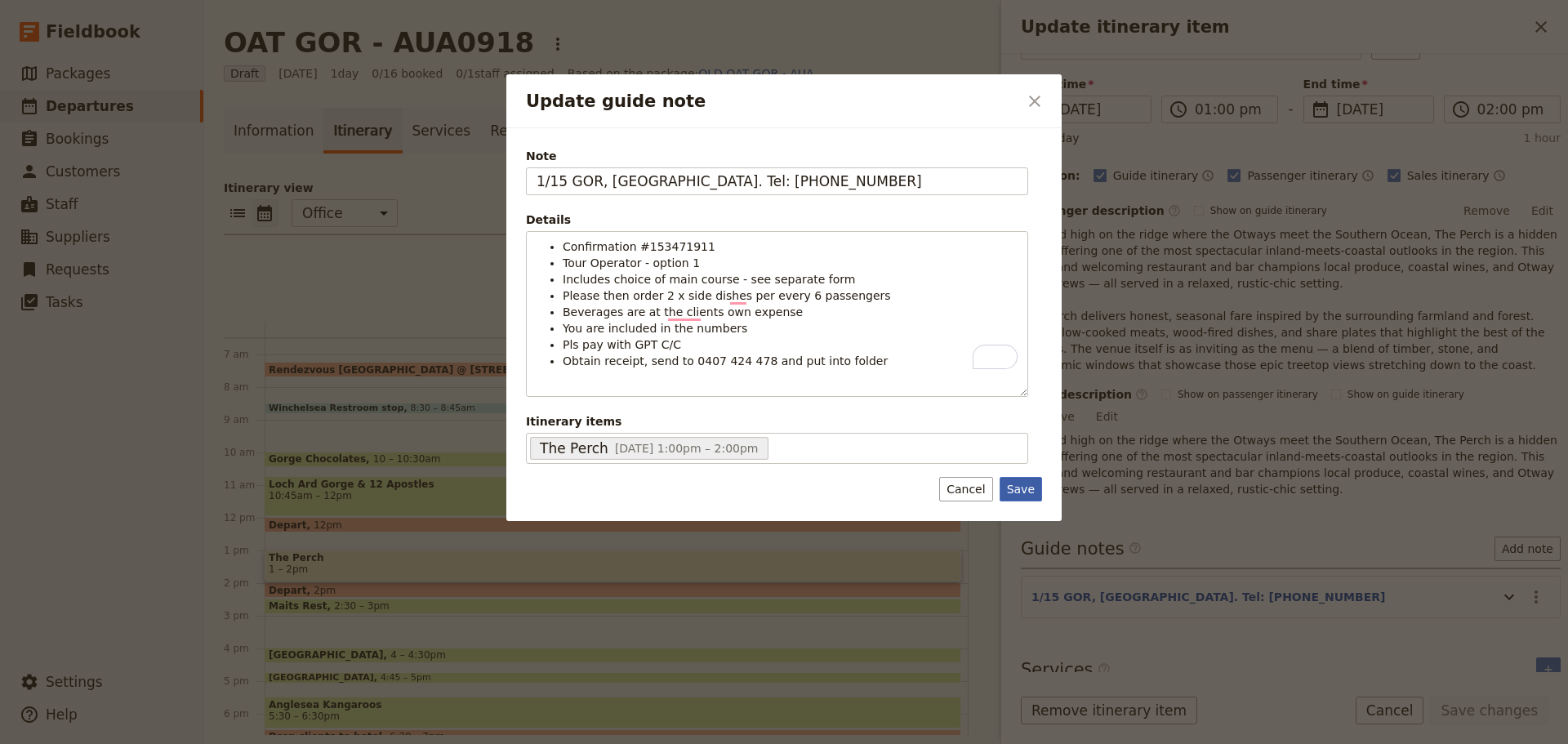
click at [1017, 486] on button "Save" at bounding box center [1020, 489] width 42 height 24
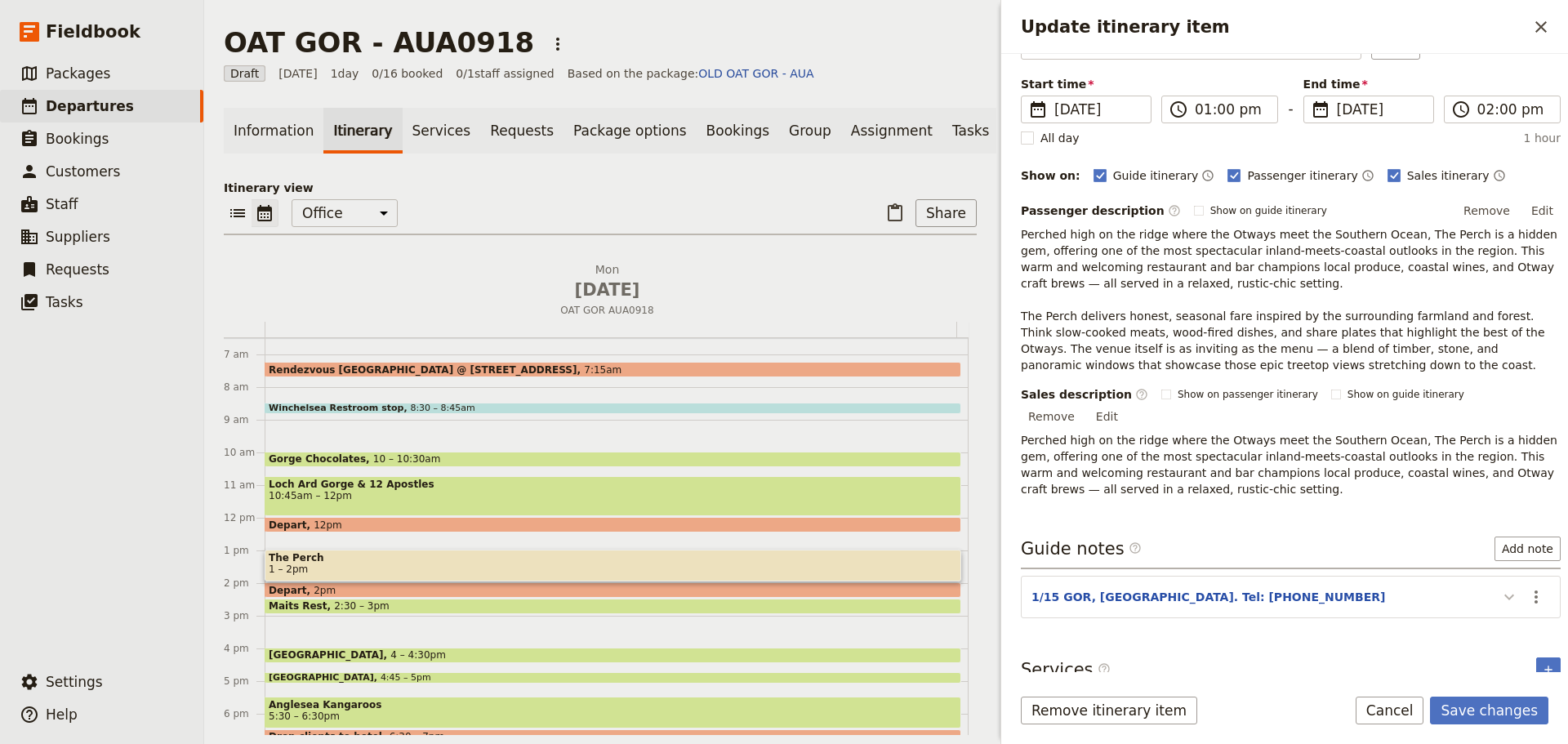
click at [1503, 588] on icon "Update itinerary item" at bounding box center [1509, 598] width 20 height 20
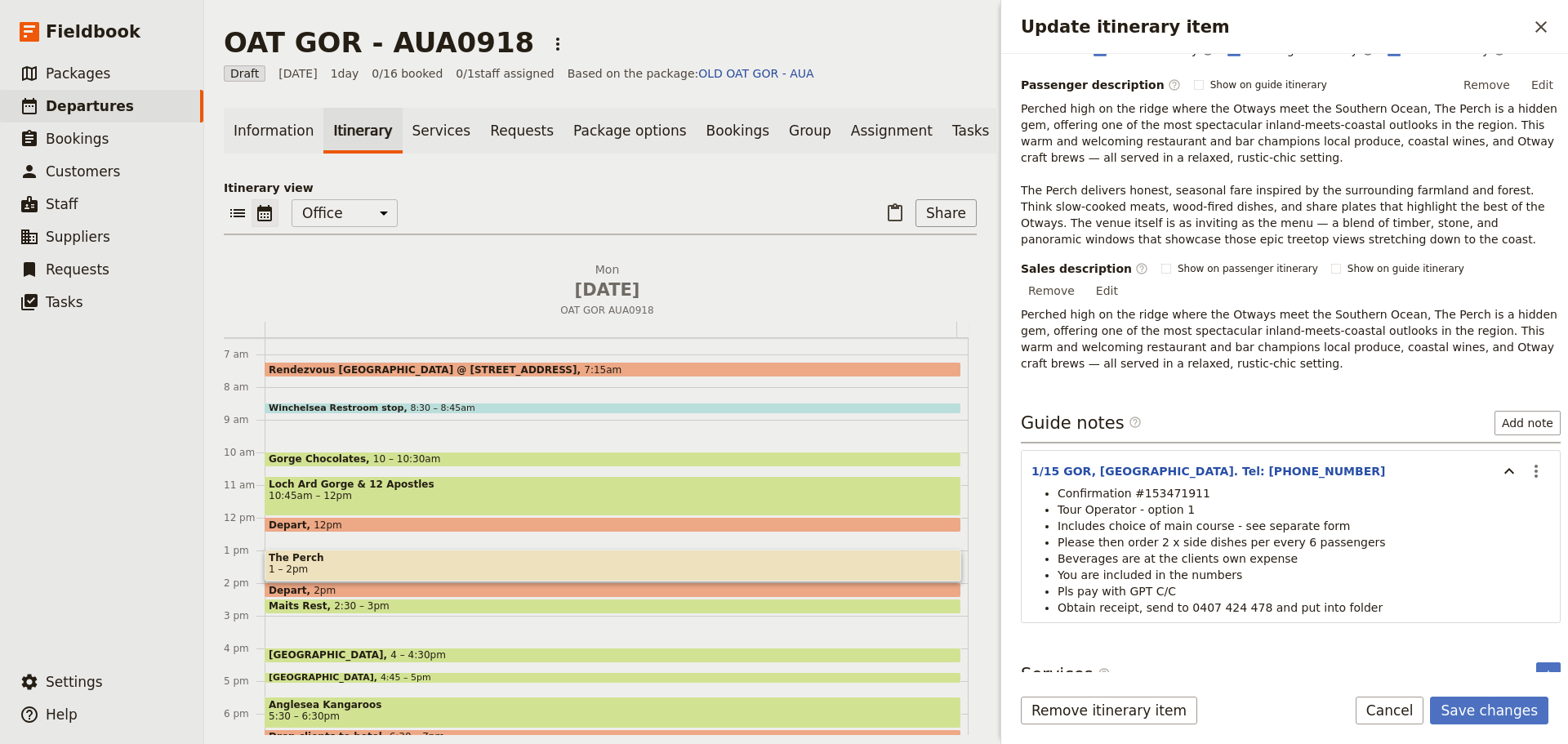
scroll to position [238, 0]
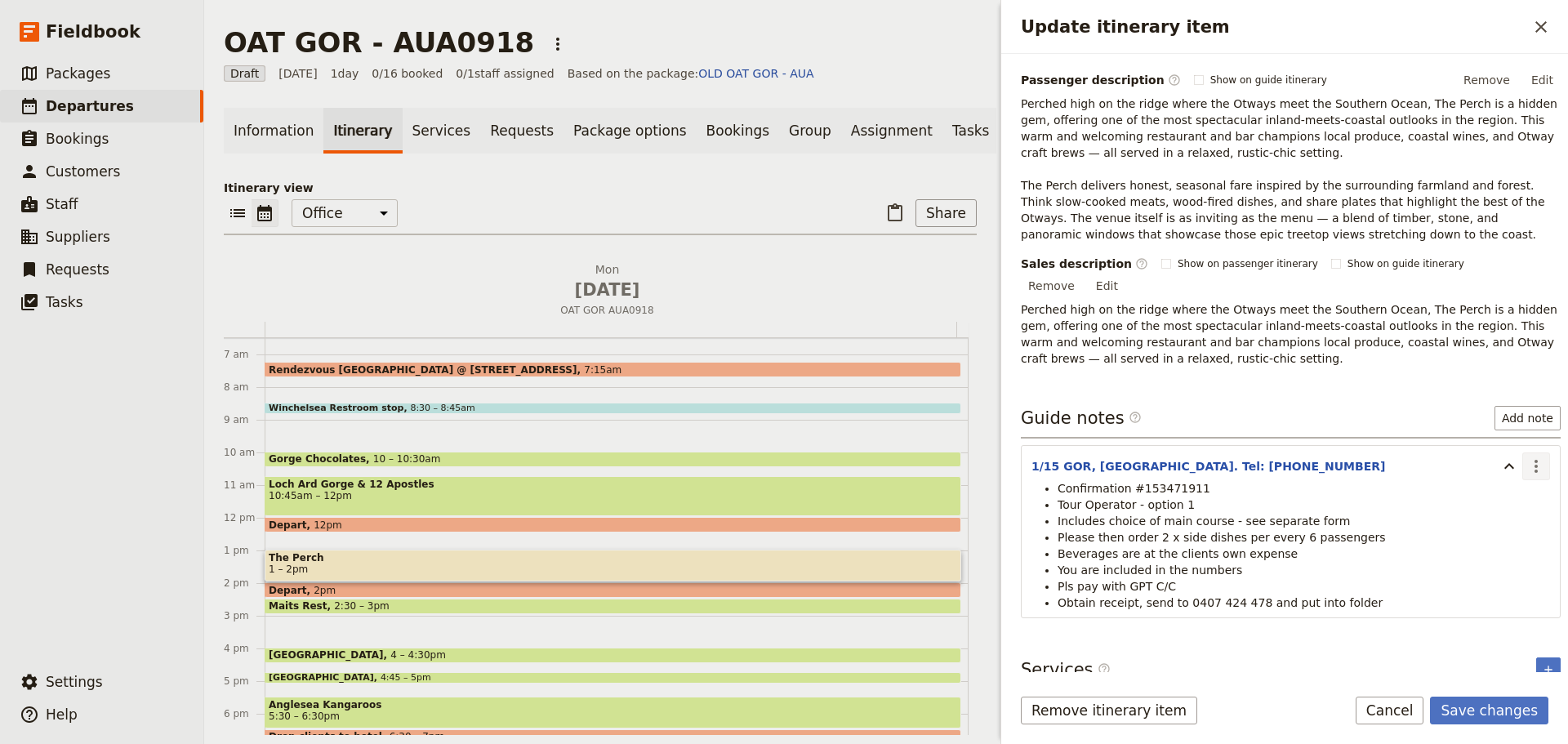
click at [1527, 457] on icon "Actions" at bounding box center [1536, 466] width 20 height 20
click at [1509, 477] on span "Edit note" at bounding box center [1489, 484] width 76 height 16
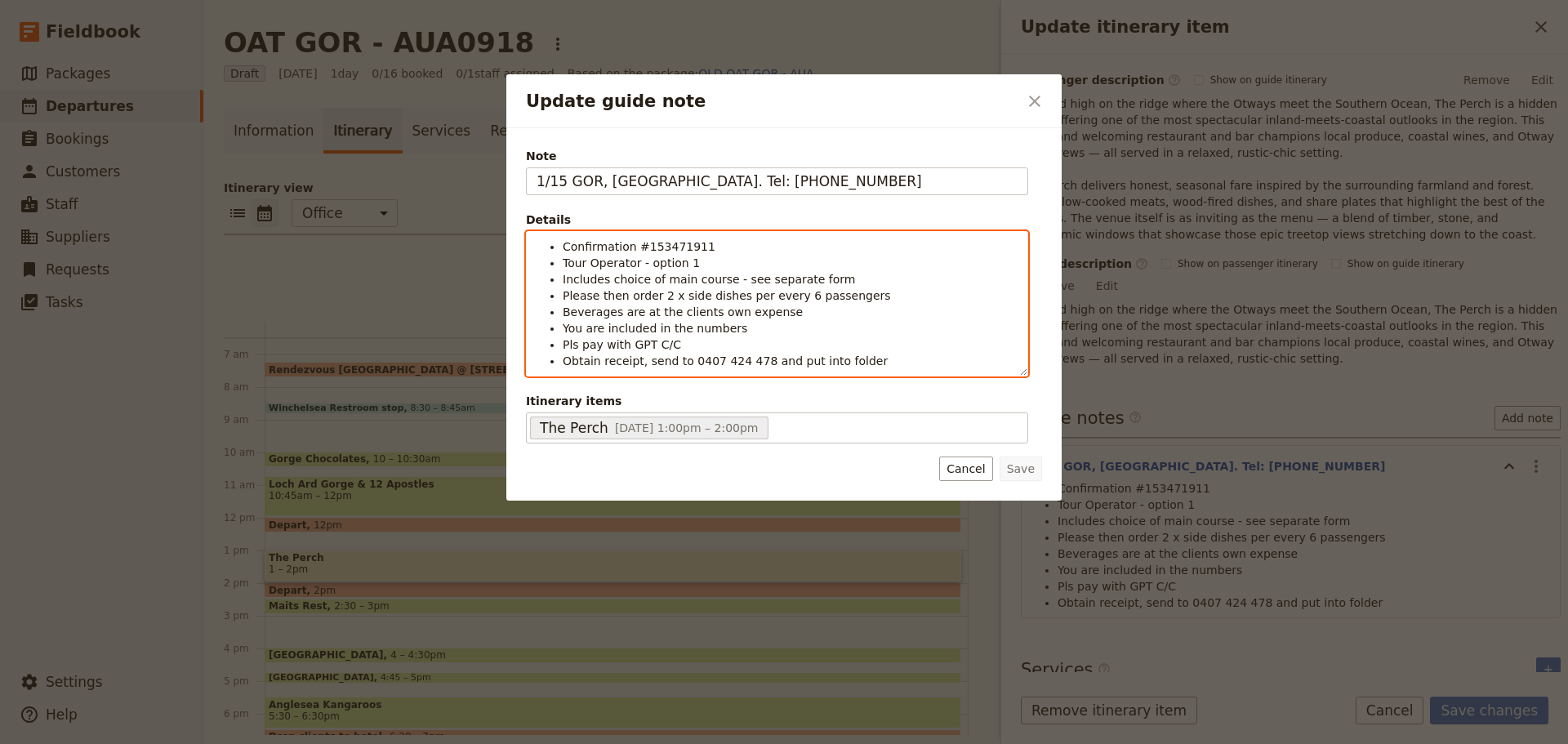
click at [868, 284] on li "Includes choice of main course - see separate form" at bounding box center [790, 279] width 455 height 16
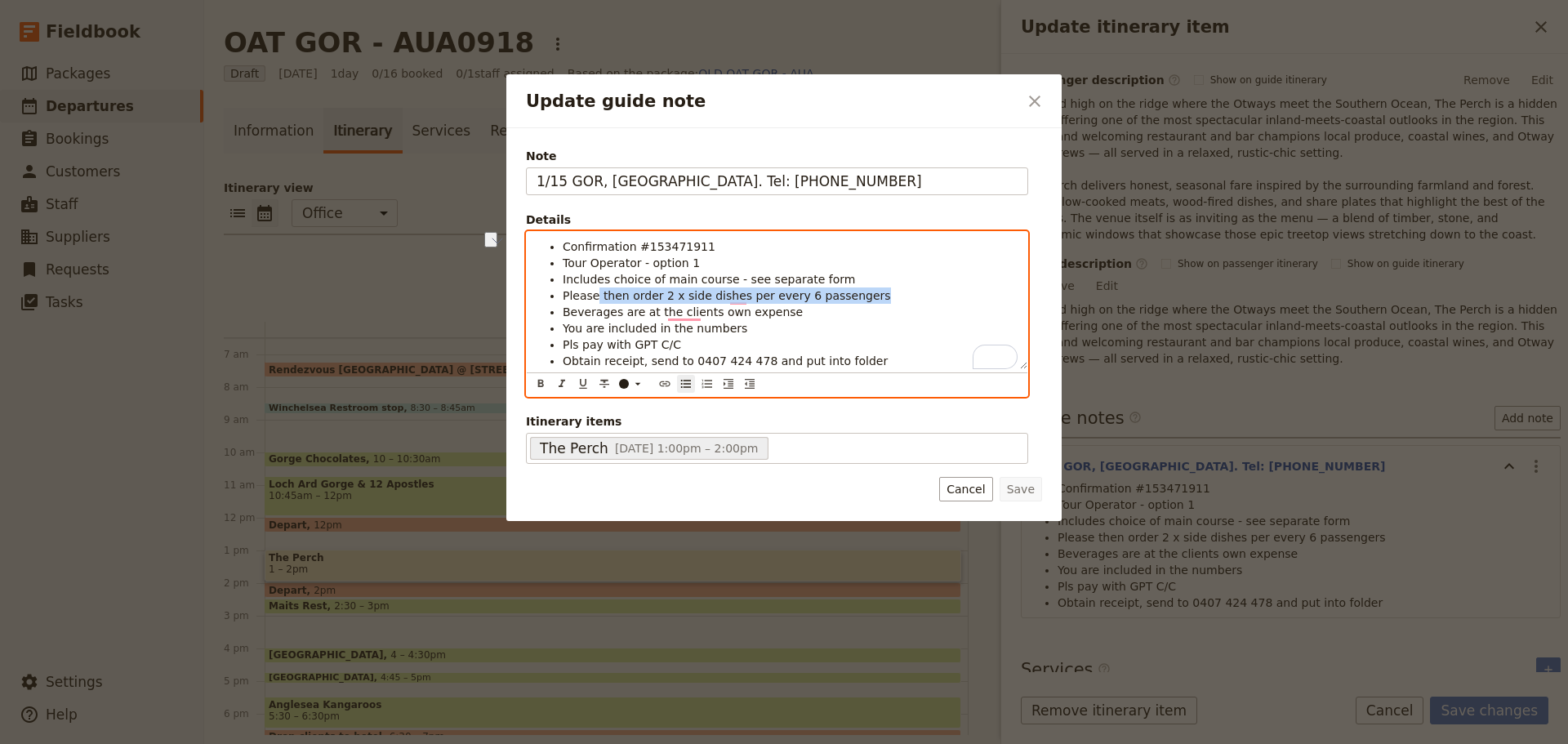
drag, startPoint x: 859, startPoint y: 294, endPoint x: 596, endPoint y: 295, distance: 263.0
click at [596, 295] on li "Please then order 2 x side dishes per every 6 passengers" at bounding box center [790, 296] width 455 height 16
click at [779, 338] on li "Pls pay with GPT C/C" at bounding box center [790, 344] width 455 height 16
click at [781, 332] on li "You are included in the numbers" at bounding box center [790, 328] width 455 height 16
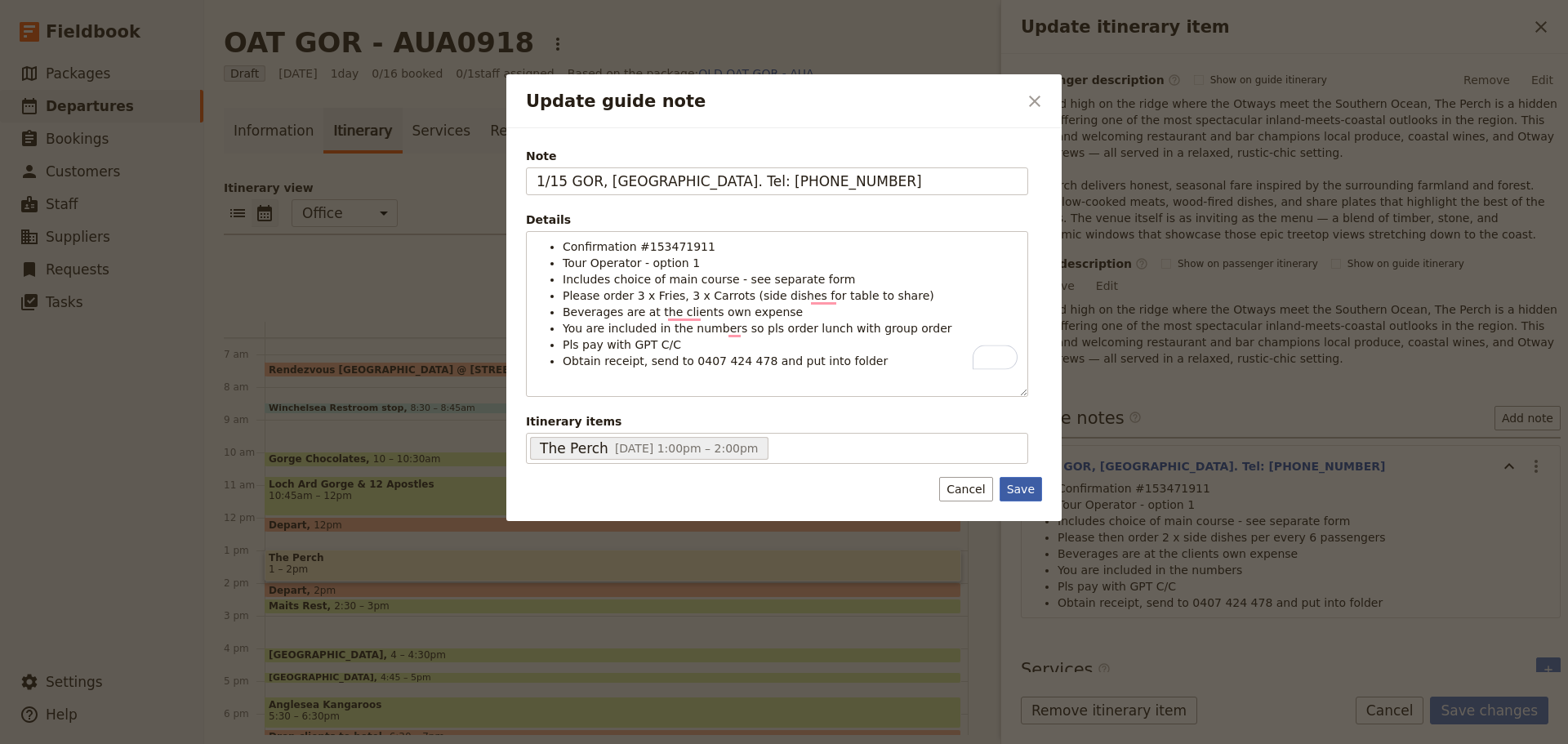
click at [1013, 487] on button "Save" at bounding box center [1020, 489] width 42 height 24
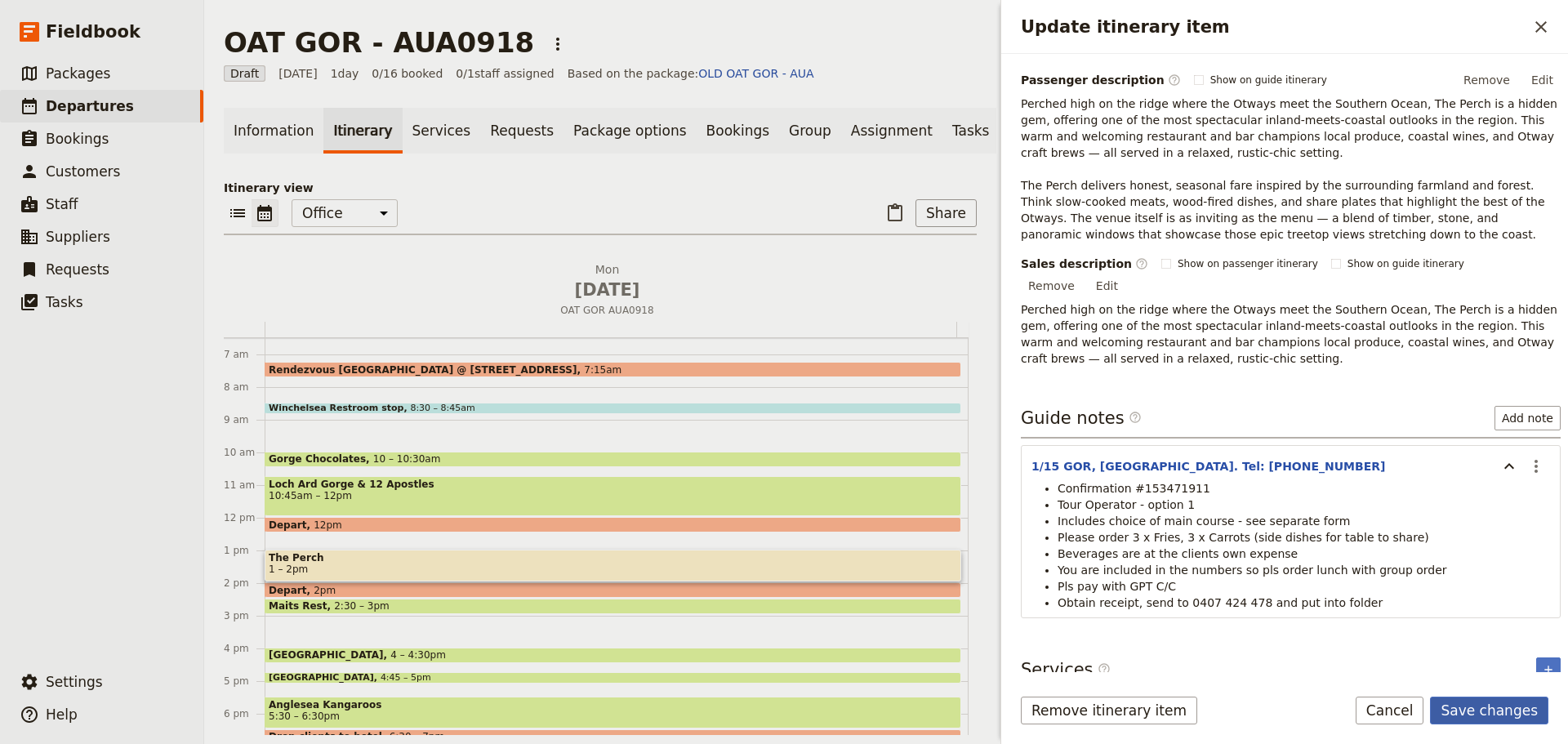
click at [1486, 699] on button "Save changes" at bounding box center [1488, 711] width 118 height 28
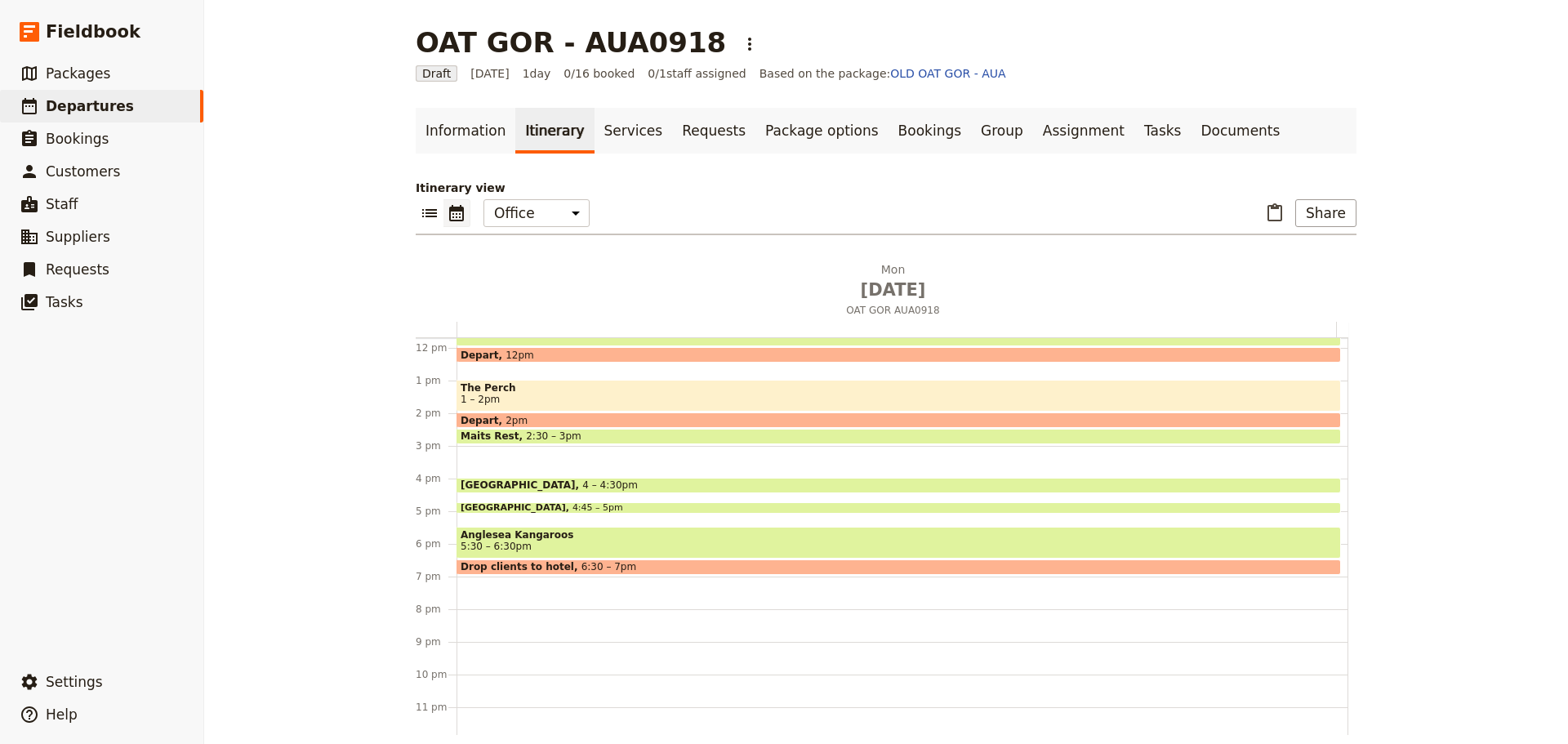
scroll to position [387, 0]
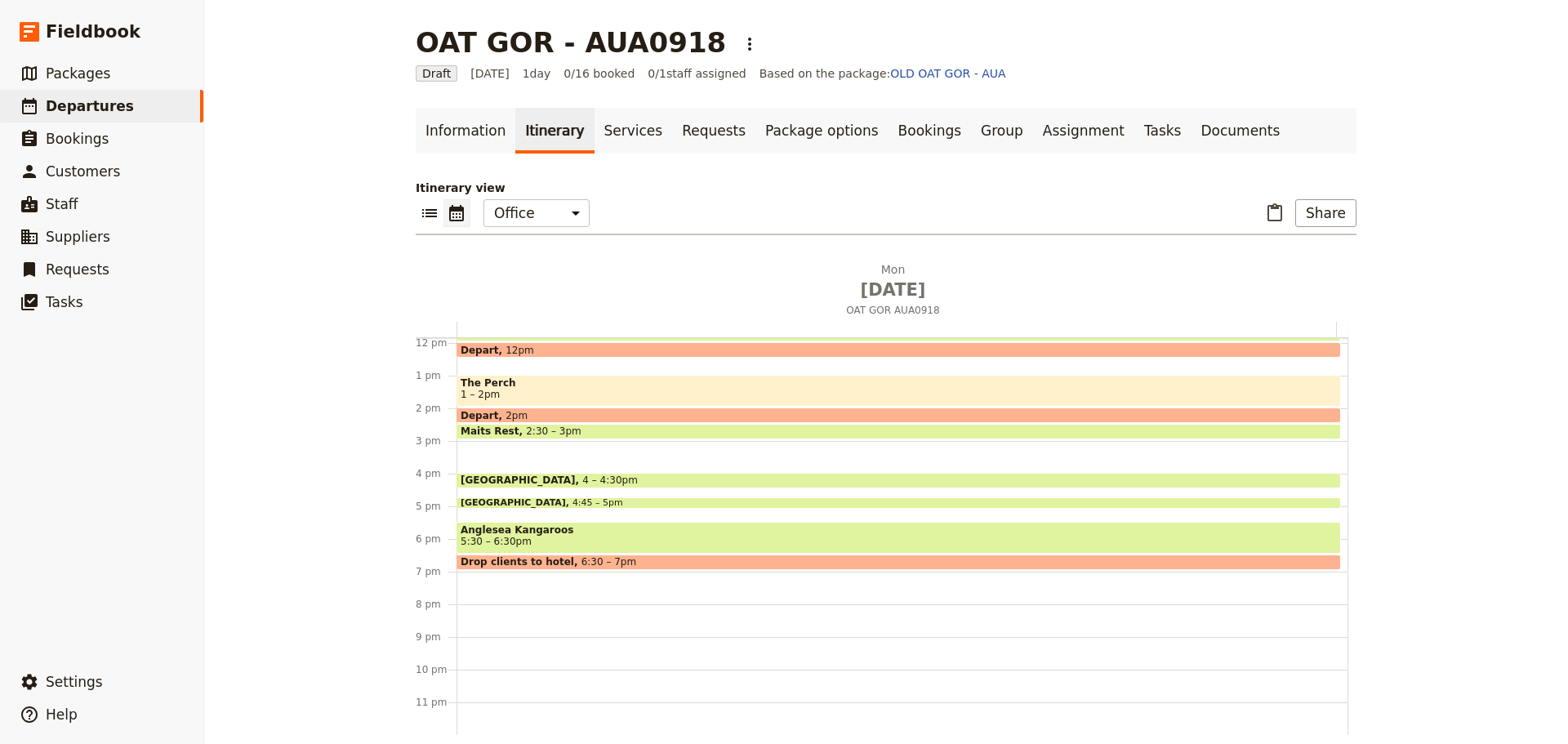
click at [472, 531] on span "Anglesea Kangaroos" at bounding box center [899, 530] width 877 height 12
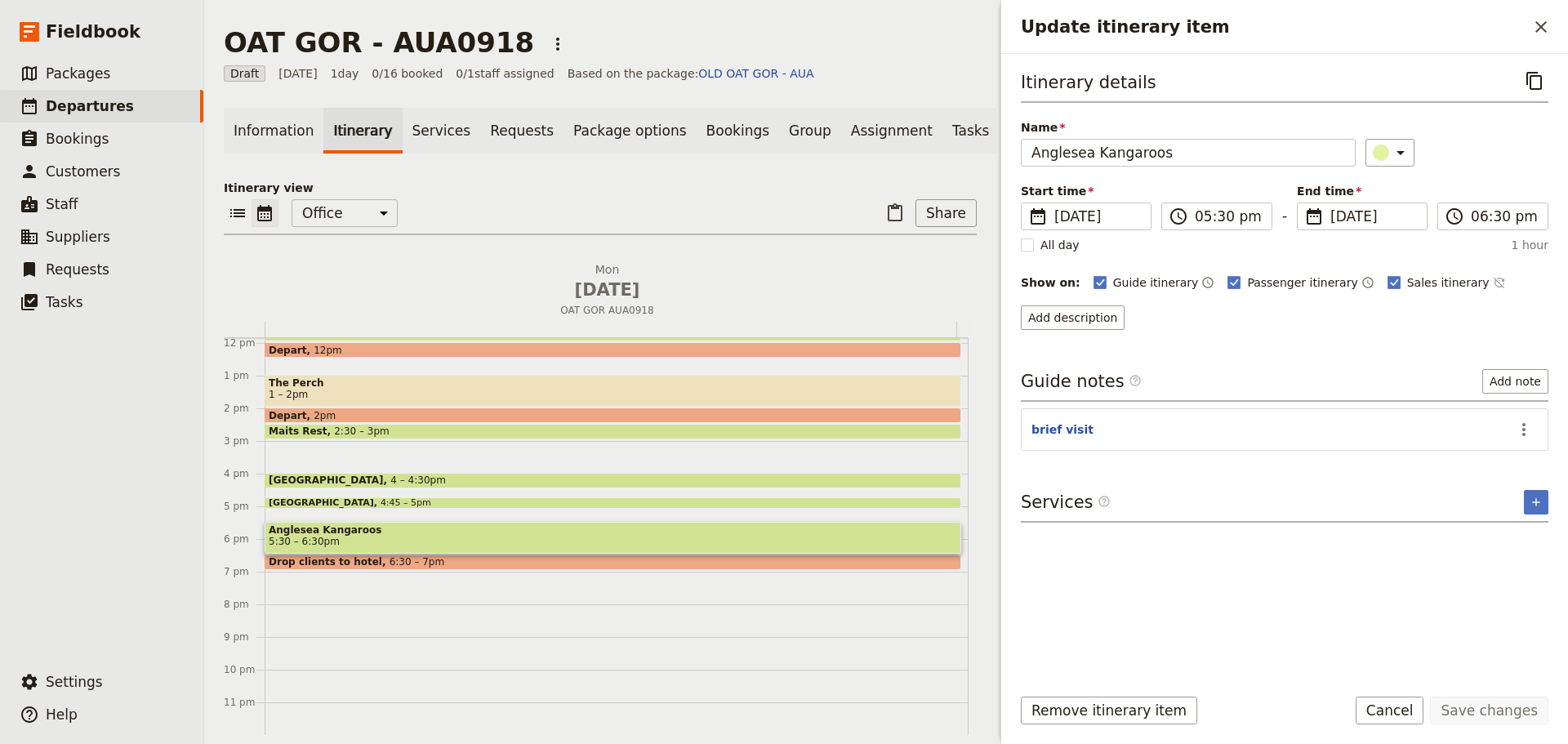
click at [316, 508] on span "[GEOGRAPHIC_DATA]" at bounding box center [324, 503] width 112 height 10
drag, startPoint x: 1524, startPoint y: 428, endPoint x: 1523, endPoint y: 437, distance: 9.1
click at [1525, 429] on icon "Actions" at bounding box center [1524, 429] width 4 height 13
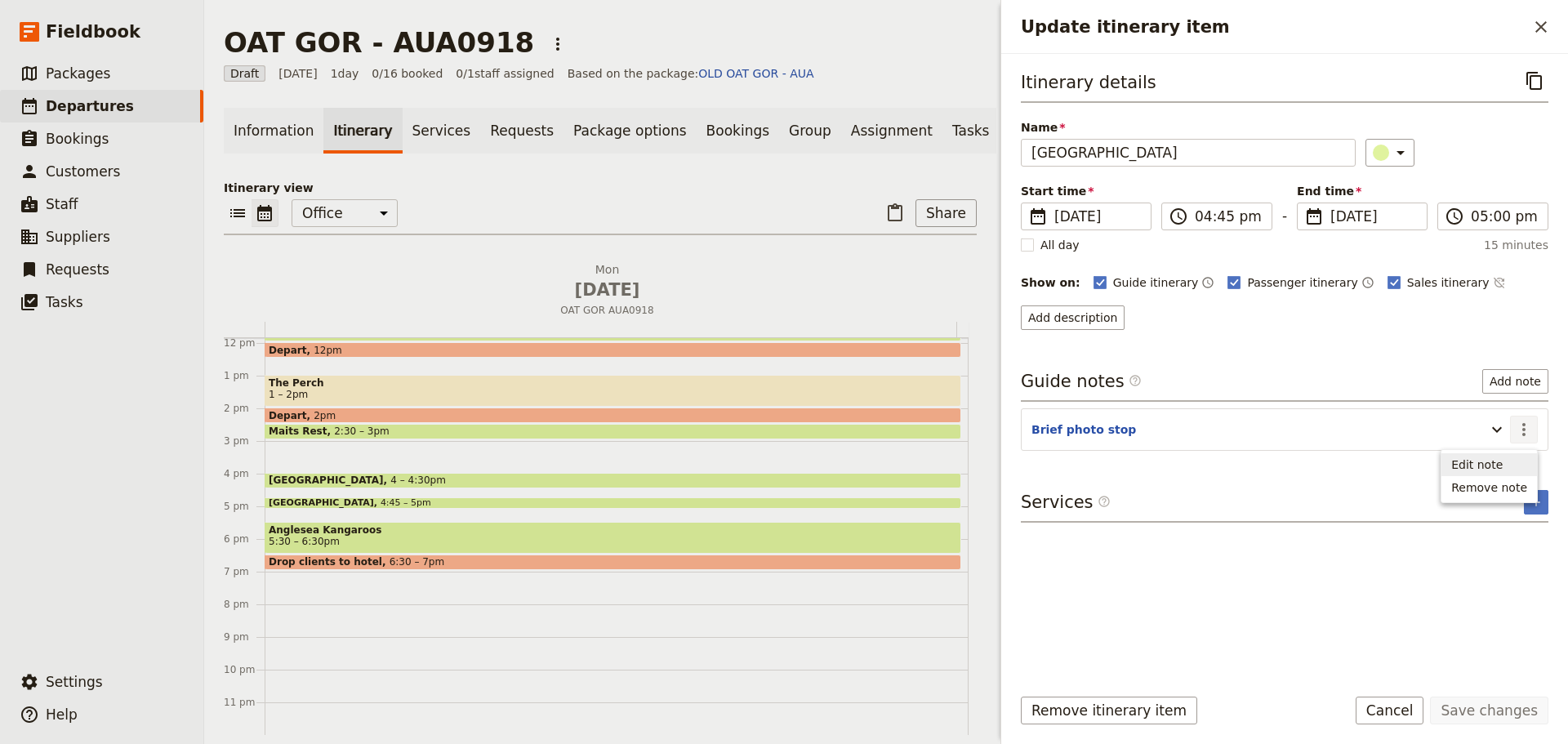
click at [1502, 462] on span "Edit note" at bounding box center [1477, 465] width 52 height 16
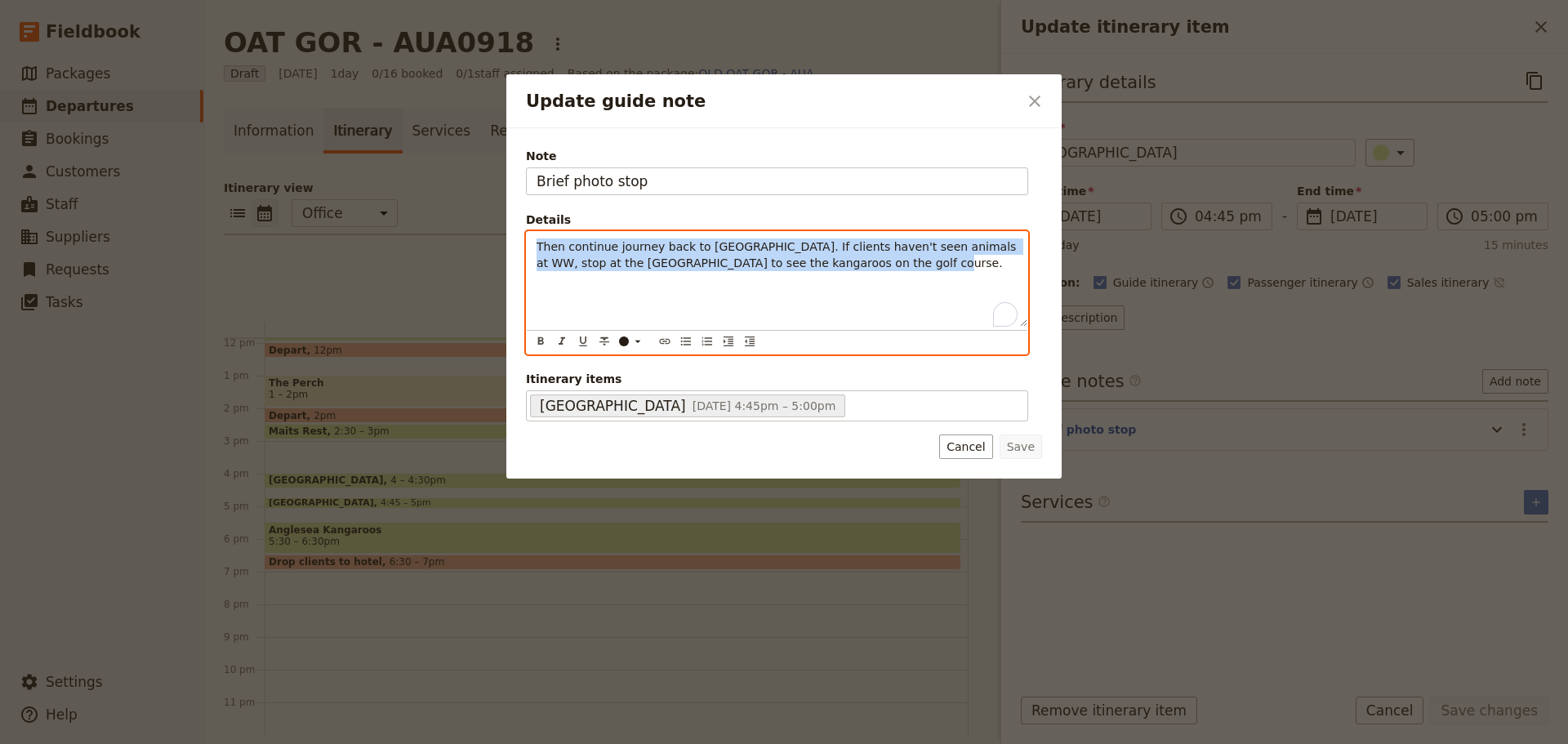
drag, startPoint x: 880, startPoint y: 265, endPoint x: 540, endPoint y: 241, distance: 340.8
click at [524, 245] on div "Note Brief photo stop Details Then continue journey back to [GEOGRAPHIC_DATA]. …" at bounding box center [782, 285] width 516 height 277
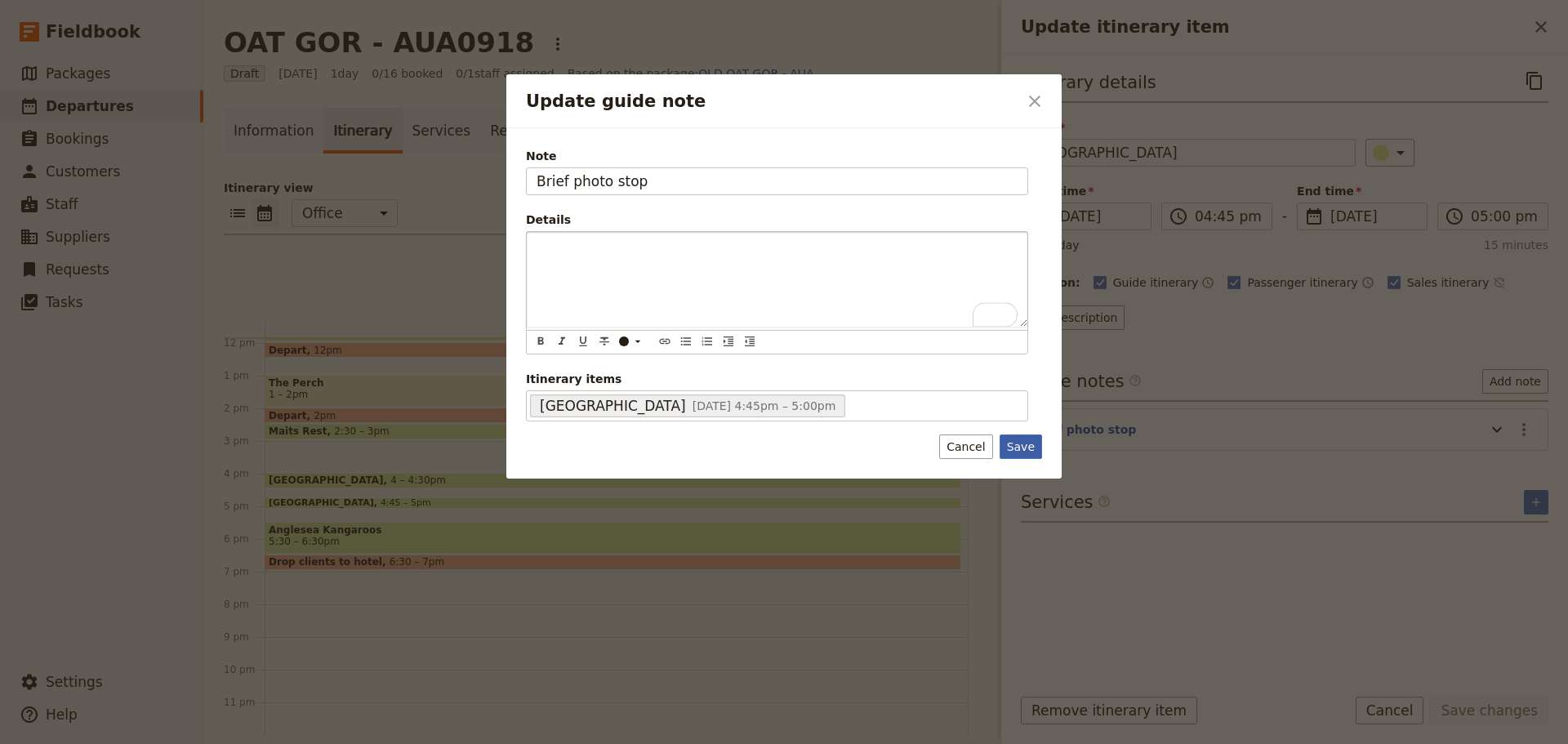
click at [1017, 446] on button "Save" at bounding box center [1020, 447] width 42 height 24
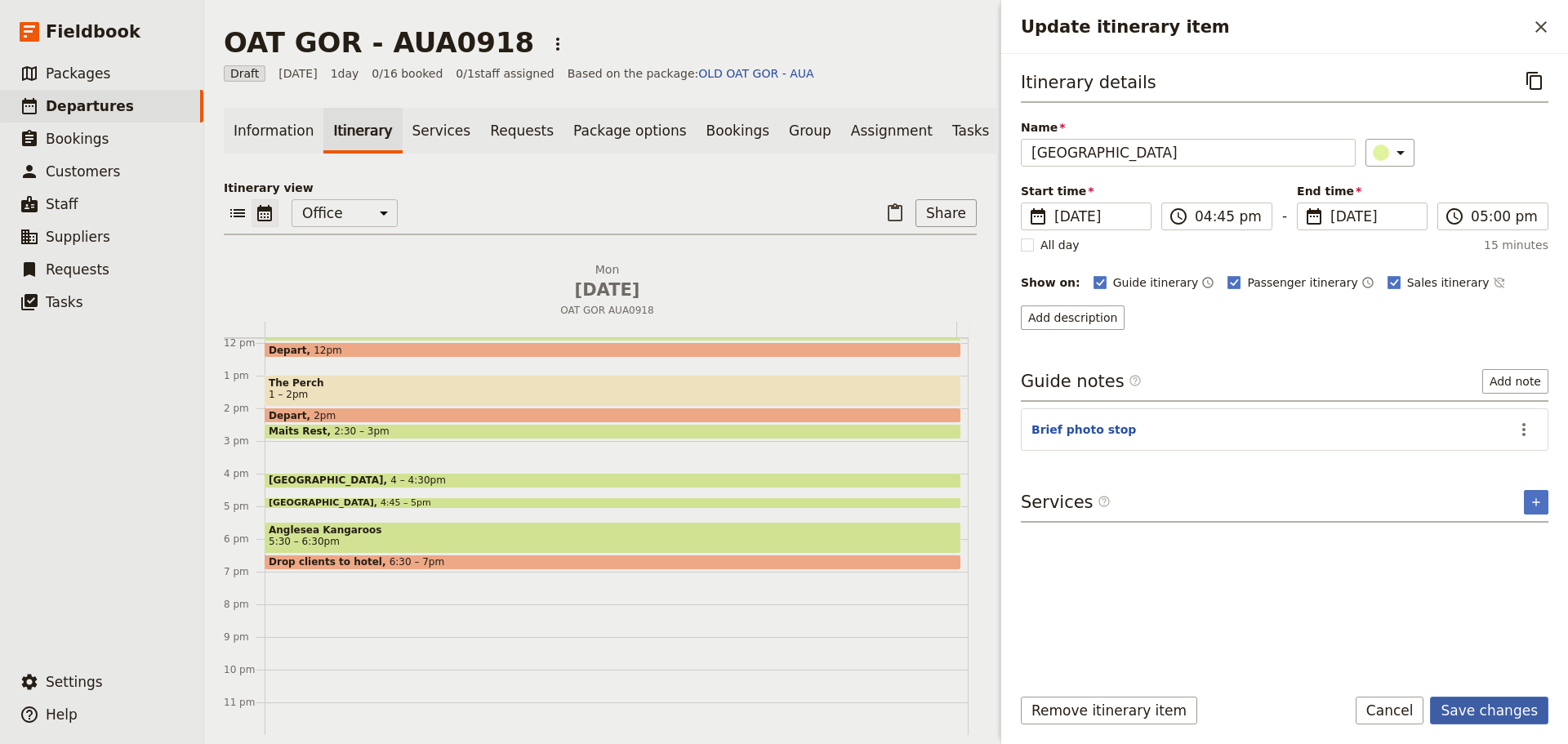
click at [1500, 708] on button "Save changes" at bounding box center [1488, 711] width 118 height 28
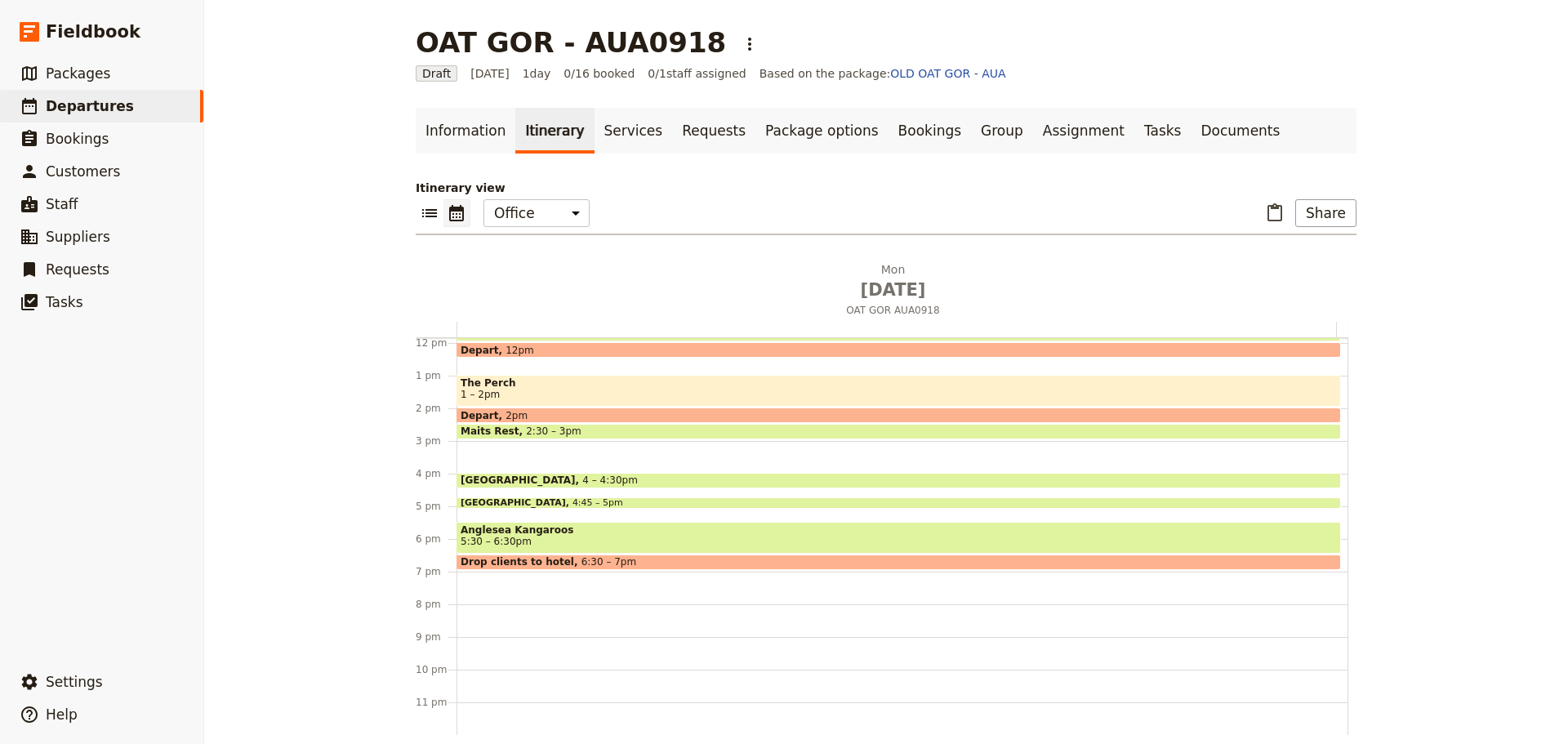
click at [549, 391] on span "1 – 2pm" at bounding box center [899, 394] width 877 height 12
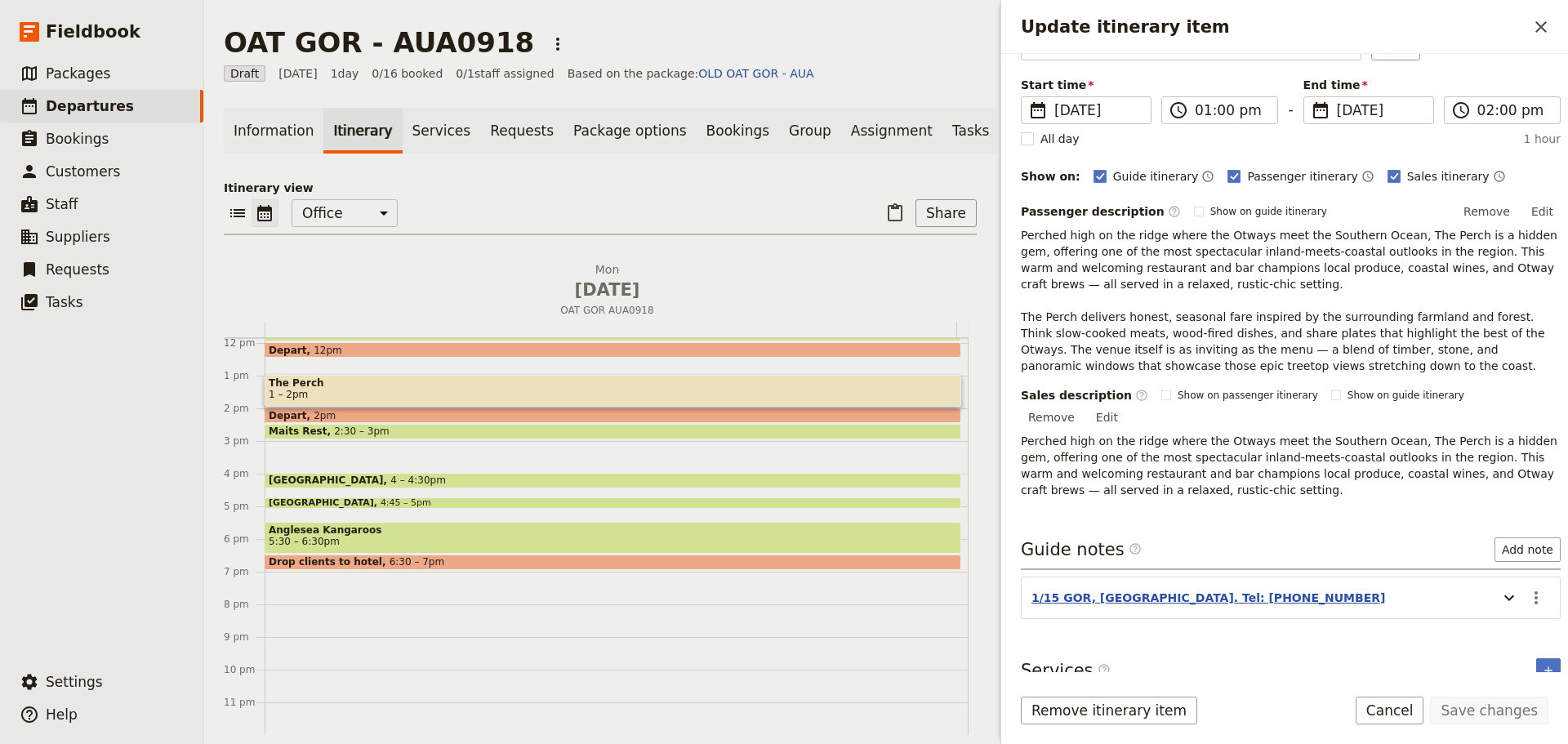
scroll to position [107, 0]
click at [1503, 588] on icon "Update itinerary item" at bounding box center [1509, 598] width 20 height 20
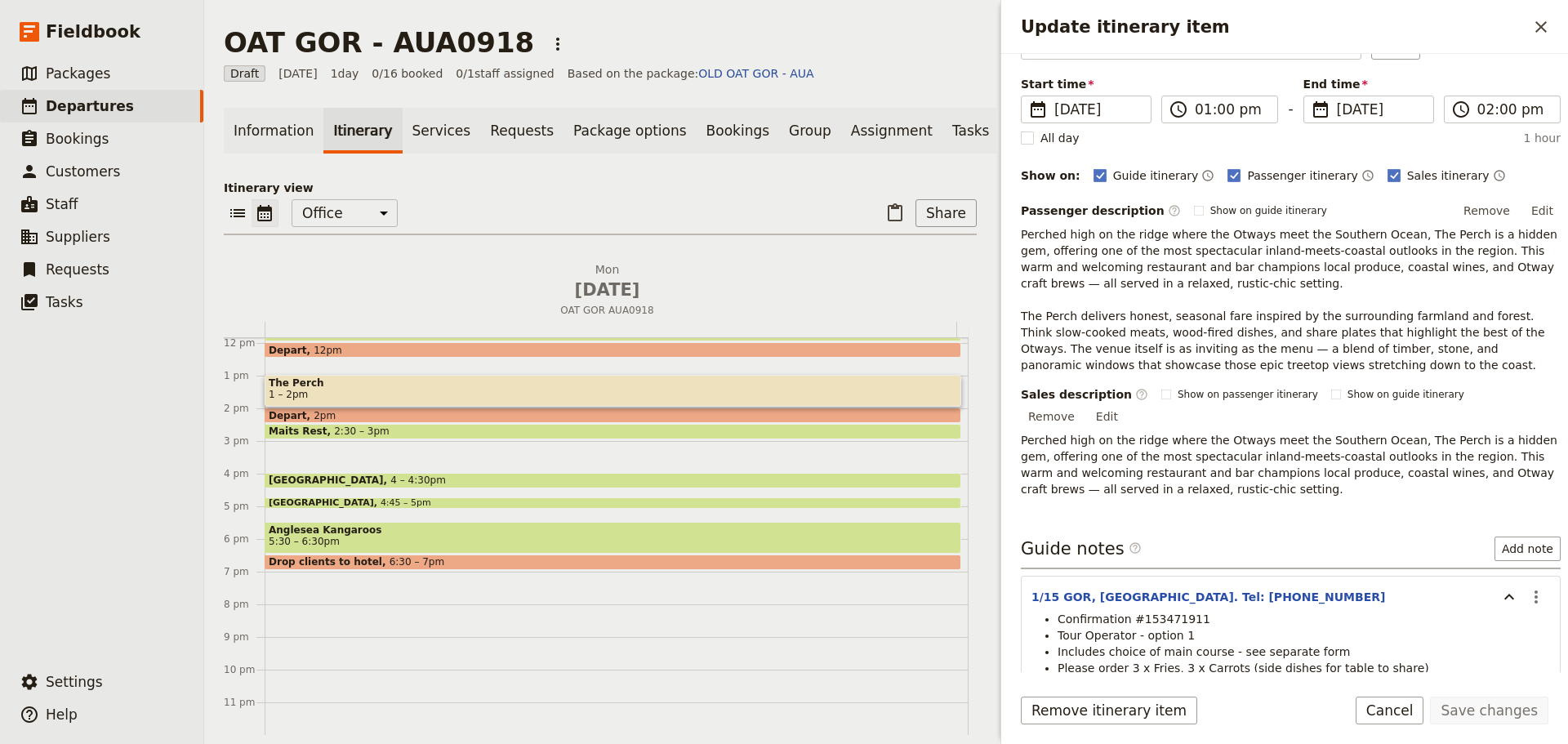
click at [1156, 613] on span "Confirmation #153471911" at bounding box center [1133, 619] width 153 height 13
copy span "153471911"
click at [1287, 481] on div "Itinerary details ​ Name The Perch ​ Start time ​ [DATE] [DATE] [DATE] 13:00 ​ …" at bounding box center [1290, 262] width 540 height 604
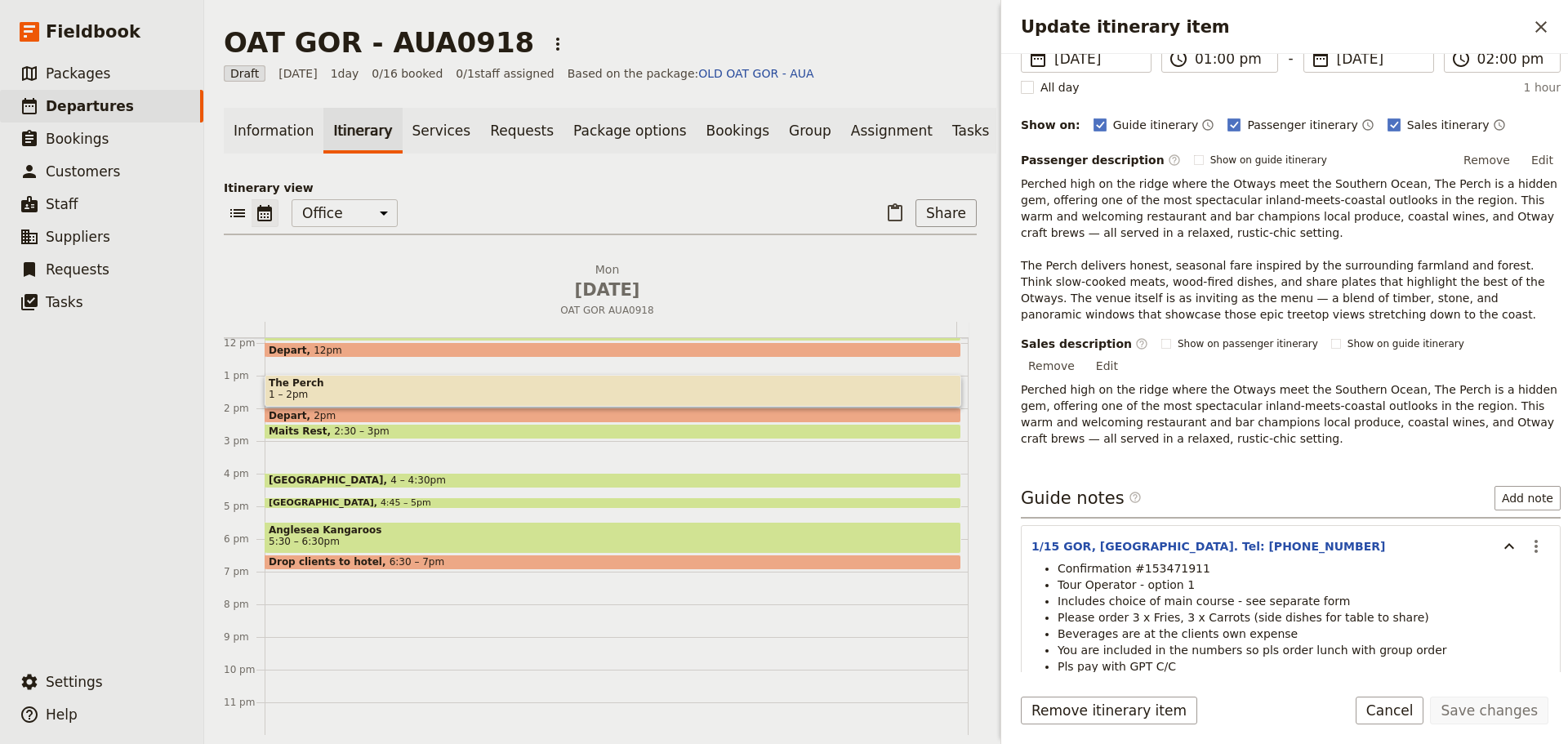
scroll to position [238, 0]
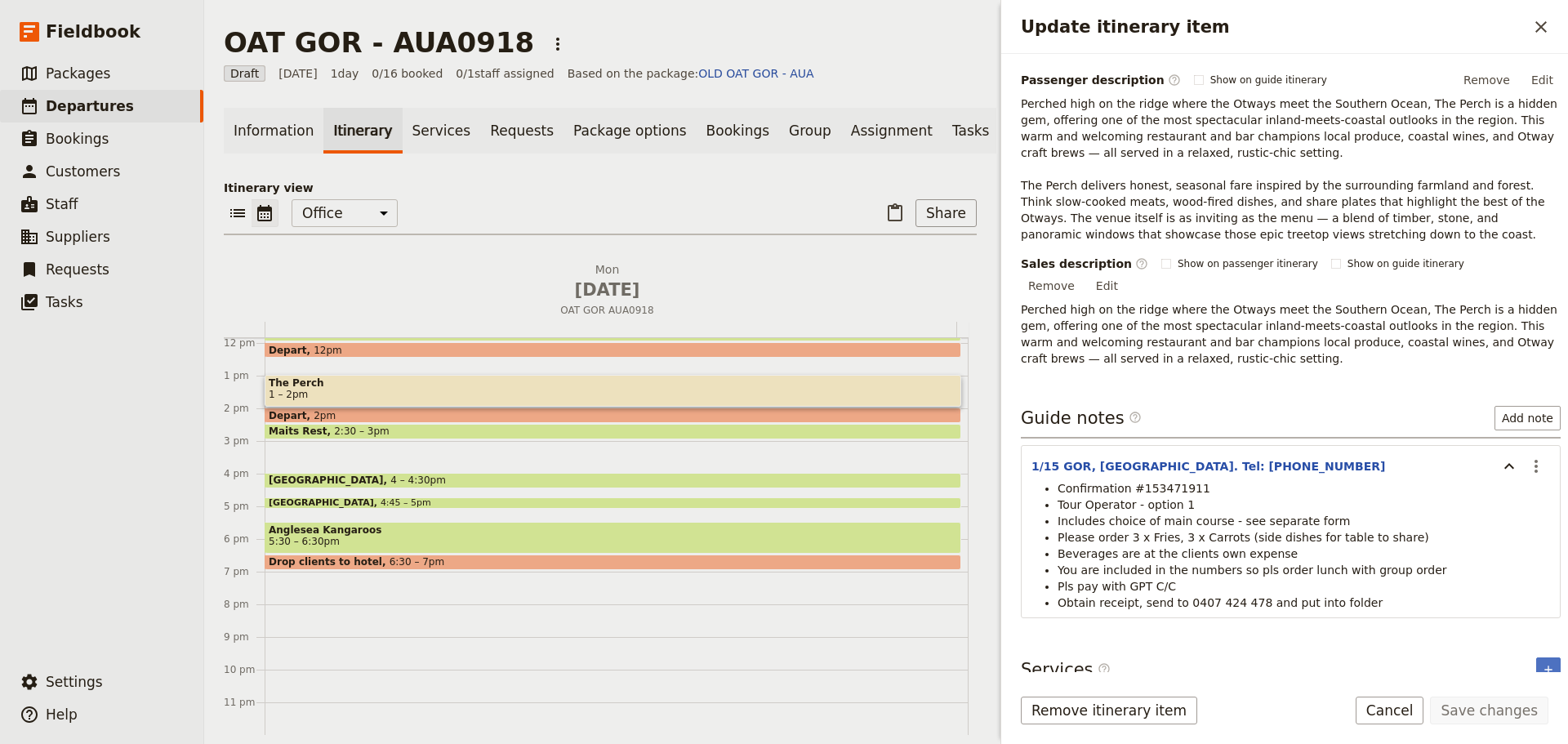
click at [1218, 531] on span "Please order 3 x Fries, 3 x Carrots (side dishes for table to share)" at bounding box center [1243, 537] width 371 height 13
click at [1376, 707] on button "Cancel" at bounding box center [1390, 711] width 69 height 28
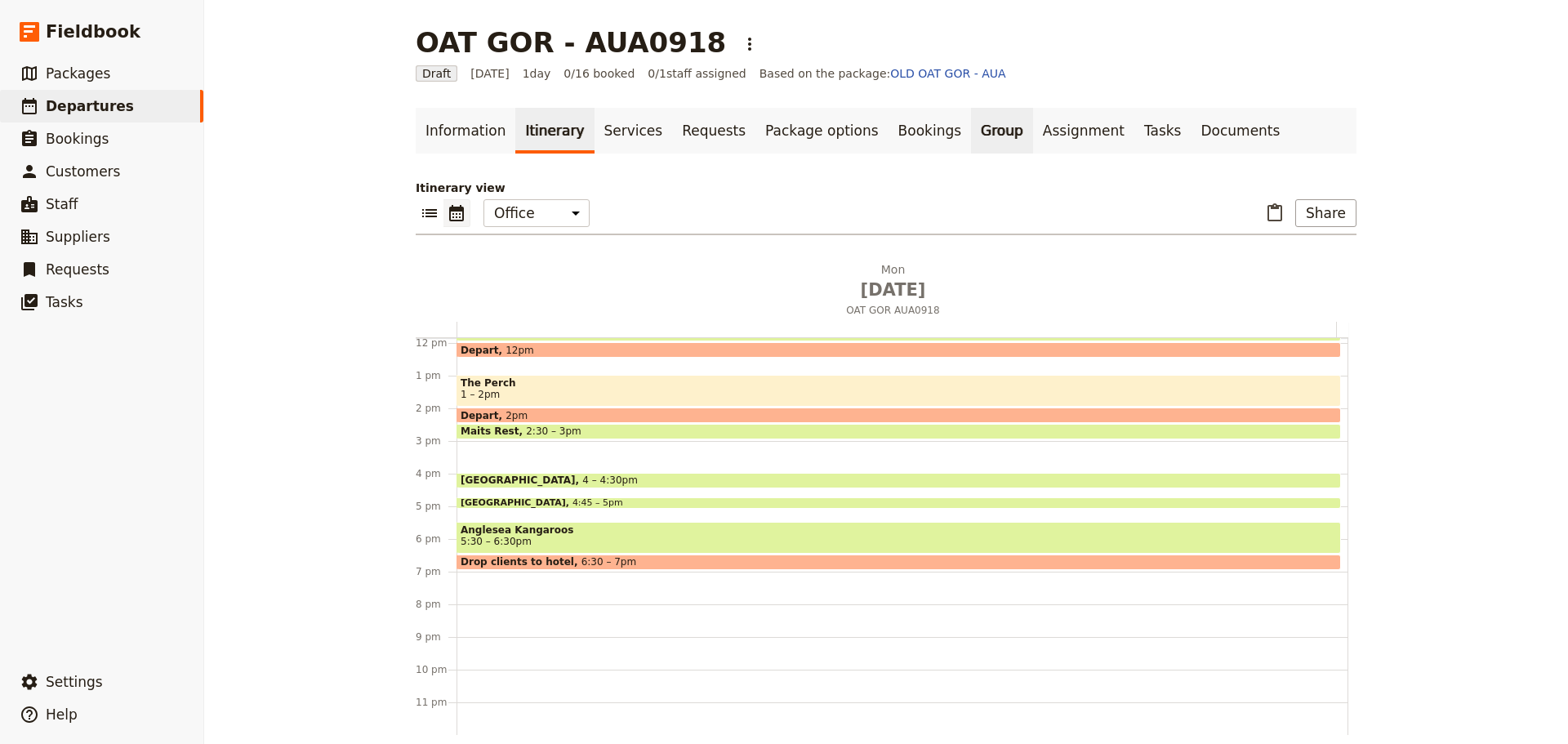
click at [971, 141] on link "Group" at bounding box center [1001, 130] width 62 height 46
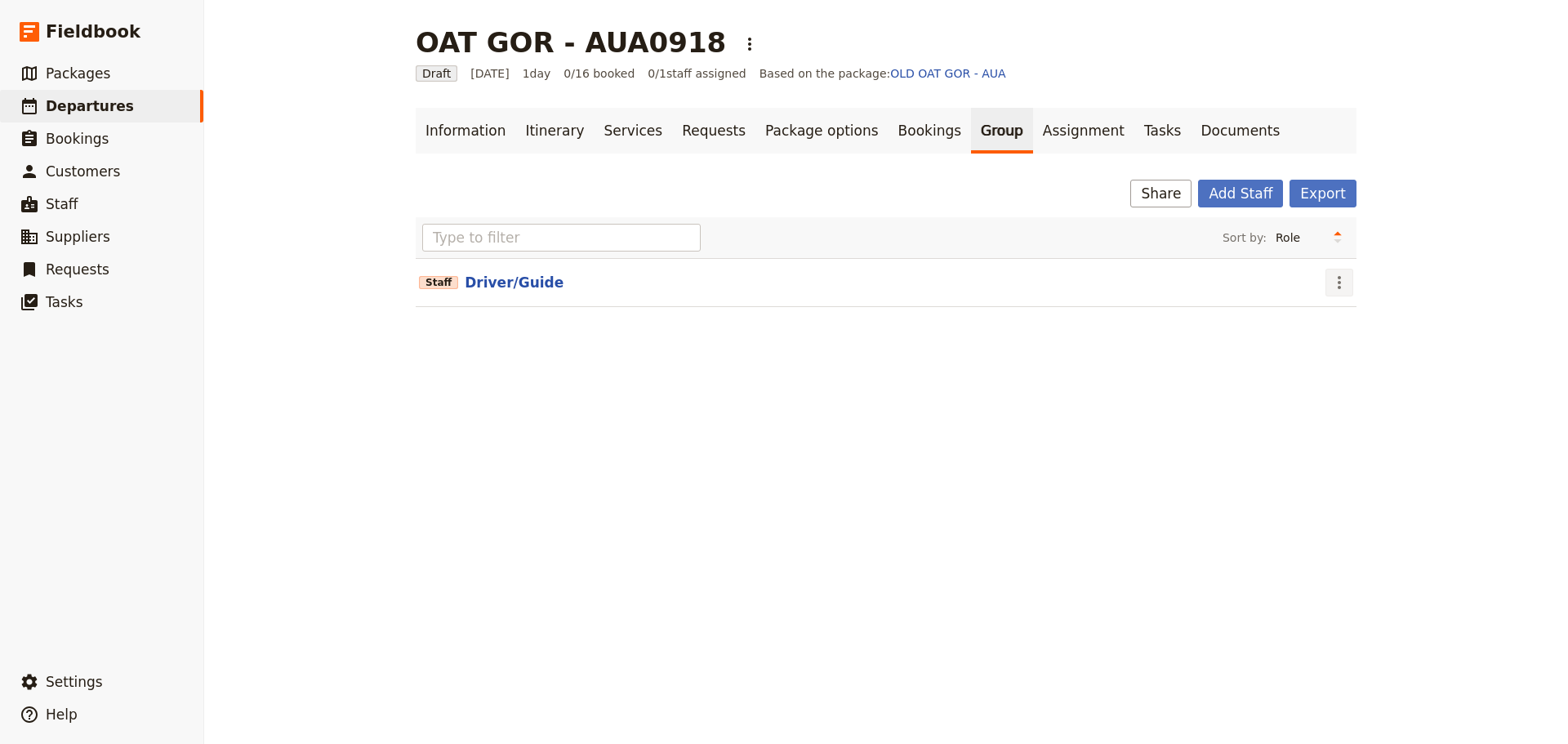
click at [1342, 278] on icon "Actions" at bounding box center [1339, 283] width 20 height 20
click at [1343, 309] on button "Edit staff" at bounding box center [1367, 318] width 95 height 23
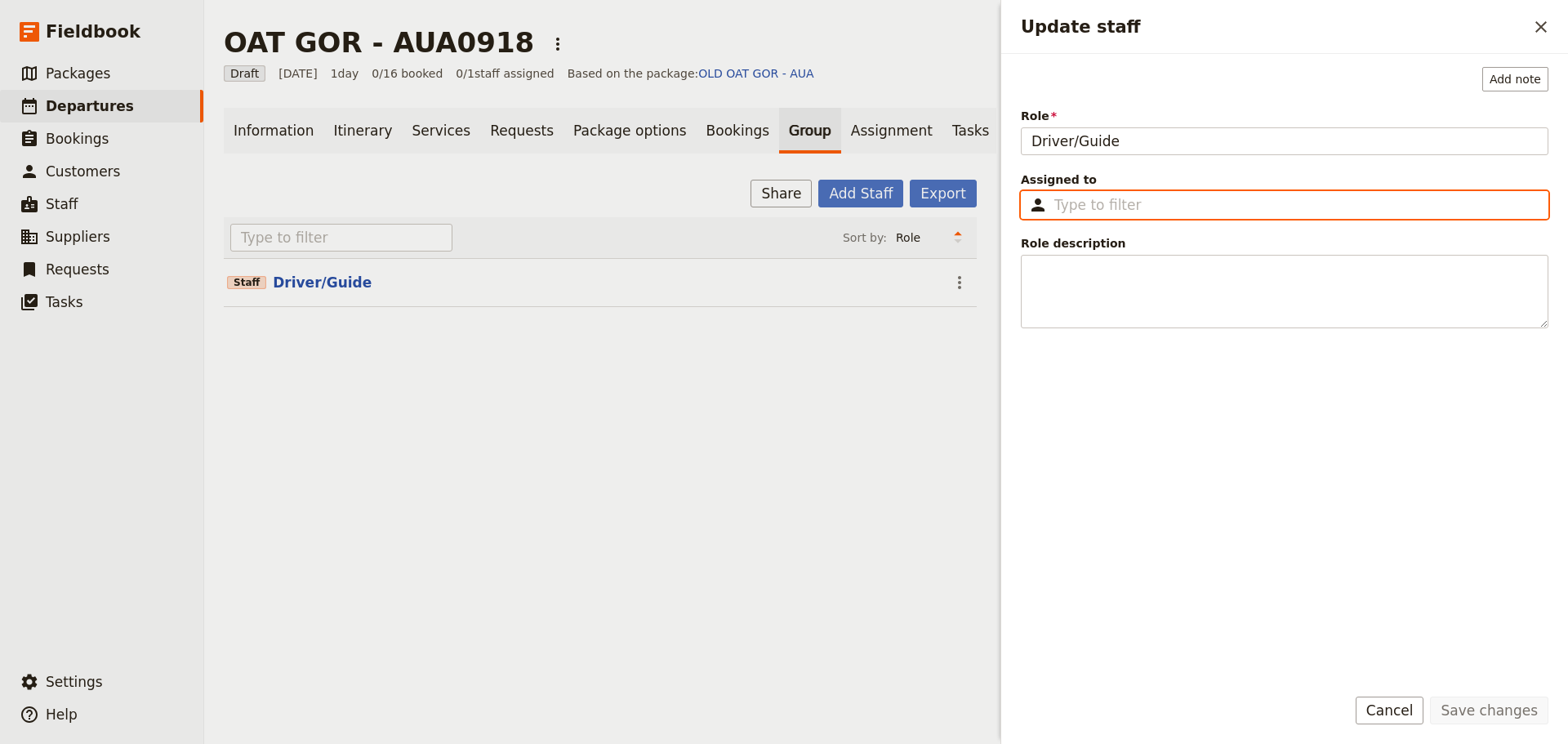
click at [1121, 212] on input "Assigned to ​" at bounding box center [1296, 205] width 484 height 20
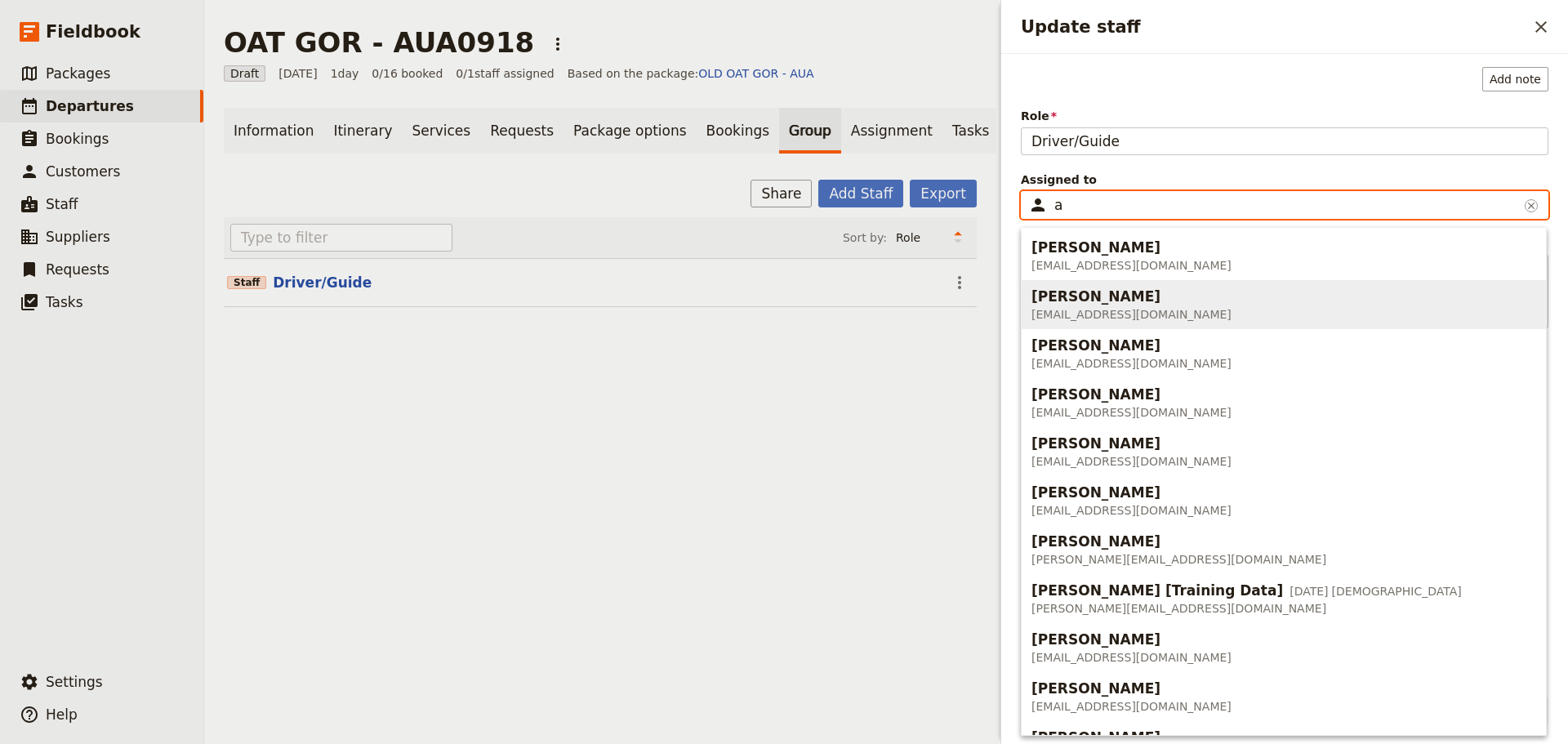
click at [1164, 298] on div "[PERSON_NAME]" at bounding box center [1131, 297] width 200 height 20
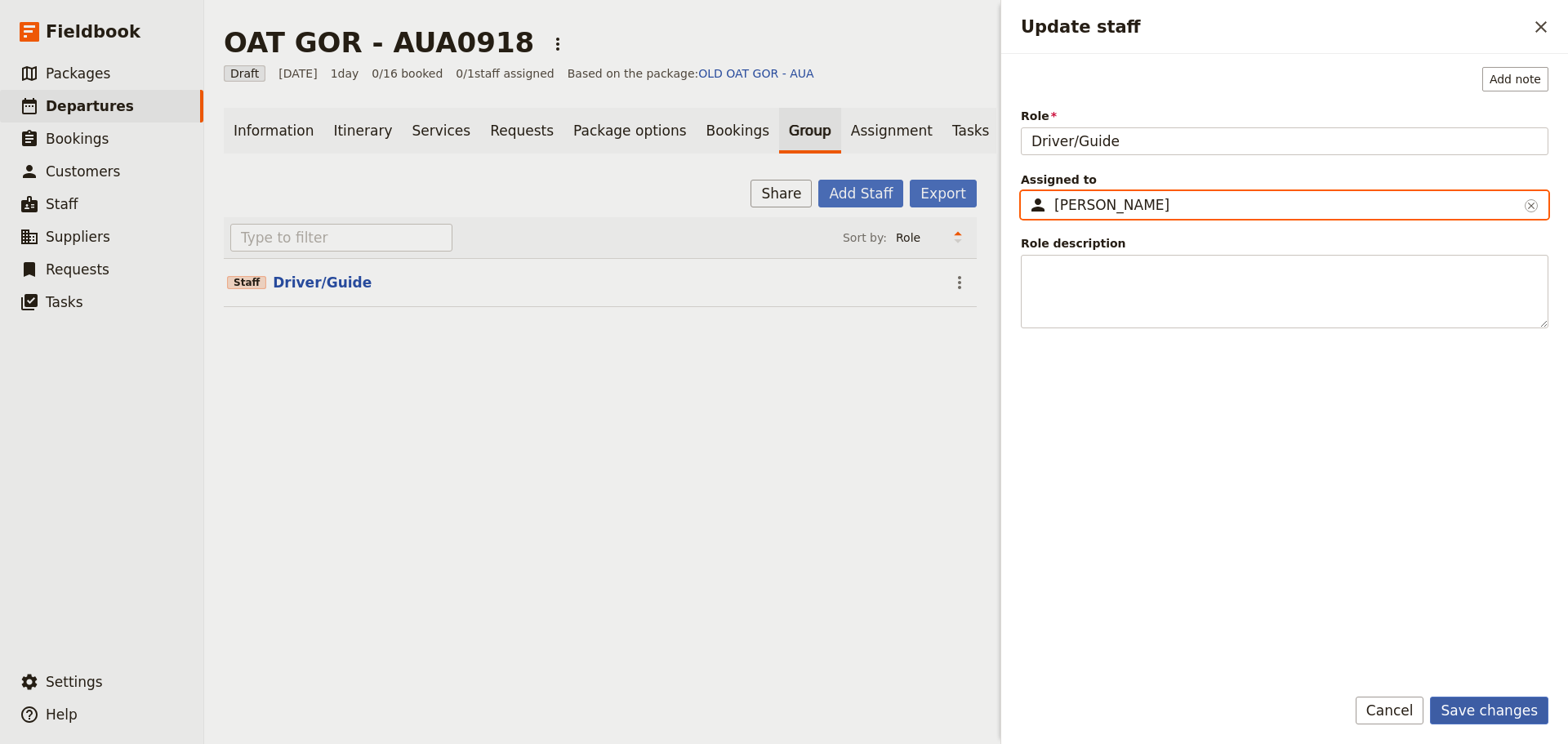
type input "[PERSON_NAME]"
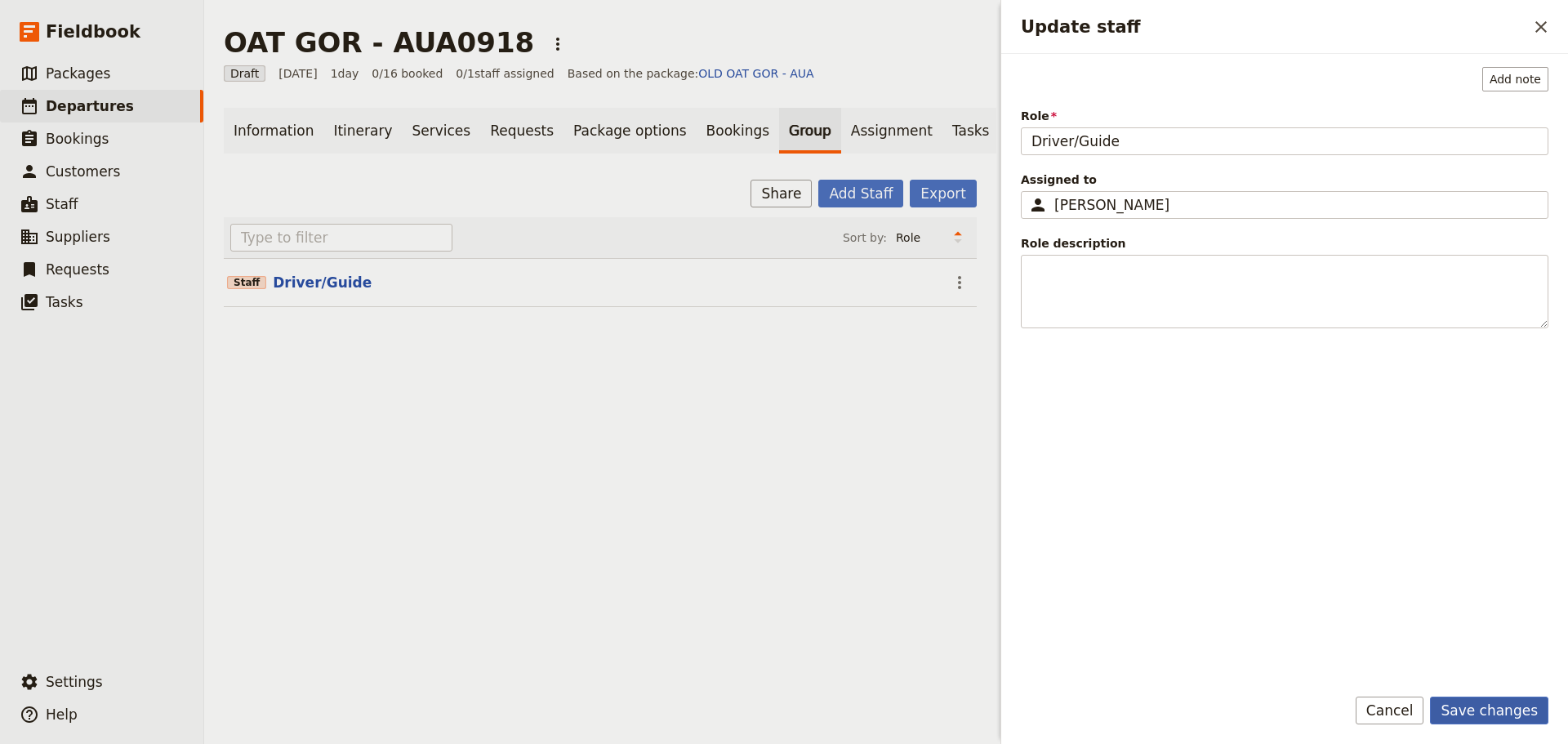
click at [1519, 708] on button "Save changes" at bounding box center [1488, 711] width 118 height 28
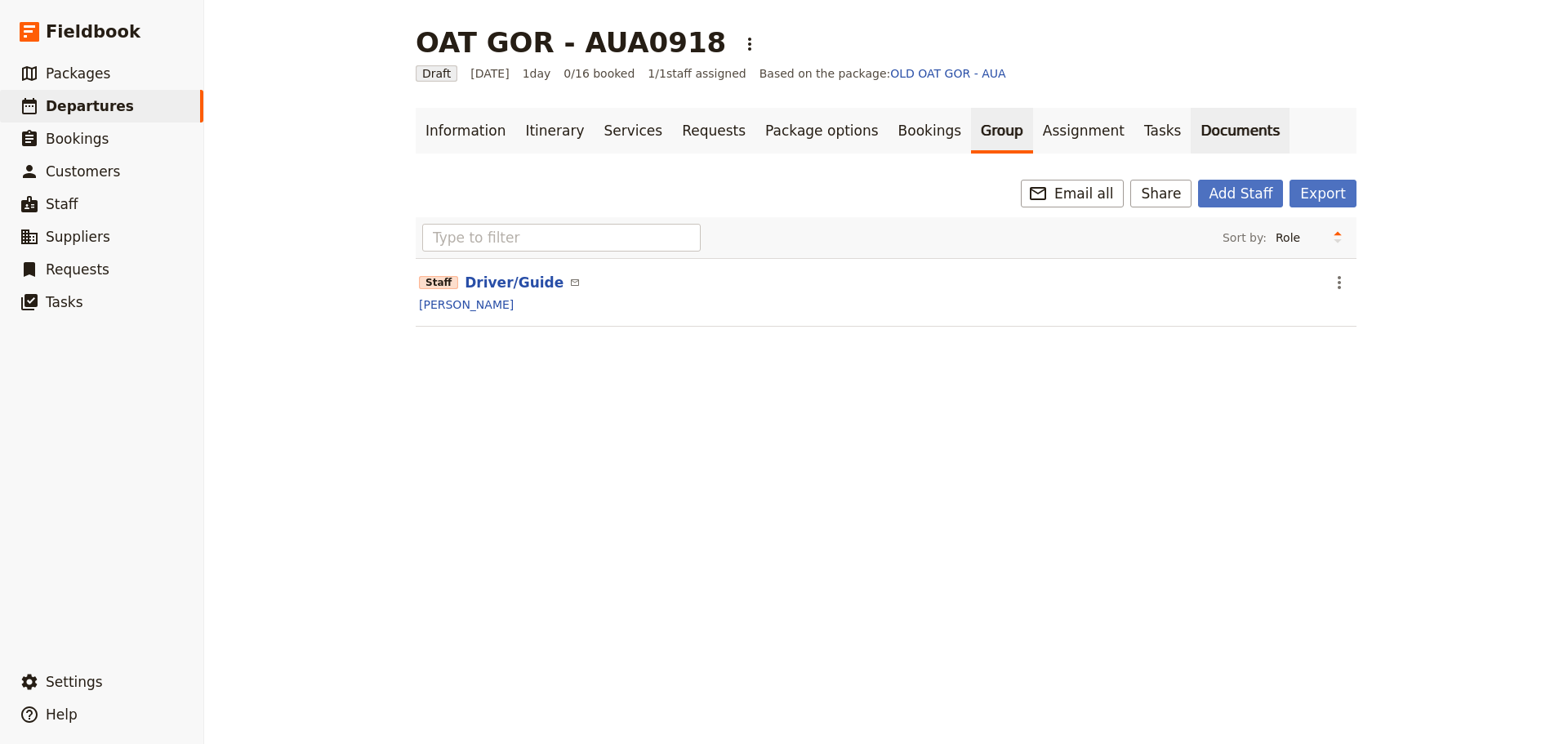
click at [1190, 128] on link "Documents" at bounding box center [1239, 130] width 99 height 46
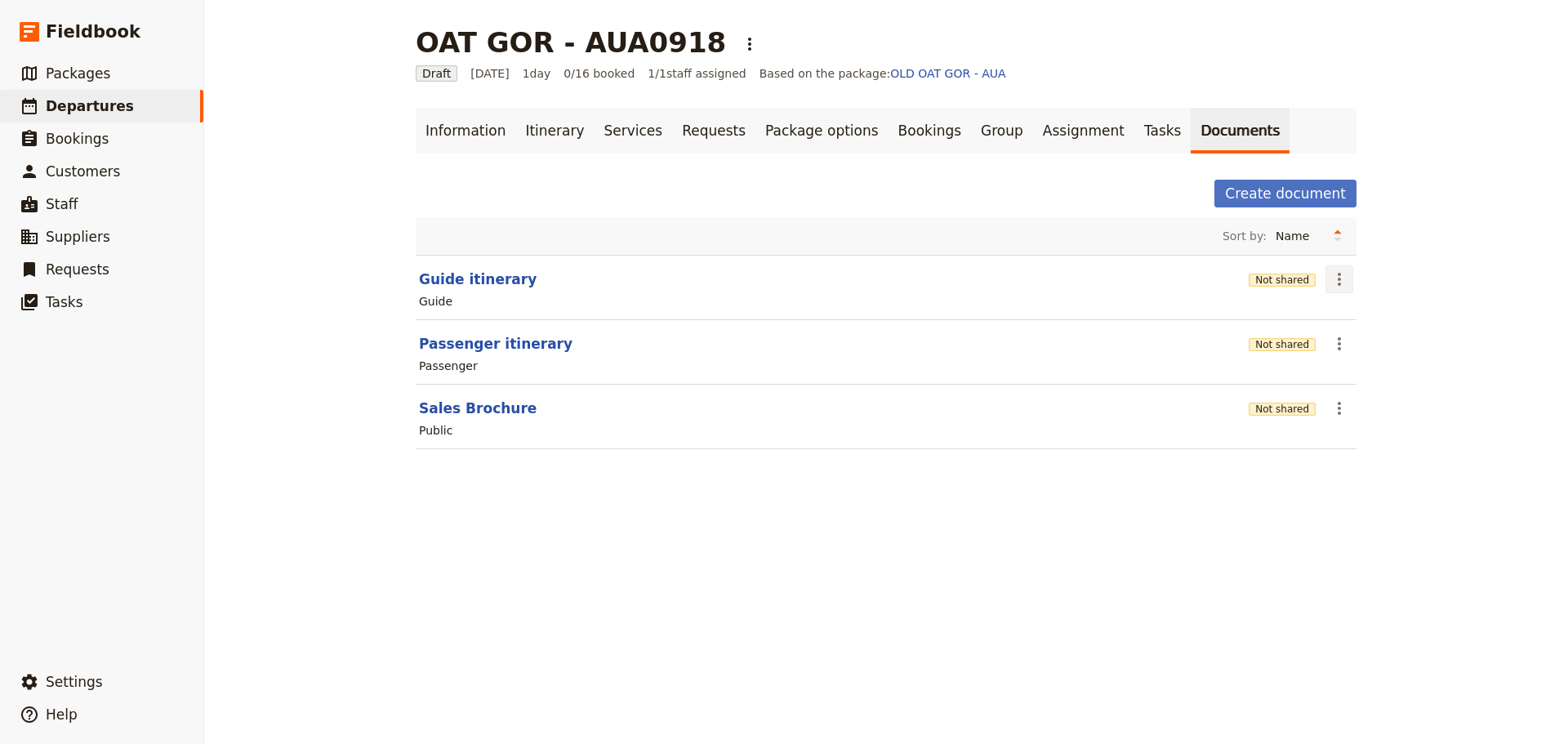
click at [1333, 278] on icon "Actions" at bounding box center [1339, 279] width 20 height 20
click at [1348, 310] on span "Share" at bounding box center [1347, 315] width 33 height 16
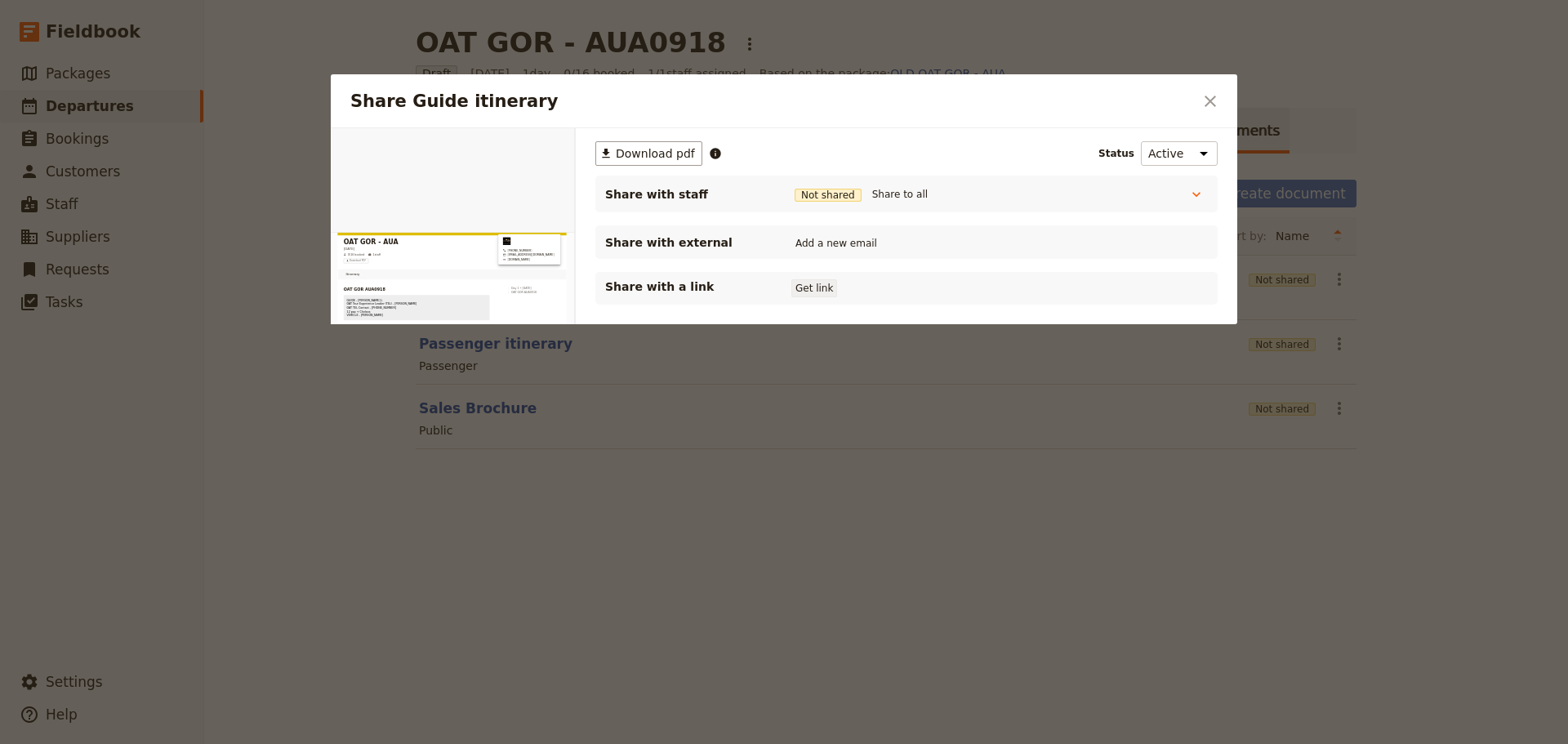
click at [800, 288] on button "Get link" at bounding box center [814, 288] width 46 height 18
click at [884, 187] on button "Share to all" at bounding box center [899, 194] width 63 height 18
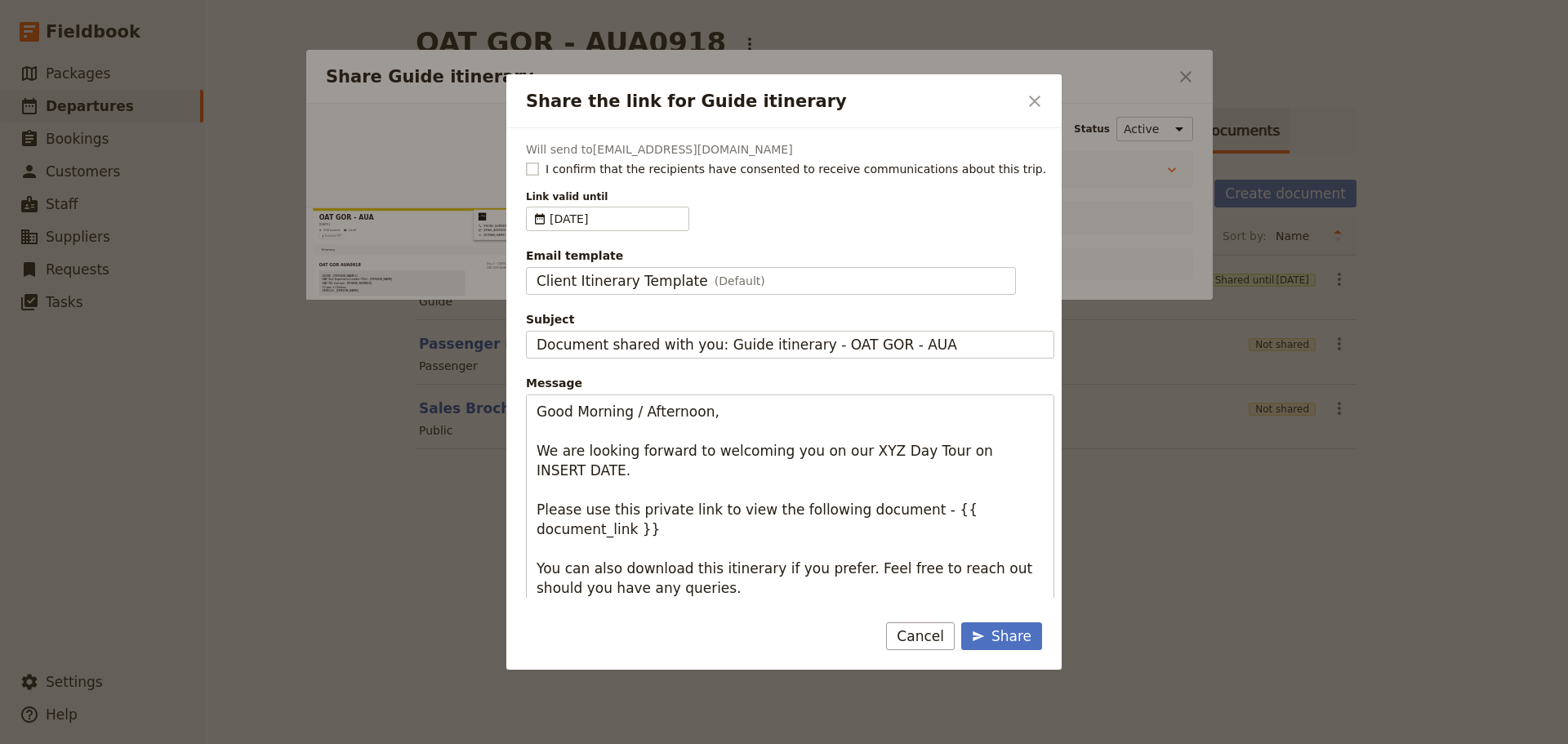
click at [527, 161] on label "I confirm that the recipients have consented to receive communications about th…" at bounding box center [790, 169] width 529 height 16
click at [526, 161] on input "I confirm that the recipients have consented to receive communications about th…" at bounding box center [525, 160] width 1 height 1
checkbox input "true"
click at [591, 277] on span "Client Itinerary Template" at bounding box center [623, 281] width 172 height 20
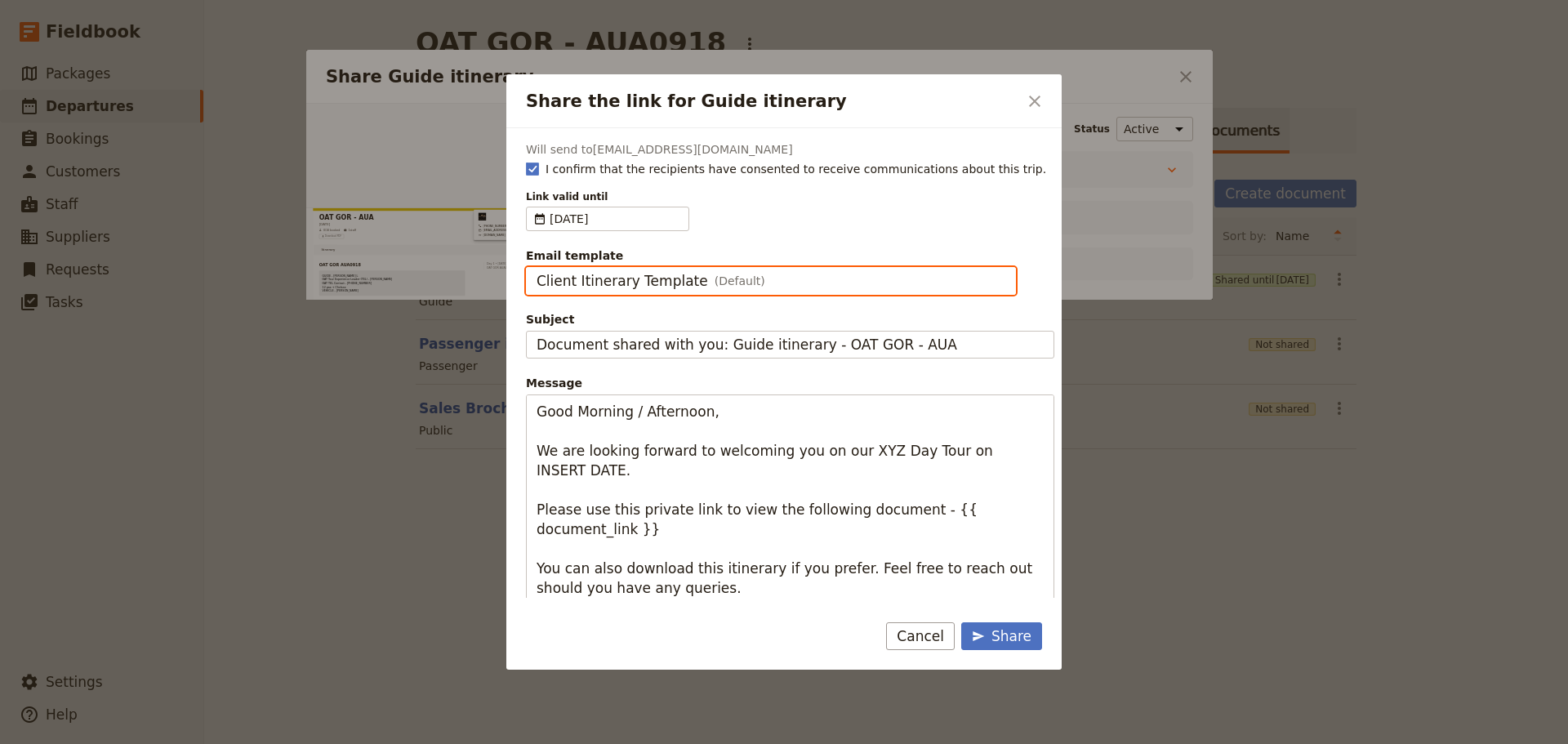
click at [537, 268] on input "Client Itinerary Template" at bounding box center [536, 267] width 1 height 1
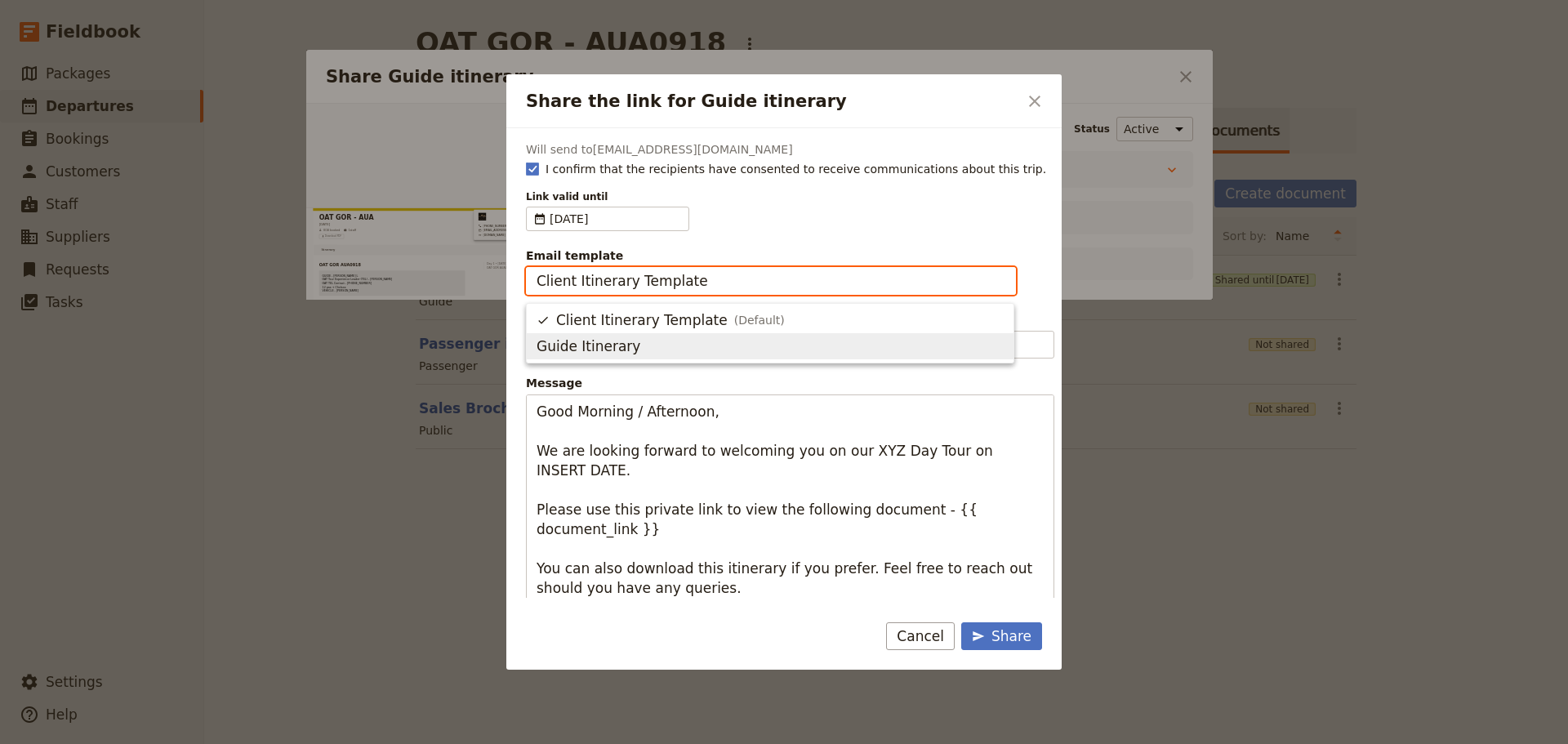
click at [580, 353] on span "Guide Itinerary" at bounding box center [588, 346] width 104 height 20
type input "Guide Itinerary"
type input "TOUR NAME & Date"
type textarea "Hi {{ contact_name }} Please find a link to your upcoming tour of OAT GOR - AUA…"
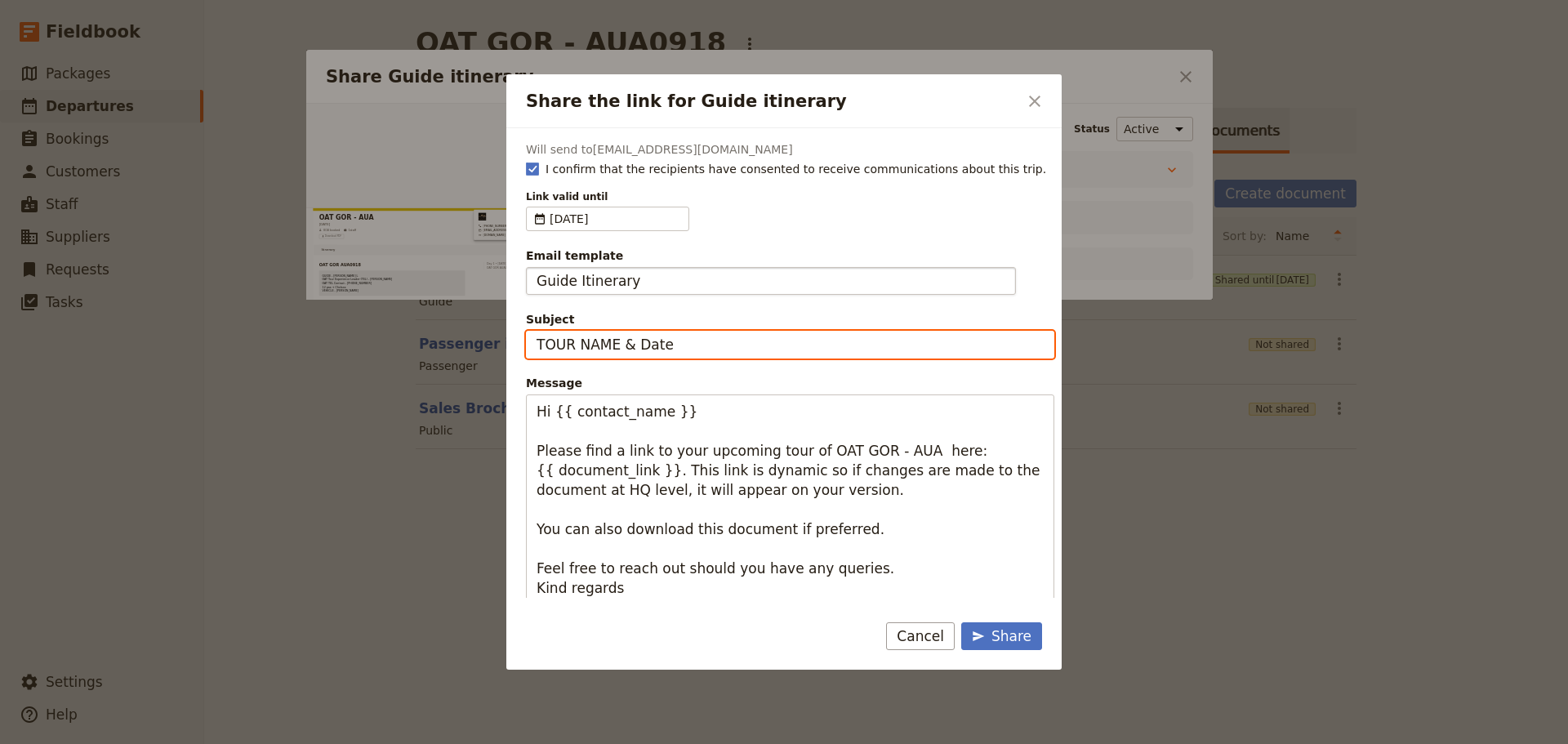
drag, startPoint x: 615, startPoint y: 334, endPoint x: 468, endPoint y: 333, distance: 147.0
click at [468, 743] on div "Share the link for Guide itinerary ​ Will send to [EMAIL_ADDRESS][DOMAIN_NAME] …" at bounding box center [784, 744] width 1568 height 0
type input "OAT GOR - [DATE]"
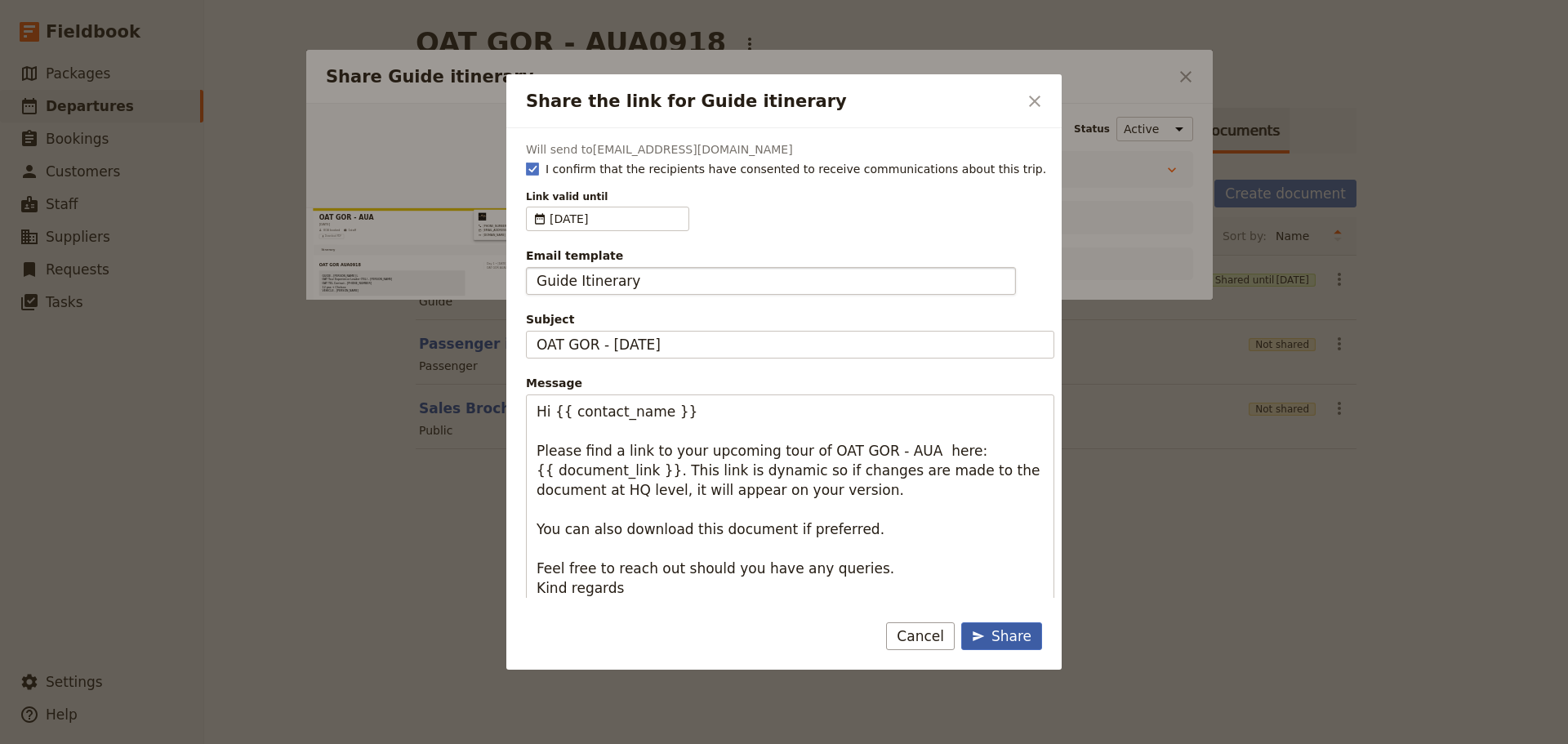
click at [1011, 632] on div "Share" at bounding box center [1001, 636] width 60 height 20
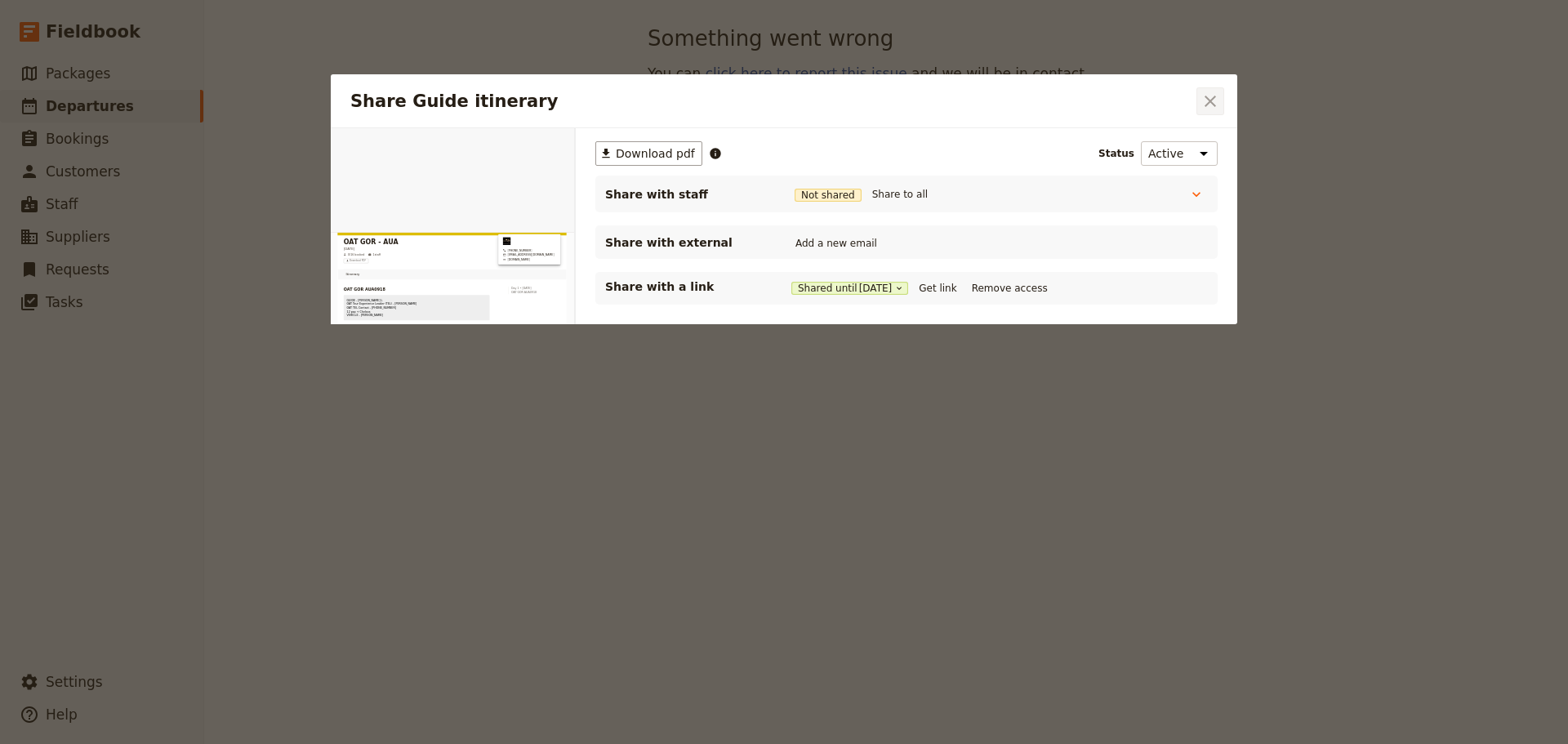
drag, startPoint x: 1216, startPoint y: 98, endPoint x: 1182, endPoint y: 81, distance: 38.0
click at [1215, 97] on icon "Close dialog" at bounding box center [1210, 101] width 20 height 20
